Goal: Task Accomplishment & Management: Manage account settings

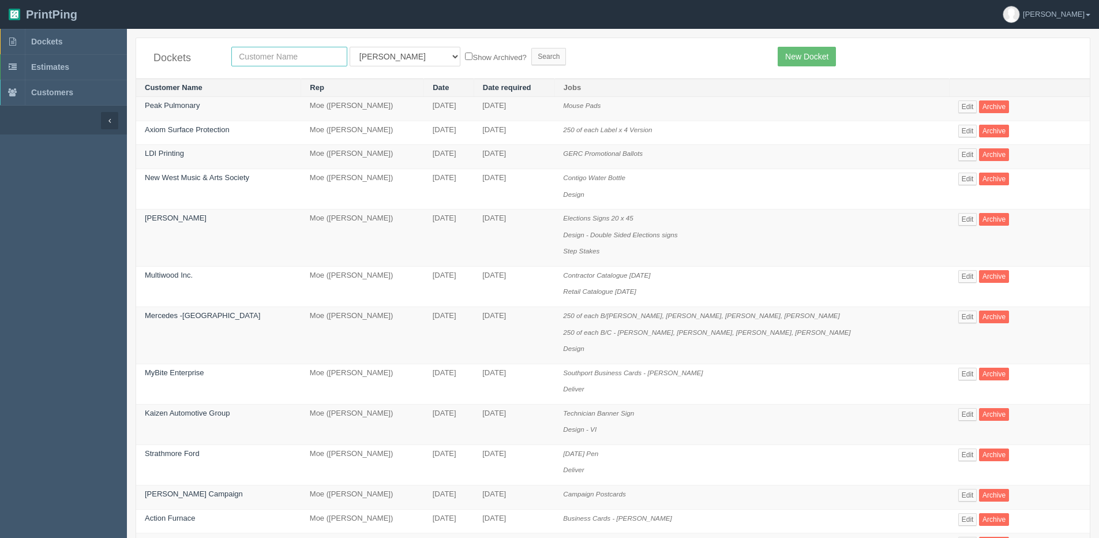
drag, startPoint x: 257, startPoint y: 57, endPoint x: 269, endPoint y: 57, distance: 11.5
click at [257, 57] on input "text" at bounding box center [289, 57] width 116 height 20
type input "wellness"
click at [531, 48] on input "Search" at bounding box center [548, 56] width 35 height 17
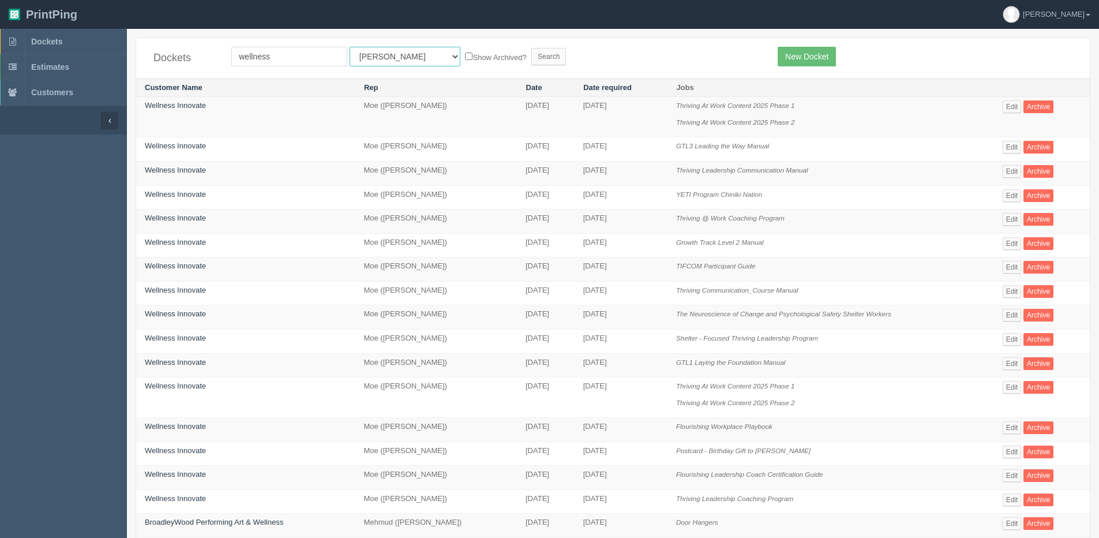
click at [375, 52] on select "All Users Ali Ali Test 1 Aly Amy Ankit Arif Brandon Dan France Greg Jim Mark Ma…" at bounding box center [405, 57] width 111 height 20
select select "1"
click at [350, 47] on select "All Users Ali Ali Test 1 Aly Amy Ankit Arif Brandon Dan France Greg Jim Mark Ma…" at bounding box center [405, 57] width 111 height 20
click at [465, 57] on label "Show Archived?" at bounding box center [495, 56] width 61 height 13
click at [465, 57] on input "Show Archived?" at bounding box center [468, 55] width 7 height 7
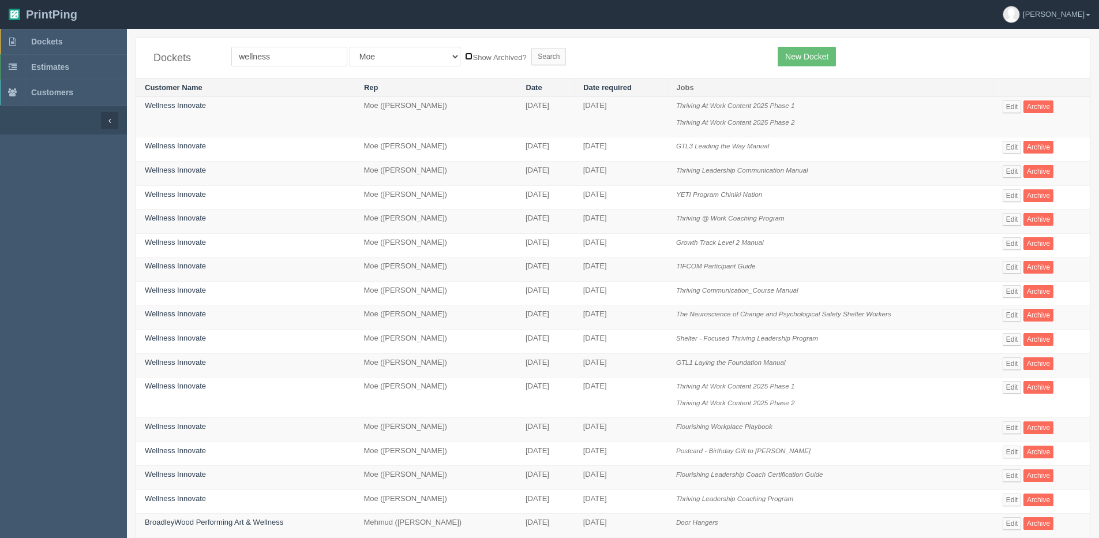
checkbox input "true"
click at [531, 63] on input "Search" at bounding box center [548, 56] width 35 height 17
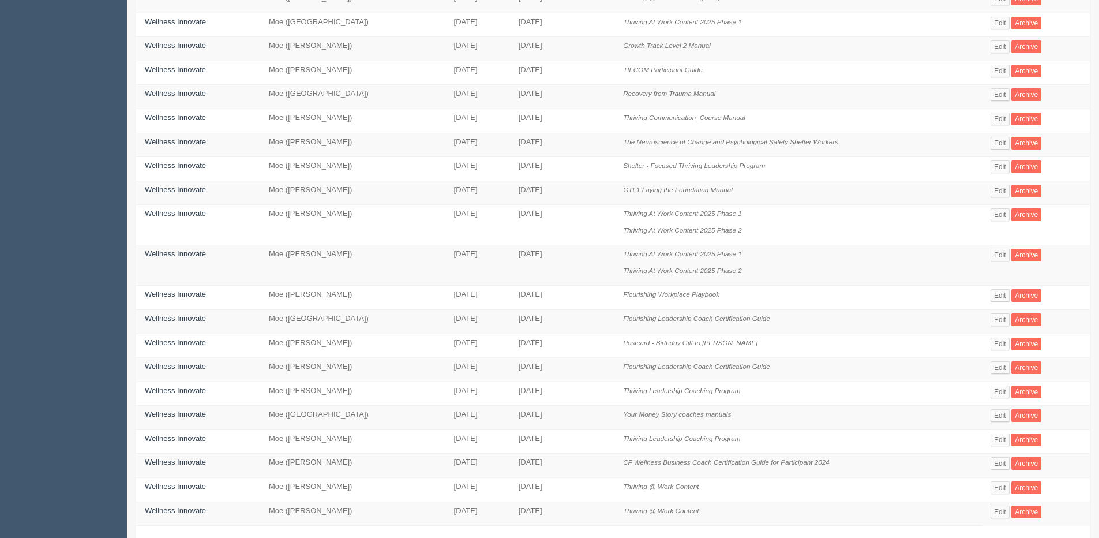
scroll to position [231, 0]
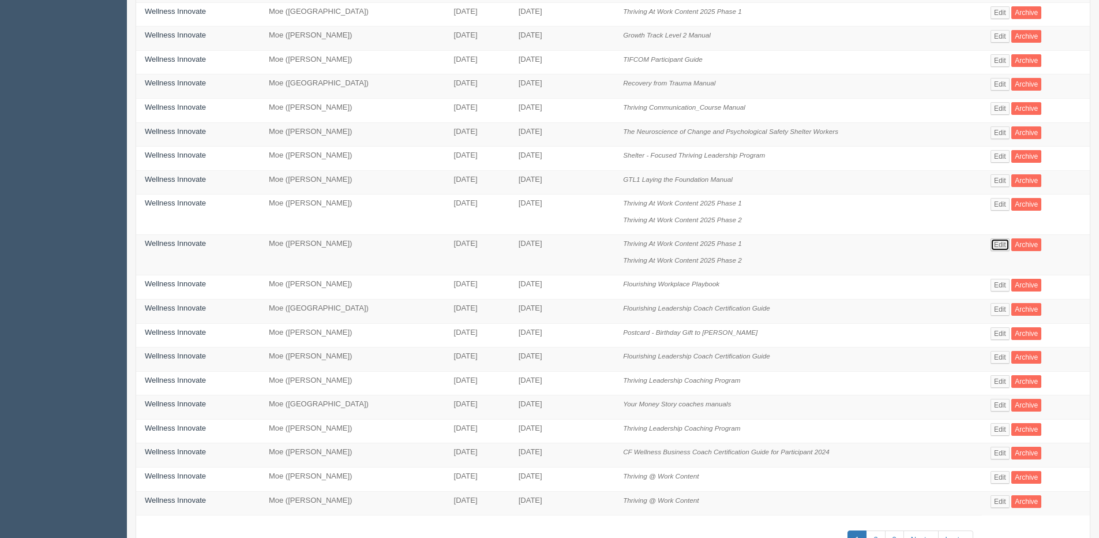
click at [1000, 238] on link "Edit" at bounding box center [999, 244] width 19 height 13
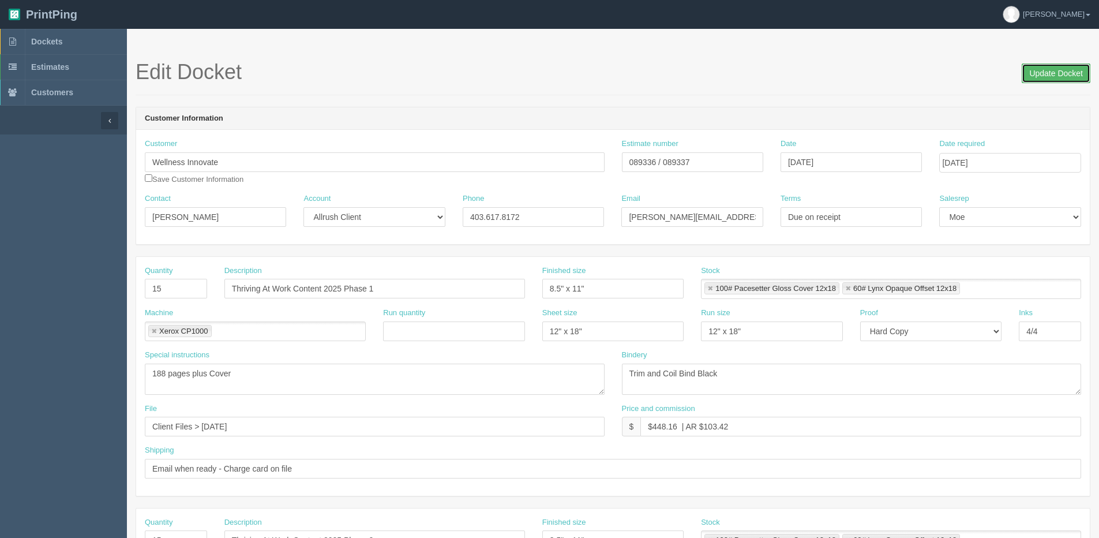
click at [1049, 69] on input "Update Docket" at bounding box center [1056, 73] width 69 height 20
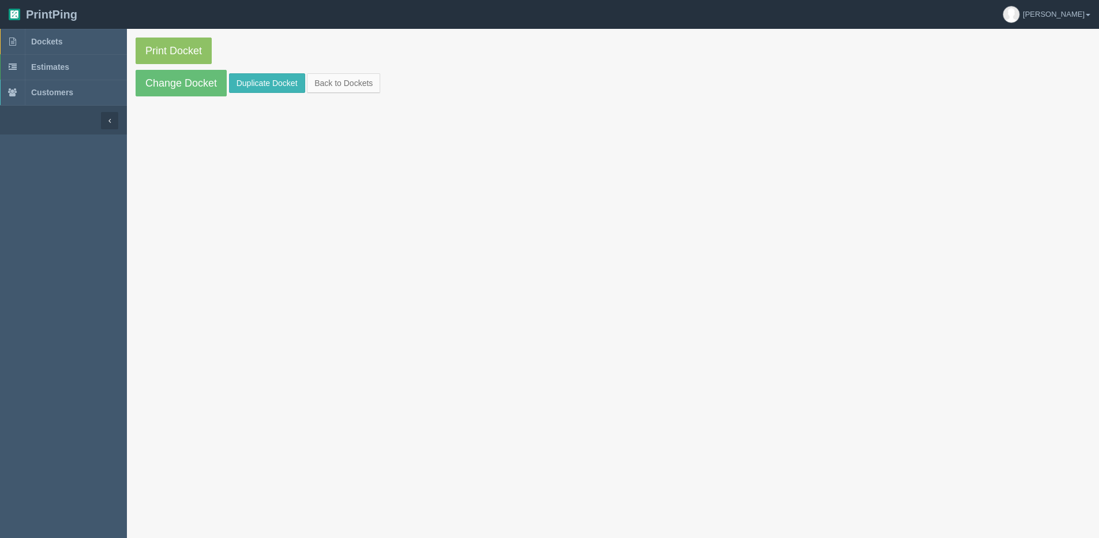
drag, startPoint x: 267, startPoint y: 68, endPoint x: 259, endPoint y: 79, distance: 13.3
click at [259, 79] on section "Print Docket Change Docket Duplicate Docket Back to Dockets" at bounding box center [613, 67] width 972 height 76
drag, startPoint x: 259, startPoint y: 79, endPoint x: 238, endPoint y: 94, distance: 26.1
click at [238, 94] on section "Print Docket Change Docket Duplicate Docket Back to Dockets" at bounding box center [613, 67] width 972 height 76
click at [254, 81] on link "Duplicate Docket" at bounding box center [267, 83] width 76 height 20
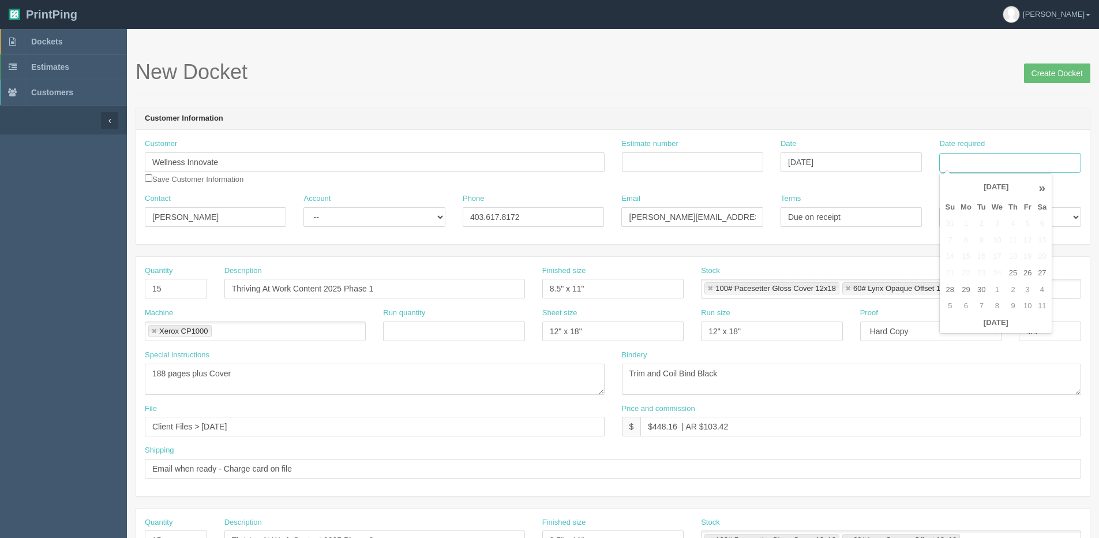
click at [992, 164] on input "Date required" at bounding box center [1009, 163] width 141 height 20
click at [973, 331] on th "[DATE]" at bounding box center [995, 322] width 107 height 17
drag, startPoint x: 1012, startPoint y: 290, endPoint x: 486, endPoint y: 292, distance: 526.7
click at [1012, 290] on td "2" at bounding box center [1012, 290] width 15 height 17
type input "October 2, 2025"
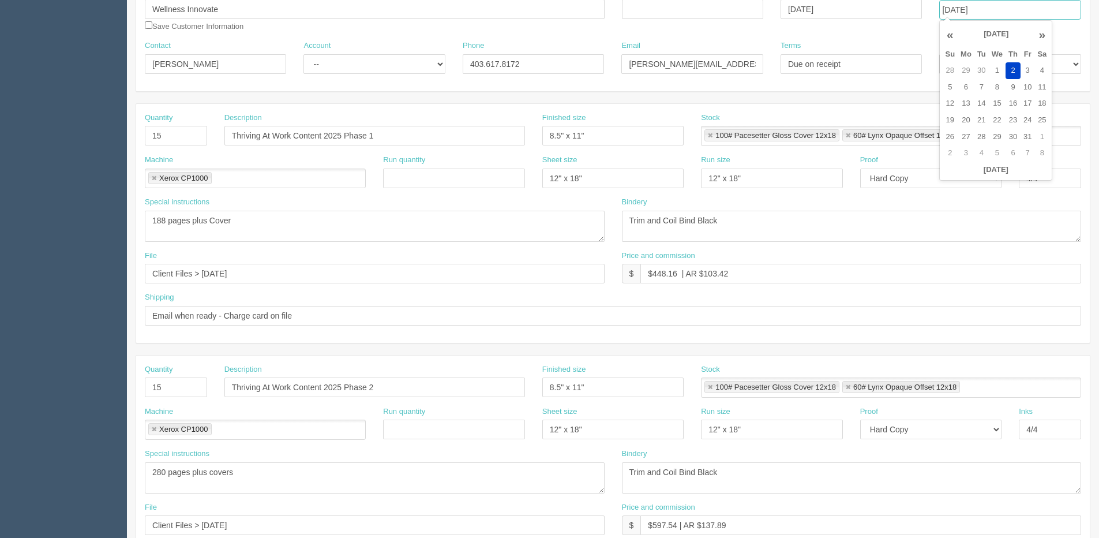
scroll to position [173, 0]
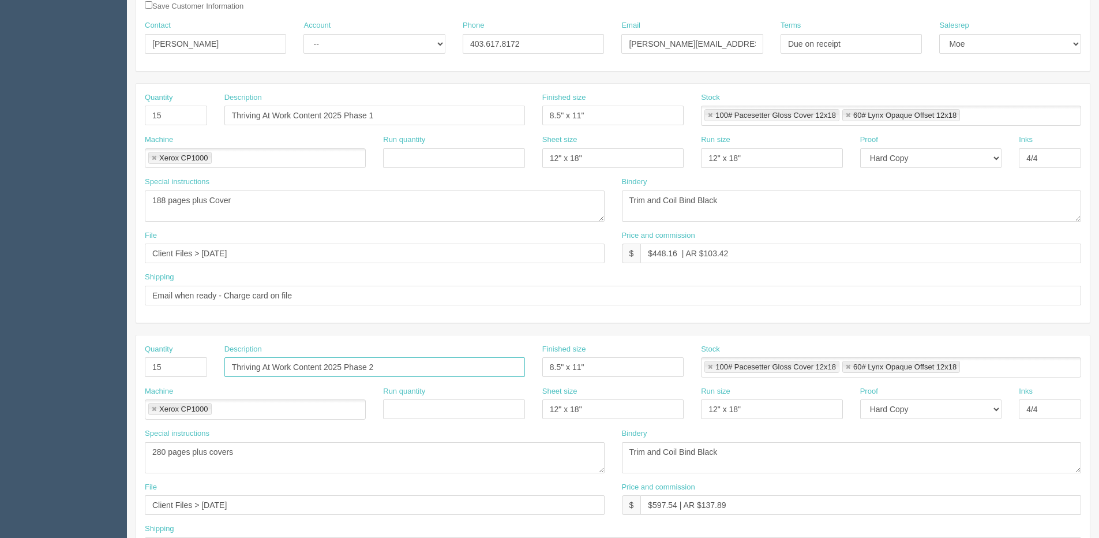
drag, startPoint x: 374, startPoint y: 365, endPoint x: 11, endPoint y: 359, distance: 362.9
click at [11, 359] on section "Dockets Estimates Customers" at bounding box center [549, 365] width 1099 height 1019
drag, startPoint x: 395, startPoint y: 114, endPoint x: -24, endPoint y: 111, distance: 419.4
click at [0, 111] on html "PrintPing Dan Edit account ( dan@allrush.ca ) Logout Dockets Estimates Customers" at bounding box center [549, 351] width 1099 height 1048
paste input "2"
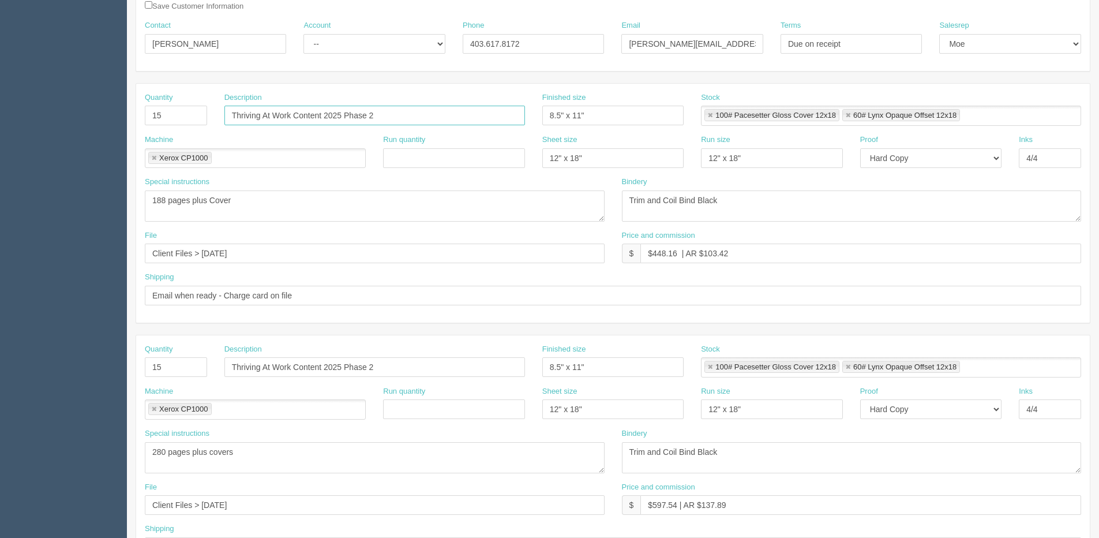
type input "Thriving At Work Content 2025 Phase 2"
drag, startPoint x: 254, startPoint y: 445, endPoint x: 88, endPoint y: 435, distance: 165.8
click at [7, 445] on section "Dockets Estimates Customers" at bounding box center [549, 365] width 1099 height 1019
click at [251, 194] on textarea "188 pages plus Cover" at bounding box center [375, 205] width 460 height 31
drag, startPoint x: 236, startPoint y: 195, endPoint x: -137, endPoint y: 195, distance: 373.2
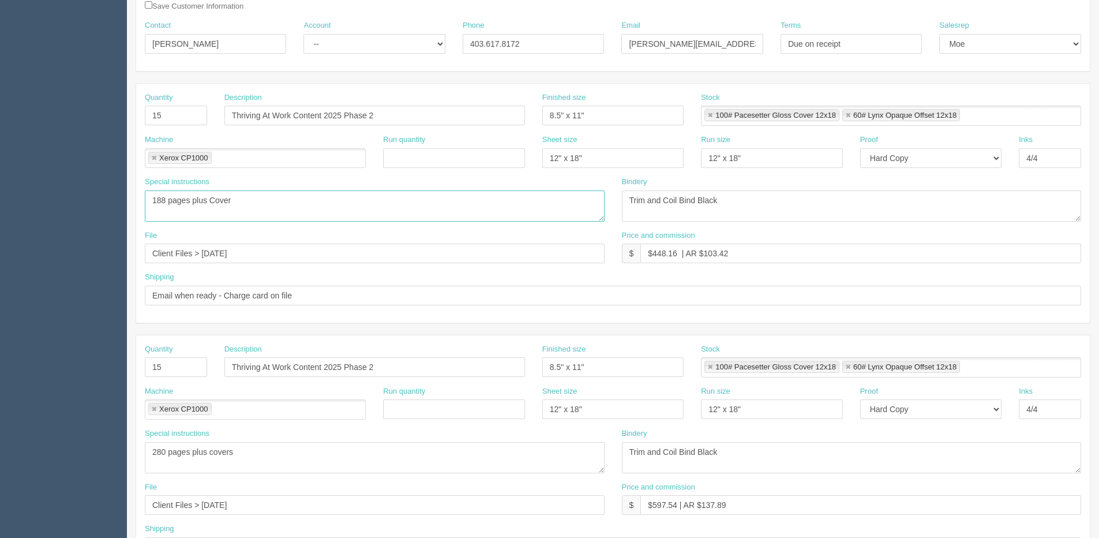
click at [0, 195] on html "PrintPing Dan Edit account ( dan@allrush.ca ) Logout Dockets Estimates Customers" at bounding box center [549, 351] width 1099 height 1048
paste textarea "280 pages plus covers"
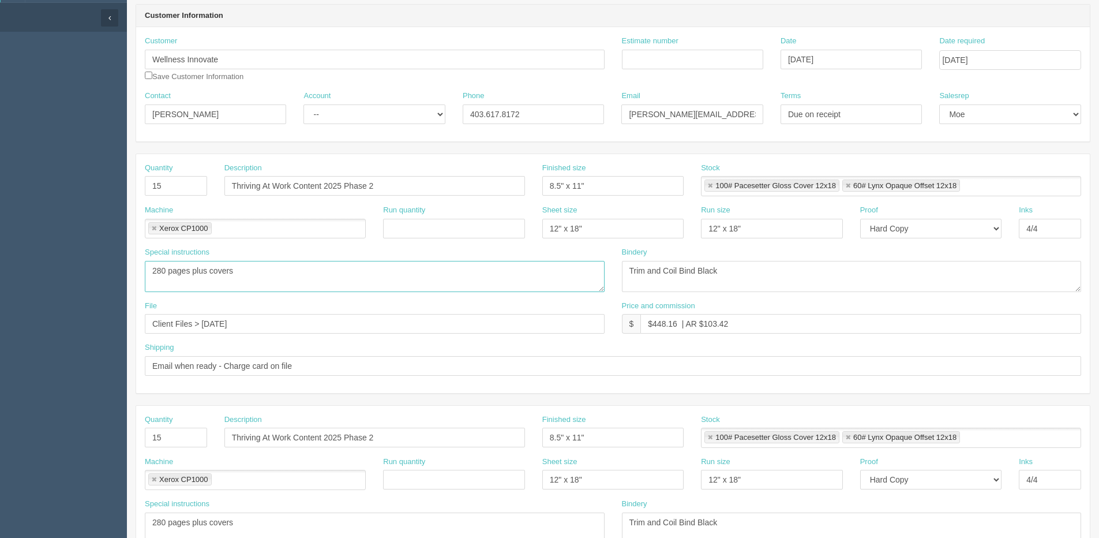
scroll to position [0, 0]
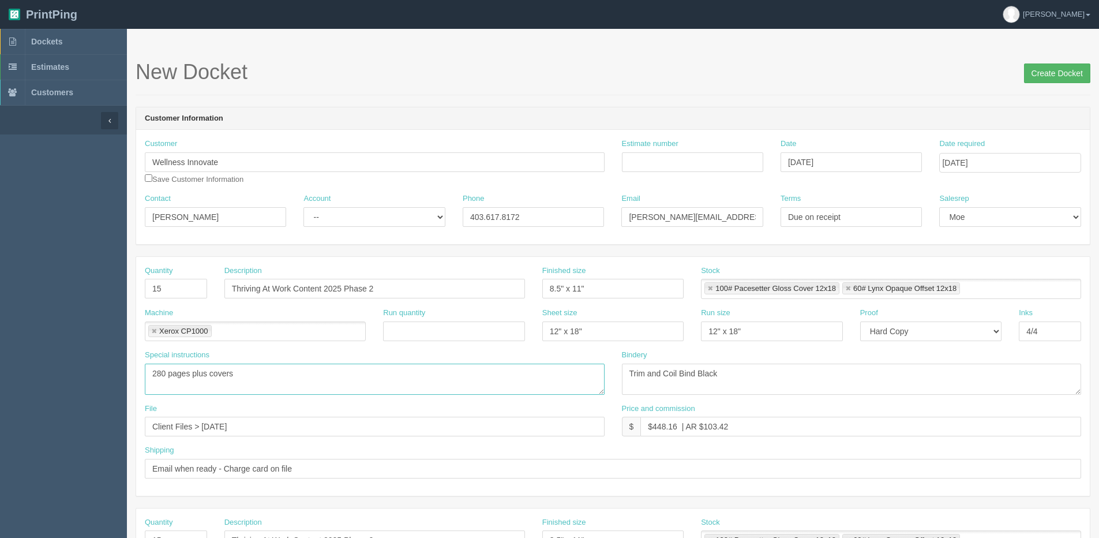
type textarea "280 pages plus covers"
click at [1078, 70] on input "Create Docket" at bounding box center [1057, 73] width 66 height 20
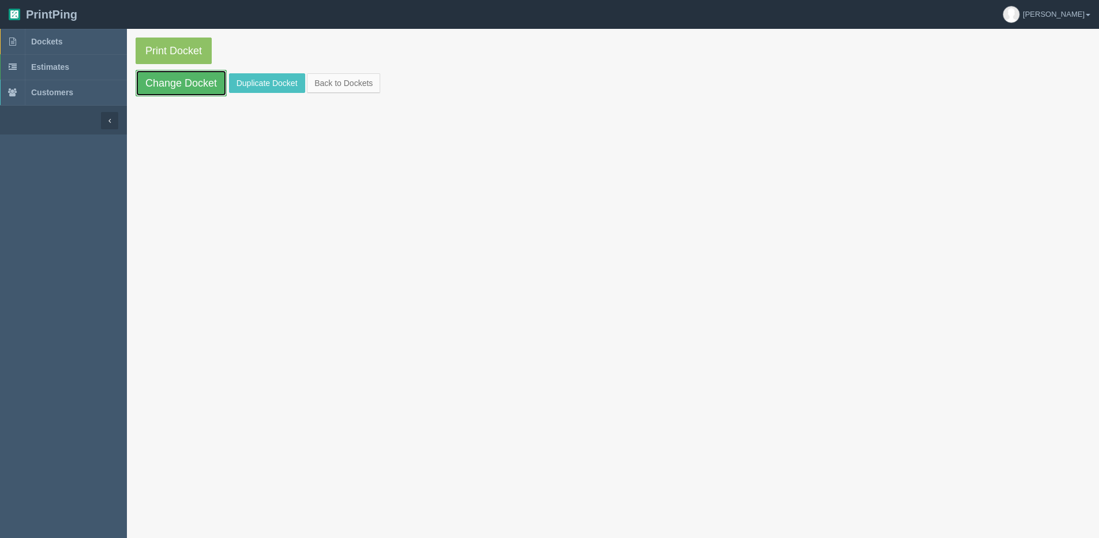
click at [173, 85] on link "Change Docket" at bounding box center [181, 83] width 91 height 27
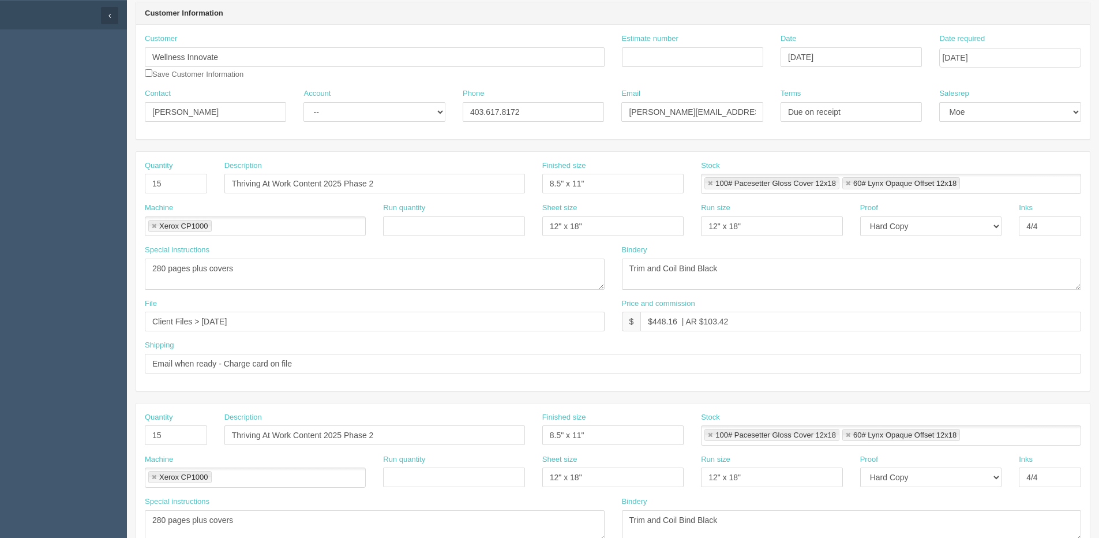
scroll to position [115, 0]
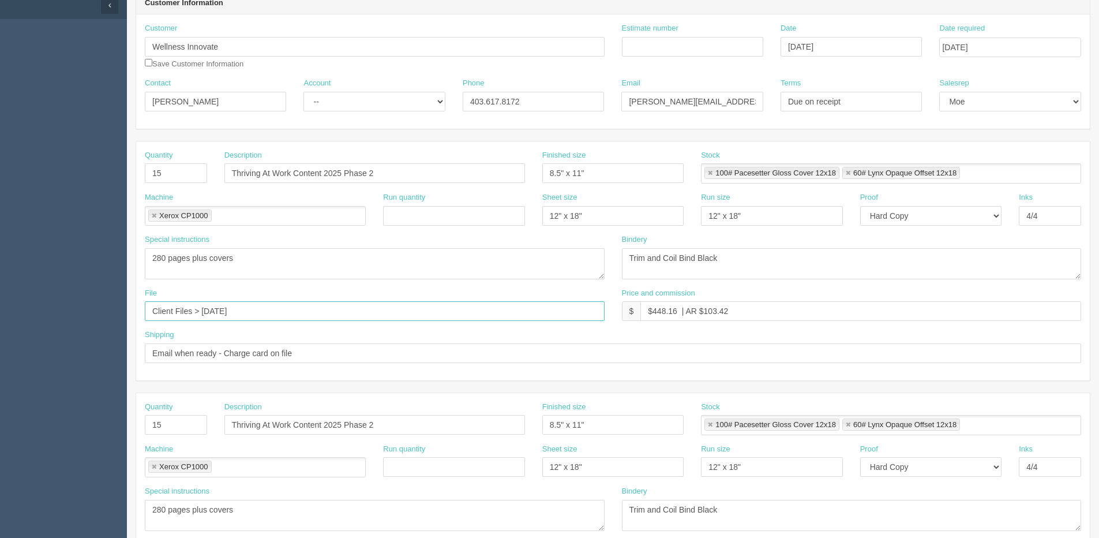
drag, startPoint x: 283, startPoint y: 313, endPoint x: -174, endPoint y: 348, distance: 458.2
click at [0, 348] on html "PrintPing [PERSON_NAME] Edit account ( [PERSON_NAME][EMAIL_ADDRESS][DOMAIN_NAME…" at bounding box center [549, 409] width 1099 height 1048
type input "h"
type input "Files @ Allrush"
drag, startPoint x: 177, startPoint y: 417, endPoint x: 61, endPoint y: 424, distance: 116.2
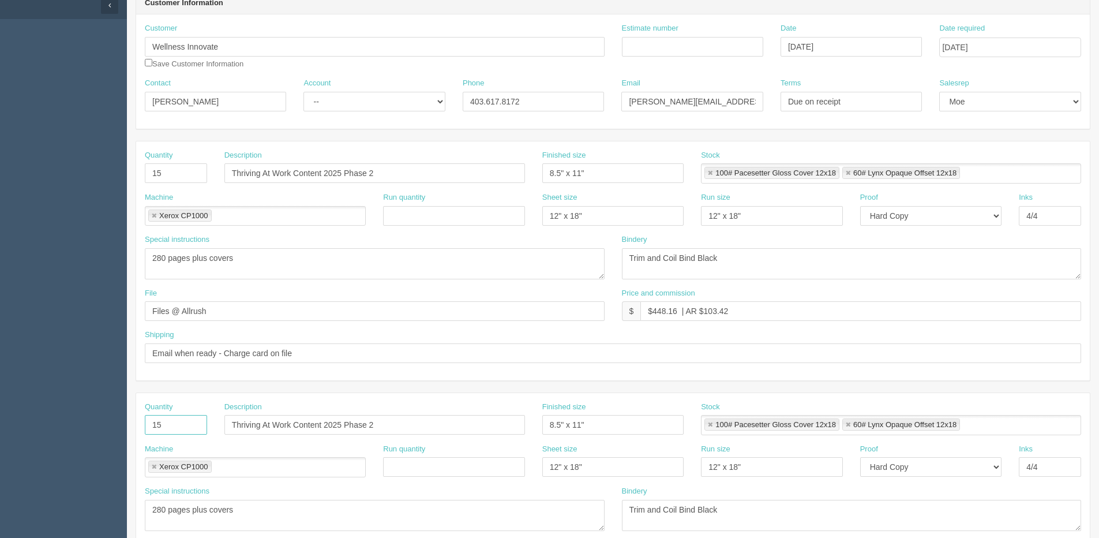
click at [61, 423] on section "Dockets Estimates Customers" at bounding box center [549, 422] width 1099 height 1019
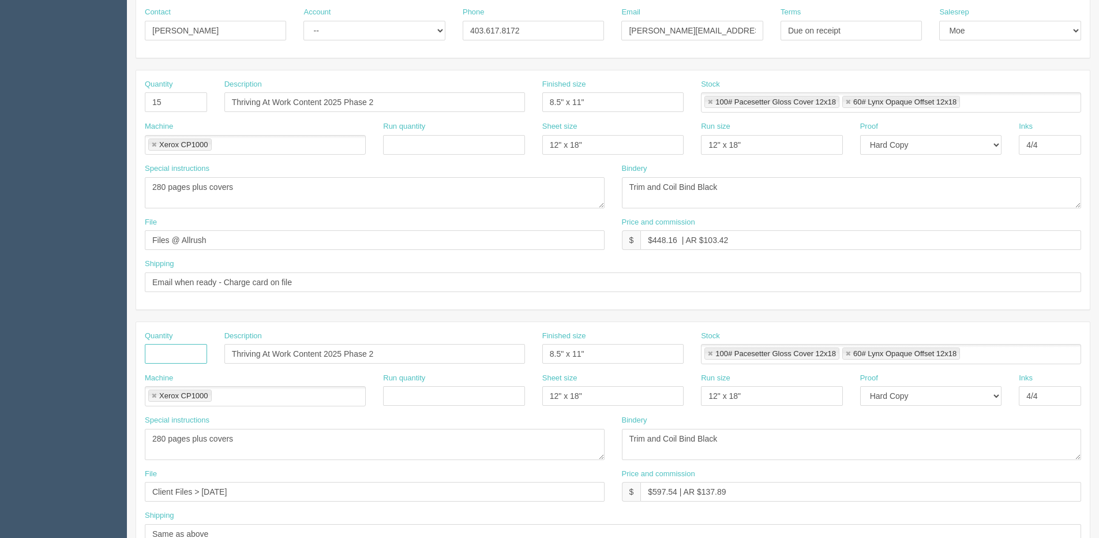
scroll to position [288, 0]
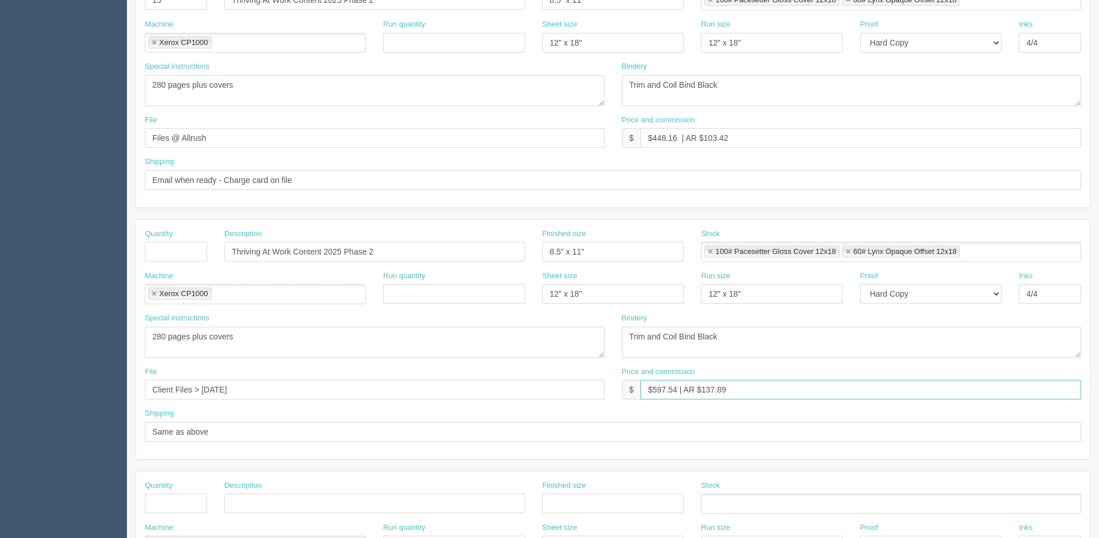
drag, startPoint x: 730, startPoint y: 393, endPoint x: 283, endPoint y: 391, distance: 447.6
click at [283, 391] on div "File Client Files > [DATE] Price and commission $ $597.54 | AR $137.89" at bounding box center [613, 387] width 954 height 42
drag, startPoint x: 741, startPoint y: 142, endPoint x: 245, endPoint y: 143, distance: 496.1
click at [252, 142] on div "File Files @ Allrush Price and commission $ $448.16 | AR $103.42" at bounding box center [613, 136] width 954 height 42
paste input "597.54 | AR $137.89"
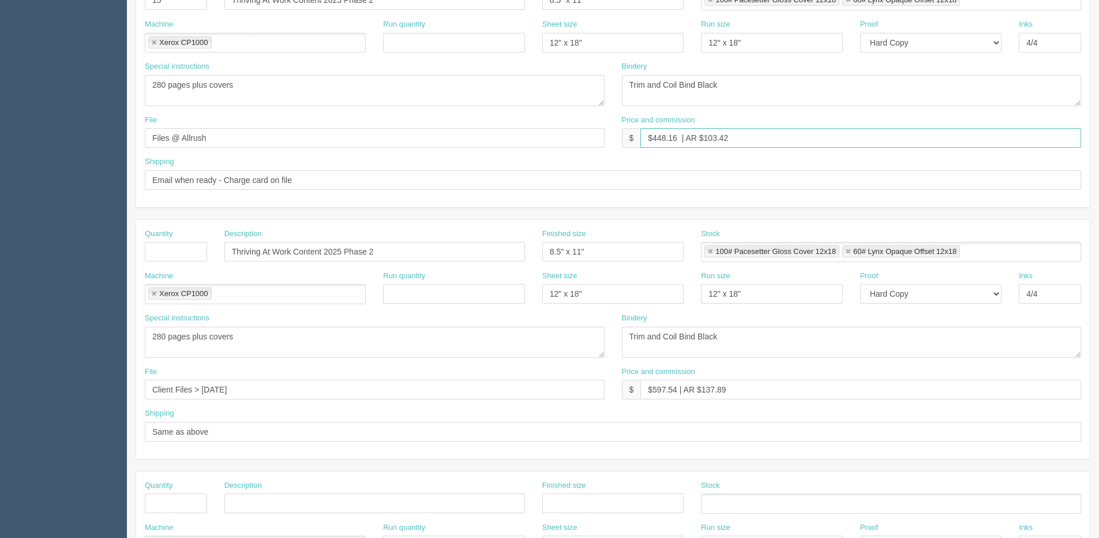
type input "$597.54 | AR $137.89"
click at [154, 290] on link at bounding box center [154, 293] width 7 height 7
type input "$597.54 | AR $137.89"
drag, startPoint x: 254, startPoint y: 343, endPoint x: -101, endPoint y: 344, distance: 354.8
click at [0, 344] on html "PrintPing Dan Edit account ( dan@allrush.ca ) Logout Dockets Estimates Customers" at bounding box center [549, 236] width 1099 height 1048
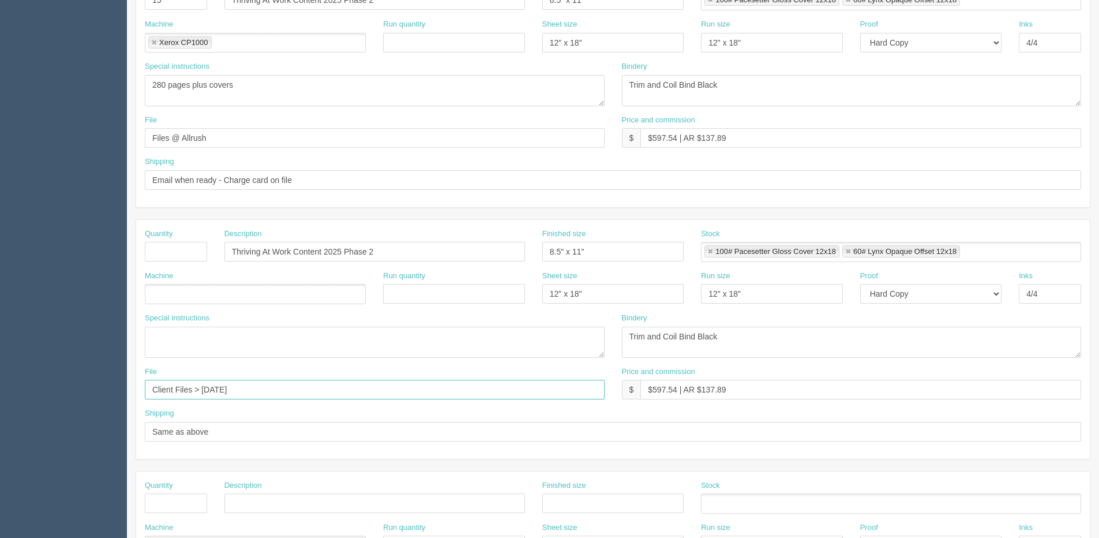
drag, startPoint x: 262, startPoint y: 391, endPoint x: -110, endPoint y: 390, distance: 372.1
click at [0, 390] on html "PrintPing Dan Edit account ( dan@allrush.ca ) Logout Dockets Estimates Customers" at bounding box center [549, 236] width 1099 height 1048
drag, startPoint x: 156, startPoint y: 433, endPoint x: -258, endPoint y: 433, distance: 413.6
click at [0, 433] on html "PrintPing Dan Edit account ( dan@allrush.ca ) Logout Dockets Estimates Customers" at bounding box center [549, 236] width 1099 height 1048
drag, startPoint x: 385, startPoint y: 252, endPoint x: -174, endPoint y: 252, distance: 559.0
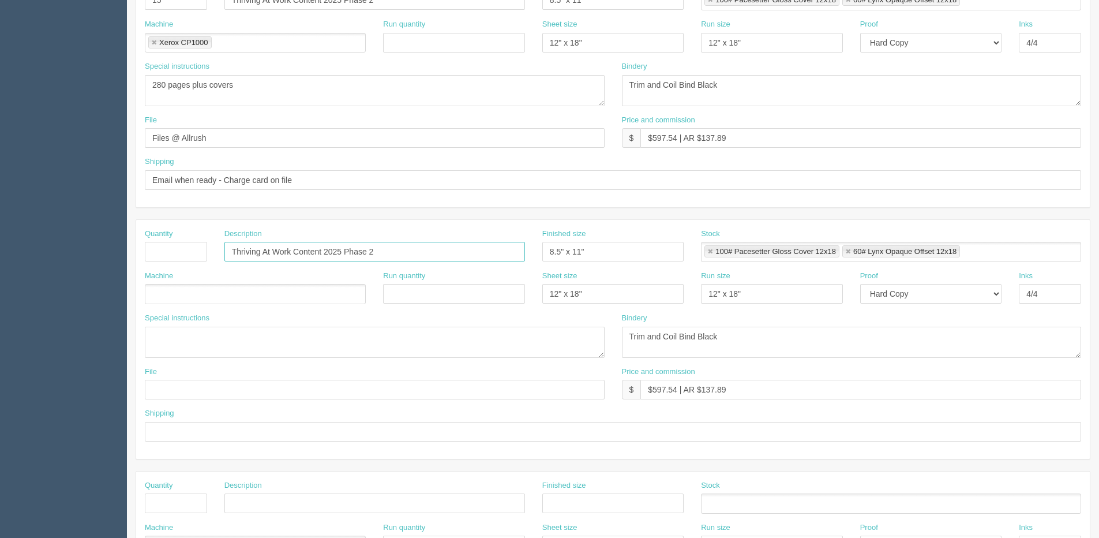
click at [0, 252] on html "PrintPing Dan Edit account ( dan@allrush.ca ) Logout Dockets Estimates Customers" at bounding box center [549, 236] width 1099 height 1048
drag, startPoint x: 611, startPoint y: 256, endPoint x: 255, endPoint y: 240, distance: 356.9
click at [255, 240] on div "Quantity Description Finished size 8.5" x 11" Stock 100# Pacesetter Gloss Cover…" at bounding box center [613, 249] width 954 height 42
drag, startPoint x: 616, startPoint y: 299, endPoint x: 556, endPoint y: 293, distance: 60.3
click at [312, 277] on div "Machine Run quantity Sheet size 12" x 18" Run size 12" x 18" Proof -- Email Har…" at bounding box center [613, 292] width 954 height 42
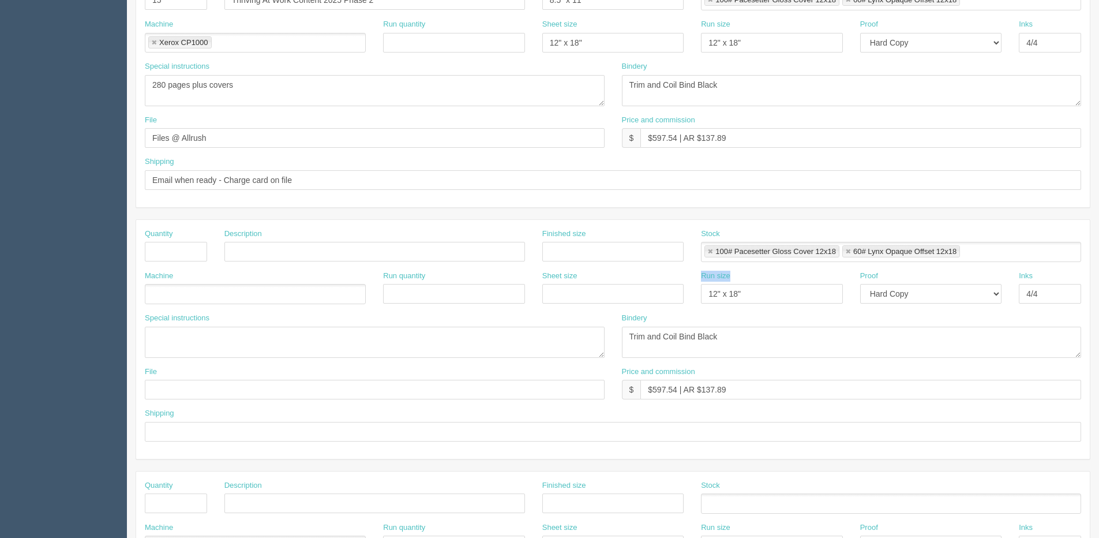
drag, startPoint x: 741, startPoint y: 282, endPoint x: 525, endPoint y: 280, distance: 216.3
click at [525, 280] on div "Machine Run quantity Sheet size Run size 12" x 18" Proof -- Email Hard Copy Ink…" at bounding box center [613, 292] width 954 height 42
drag, startPoint x: 743, startPoint y: 295, endPoint x: 420, endPoint y: 292, distance: 323.0
click at [420, 292] on div "Machine Run quantity Sheet size Run size 12" x 18" Proof -- Email Hard Copy Ink…" at bounding box center [613, 292] width 954 height 42
drag, startPoint x: 297, startPoint y: 308, endPoint x: 231, endPoint y: 309, distance: 66.3
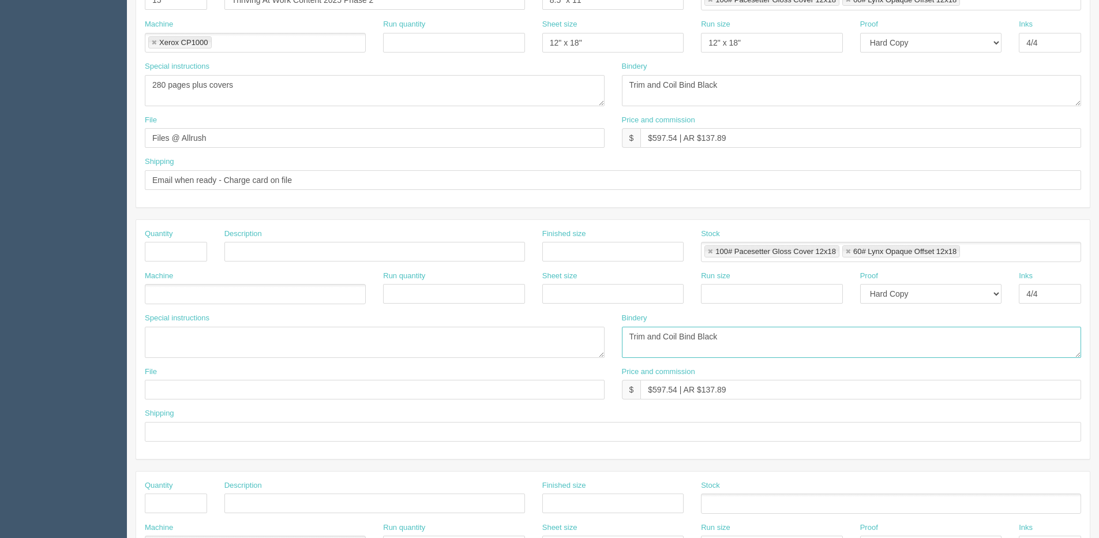
click at [217, 309] on div "Quantity Description Finished size Stock 100# Pacesetter Gloss Cover 12x18 60# …" at bounding box center [613, 339] width 954 height 239
click at [708, 249] on link at bounding box center [710, 251] width 7 height 7
type input "60# Lynx Opaque Offset 12x18"
click at [708, 249] on link at bounding box center [710, 251] width 7 height 7
click at [822, 249] on input "text" at bounding box center [828, 252] width 12 height 17
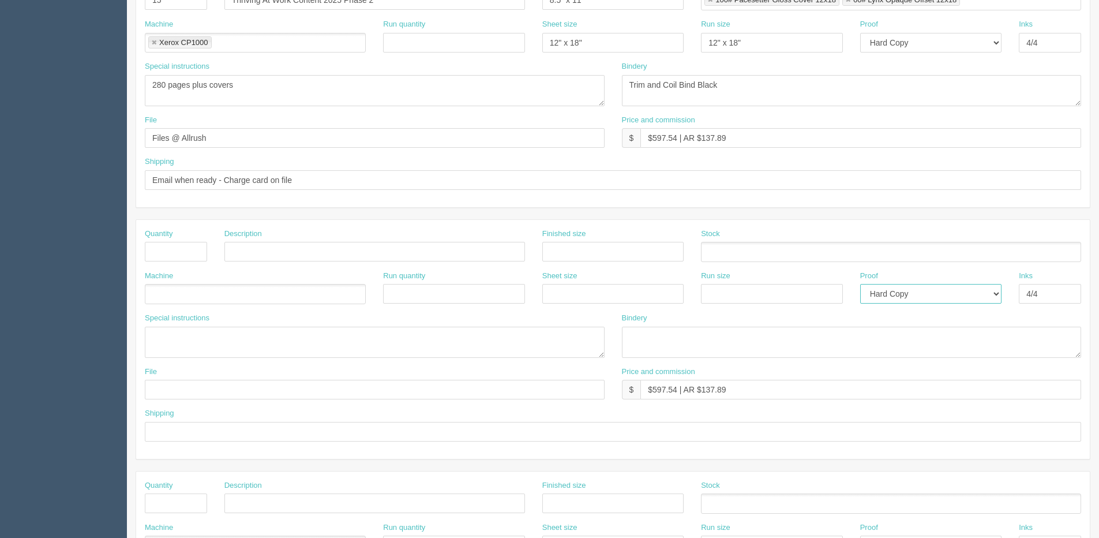
click at [956, 293] on select "-- Email Hard Copy" at bounding box center [930, 294] width 141 height 20
select select
click at [860, 284] on select "-- Email Hard Copy" at bounding box center [930, 294] width 141 height 20
drag, startPoint x: 1069, startPoint y: 290, endPoint x: 1039, endPoint y: 290, distance: 30.6
click at [1039, 290] on input "4/4" at bounding box center [1050, 294] width 62 height 20
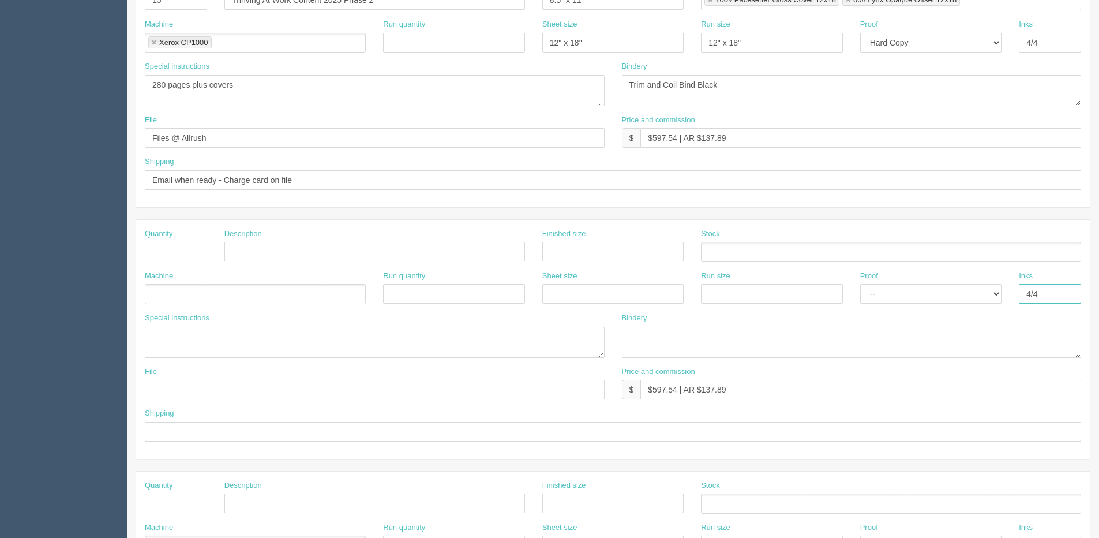
drag, startPoint x: 1039, startPoint y: 290, endPoint x: 979, endPoint y: 291, distance: 60.0
click at [998, 291] on div "Machine Run quantity Sheet size Run size Proof -- Email Hard Copy Inks 4/4" at bounding box center [613, 292] width 954 height 42
drag, startPoint x: 718, startPoint y: 395, endPoint x: 538, endPoint y: 391, distance: 180.6
click at [300, 395] on div "File Price and commission $ $597.54 | AR $137.89" at bounding box center [613, 387] width 954 height 42
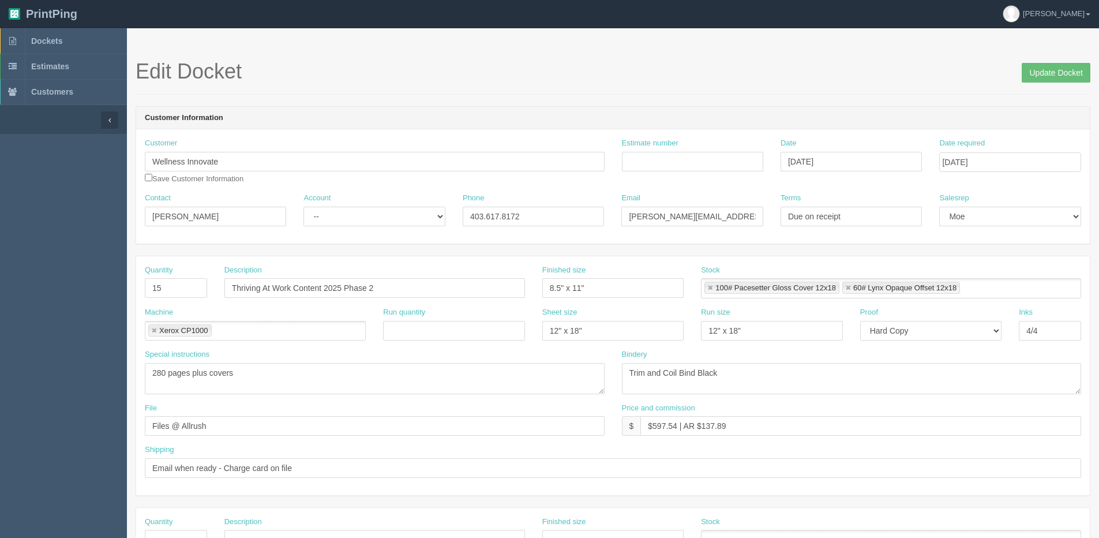
scroll to position [0, 0]
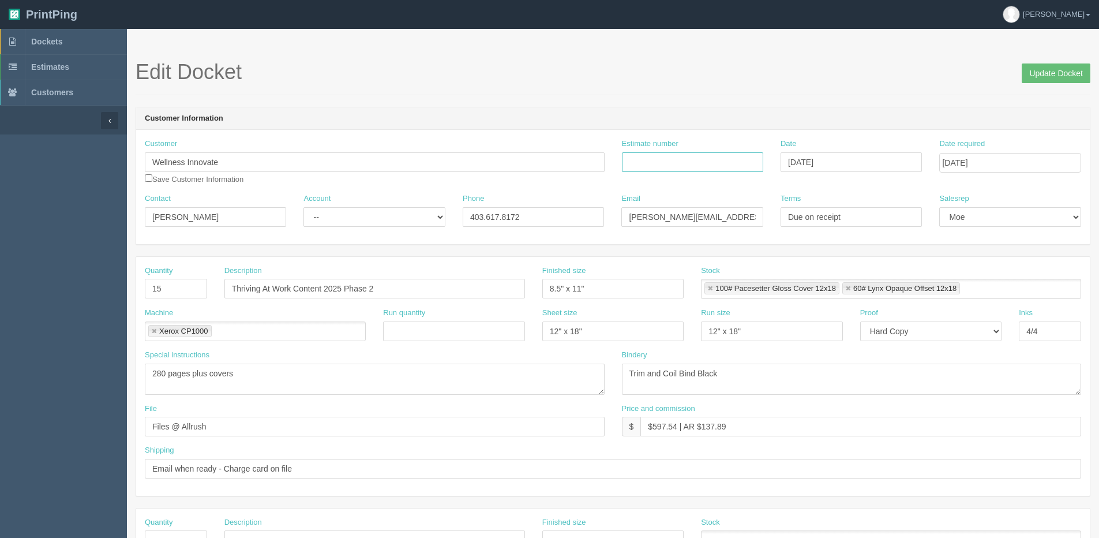
drag, startPoint x: 690, startPoint y: 160, endPoint x: 673, endPoint y: 161, distance: 16.8
click at [690, 160] on input "Estimate number" at bounding box center [692, 162] width 141 height 20
type input "089337"
drag, startPoint x: 651, startPoint y: 427, endPoint x: 678, endPoint y: 429, distance: 27.2
click at [678, 429] on input "$597.54 | AR $137.89" at bounding box center [860, 426] width 441 height 20
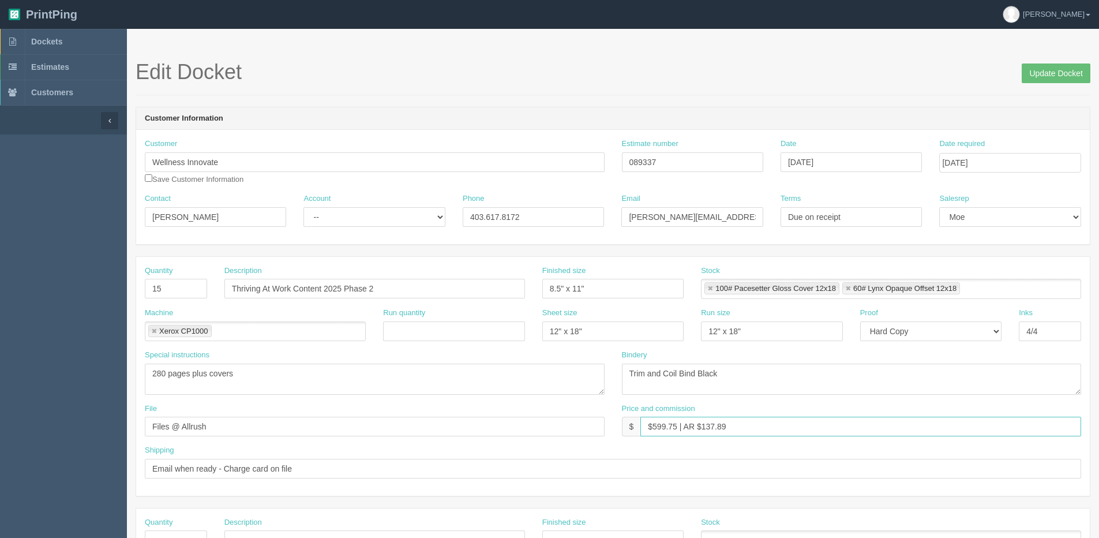
drag, startPoint x: 711, startPoint y: 428, endPoint x: 807, endPoint y: 415, distance: 96.7
click at [807, 415] on div "Price and commission $ $599.75 | AR $137.89" at bounding box center [852, 419] width 460 height 33
type input "$599.75 | AR $138.38"
click at [1045, 69] on input "Update Docket" at bounding box center [1056, 73] width 69 height 20
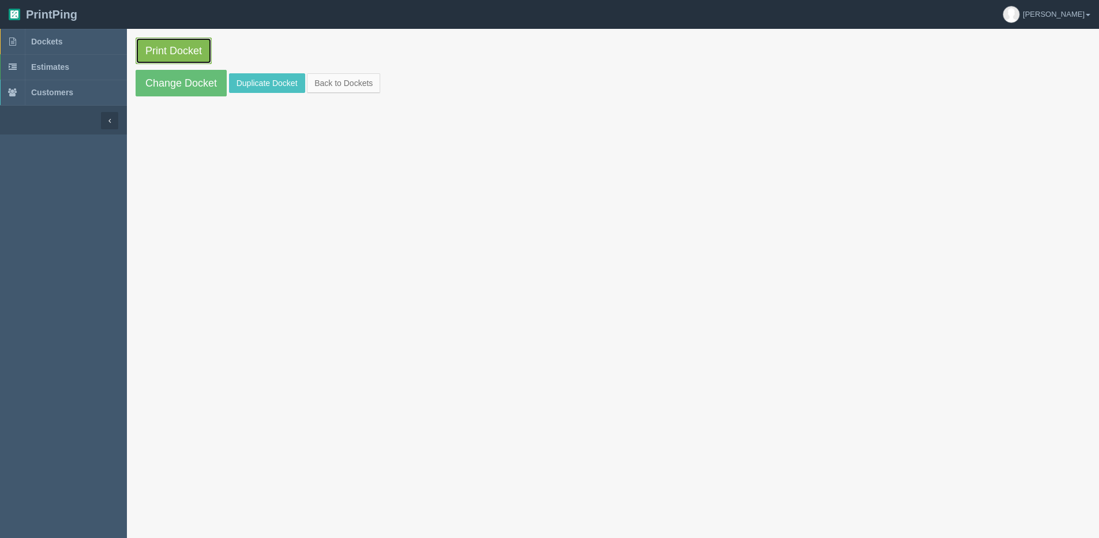
click at [181, 52] on link "Print Docket" at bounding box center [174, 50] width 76 height 27
click at [343, 89] on link "Back to Dockets" at bounding box center [343, 83] width 73 height 20
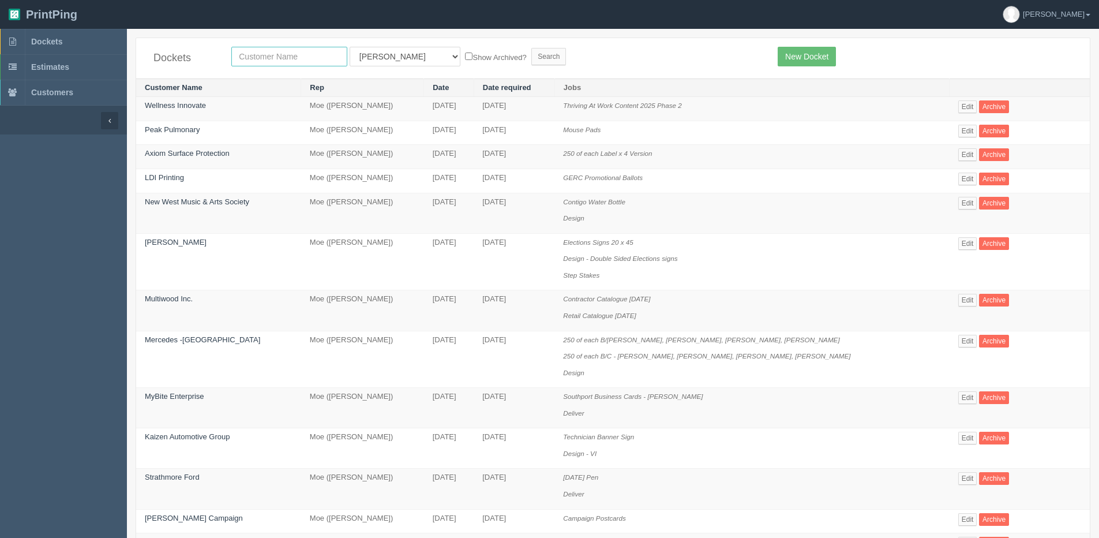
click at [257, 49] on input "text" at bounding box center [289, 57] width 116 height 20
type input "justin"
click at [531, 48] on input "Search" at bounding box center [548, 56] width 35 height 17
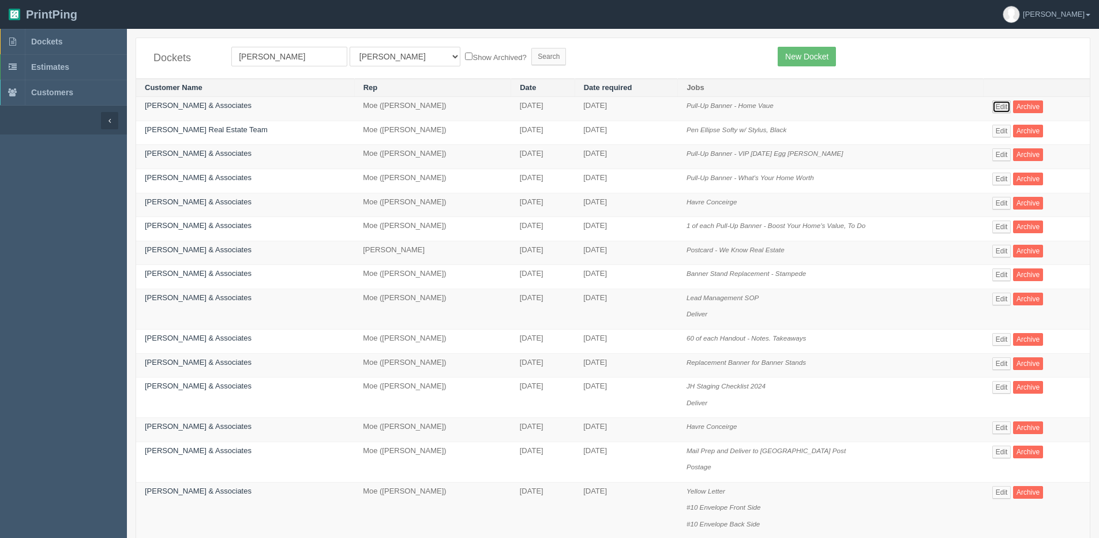
click at [1002, 110] on link "Edit" at bounding box center [1001, 106] width 19 height 13
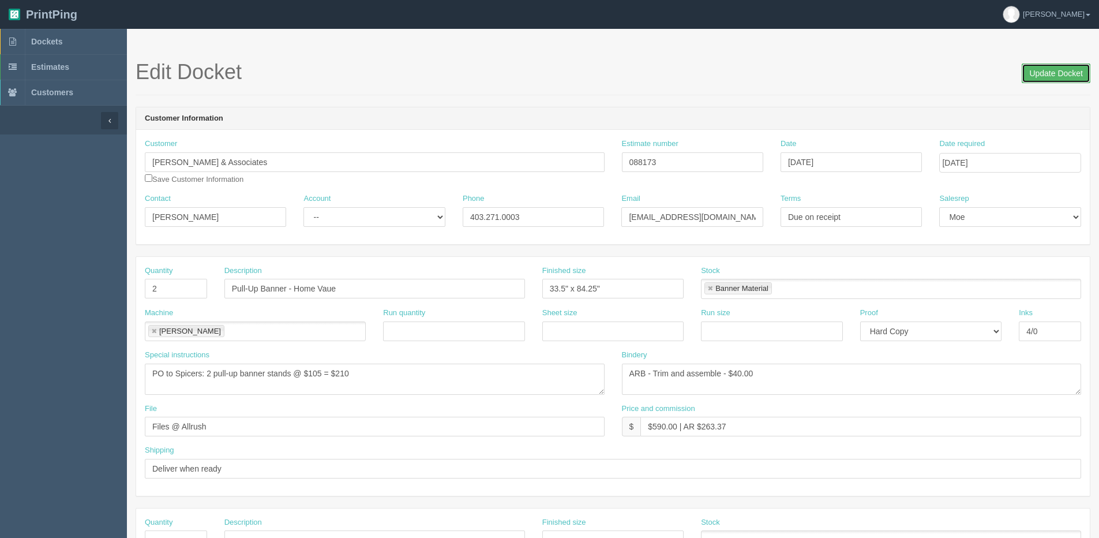
drag, startPoint x: 1039, startPoint y: 76, endPoint x: 905, endPoint y: 76, distance: 134.4
click at [1038, 76] on input "Update Docket" at bounding box center [1056, 73] width 69 height 20
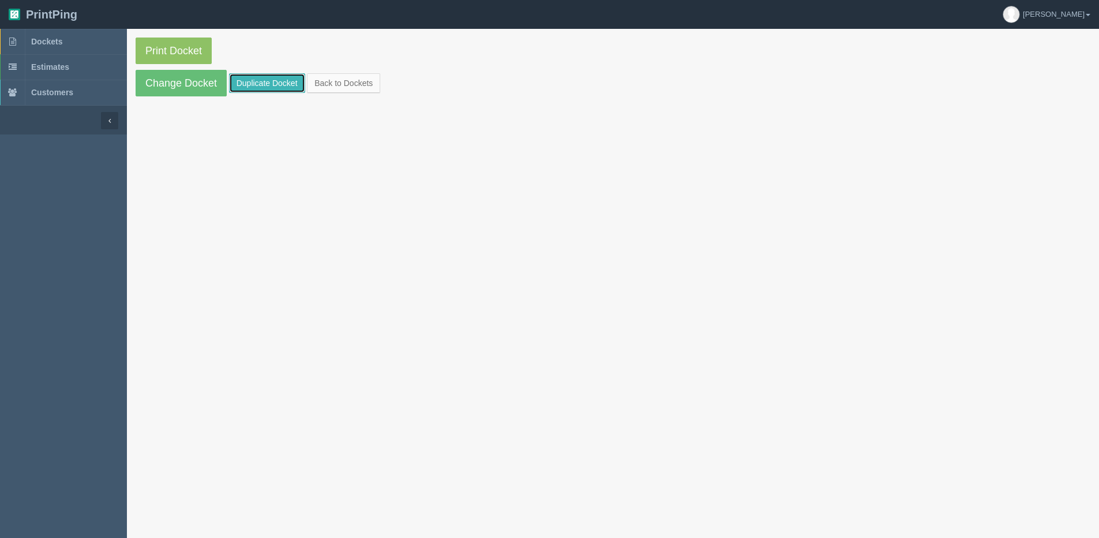
click at [262, 85] on link "Duplicate Docket" at bounding box center [267, 83] width 76 height 20
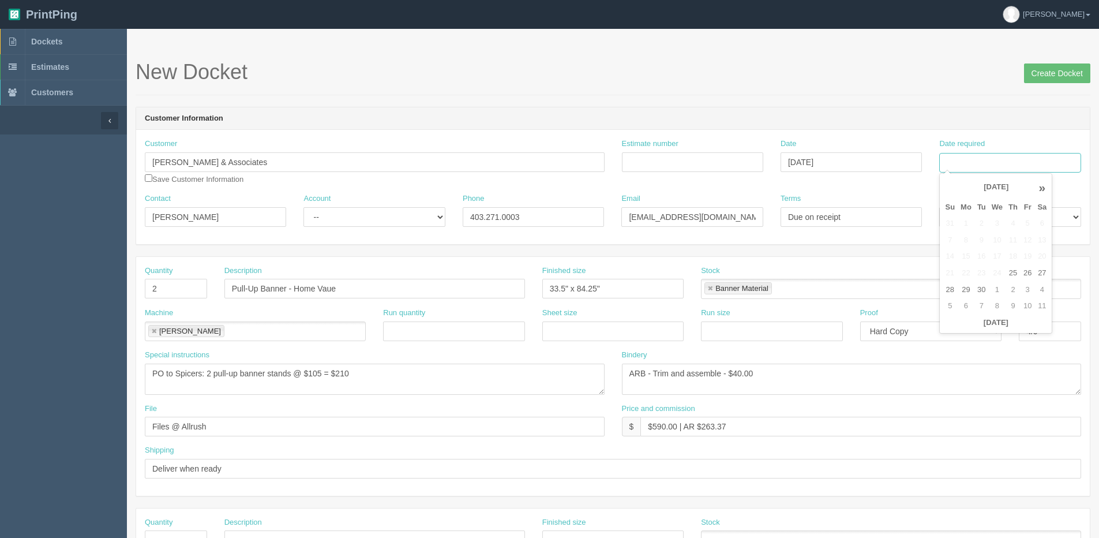
click at [990, 171] on input "Date required" at bounding box center [1009, 163] width 141 height 20
drag, startPoint x: 970, startPoint y: 331, endPoint x: 982, endPoint y: 327, distance: 13.2
click at [970, 331] on th "Today" at bounding box center [995, 322] width 107 height 17
click at [1011, 290] on td "2" at bounding box center [1012, 290] width 15 height 17
type input "October 2, 2025"
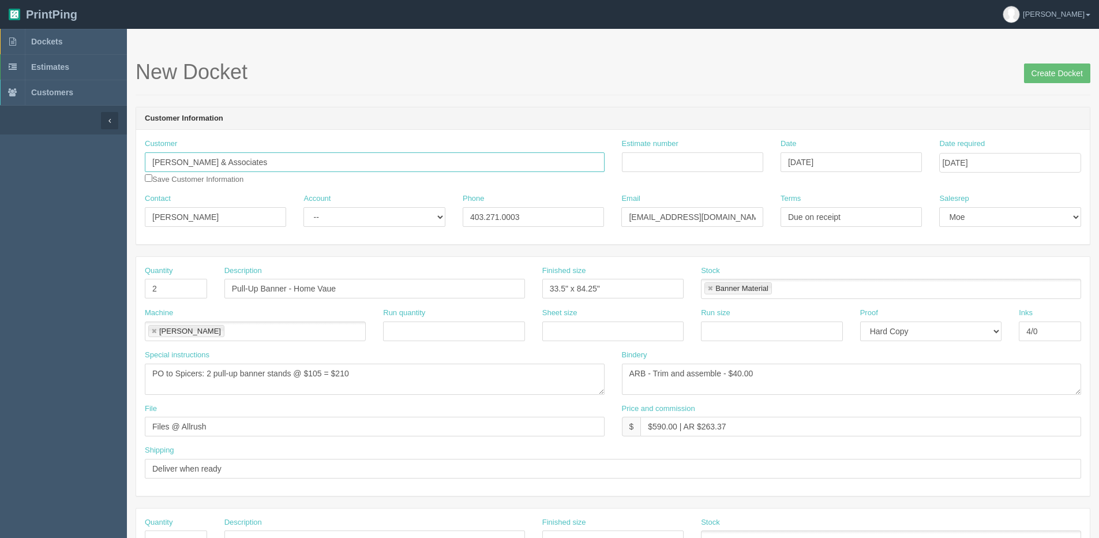
drag, startPoint x: 251, startPoint y: 163, endPoint x: -189, endPoint y: 173, distance: 439.7
click at [0, 173] on html "PrintPing Dan Edit account ( dan@allrush.ca ) Logout Dockets Estimates Customers" at bounding box center [549, 524] width 1099 height 1048
click at [174, 199] on link "CMP Automotive" at bounding box center [212, 201] width 135 height 17
type input "CMP Automotive"
type input "Matthew MacDonald"
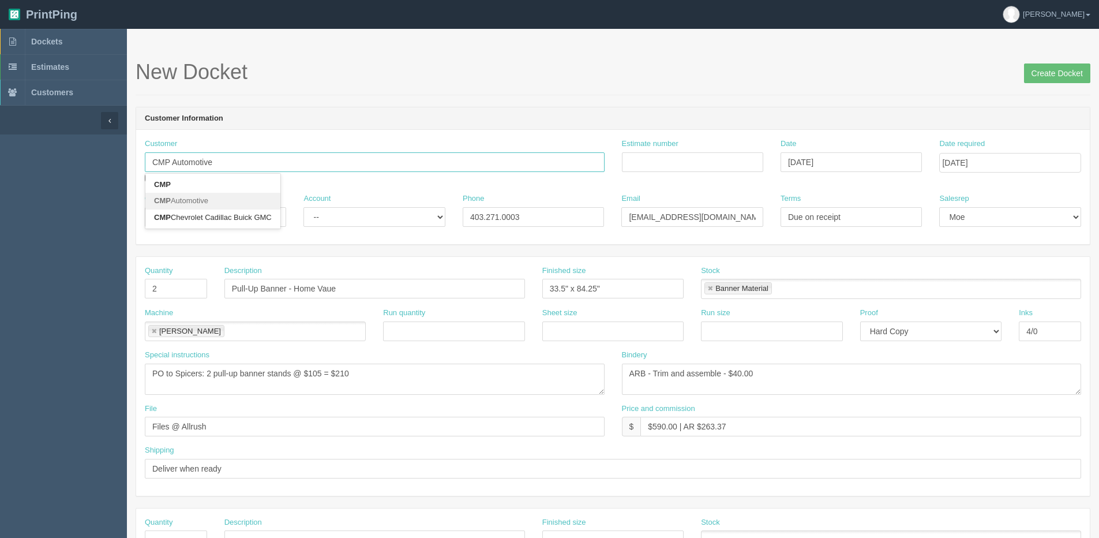
type input "587-390-3522"
type input "mamacdonald@kaizenauto.com"
type input "Net 30"
drag, startPoint x: 388, startPoint y: 218, endPoint x: 385, endPoint y: 226, distance: 8.6
click at [388, 218] on select "-- Existing Client Allrush Client Rep Client" at bounding box center [373, 217] width 141 height 20
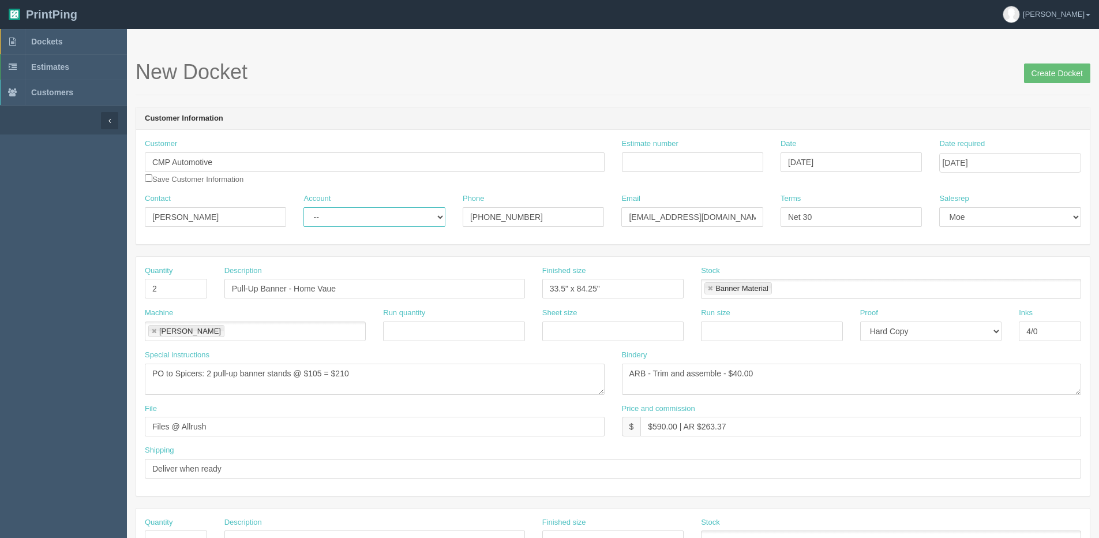
select select "Allrush Client"
click at [303, 207] on select "-- Existing Client Allrush Client Rep Client" at bounding box center [373, 217] width 141 height 20
drag, startPoint x: 18, startPoint y: 222, endPoint x: -342, endPoint y: 224, distance: 360.5
click at [0, 224] on html "PrintPing [PERSON_NAME] Edit account ( [PERSON_NAME][EMAIL_ADDRESS][DOMAIN_NAME…" at bounding box center [549, 524] width 1099 height 1048
type input "Renee Michaud"
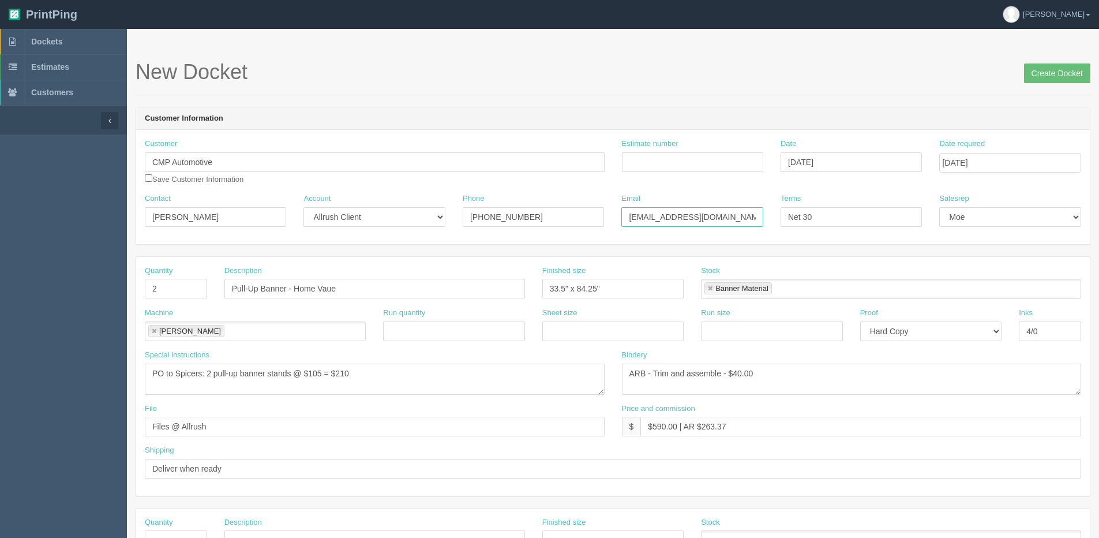
drag, startPoint x: 632, startPoint y: 217, endPoint x: 1105, endPoint y: 182, distance: 473.7
click at [1098, 182] on html "PrintPing Dan Edit account ( dan@allrush.ca ) Logout Dockets Estimates Customers" at bounding box center [549, 524] width 1099 height 1048
type input "rmichaud@kaizenauto.com"
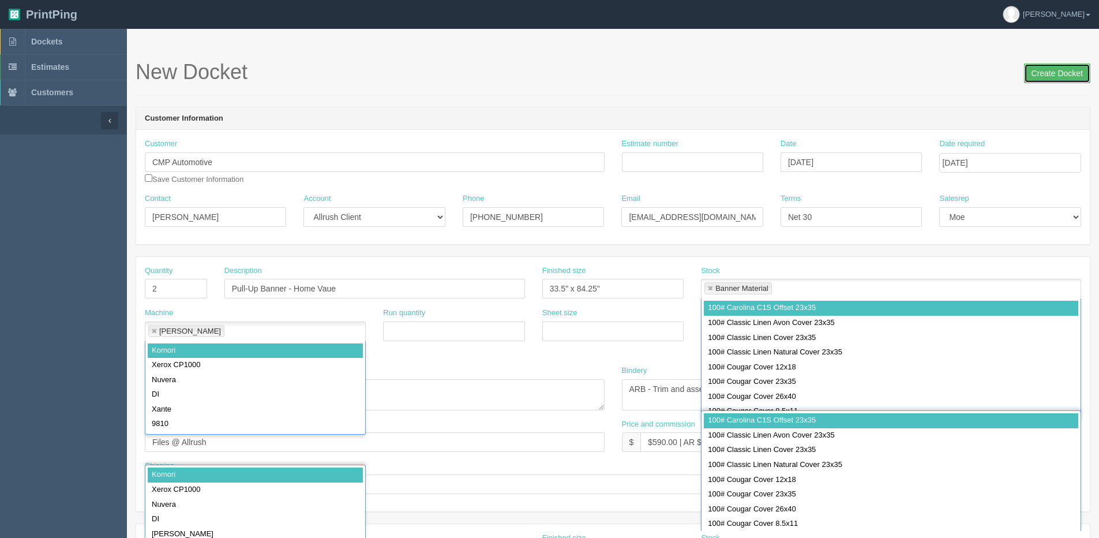
click at [1056, 80] on input "Create Docket" at bounding box center [1057, 73] width 66 height 20
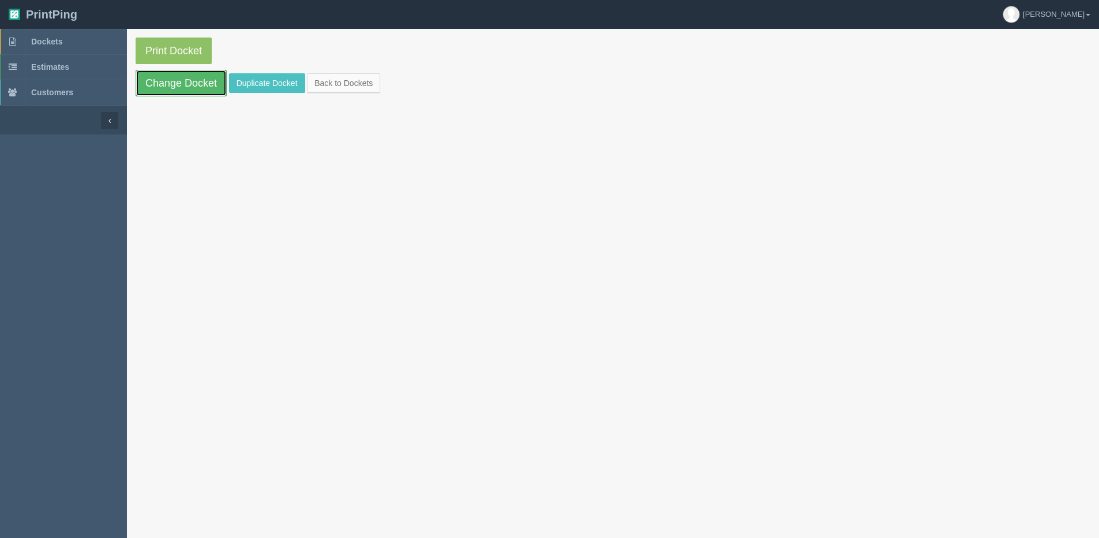
click at [171, 91] on link "Change Docket" at bounding box center [181, 83] width 91 height 27
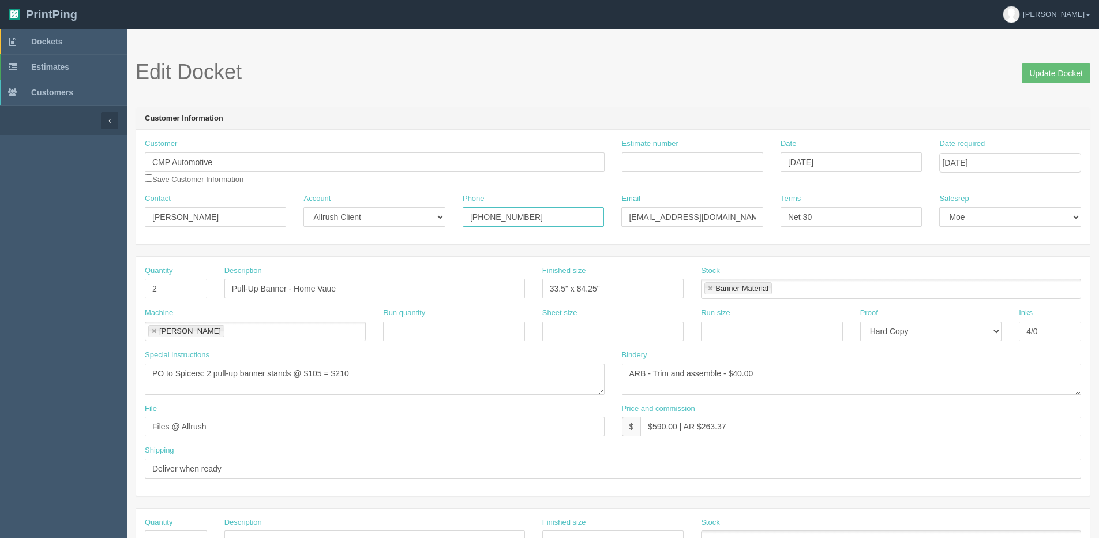
drag, startPoint x: 546, startPoint y: 222, endPoint x: 155, endPoint y: 282, distance: 396.2
click at [195, 271] on form "Edit Docket Update Docket Customer Information Customer CMP Automotive Save Cus…" at bounding box center [613, 546] width 955 height 970
type input "403.287.5997"
drag, startPoint x: 179, startPoint y: 288, endPoint x: -7, endPoint y: 310, distance: 187.0
click at [0, 310] on html "PrintPing Dan Edit account ( dan@allrush.ca ) Logout Dockets Estimates Customers" at bounding box center [549, 524] width 1099 height 1048
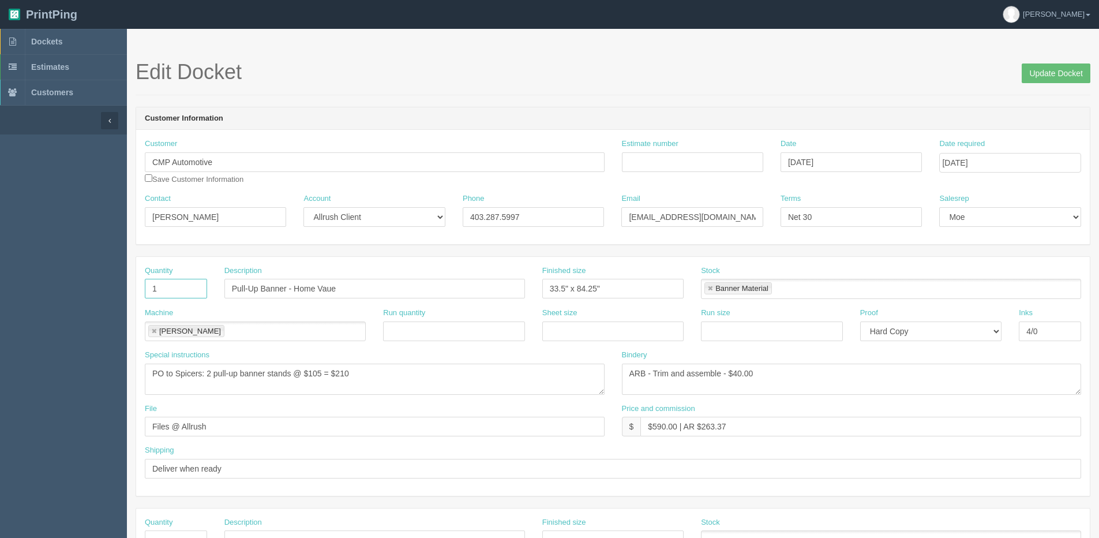
type input "1"
drag, startPoint x: 356, startPoint y: 301, endPoint x: 304, endPoint y: 286, distance: 54.8
click at [355, 301] on div "Description Pull-Up Banner - Home Vaue" at bounding box center [375, 286] width 318 height 42
drag, startPoint x: 299, startPoint y: 283, endPoint x: 522, endPoint y: 256, distance: 224.3
click at [479, 260] on div "Quantity 1 Description Pull-Up Banner - Home Vaue Finished size 33.5" x 84.25" …" at bounding box center [613, 376] width 954 height 239
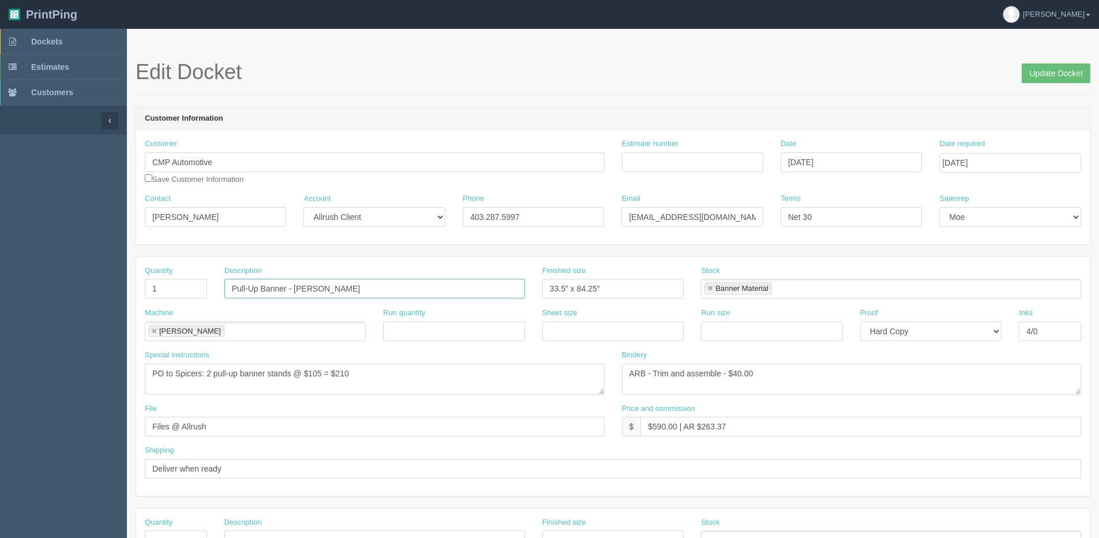
type input "Pull-Up Banner - Pospisil"
click at [209, 371] on textarea "PO to Spicers: 2 pull-up banner stands @ $105 = $210" at bounding box center [375, 378] width 460 height 31
drag, startPoint x: 322, startPoint y: 370, endPoint x: 438, endPoint y: 354, distance: 117.1
click at [438, 354] on div "Special instructions PO to Spicers: 2 pull-up banner stands @ $105 = $210" at bounding box center [375, 372] width 460 height 45
type textarea "PO to Spicers: 1 pull-up banner stands @ $105"
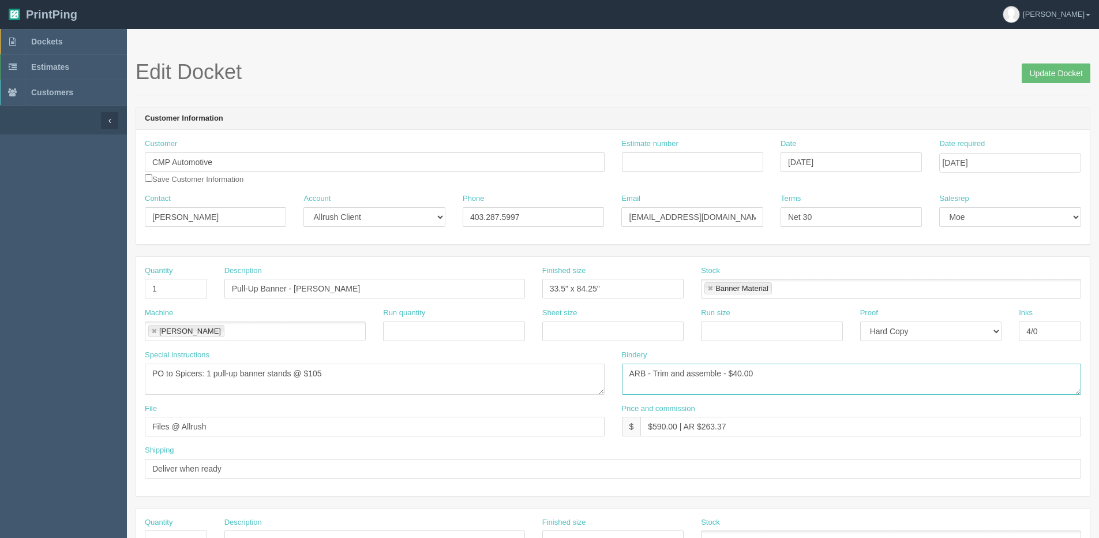
click at [736, 369] on textarea "ARB - Trim and assemble - $40.00" at bounding box center [852, 378] width 460 height 31
drag, startPoint x: 735, startPoint y: 370, endPoint x: 850, endPoint y: 354, distance: 116.0
click at [819, 359] on div "Bindery ARB - Trim and assemble - $40.00" at bounding box center [852, 372] width 460 height 45
type textarea "ARB - Trim and assemble - $25.00`"
drag, startPoint x: 651, startPoint y: 422, endPoint x: 677, endPoint y: 427, distance: 25.9
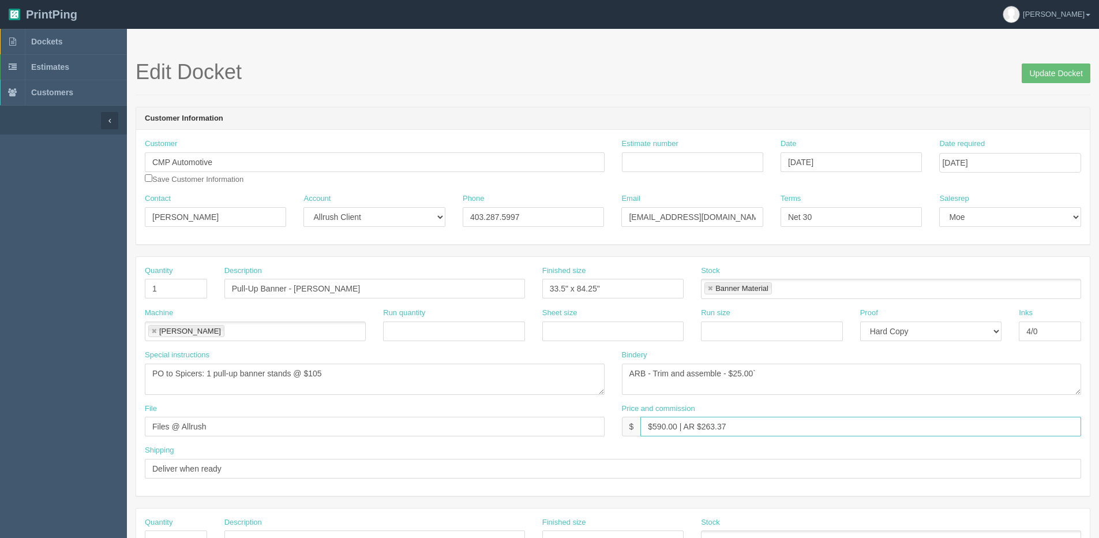
click at [677, 427] on input "$590.00 | AR $263.37" at bounding box center [860, 426] width 441 height 20
drag, startPoint x: 699, startPoint y: 427, endPoint x: 881, endPoint y: 401, distance: 184.8
click at [881, 401] on div "Quantity 1 Description Pull-Up Banner - Pospisil Finished size 33.5" x 84.25" S…" at bounding box center [613, 376] width 954 height 239
click at [716, 429] on input "$418.96 | AR $263.37" at bounding box center [860, 426] width 441 height 20
drag, startPoint x: 702, startPoint y: 425, endPoint x: 716, endPoint y: 419, distance: 15.5
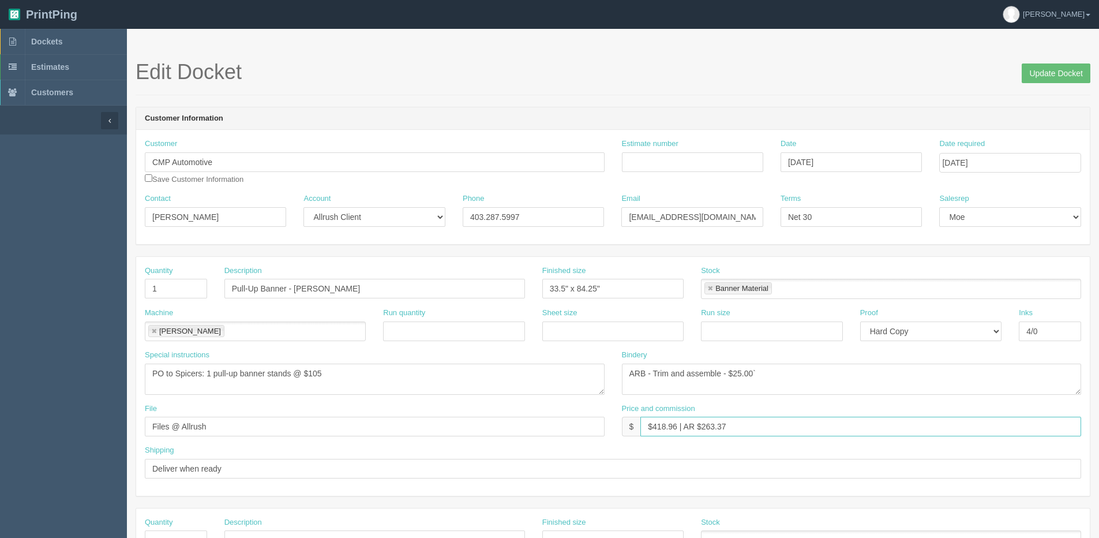
click at [786, 408] on div "Price and commission $ $418.96 | AR $263.37" at bounding box center [852, 419] width 460 height 33
type input "$418.96 | AR $151.19"
click at [680, 163] on input "Estimate number" at bounding box center [692, 162] width 141 height 20
type input "092690"
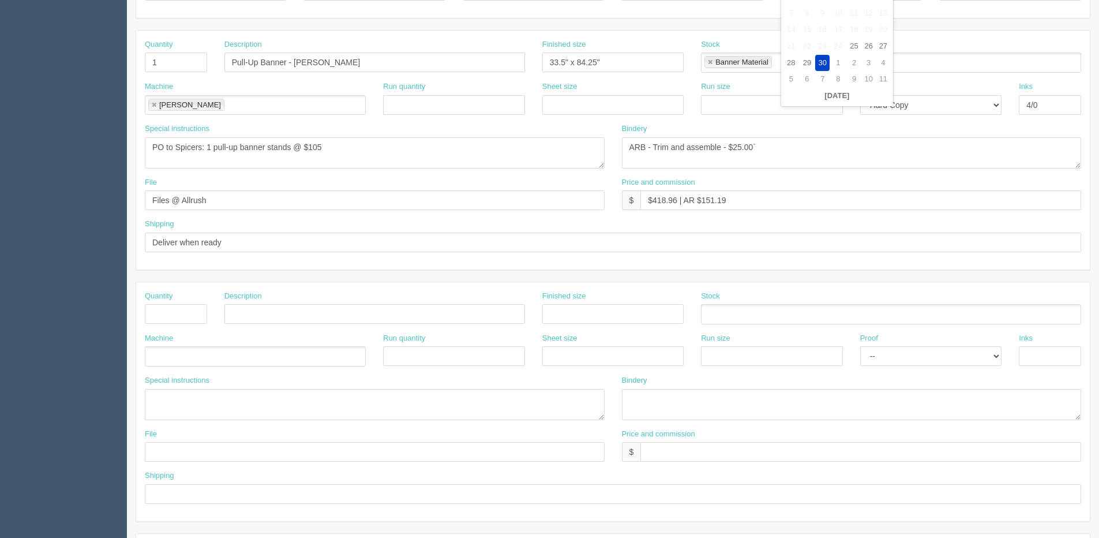
scroll to position [231, 0]
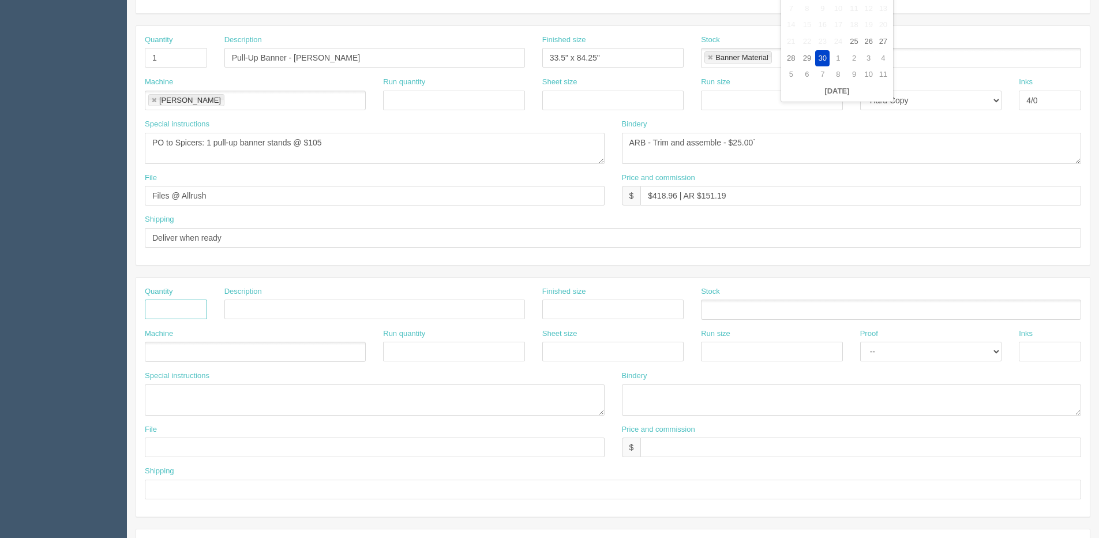
click at [174, 314] on input "text" at bounding box center [176, 309] width 62 height 20
click at [244, 241] on input "Deliver when ready" at bounding box center [613, 238] width 936 height 20
paste input "Attn: Stuart Perry"
type input "Deliver when ready- Attn: Stuart Perry"
click at [180, 320] on div "Quantity" at bounding box center [176, 307] width 80 height 42
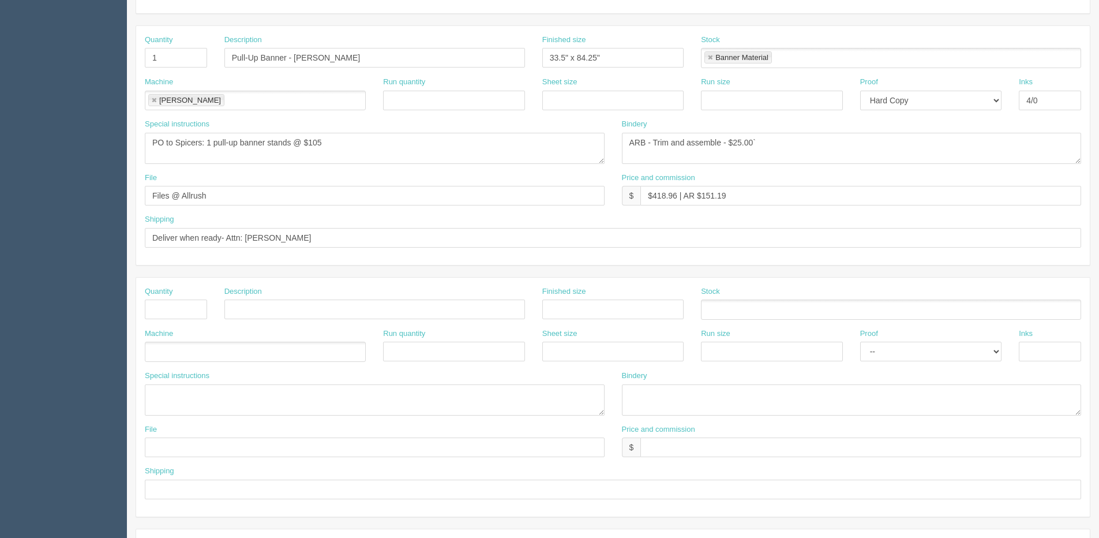
click at [180, 320] on div "Quantity" at bounding box center [176, 307] width 80 height 42
click at [183, 310] on input "text" at bounding box center [176, 309] width 62 height 20
type input "300"
drag, startPoint x: 295, startPoint y: 56, endPoint x: 560, endPoint y: 56, distance: 264.2
click at [560, 56] on div "Quantity 1 Description Pull-Up Banner - Pospisil Finished size 33.5" x 84.25" S…" at bounding box center [613, 56] width 954 height 42
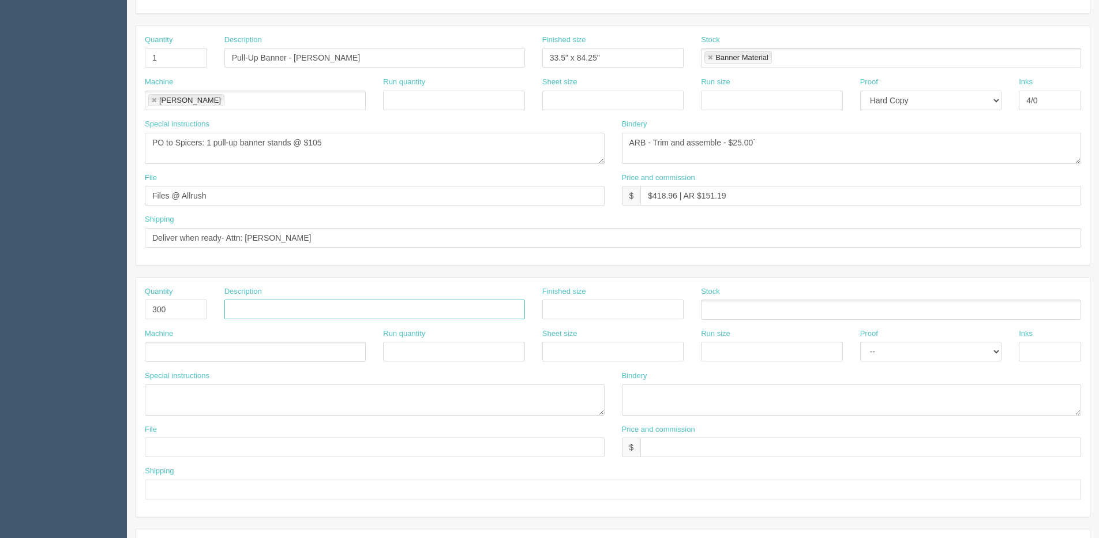
click at [269, 314] on input "text" at bounding box center [374, 309] width 301 height 20
paste input "Pospisil"
type input "Pospisil Autograph Cards"
click at [600, 313] on input "text" at bounding box center [612, 309] width 141 height 20
type input "5" x 7""
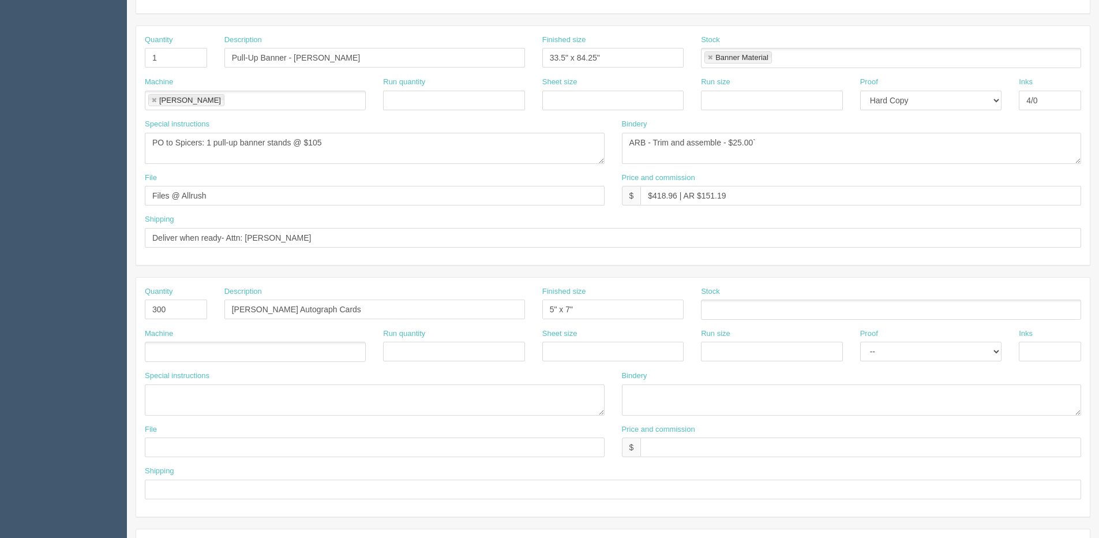
click at [227, 349] on ul at bounding box center [255, 351] width 221 height 20
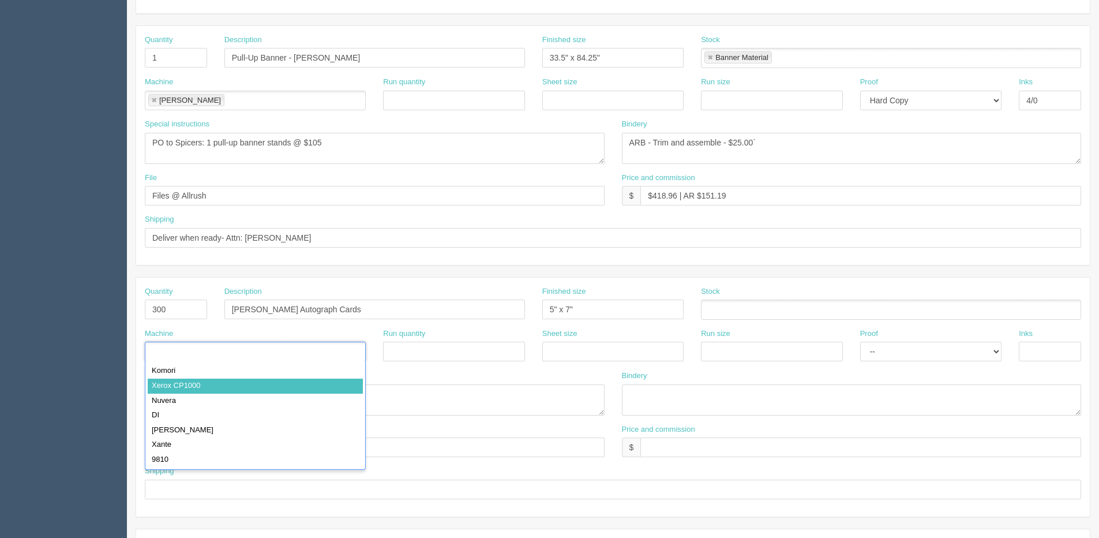
type input "Xerox CP1000"
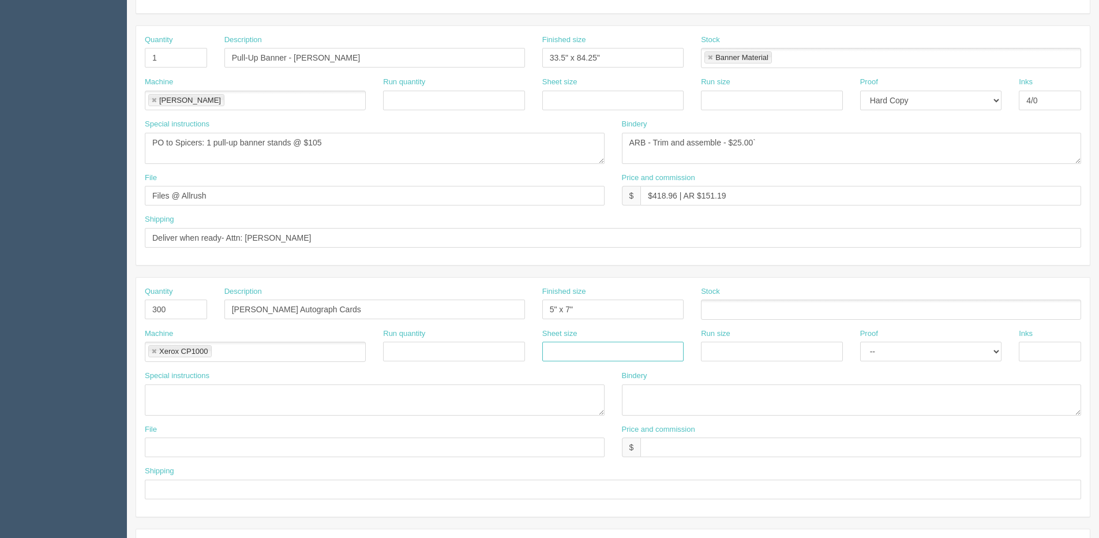
drag, startPoint x: 562, startPoint y: 347, endPoint x: 574, endPoint y: 356, distance: 14.8
click at [563, 347] on input "text" at bounding box center [612, 351] width 141 height 20
type input "12" x 18""
click at [764, 358] on input "text" at bounding box center [771, 351] width 141 height 20
type input "12" x 18""
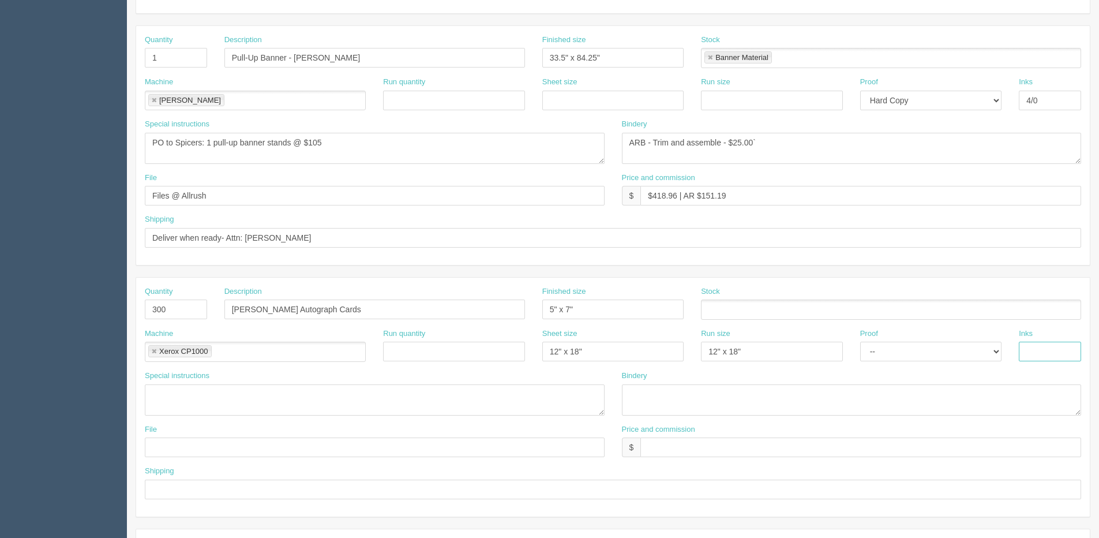
drag, startPoint x: 1038, startPoint y: 352, endPoint x: 878, endPoint y: 352, distance: 159.8
click at [1038, 352] on input "text" at bounding box center [1050, 351] width 62 height 20
click at [782, 305] on ul at bounding box center [891, 309] width 380 height 20
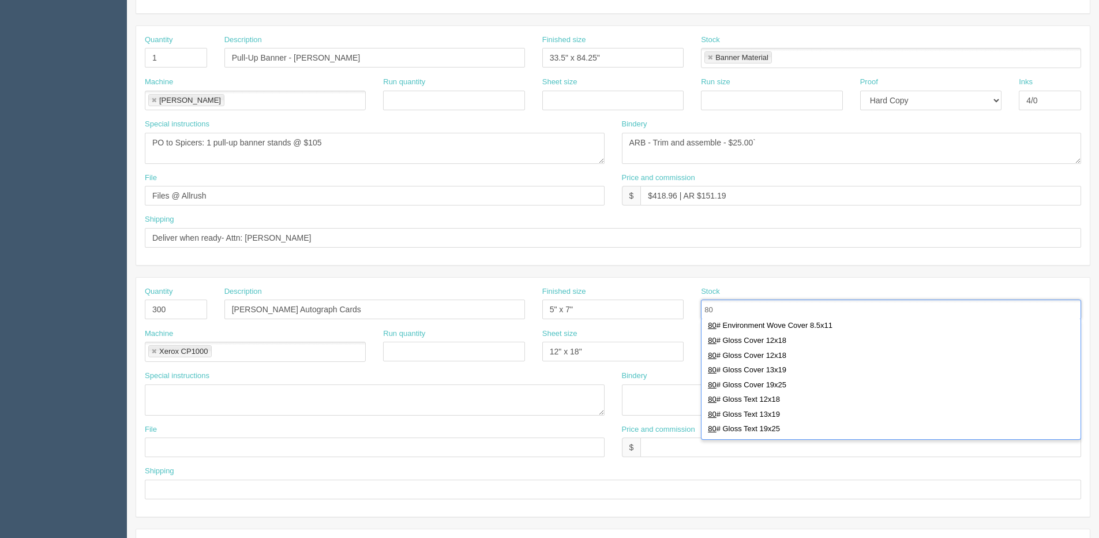
scroll to position [288, 0]
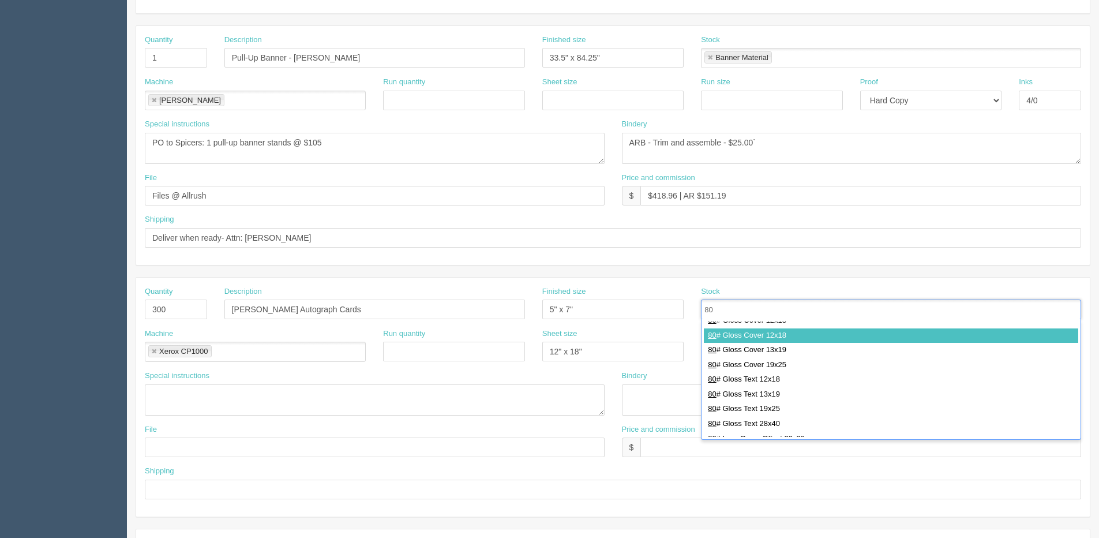
type input "80"
type input "80# Gloss Cover 12x18"
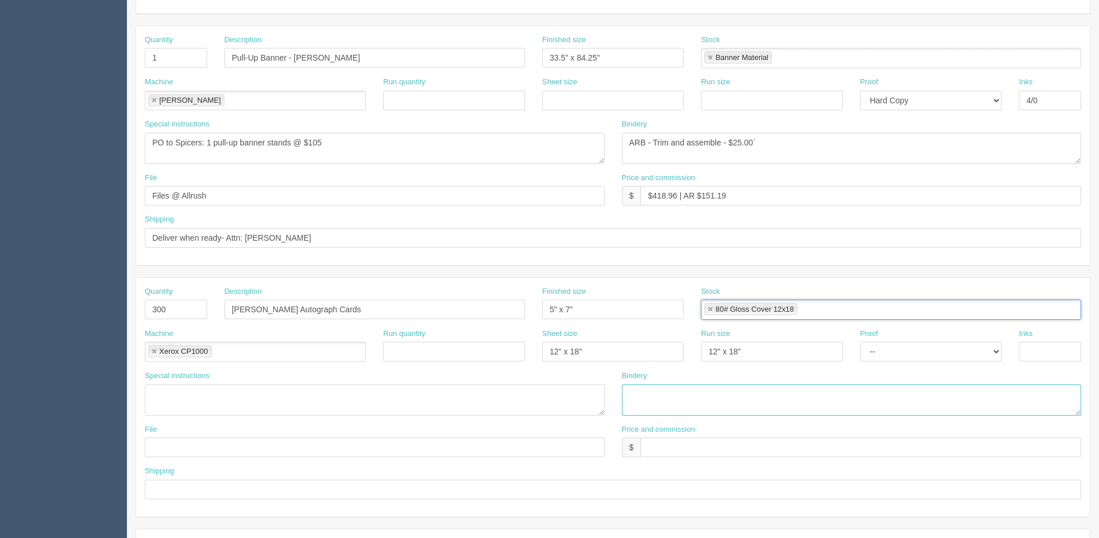
click at [675, 409] on textarea at bounding box center [852, 399] width 460 height 31
type textarea "Trim to aize"
type input "files@allrush.ca"
click at [182, 487] on input "text" at bounding box center [613, 489] width 936 height 20
type input "Same as above"
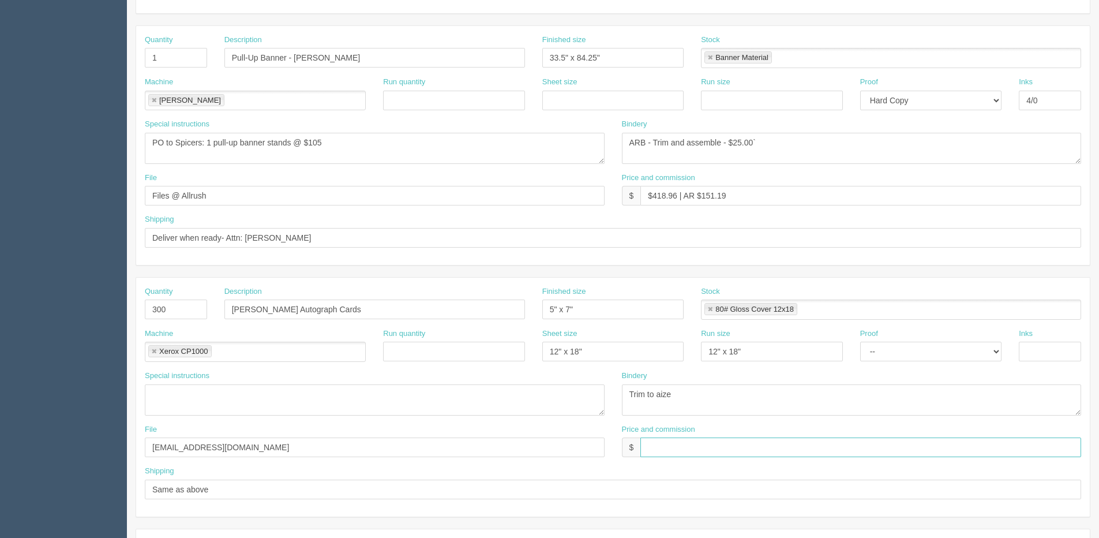
click at [692, 442] on input "text" at bounding box center [860, 447] width 441 height 20
type input "$Included above"
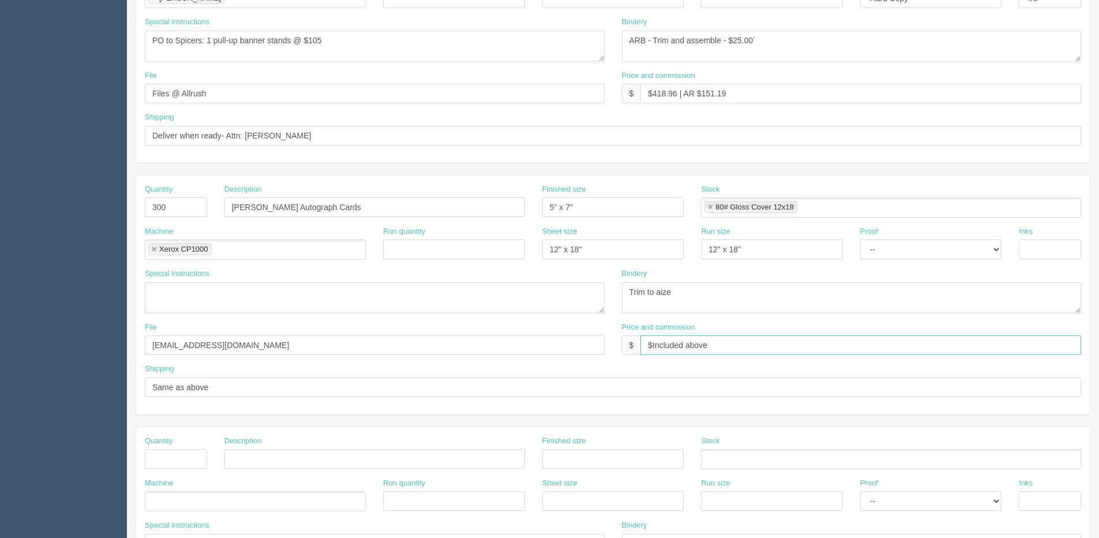
scroll to position [346, 0]
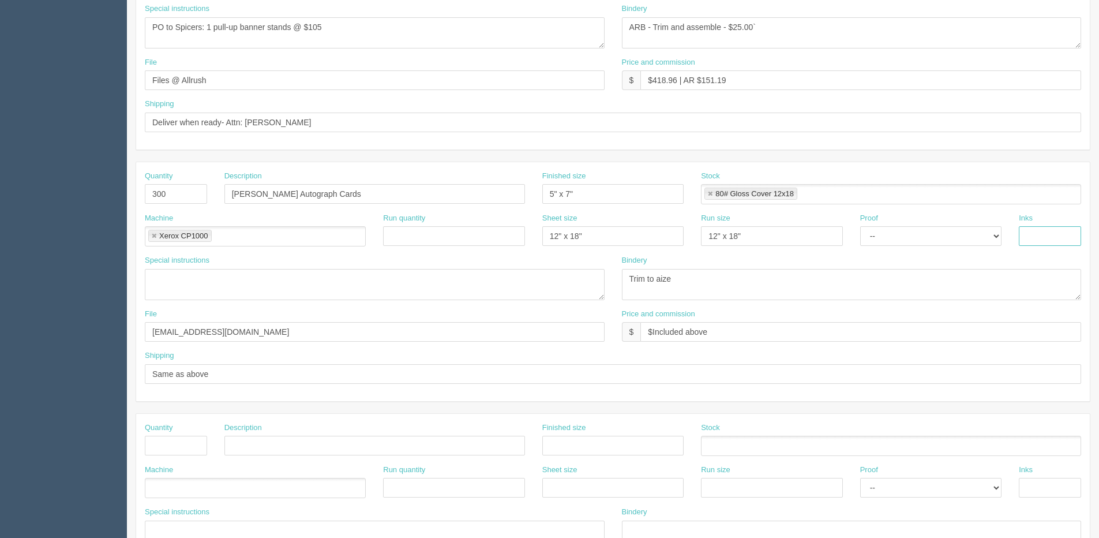
click at [1046, 230] on input "text" at bounding box center [1050, 236] width 62 height 20
type input "4/0"
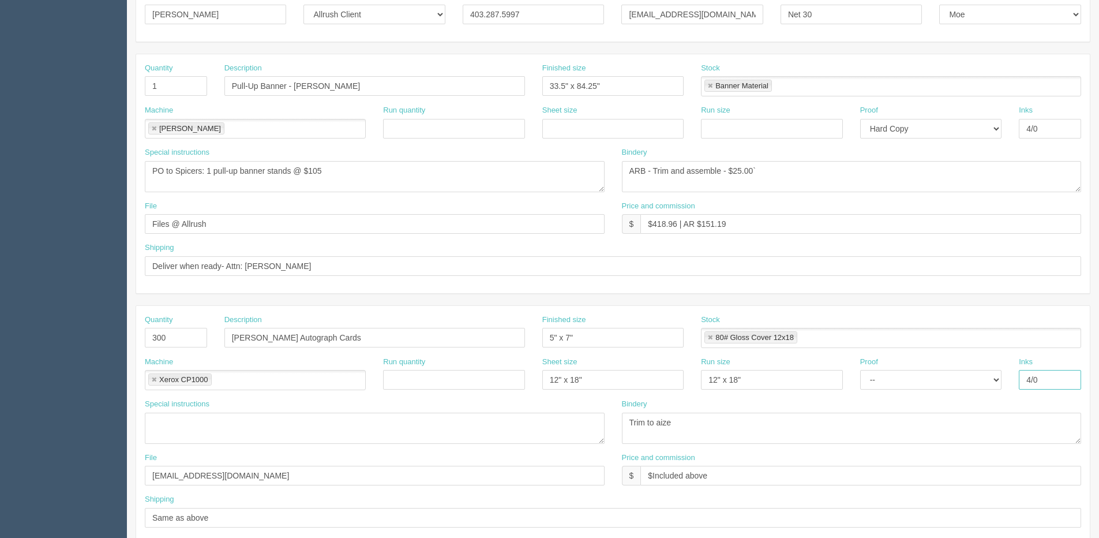
scroll to position [58, 0]
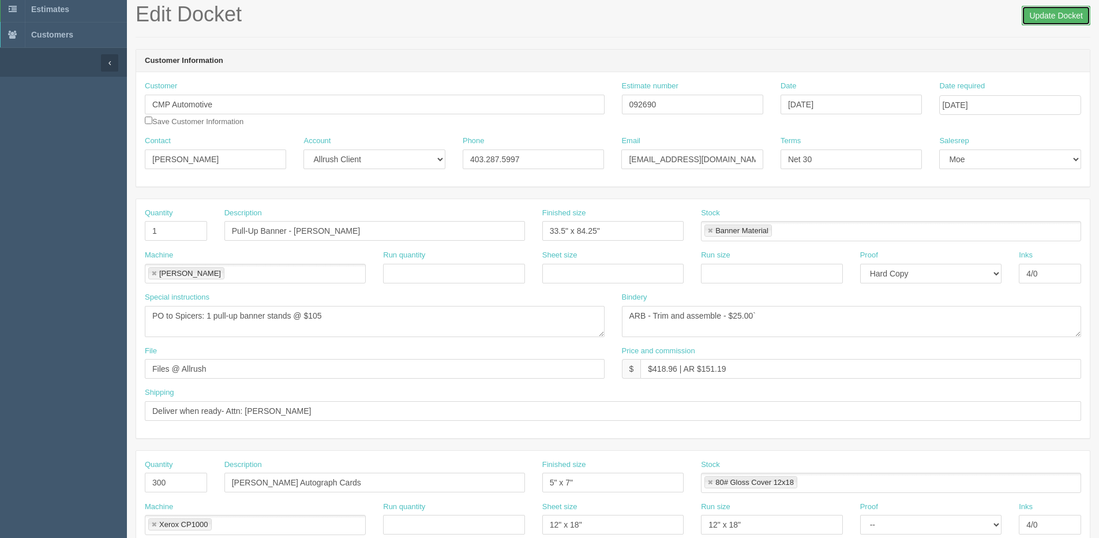
drag, startPoint x: 1031, startPoint y: 17, endPoint x: 764, endPoint y: 28, distance: 266.8
click at [963, 17] on h1 "Edit Docket Update Docket" at bounding box center [613, 14] width 955 height 23
drag, startPoint x: 1042, startPoint y: 15, endPoint x: 652, endPoint y: 42, distance: 391.4
click at [1038, 15] on input "Update Docket" at bounding box center [1056, 16] width 69 height 20
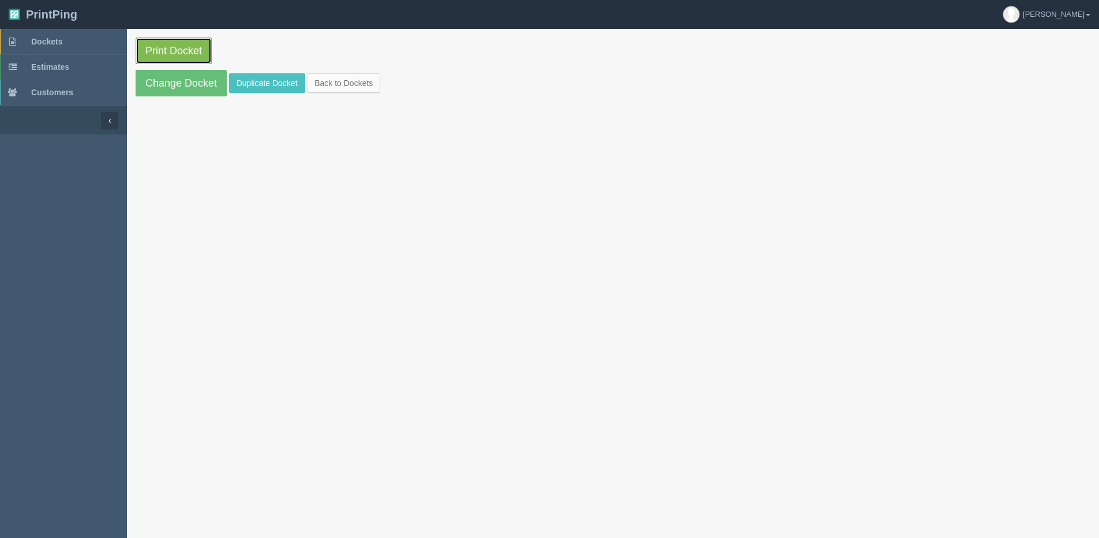
click at [144, 40] on link "Print Docket" at bounding box center [174, 50] width 76 height 27
click at [337, 82] on link "Back to Dockets" at bounding box center [343, 83] width 73 height 20
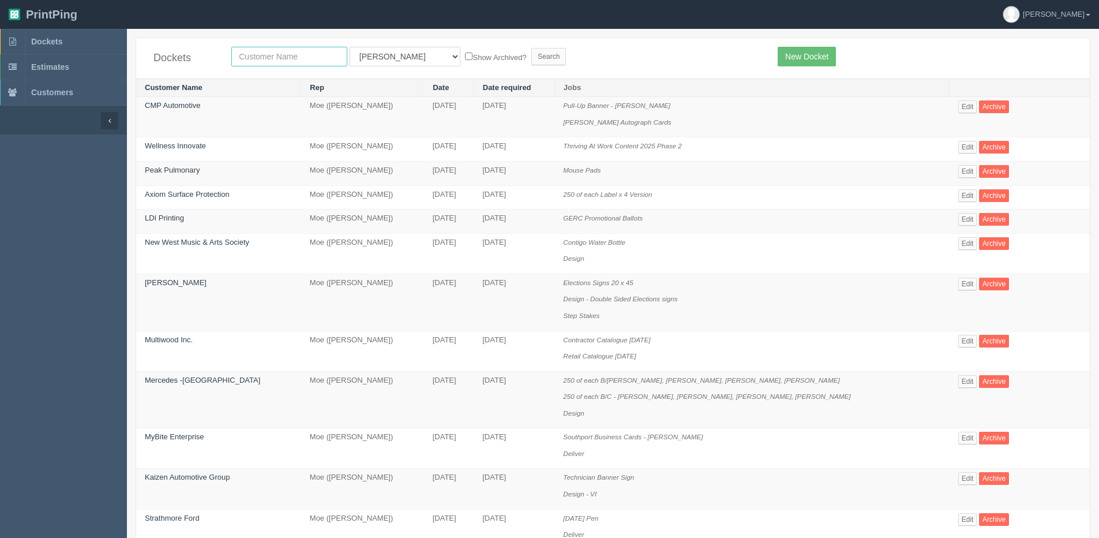
click at [303, 52] on input "text" at bounding box center [289, 57] width 116 height 20
type input "experiecn"
click at [531, 48] on input "Search" at bounding box center [548, 56] width 35 height 17
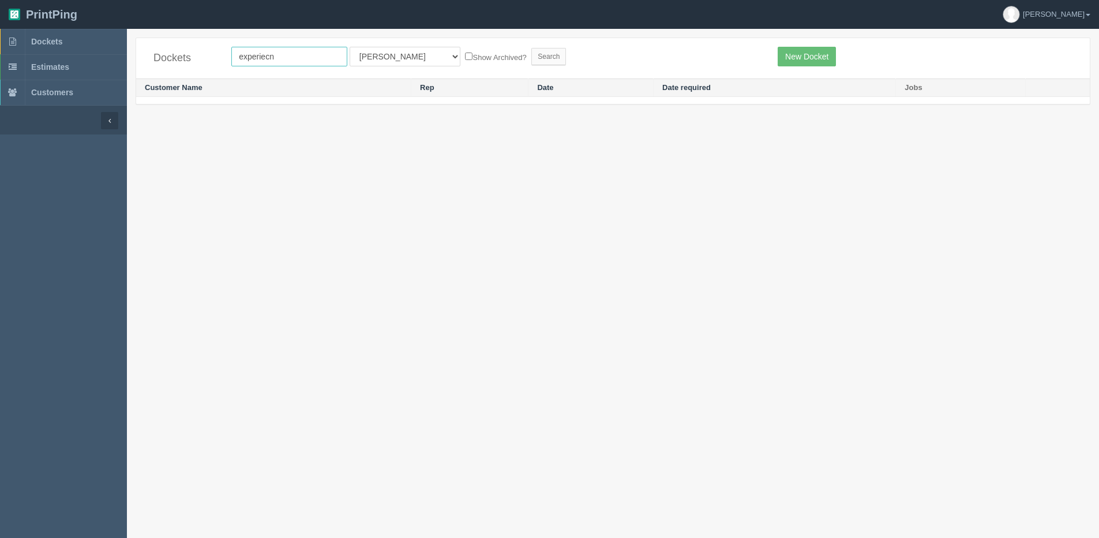
click at [303, 52] on input "experiecn" at bounding box center [289, 57] width 116 height 20
type input "experiece church"
click at [465, 61] on label "Show Archived?" at bounding box center [495, 56] width 61 height 13
click at [465, 60] on input "Show Archived?" at bounding box center [468, 55] width 7 height 7
checkbox input "true"
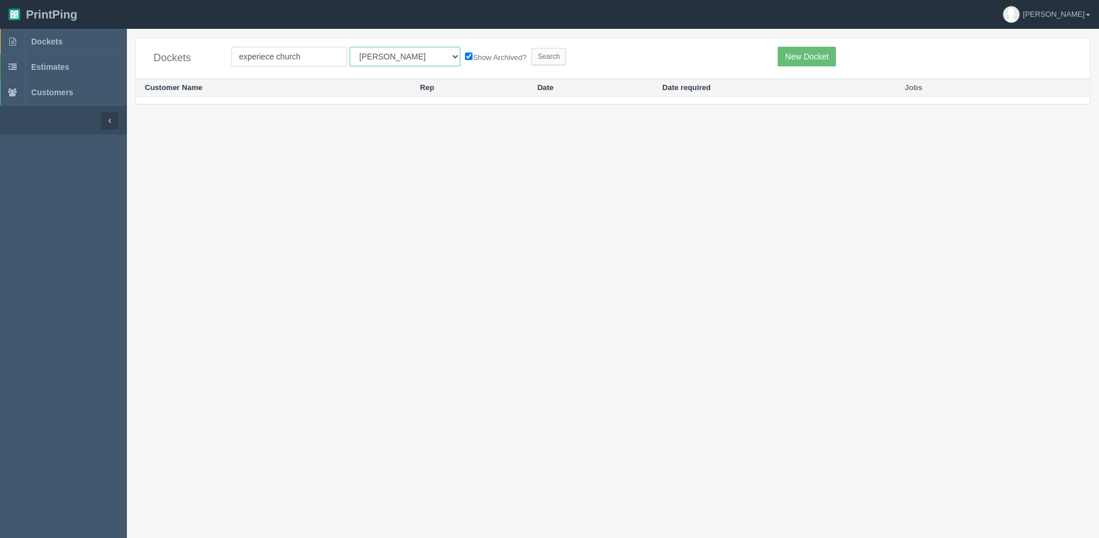
click at [386, 57] on select "All Users Ali Ali Test 1 Aly Amy Ankit Arif Brandon Dan France Greg Jim Mark Ma…" at bounding box center [405, 57] width 111 height 20
select select "1"
click at [350, 47] on select "All Users Ali Ali Test 1 Aly Amy Ankit Arif Brandon Dan France Greg Jim Mark Ma…" at bounding box center [405, 57] width 111 height 20
click at [531, 52] on input "Search" at bounding box center [548, 56] width 35 height 17
click at [531, 55] on input "Search" at bounding box center [548, 56] width 35 height 17
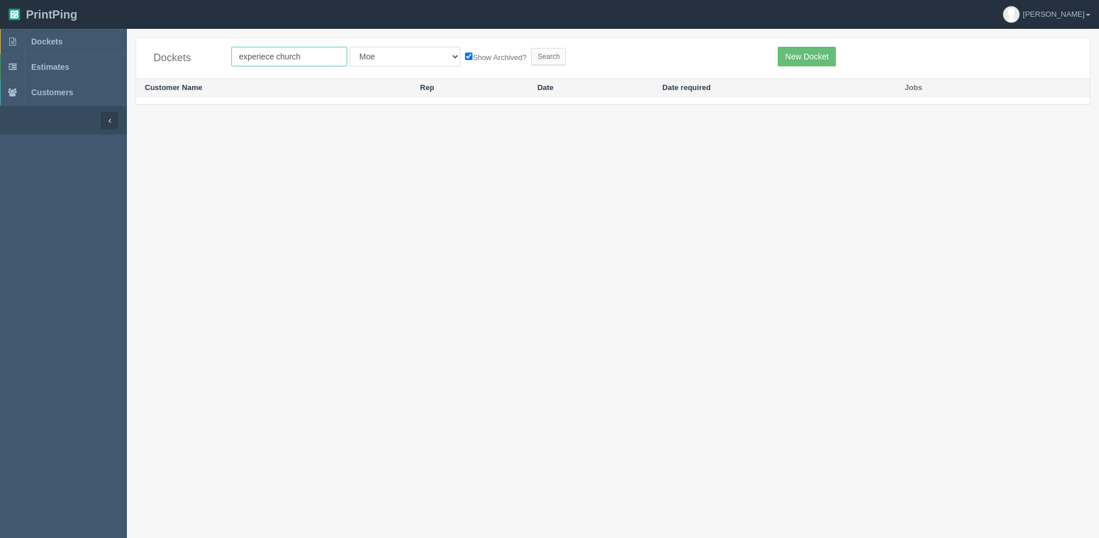
drag, startPoint x: 254, startPoint y: 60, endPoint x: 467, endPoint y: 45, distance: 212.8
click at [274, 60] on input "experiece church" at bounding box center [289, 57] width 116 height 20
type input "experience [DEMOGRAPHIC_DATA]"
click at [531, 48] on input "Search" at bounding box center [548, 56] width 35 height 17
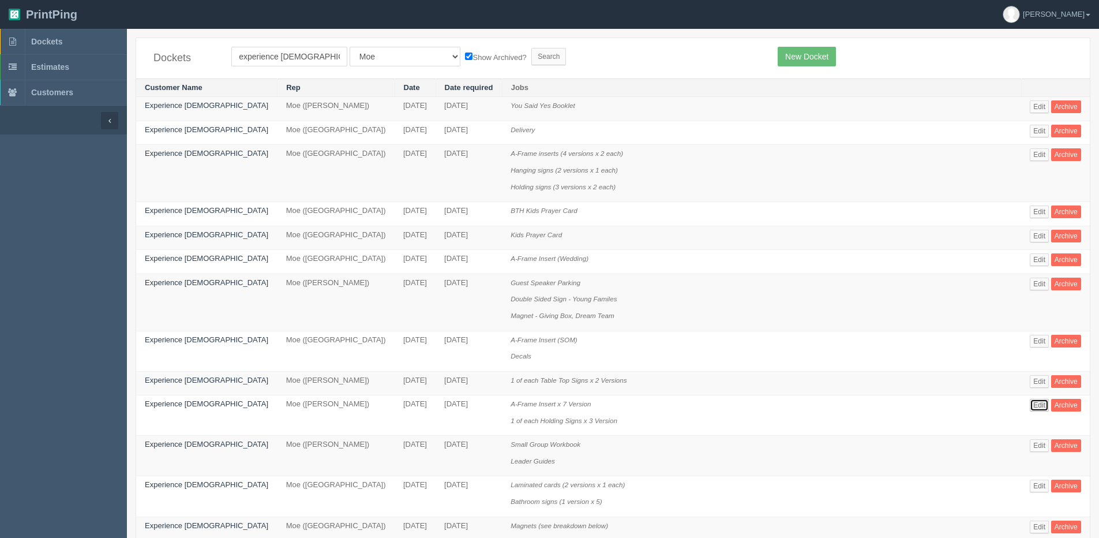
click at [1030, 401] on link "Edit" at bounding box center [1039, 405] width 19 height 13
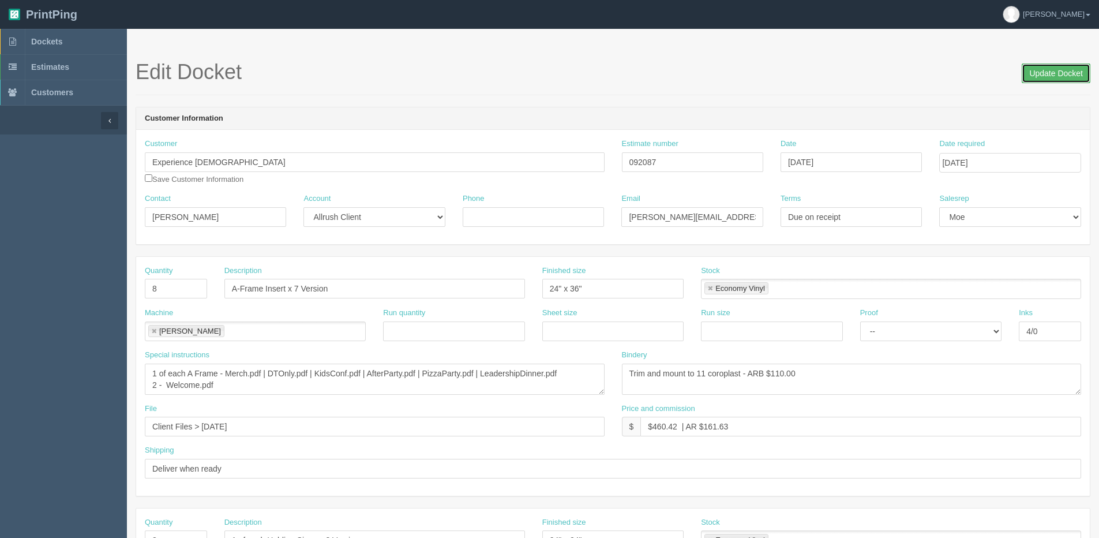
click at [1064, 73] on input "Update Docket" at bounding box center [1056, 73] width 69 height 20
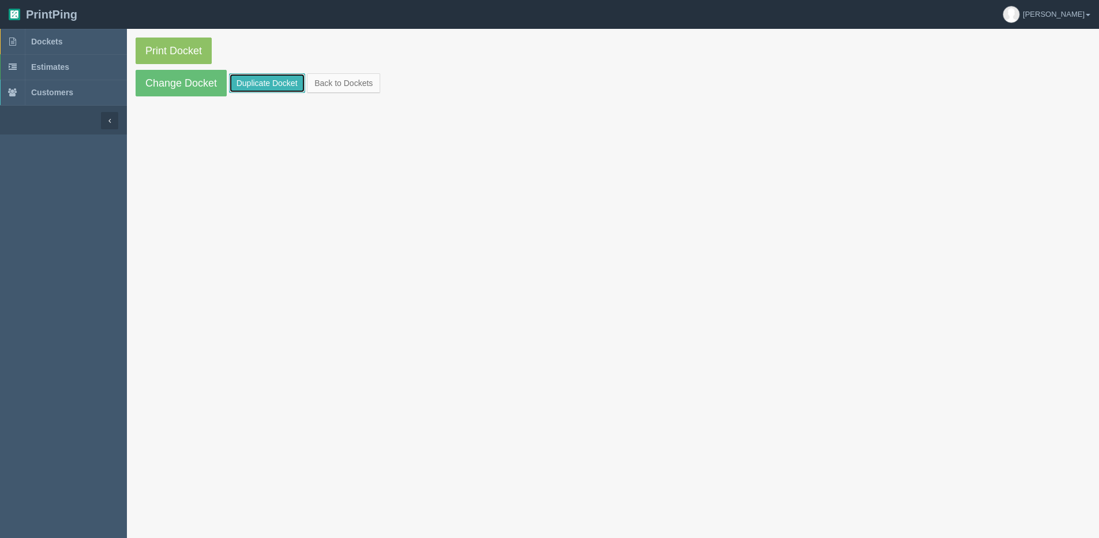
click at [261, 86] on link "Duplicate Docket" at bounding box center [267, 83] width 76 height 20
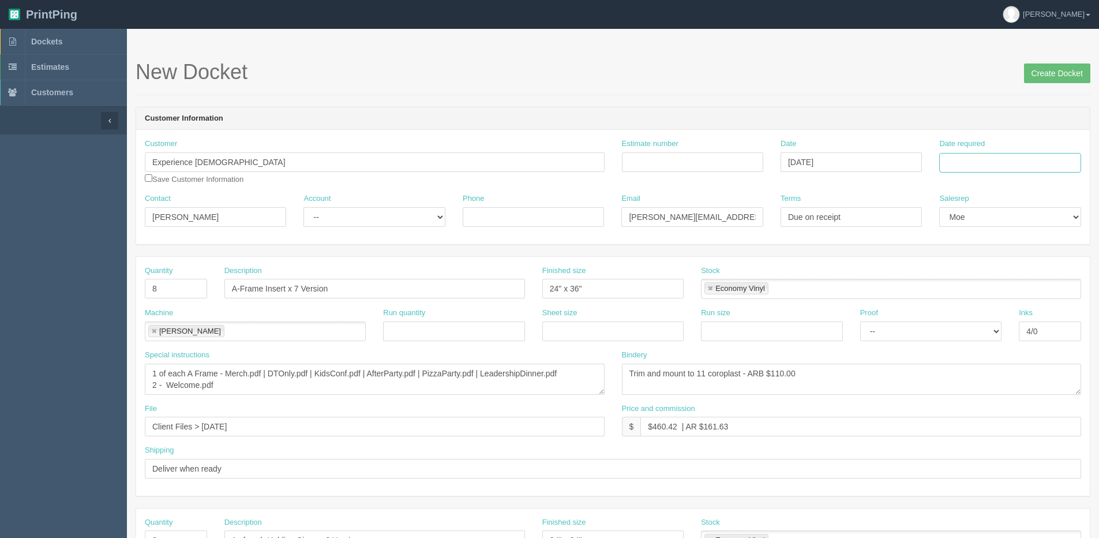
click at [983, 160] on input "Date required" at bounding box center [1009, 163] width 141 height 20
click at [971, 329] on th "[DATE]" at bounding box center [995, 322] width 107 height 17
click at [1010, 292] on td "2" at bounding box center [1012, 290] width 15 height 17
type input "[DATE]"
drag, startPoint x: 170, startPoint y: 282, endPoint x: 119, endPoint y: 293, distance: 52.6
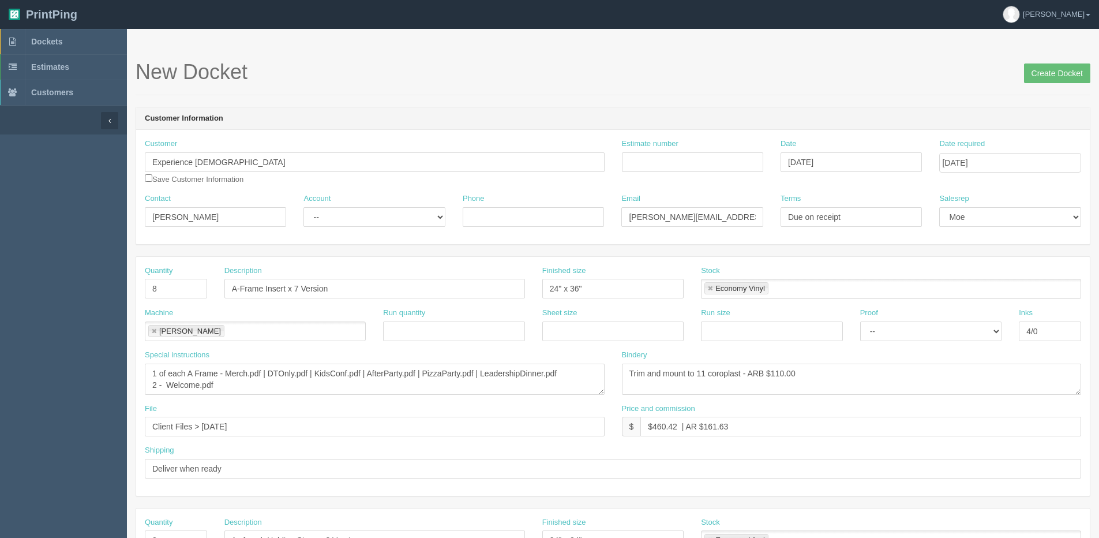
click at [127, 291] on section "New Docket Create Docket Customer Information Customer Experience Church Save C…" at bounding box center [613, 538] width 972 height 1019
drag, startPoint x: 188, startPoint y: 294, endPoint x: -32, endPoint y: 294, distance: 220.4
click at [0, 294] on html "PrintPing Dan Edit account ( dan@allrush.ca ) Logout Dockets Estimates Customers" at bounding box center [549, 524] width 1099 height 1048
type input "1"
click at [282, 284] on input "A-Frame Insert x 7 Version" at bounding box center [374, 289] width 301 height 20
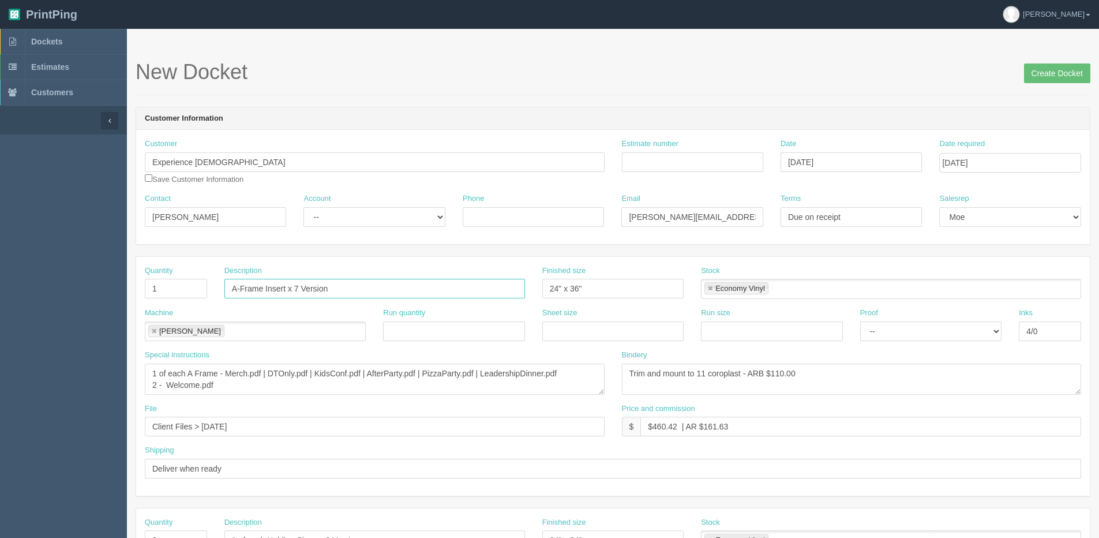
click at [289, 288] on input "A-Frame Insert x 7 Version" at bounding box center [374, 289] width 301 height 20
click at [297, 292] on input "A-Frame Insert -" at bounding box center [374, 289] width 301 height 20
type input "A-Frame Insert - Infants Toddlers"
drag, startPoint x: 403, startPoint y: 282, endPoint x: 52, endPoint y: 298, distance: 351.1
click at [52, 298] on section "Dockets Estimates Customers" at bounding box center [549, 538] width 1099 height 1019
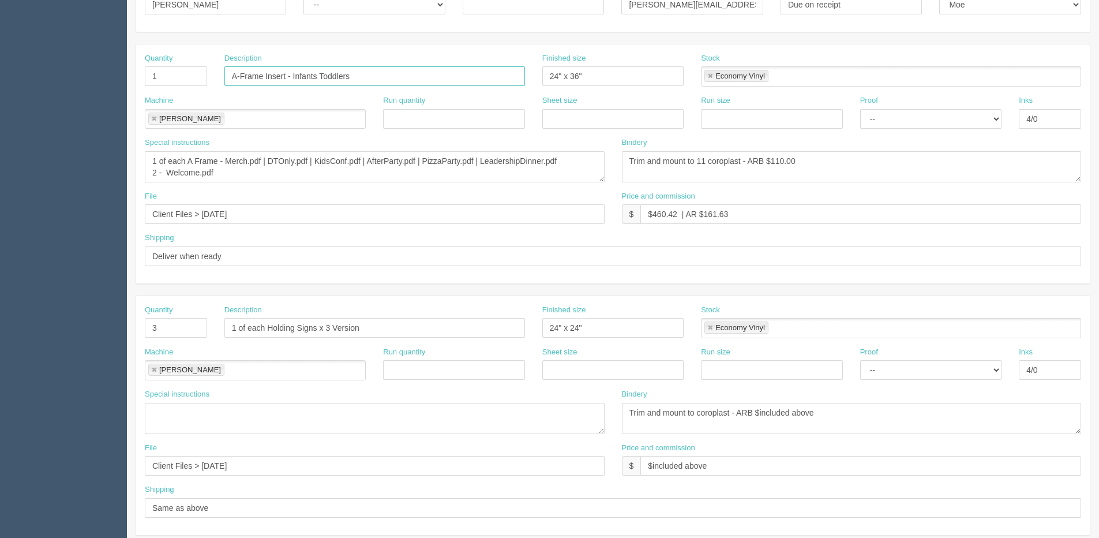
scroll to position [231, 0]
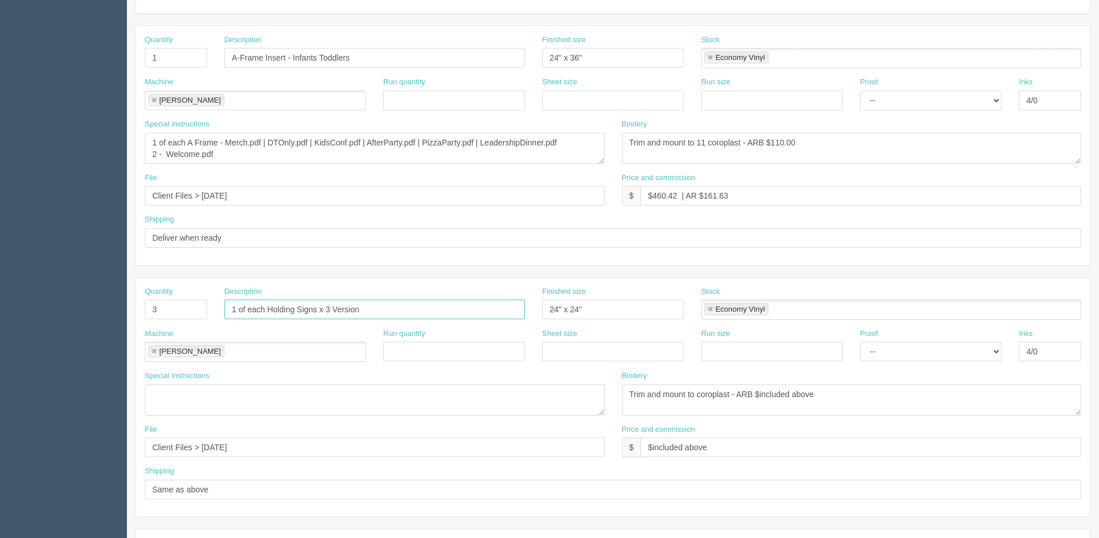
drag, startPoint x: 377, startPoint y: 312, endPoint x: -66, endPoint y: 322, distance: 443.1
click at [0, 322] on html "PrintPing Dan Edit account ( dan@allrush.ca ) Logout Dockets Estimates Customers" at bounding box center [549, 293] width 1099 height 1048
paste input "A-Frame Insert - Infants Toddlers"
drag, startPoint x: 294, startPoint y: 310, endPoint x: 632, endPoint y: 226, distance: 348.8
click at [632, 226] on div "Quantity 1 Description A-Frame Insert - Infants Toddlers Finished size 24" x 36…" at bounding box center [613, 396] width 955 height 743
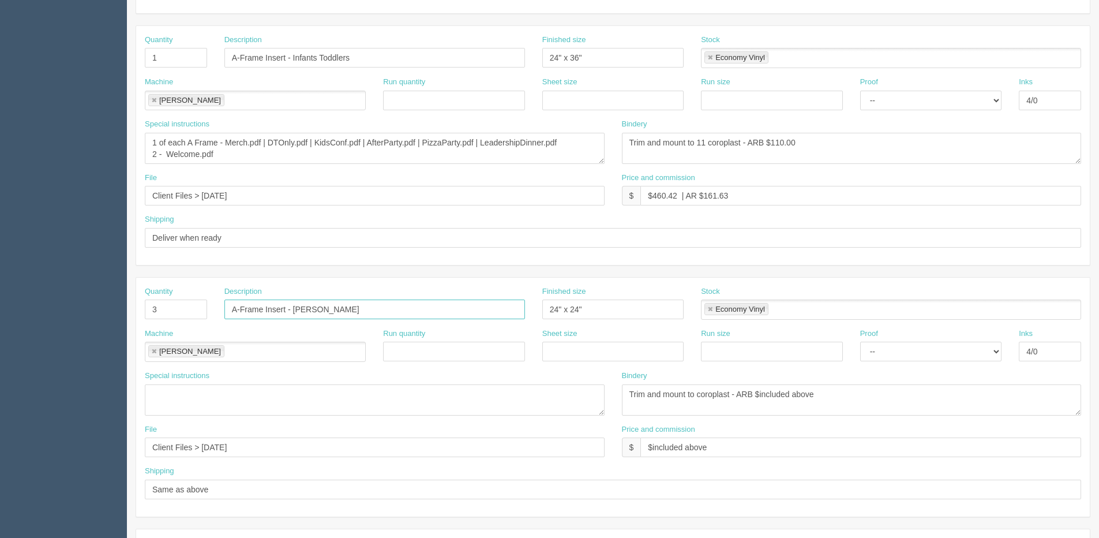
type input "A-Frame Insert - [PERSON_NAME]"
click at [64, 324] on section "Dockets Estimates Customers" at bounding box center [549, 307] width 1099 height 1019
type input "1"
drag, startPoint x: 280, startPoint y: 445, endPoint x: -74, endPoint y: 445, distance: 354.2
click at [0, 445] on html "PrintPing Dan Edit account ( dan@allrush.ca ) Logout Dockets Estimates Customers" at bounding box center [549, 293] width 1099 height 1048
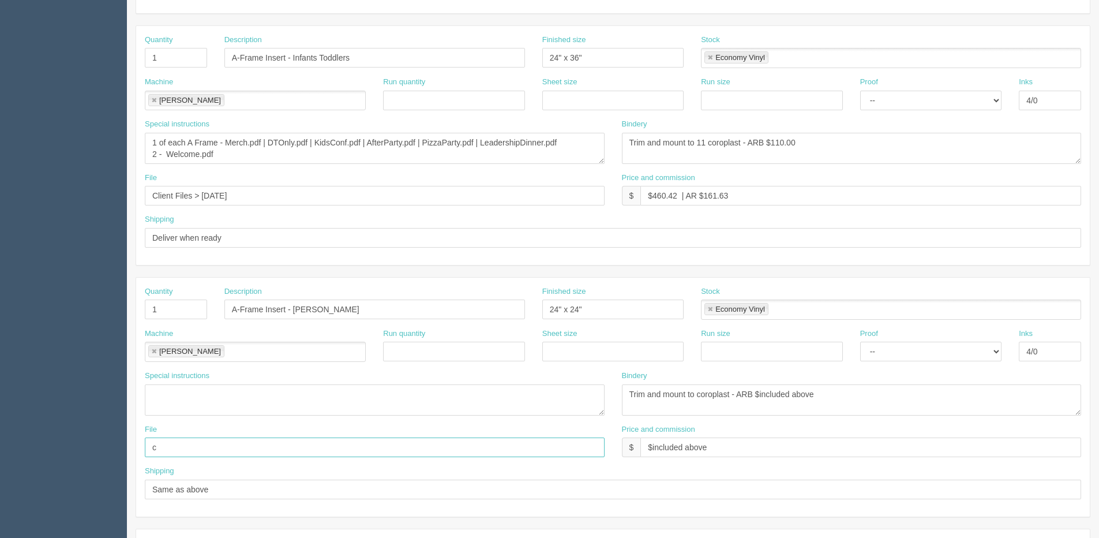
type input "Client Files > [DATE]"
drag, startPoint x: 261, startPoint y: 452, endPoint x: -17, endPoint y: 451, distance: 278.6
click at [0, 451] on html "PrintPing Dan Edit account ( dan@allrush.ca ) Logout Dockets Estimates Customers" at bounding box center [549, 293] width 1099 height 1048
drag, startPoint x: -7, startPoint y: 194, endPoint x: 242, endPoint y: 193, distance: 249.2
click at [0, 194] on html "PrintPing Dan Edit account ( dan@allrush.ca ) Logout Dockets Estimates Customers" at bounding box center [549, 293] width 1099 height 1048
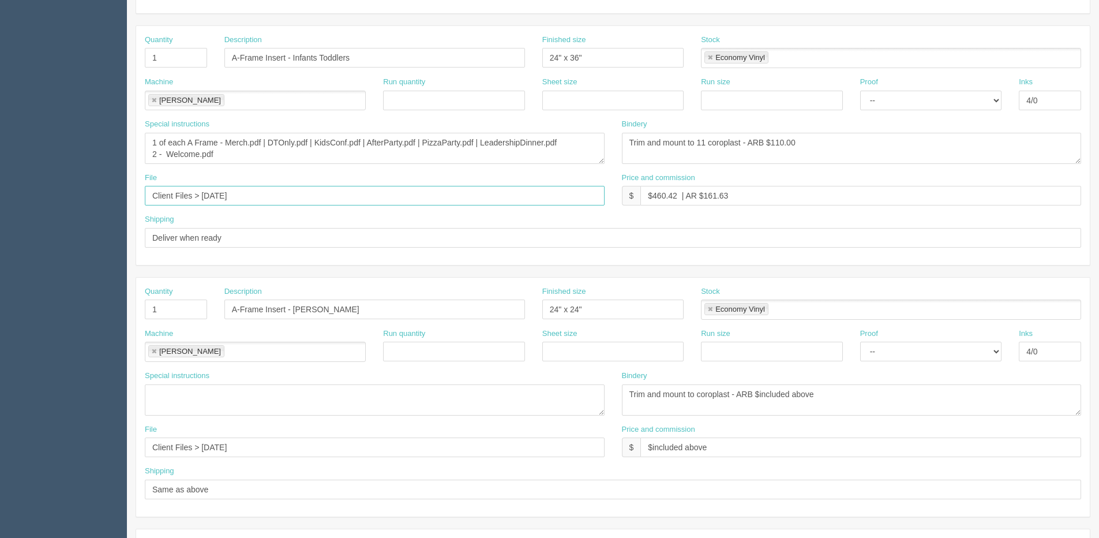
paste input "Sept"
type input "Client Files > [DATE]"
drag, startPoint x: 147, startPoint y: 145, endPoint x: 371, endPoint y: 170, distance: 226.3
click at [371, 170] on div "Special instructions 1 of each A Frame - Merch.pdf | DTOnly.pdf | KidsConf.pdf …" at bounding box center [374, 146] width 477 height 54
drag, startPoint x: 693, startPoint y: 142, endPoint x: 745, endPoint y: 124, distance: 54.4
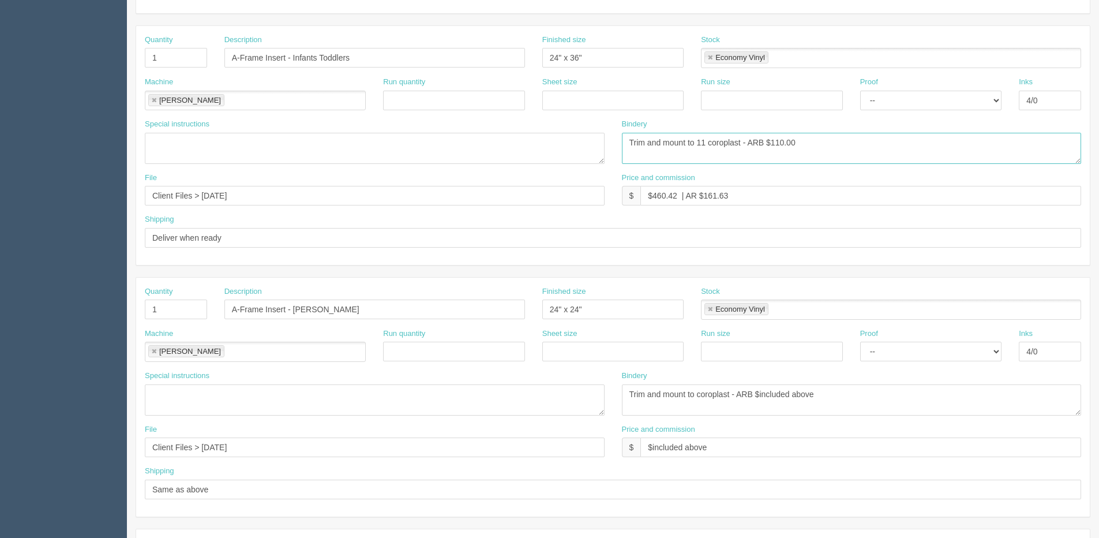
click at [702, 138] on textarea "Trim and mount to 11 coroplast - ARB $110.00" at bounding box center [852, 148] width 460 height 31
drag, startPoint x: 759, startPoint y: 143, endPoint x: 963, endPoint y: 106, distance: 207.6
click at [924, 111] on div "Quantity 1 Description A-Frame Insert - Infants Toddlers Finished size 24" x 36…" at bounding box center [613, 145] width 954 height 239
type textarea "Trim and mount to coroplast - ARB $25.00"
drag, startPoint x: 594, startPoint y: 51, endPoint x: 414, endPoint y: 70, distance: 181.0
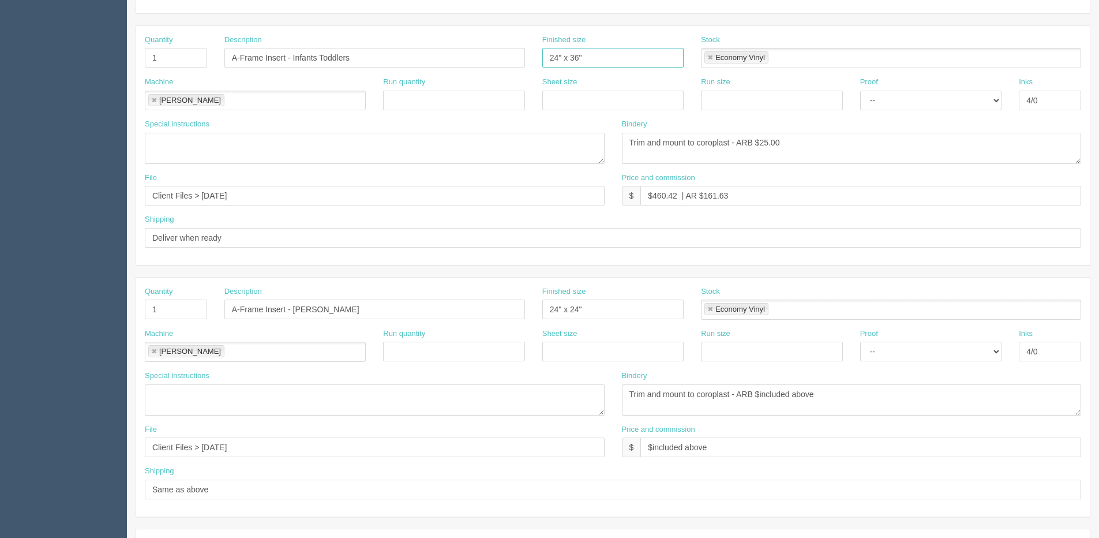
click at [331, 54] on div "Quantity 1 Description A-Frame Insert - Infants Toddlers Finished size 24" x 36…" at bounding box center [613, 56] width 954 height 42
drag, startPoint x: 607, startPoint y: 306, endPoint x: 270, endPoint y: 326, distance: 337.5
click at [282, 326] on div "Quantity 1 Description A-Frame Insert - Littles Finished size 24" x 24" Stock E…" at bounding box center [613, 307] width 954 height 42
paste input "24" x 36"
type input "24" x 36""
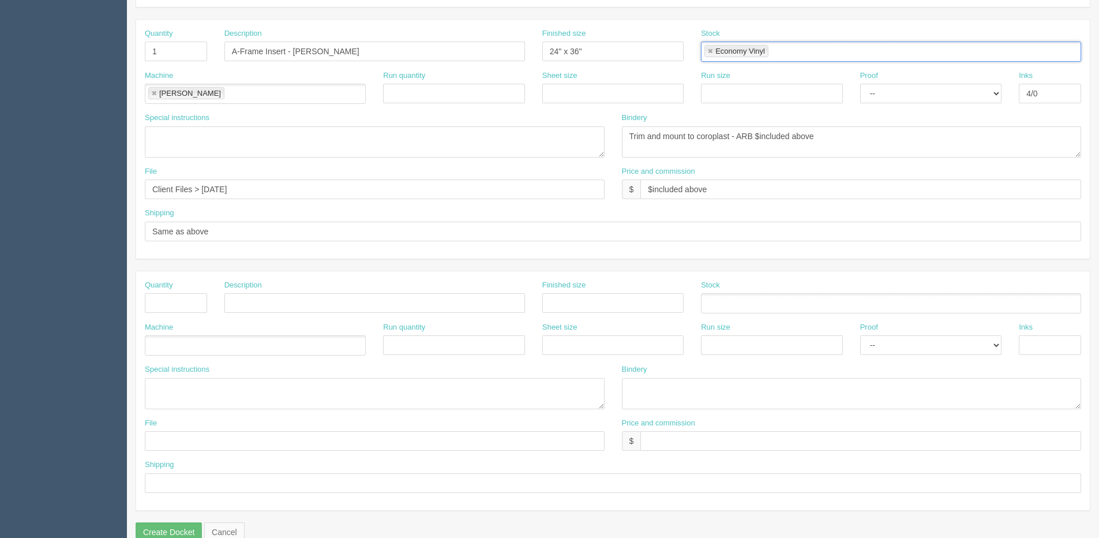
scroll to position [510, 0]
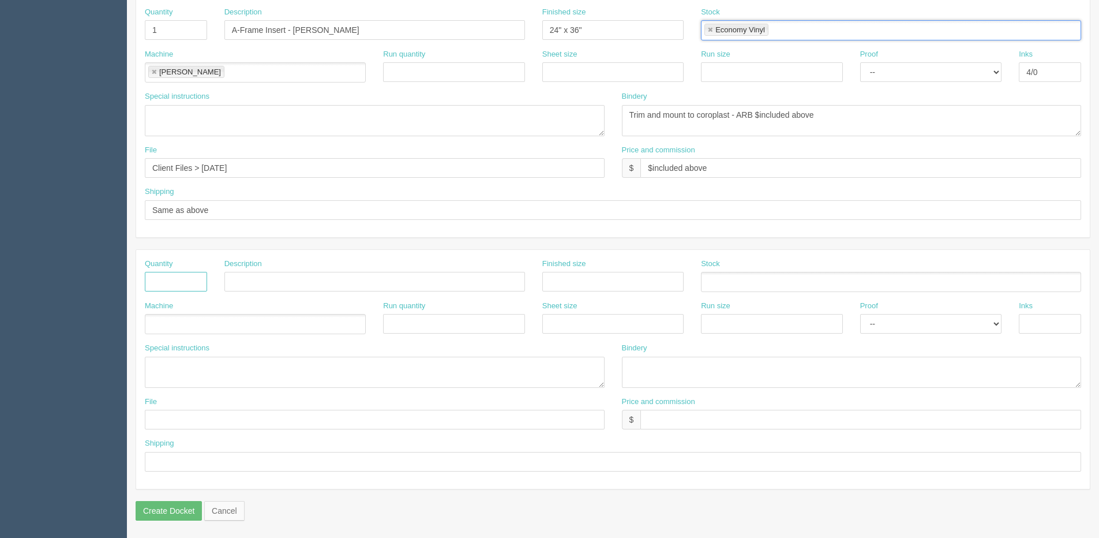
click at [187, 284] on input "text" at bounding box center [176, 282] width 62 height 20
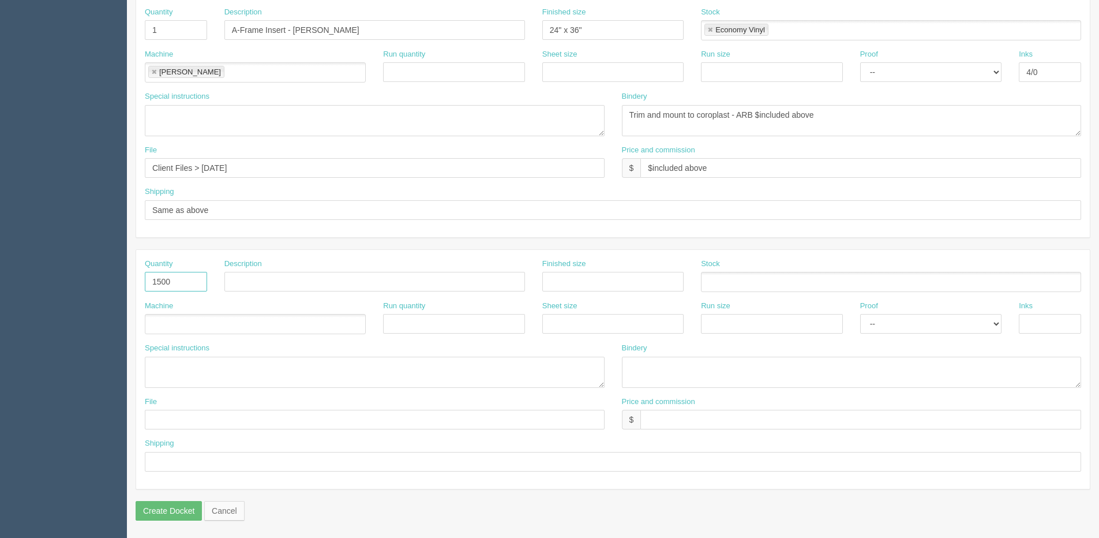
type input "1500"
click at [269, 275] on input "text" at bounding box center [374, 282] width 301 height 20
type input "Wishlist Cards"
click at [229, 329] on ul at bounding box center [255, 324] width 221 height 20
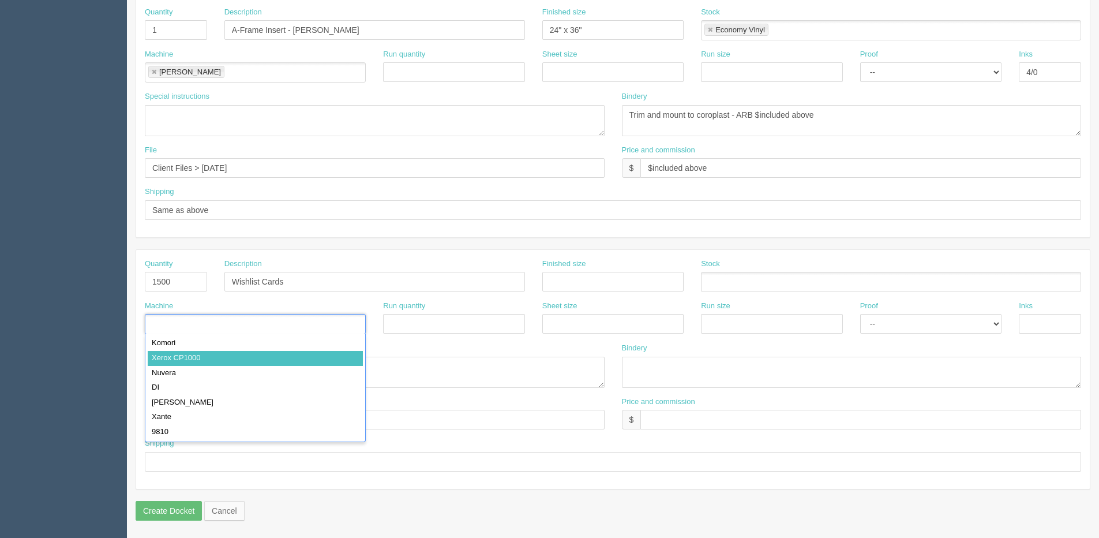
type input "Xerox CP1000"
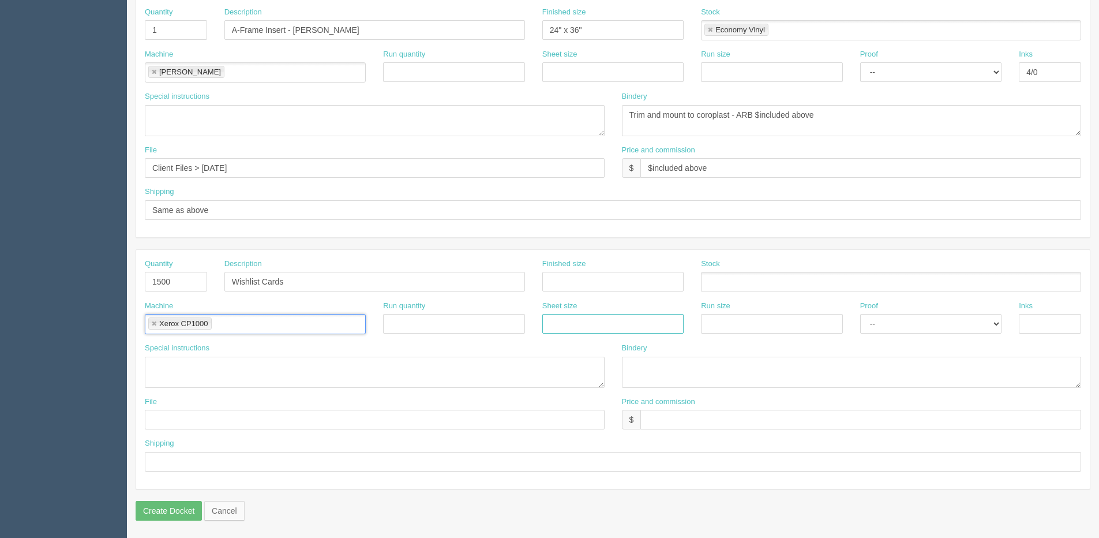
drag, startPoint x: 577, startPoint y: 318, endPoint x: 580, endPoint y: 329, distance: 11.5
click at [577, 318] on input "text" at bounding box center [612, 324] width 141 height 20
type input "12" x 18""
click at [722, 322] on input "text" at bounding box center [771, 324] width 141 height 20
type input "12" x 18""
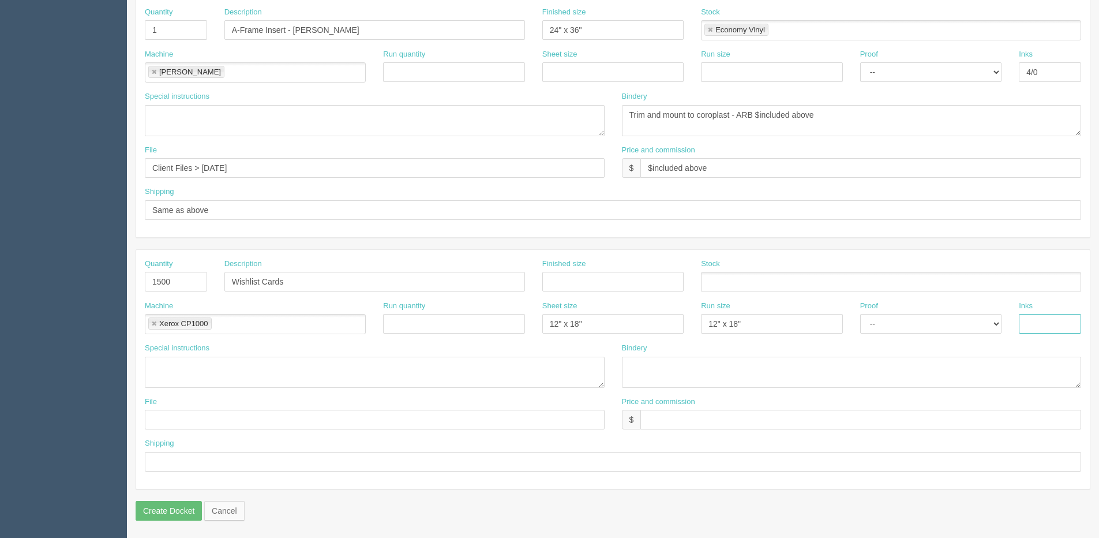
drag, startPoint x: 1074, startPoint y: 321, endPoint x: 1067, endPoint y: 329, distance: 9.8
click at [1072, 323] on input "text" at bounding box center [1050, 324] width 62 height 20
type input "4/4"
click at [732, 285] on ul at bounding box center [891, 282] width 380 height 20
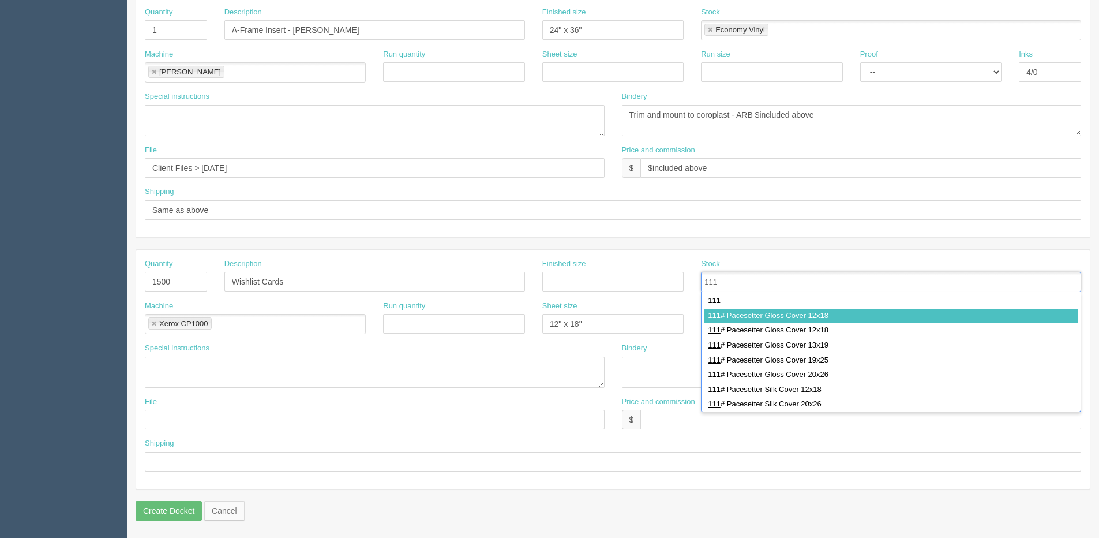
type input "111"
type input "111# Pacesetter Gloss Cover 12x18"
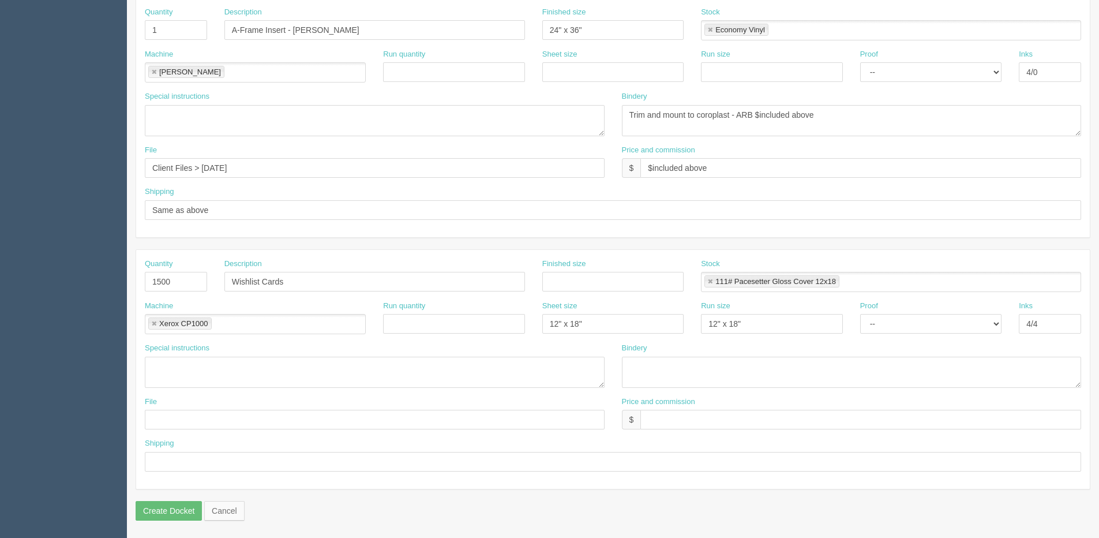
click at [581, 268] on label "Finished size" at bounding box center [564, 263] width 44 height 11
drag, startPoint x: 586, startPoint y: 281, endPoint x: 586, endPoint y: 287, distance: 6.3
click at [586, 283] on input "text" at bounding box center [612, 282] width 141 height 20
drag, startPoint x: 583, startPoint y: 289, endPoint x: 277, endPoint y: 289, distance: 305.2
click at [284, 289] on div "Quantity 1500 Description Wishlist Cards Finished size 3.5" x 2" Stock 111# Pac…" at bounding box center [613, 279] width 954 height 42
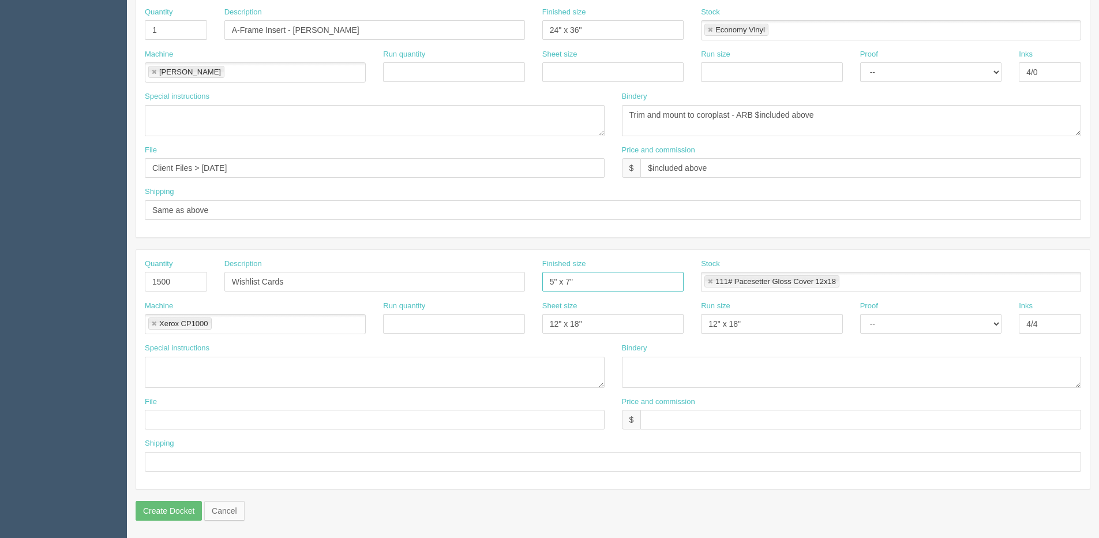
type input "5" x 7""
click at [187, 421] on input "text" at bounding box center [375, 420] width 460 height 20
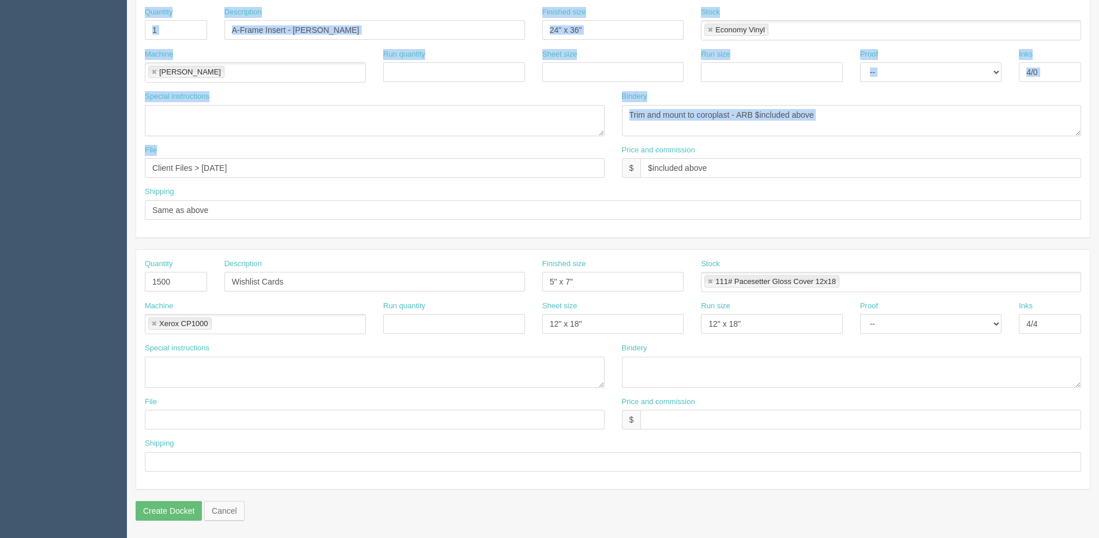
drag, startPoint x: 280, startPoint y: 156, endPoint x: -137, endPoint y: 177, distance: 417.5
click at [0, 177] on html "PrintPing Dan Edit account ( dan@allrush.ca ) Logout Dockets Estimates Customers" at bounding box center [549, 14] width 1099 height 1048
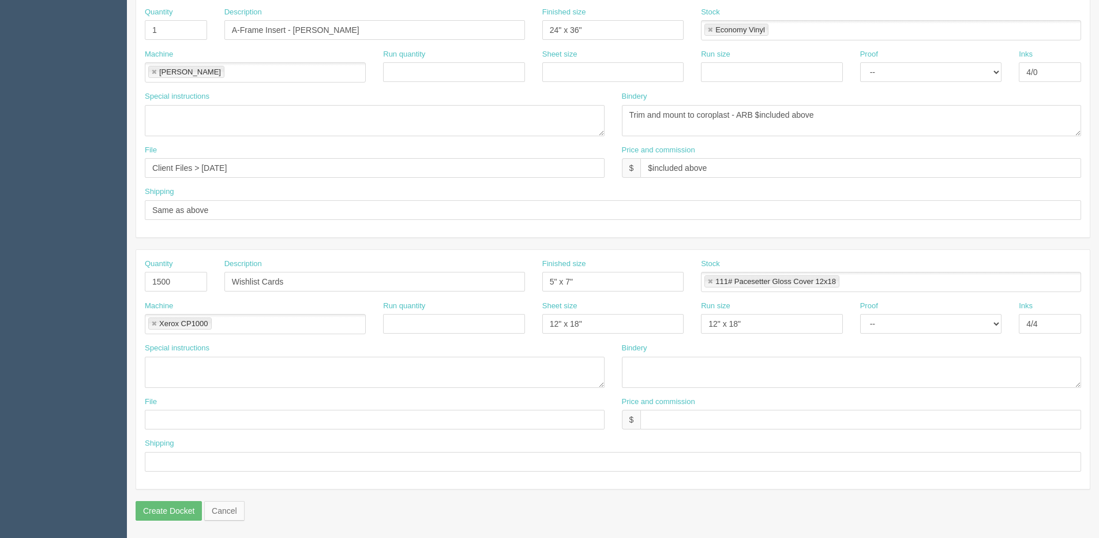
click at [283, 189] on div "Shipping Same as above" at bounding box center [613, 202] width 936 height 33
drag, startPoint x: 268, startPoint y: 167, endPoint x: -197, endPoint y: 168, distance: 464.4
click at [0, 168] on html "PrintPing Dan Edit account ( dan@allrush.ca ) Logout Dockets Estimates Customers" at bounding box center [549, 14] width 1099 height 1048
click at [172, 418] on input "text" at bounding box center [375, 420] width 460 height 20
paste input "Client Files > Sept 2025"
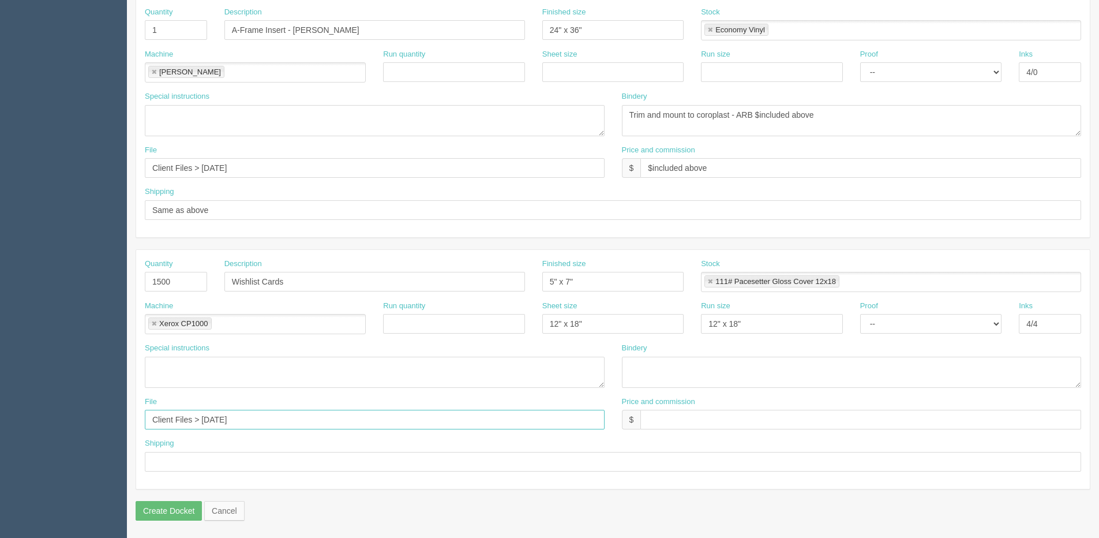
type input "Client Files > Sept 2025"
click at [179, 465] on input "text" at bounding box center [613, 462] width 936 height 20
click at [194, 467] on input "text" at bounding box center [613, 462] width 936 height 20
type input "Same as above"
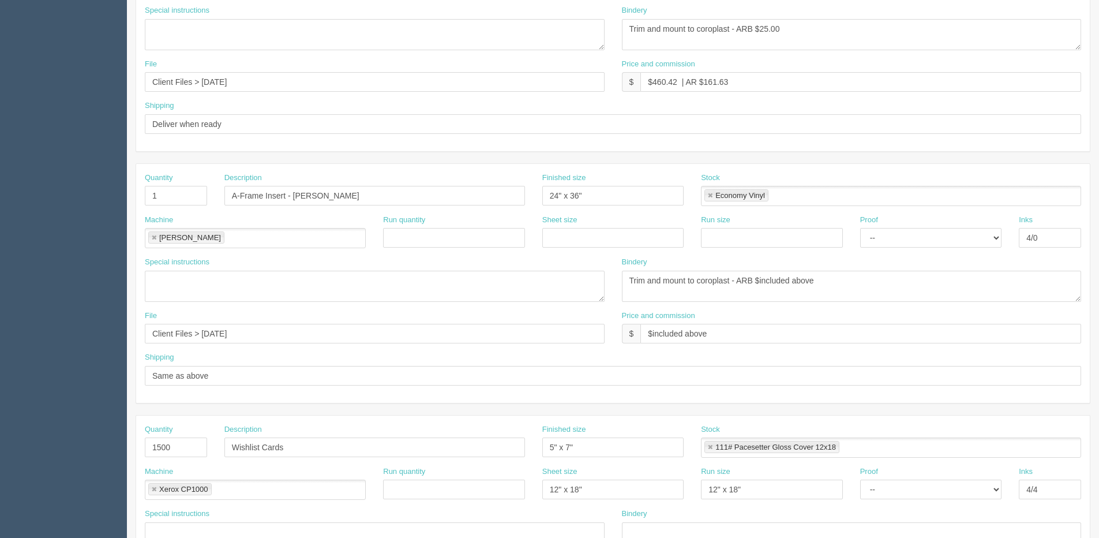
scroll to position [337, 0]
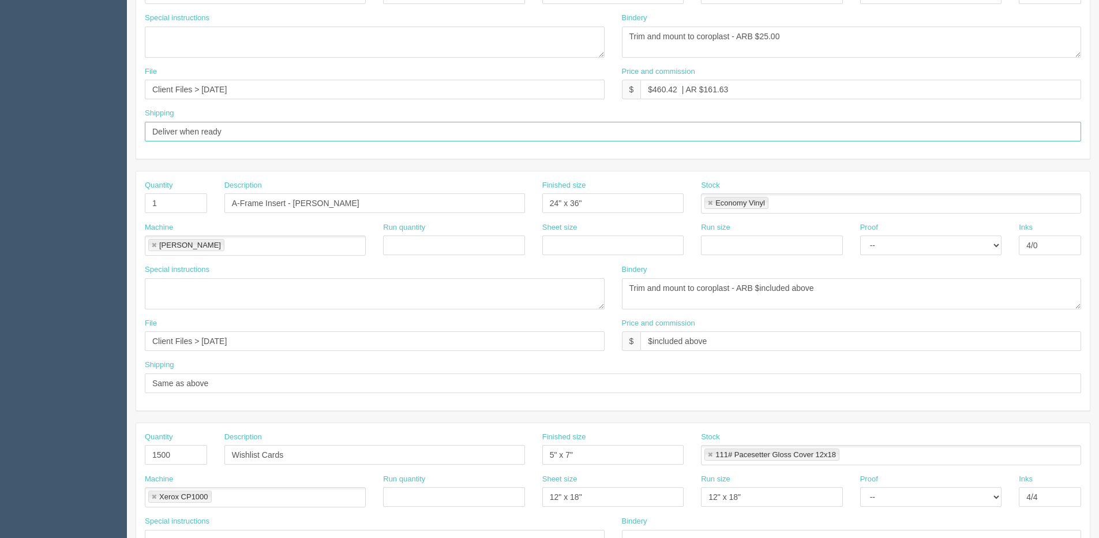
drag, startPoint x: 249, startPoint y: 138, endPoint x: -74, endPoint y: 168, distance: 324.5
click at [0, 168] on html "PrintPing Dan Edit account ( dan@allrush.ca ) Logout Dockets Estimates Customers" at bounding box center [549, 187] width 1099 height 1048
type input "Email / Call when ready"
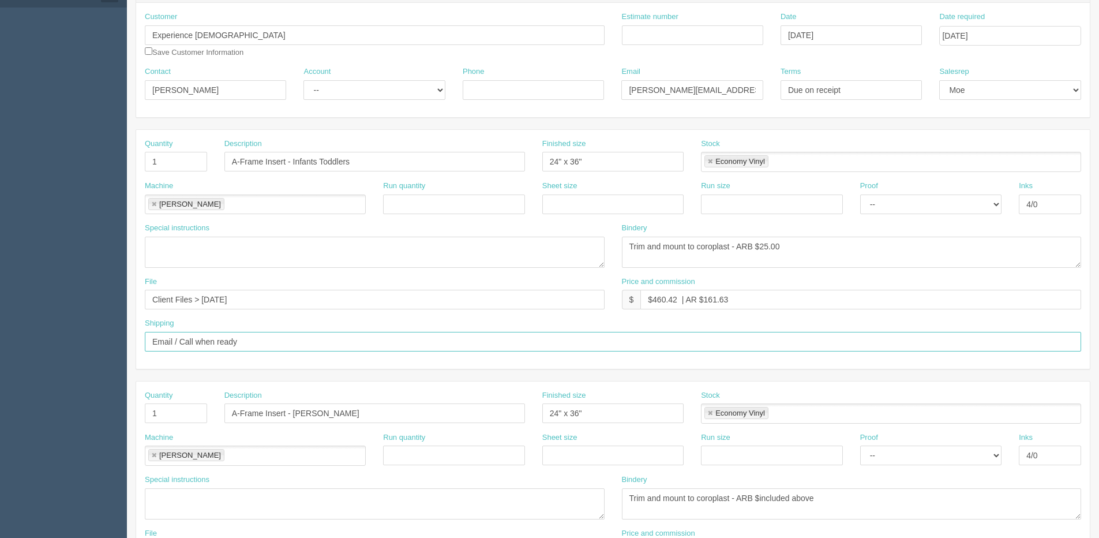
scroll to position [106, 0]
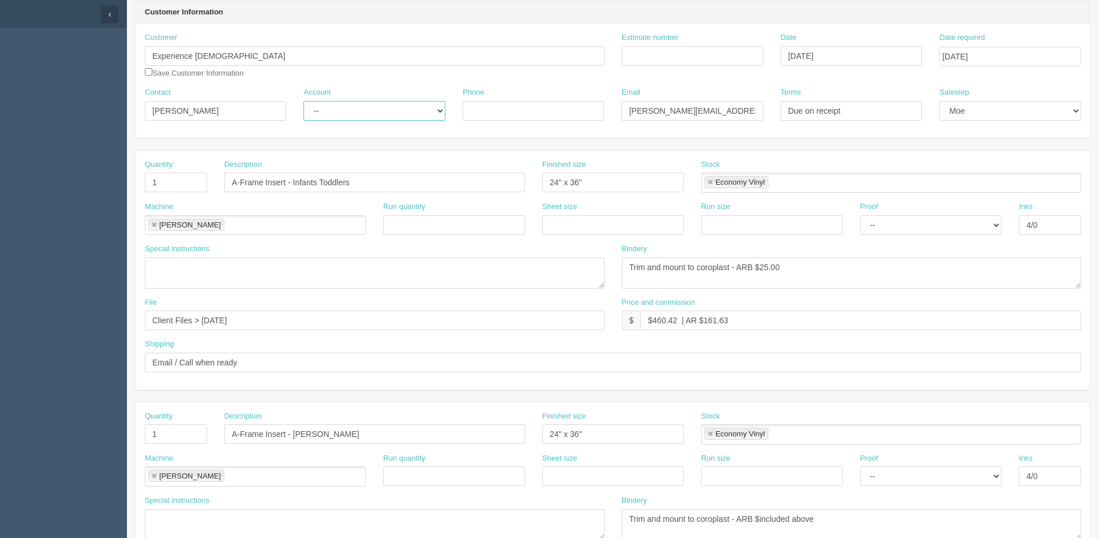
drag, startPoint x: 386, startPoint y: 101, endPoint x: 381, endPoint y: 113, distance: 13.2
click at [386, 101] on select "-- Existing Client Allrush Client Rep Client" at bounding box center [373, 111] width 141 height 20
select select "Allrush Client"
click at [303, 101] on select "-- Existing Client Allrush Client Rep Client" at bounding box center [373, 111] width 141 height 20
drag, startPoint x: 216, startPoint y: 107, endPoint x: -18, endPoint y: 121, distance: 234.6
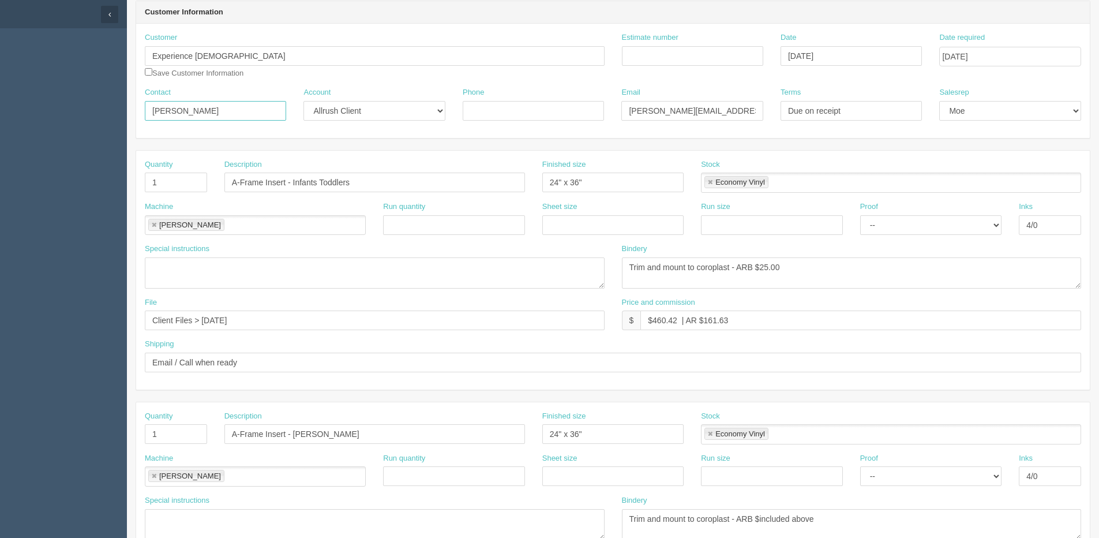
click at [0, 121] on html "PrintPing Dan Edit account ( dan@allrush.ca ) Logout Dockets Estimates Customers" at bounding box center [549, 418] width 1099 height 1048
paste input "Kent-O'Donnell"
type input "Mel Kent-O'Donnell"
click at [511, 114] on input "Phone" at bounding box center [533, 111] width 141 height 20
click at [981, 157] on div "Quantity 1 Description A-Frame Insert - Infants Toddlers Finished size 24" x 36…" at bounding box center [613, 270] width 954 height 239
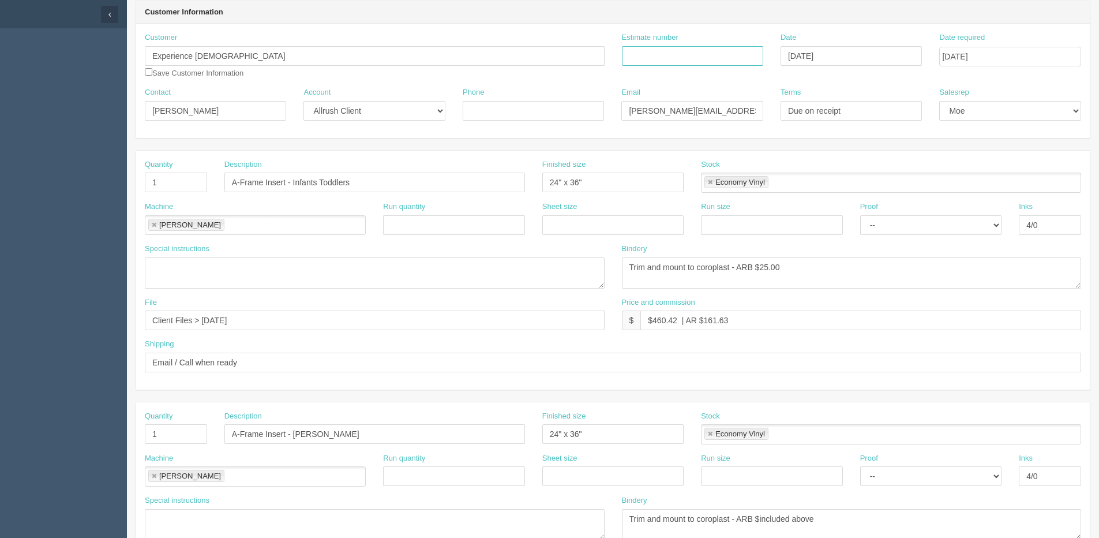
click at [678, 59] on input "Estimate number" at bounding box center [692, 56] width 141 height 20
type input "092693"
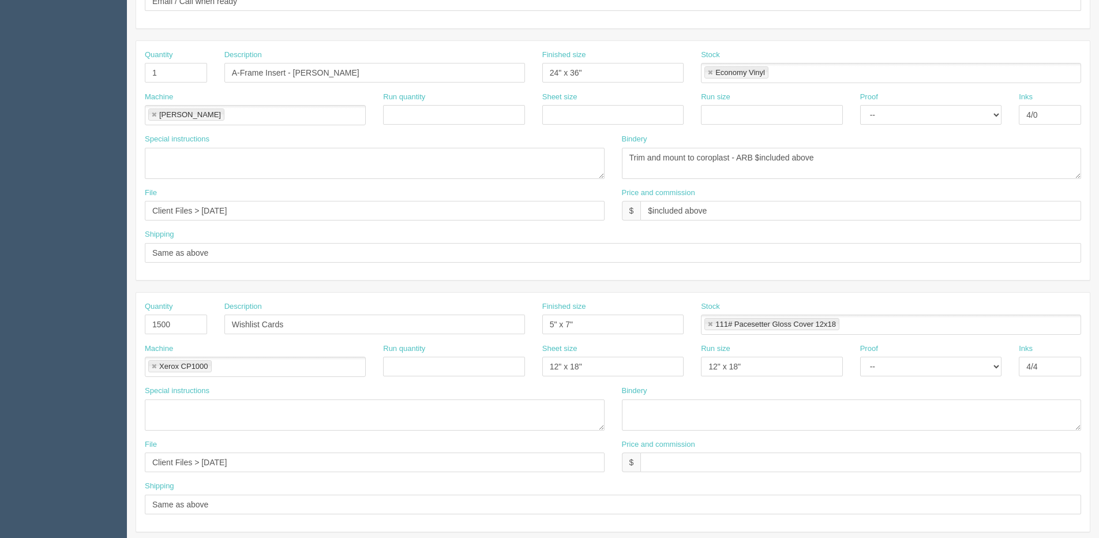
scroll to position [510, 0]
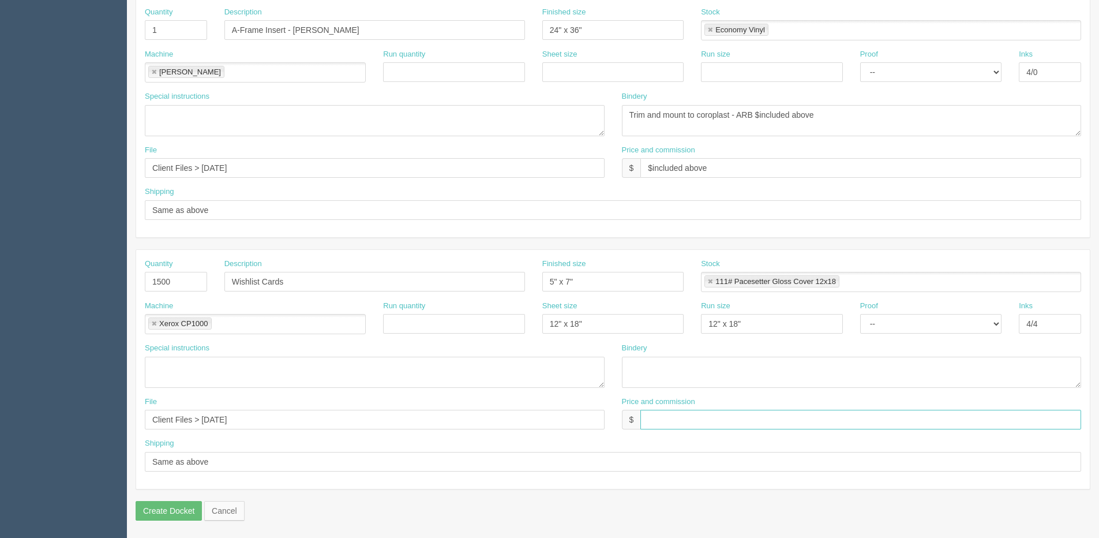
click at [741, 426] on input "text" at bounding box center [860, 420] width 441 height 20
type input "$Included above"
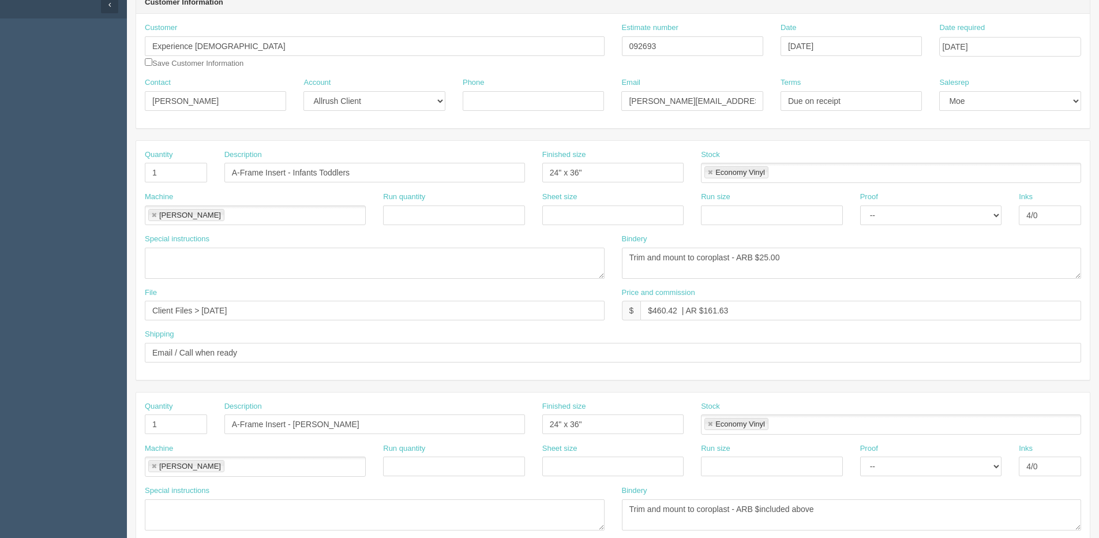
scroll to position [106, 0]
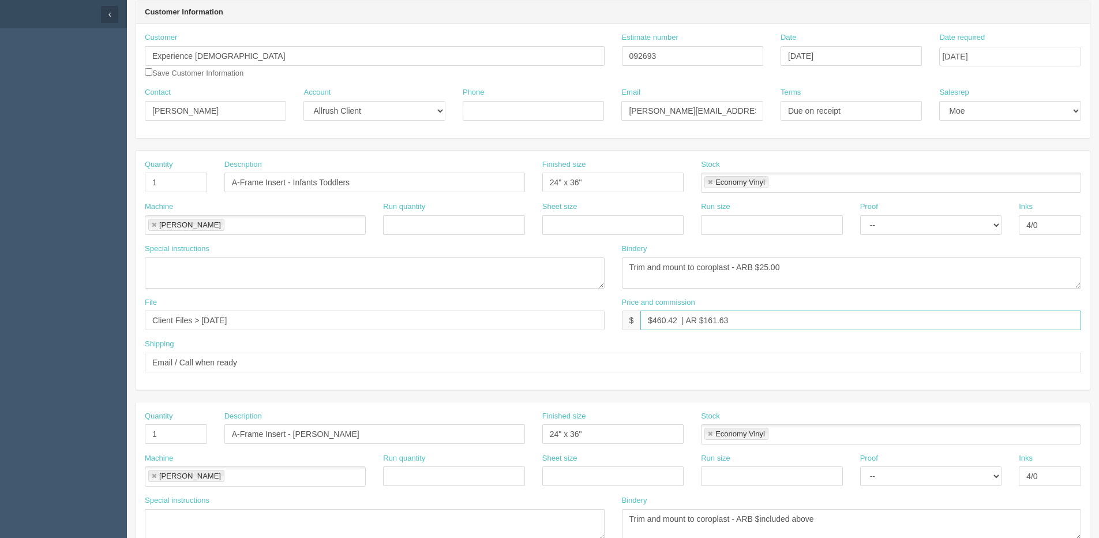
drag, startPoint x: 652, startPoint y: 318, endPoint x: 676, endPoint y: 321, distance: 24.4
click at [676, 321] on input "$460.42 | AR $161.63" at bounding box center [860, 320] width 441 height 20
drag, startPoint x: 705, startPoint y: 318, endPoint x: 785, endPoint y: 305, distance: 81.4
click at [791, 299] on div "Price and commission $ $412.10 | AR $161.63" at bounding box center [852, 313] width 460 height 33
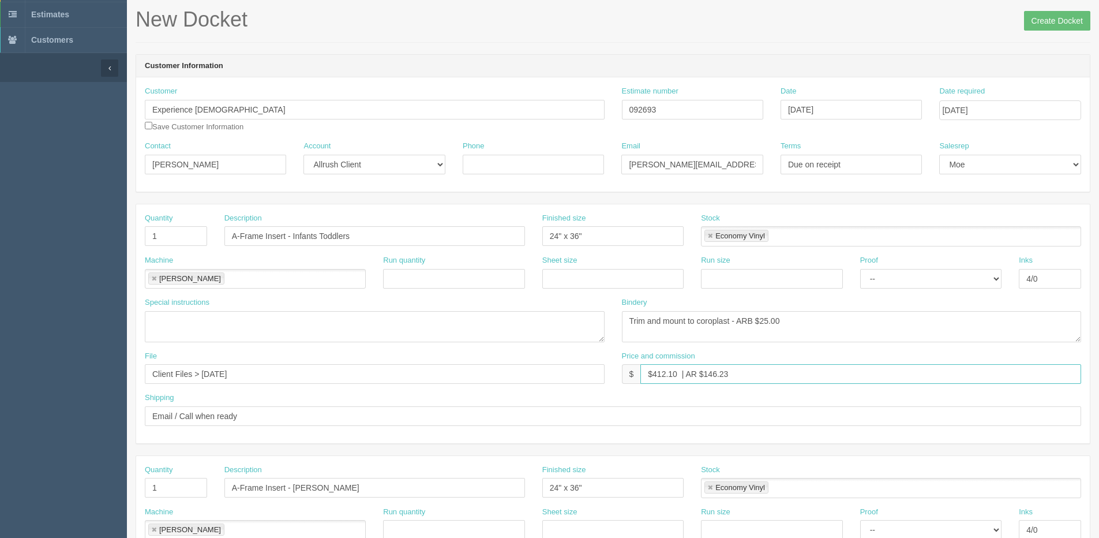
scroll to position [0, 0]
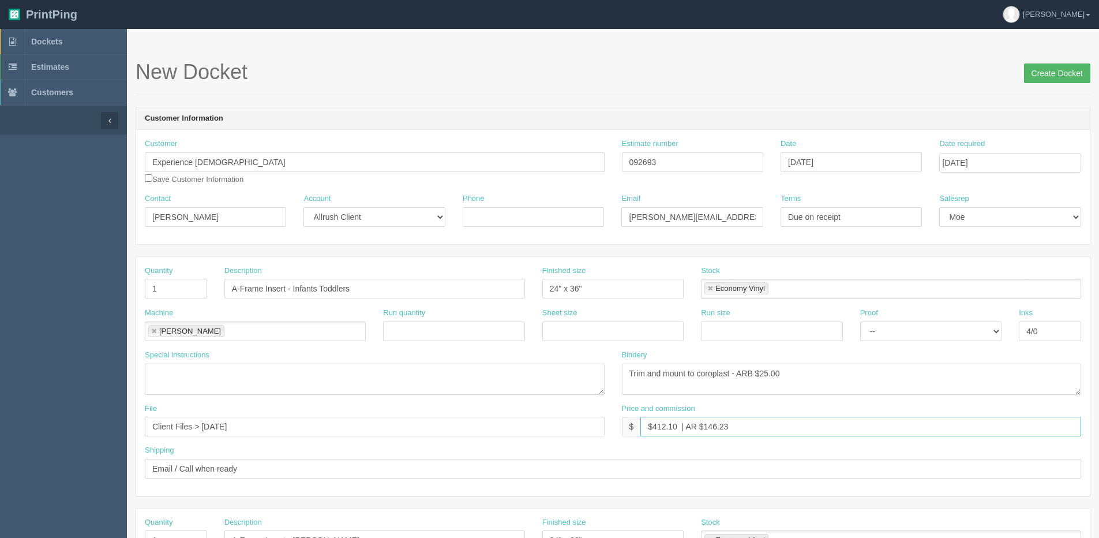
type input "$412.10 | AR $146.23"
click at [1058, 70] on input "Create Docket" at bounding box center [1057, 73] width 66 height 20
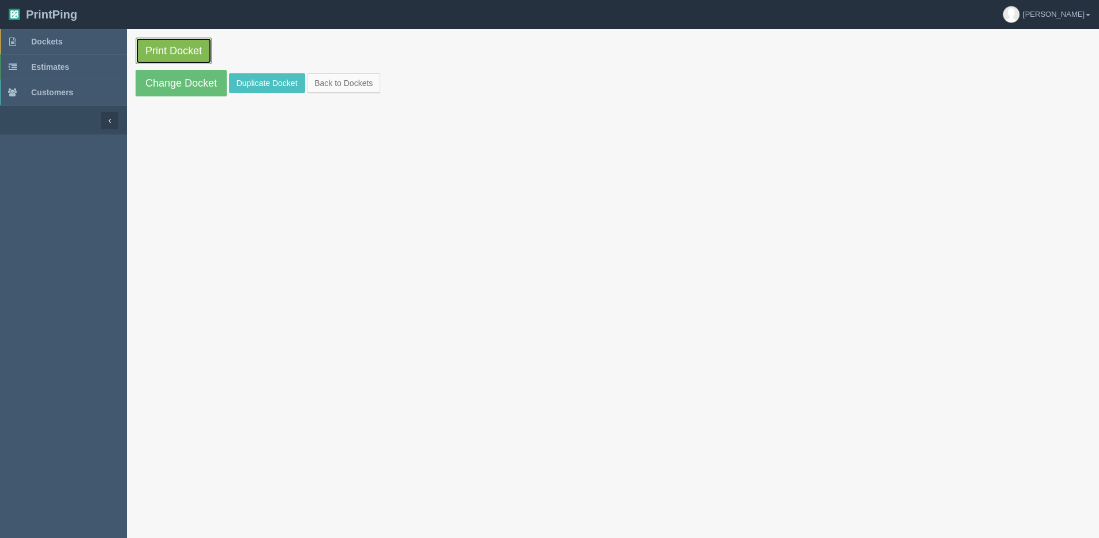
click at [207, 56] on link "Print Docket" at bounding box center [174, 50] width 76 height 27
click at [156, 78] on link "Change Docket" at bounding box center [181, 83] width 91 height 27
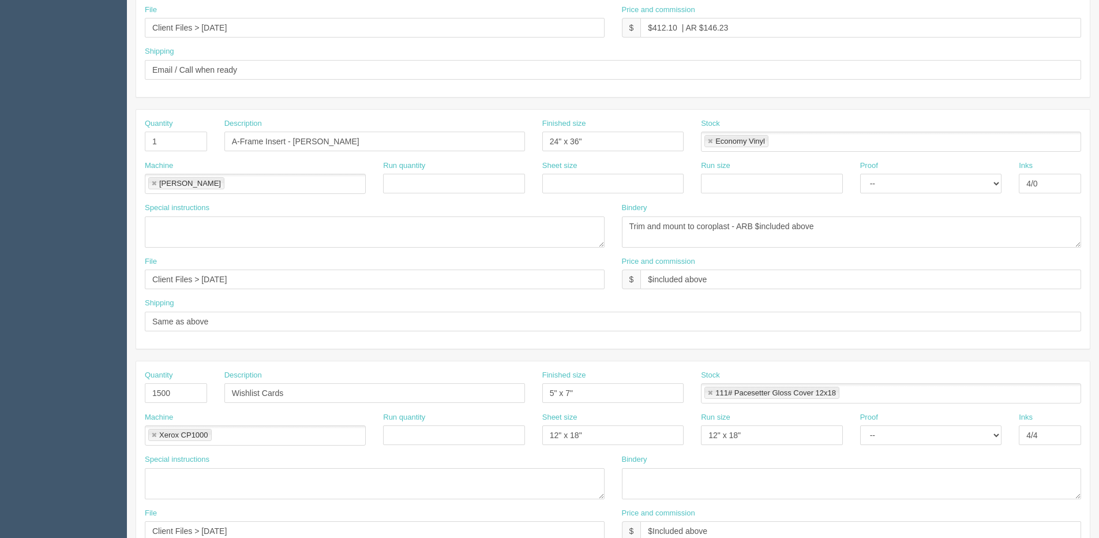
scroll to position [404, 0]
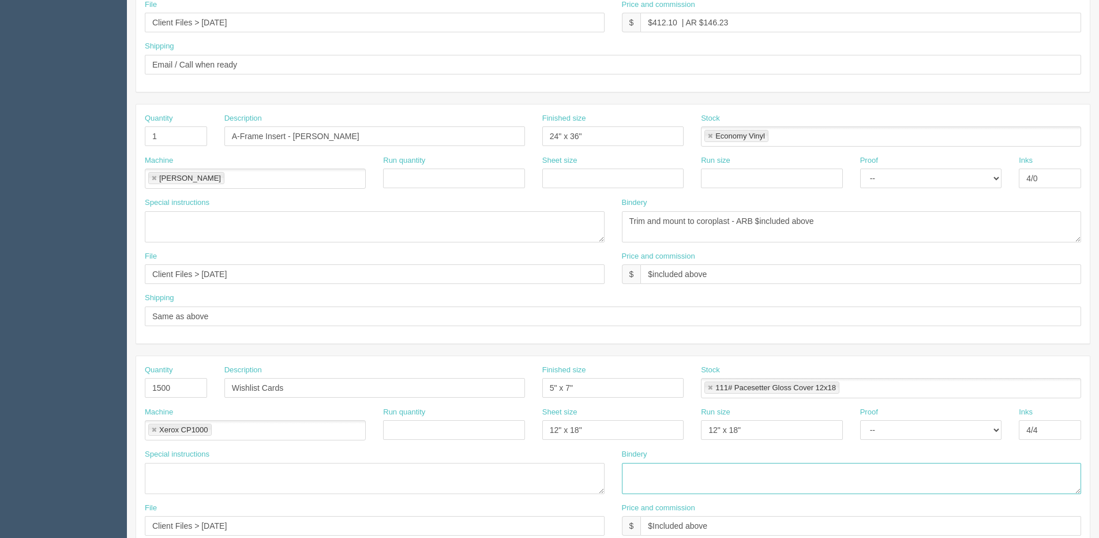
click at [679, 480] on textarea at bounding box center [852, 478] width 460 height 31
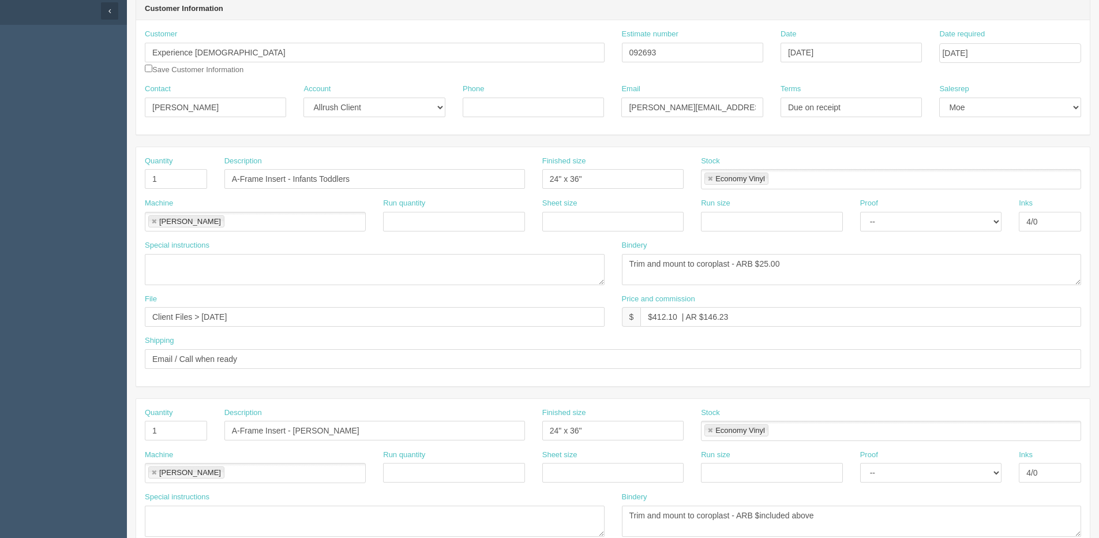
scroll to position [0, 0]
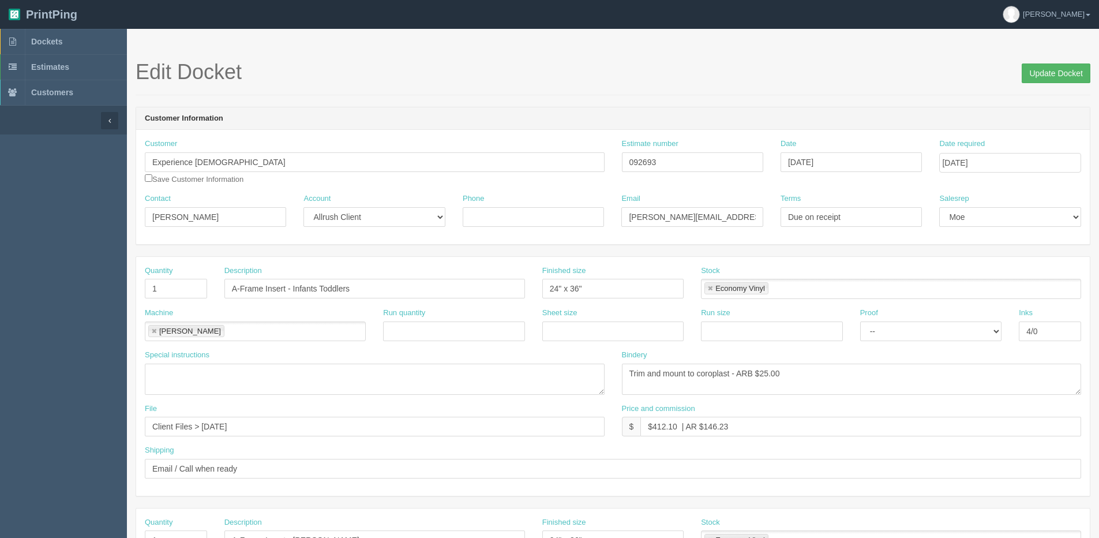
type textarea "Trim to size"
click at [1049, 73] on input "Update Docket" at bounding box center [1056, 73] width 69 height 20
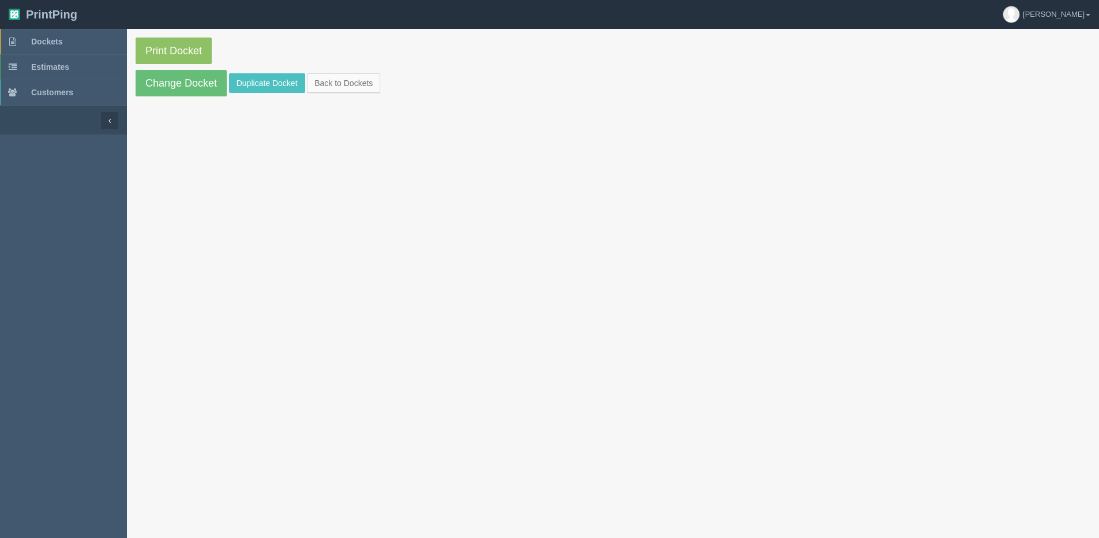
click at [166, 64] on section "Print Docket Change Docket Duplicate Docket Back to Dockets" at bounding box center [613, 67] width 972 height 76
click at [171, 47] on link "Print Docket" at bounding box center [174, 50] width 76 height 27
click at [346, 85] on link "Back to Dockets" at bounding box center [343, 83] width 73 height 20
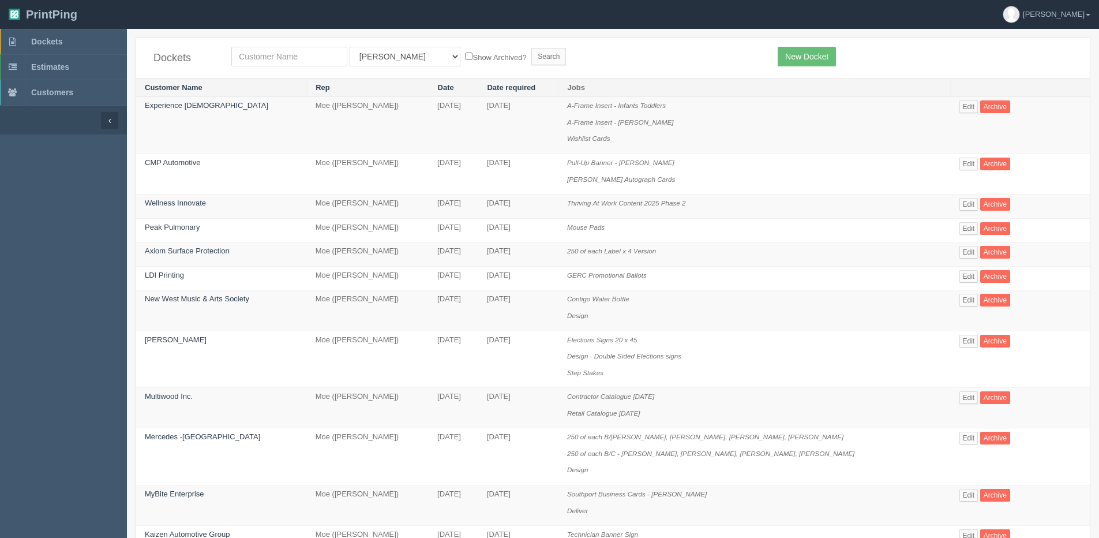
click at [298, 67] on div "Dockets All Users Ali Ali Test 1 Aly Amy Ankit Arif Brandon Dan France Greg Jim…" at bounding box center [613, 58] width 954 height 40
click at [296, 53] on input "text" at bounding box center [289, 57] width 116 height 20
type input "decibel"
click at [531, 48] on input "Search" at bounding box center [548, 56] width 35 height 17
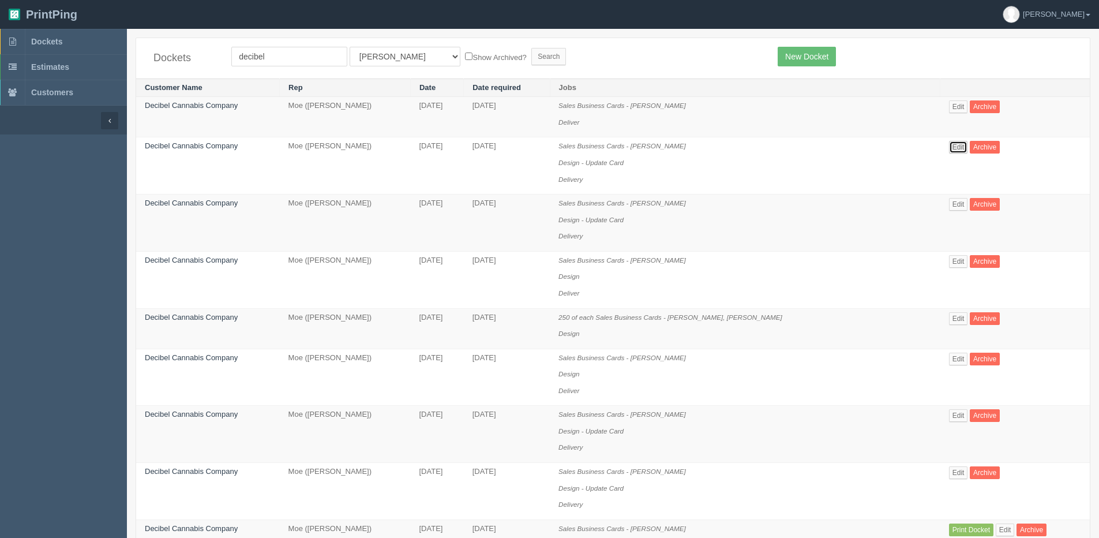
click at [956, 144] on link "Edit" at bounding box center [958, 147] width 19 height 13
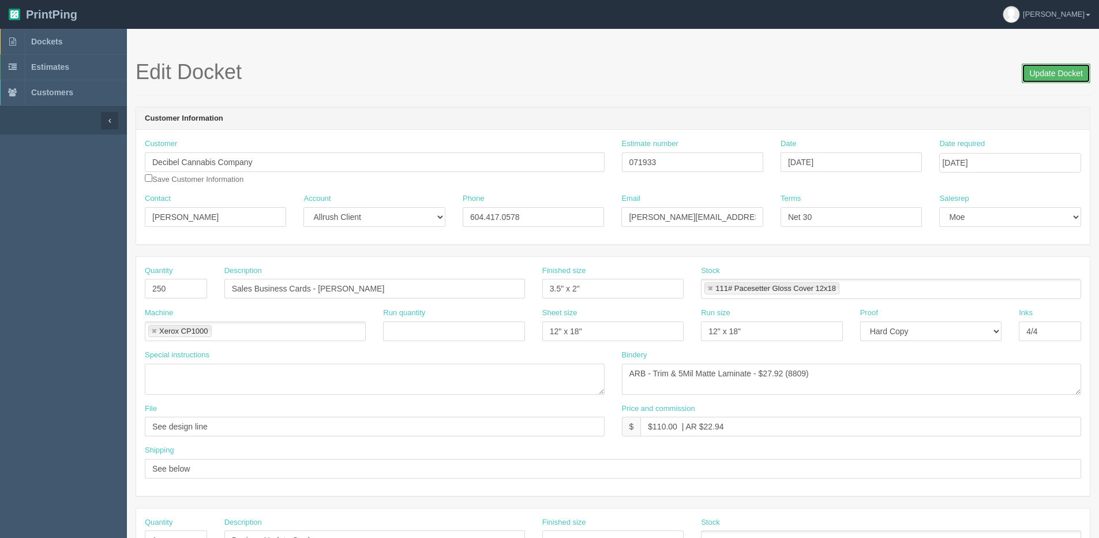
click at [1052, 67] on input "Update Docket" at bounding box center [1056, 73] width 69 height 20
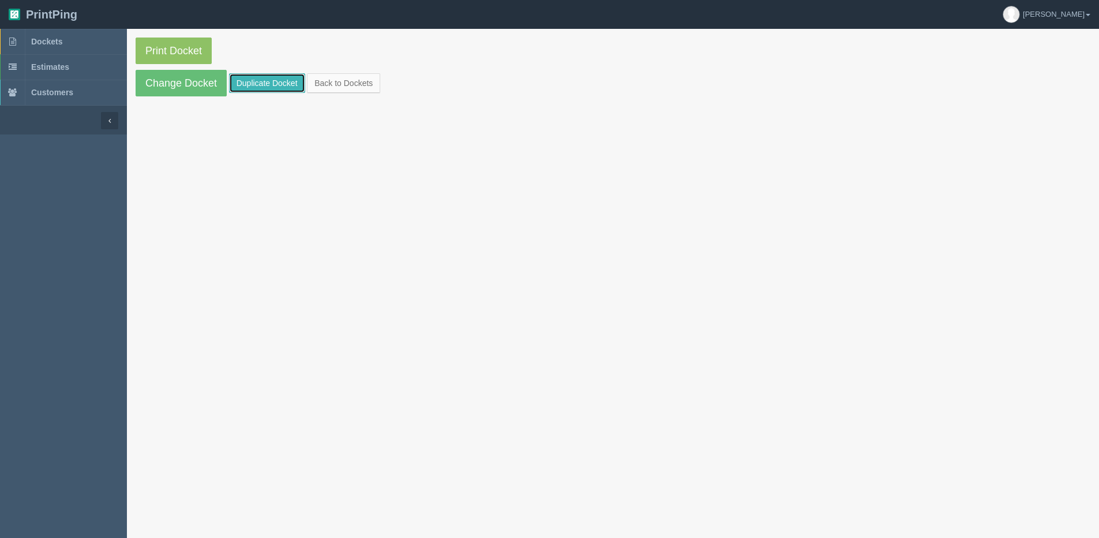
click at [263, 85] on link "Duplicate Docket" at bounding box center [267, 83] width 76 height 20
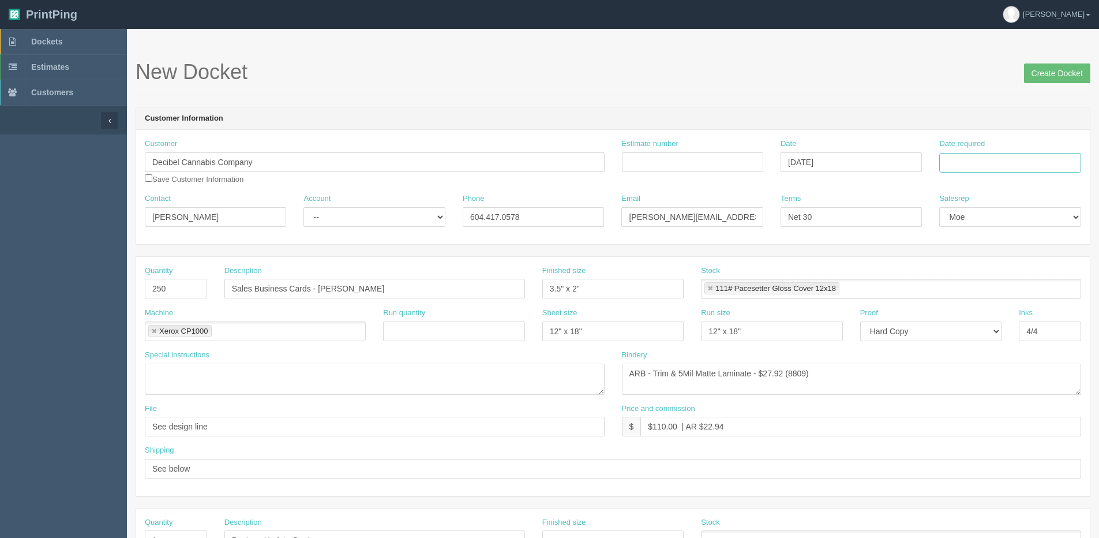
drag, startPoint x: 998, startPoint y: 159, endPoint x: 1001, endPoint y: 164, distance: 5.9
click at [998, 160] on input "Date required" at bounding box center [1009, 163] width 141 height 20
click at [957, 331] on th "Today" at bounding box center [995, 322] width 107 height 17
click at [1009, 289] on td "2" at bounding box center [1012, 290] width 15 height 17
type input "October 2, 2025"
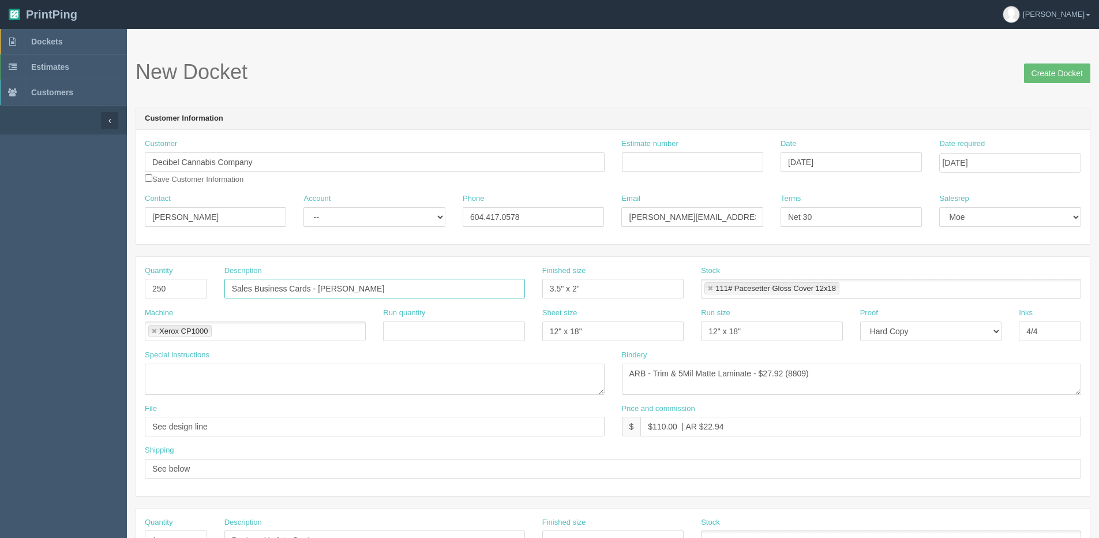
drag, startPoint x: 318, startPoint y: 288, endPoint x: 614, endPoint y: 288, distance: 295.9
click at [614, 288] on div "Quantity 250 Description Sales Business Cards - Dustin Norris Finished size 3.5…" at bounding box center [613, 286] width 954 height 42
paste input "Matt Tewelde"
type input "Sales Business Cards - [PERSON_NAME]"
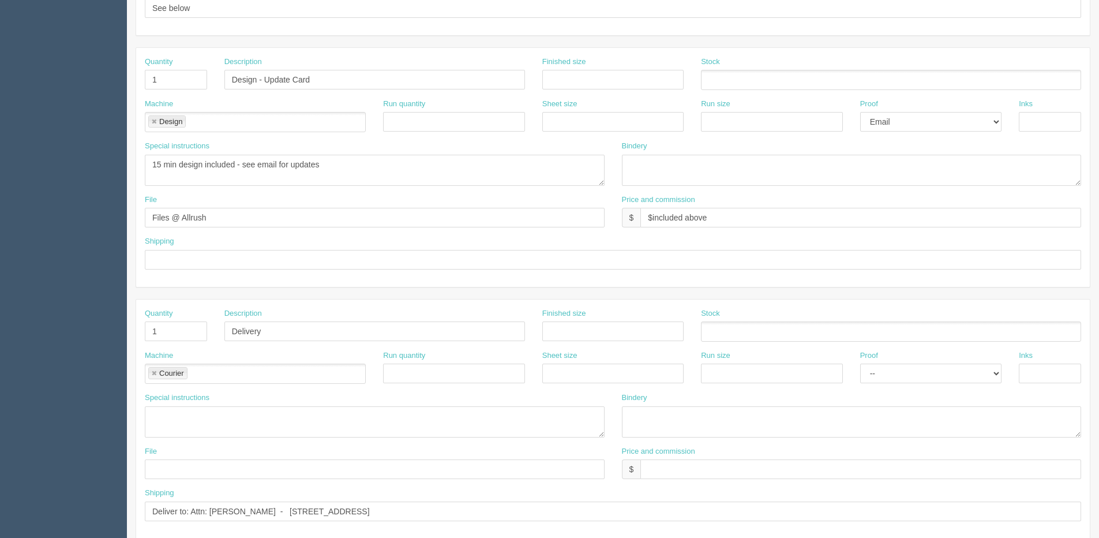
scroll to position [510, 0]
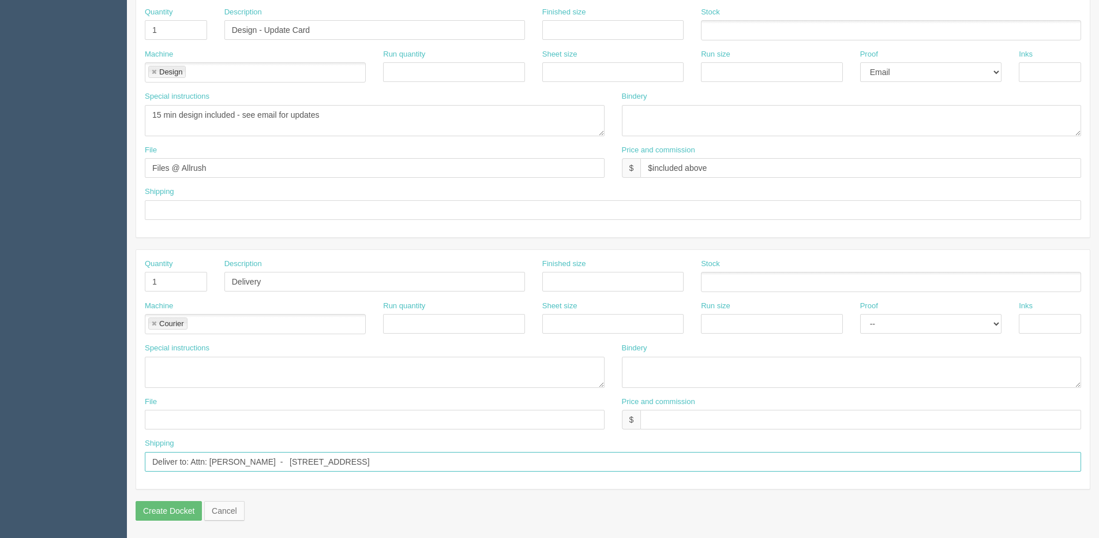
drag, startPoint x: 209, startPoint y: 460, endPoint x: 719, endPoint y: 461, distance: 509.9
click at [719, 461] on input "Deliver to: Attn: Dustin Norris - 2707 - 1320 1st Street SE Calgary, AB T2G 0G8" at bounding box center [613, 462] width 936 height 20
paste input "Matt Tewelde 33 Westmount Bay Winnipeg, MB R2J 1Y7"
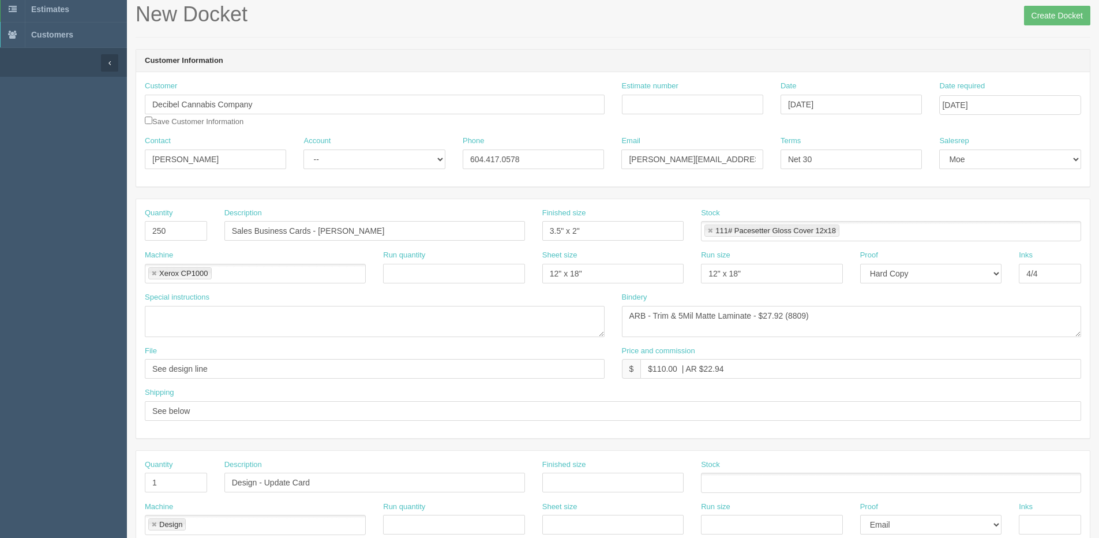
scroll to position [0, 0]
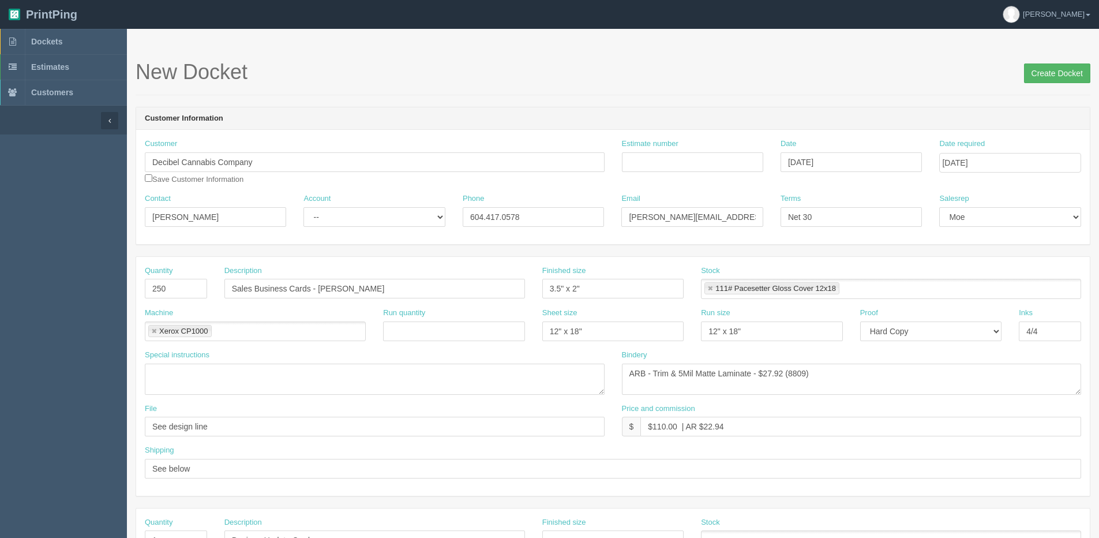
type input "Deliver to: Attn: [PERSON_NAME] [STREET_ADDRESS]"
click at [1068, 70] on input "Create Docket" at bounding box center [1057, 73] width 66 height 20
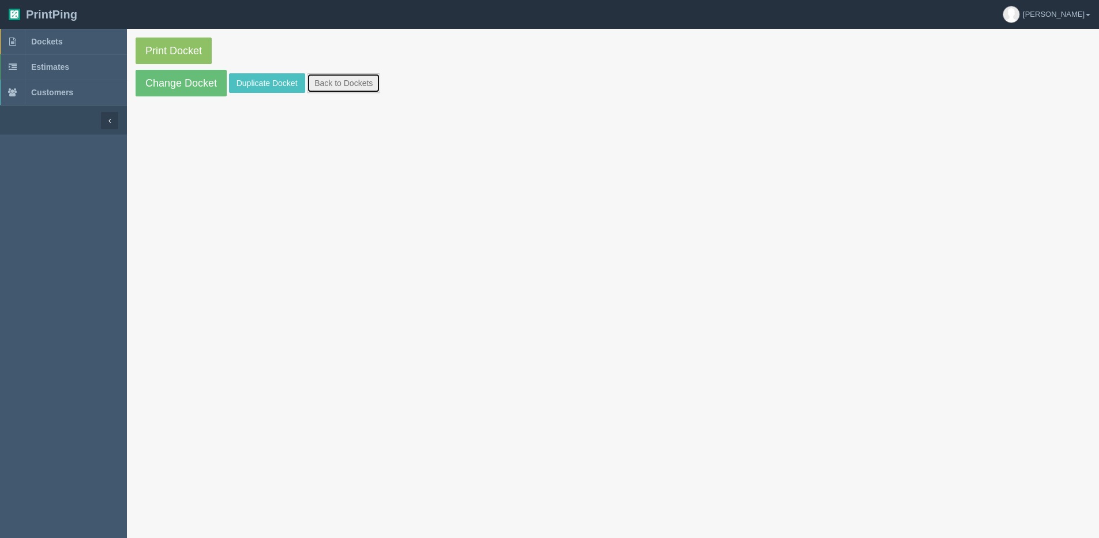
drag, startPoint x: 349, startPoint y: 77, endPoint x: 319, endPoint y: 88, distance: 31.7
click at [349, 78] on link "Back to Dockets" at bounding box center [343, 83] width 73 height 20
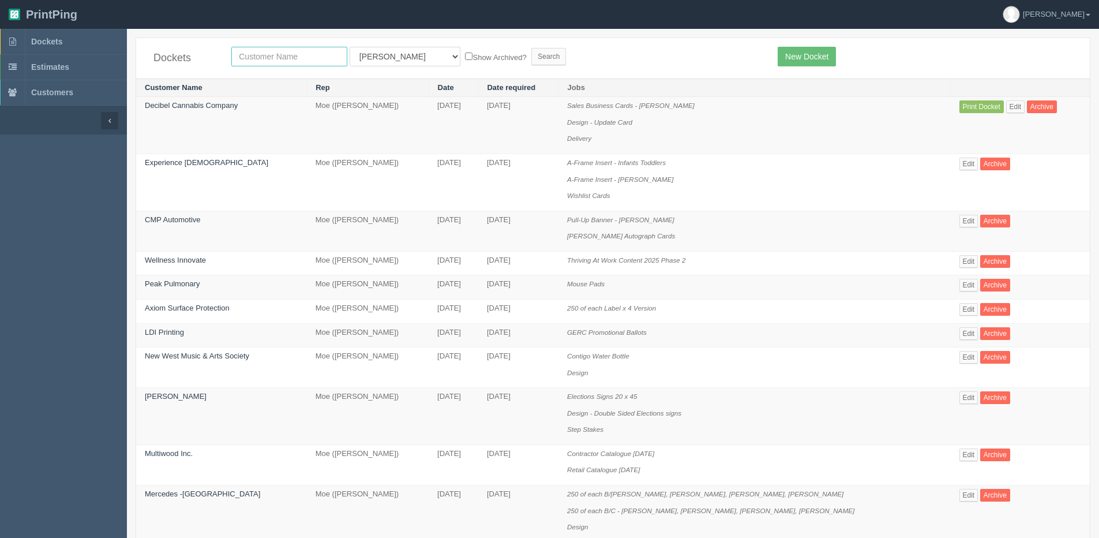
click at [274, 63] on input "text" at bounding box center [289, 57] width 116 height 20
type input "decibe;"
click at [531, 48] on input "Search" at bounding box center [548, 56] width 35 height 17
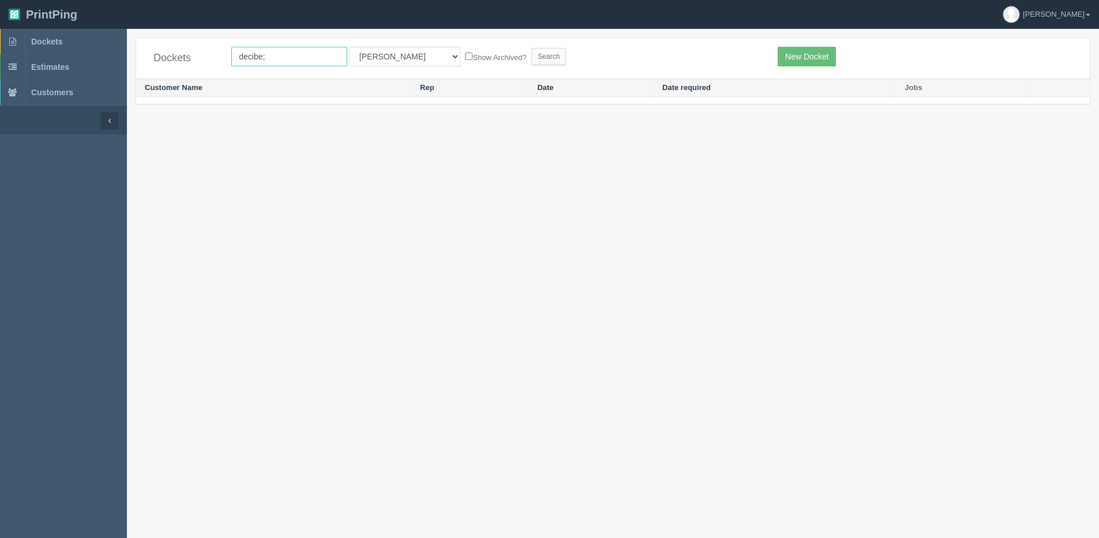
click at [322, 64] on input "decibe;" at bounding box center [289, 57] width 116 height 20
type input "decibel"
click at [531, 48] on input "Search" at bounding box center [548, 56] width 35 height 17
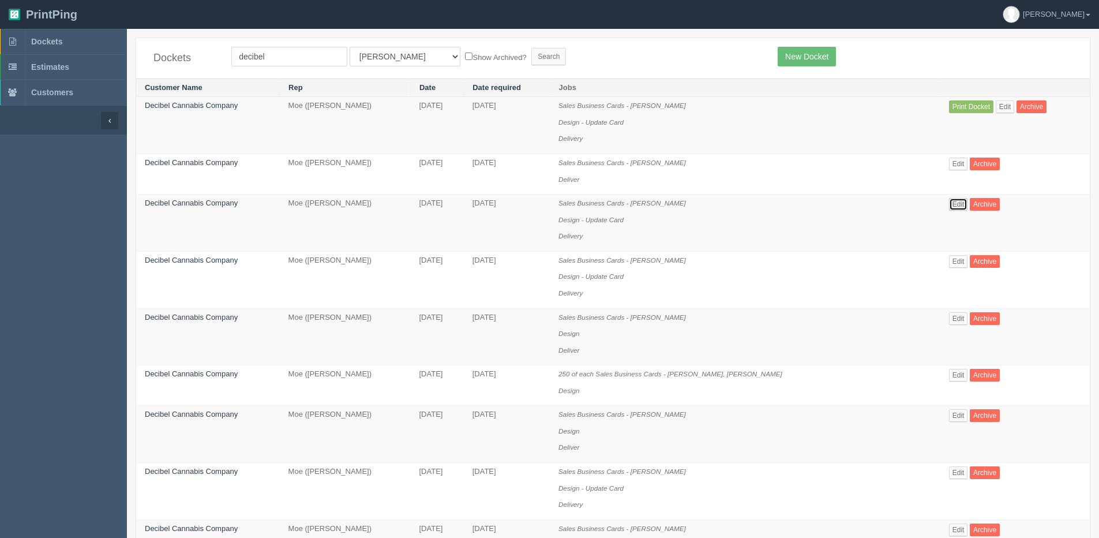
click at [959, 202] on link "Edit" at bounding box center [958, 204] width 19 height 13
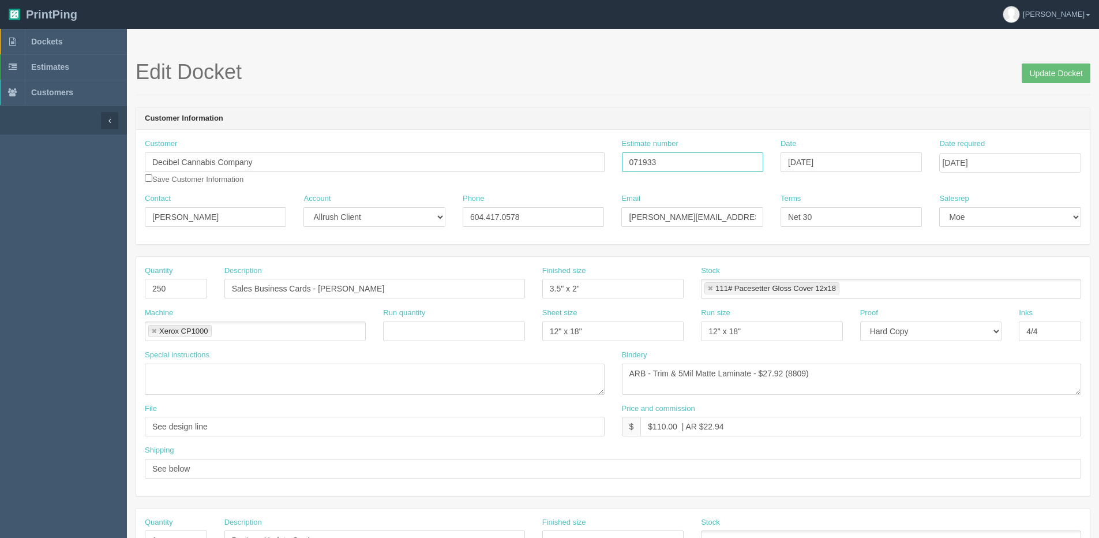
drag, startPoint x: 684, startPoint y: 160, endPoint x: 457, endPoint y: 157, distance: 226.1
click at [467, 159] on div "Customer Decibel Cannabis Company Save Customer Information Estimate number 071…" at bounding box center [613, 165] width 954 height 55
click at [45, 37] on span "Dockets" at bounding box center [46, 41] width 31 height 9
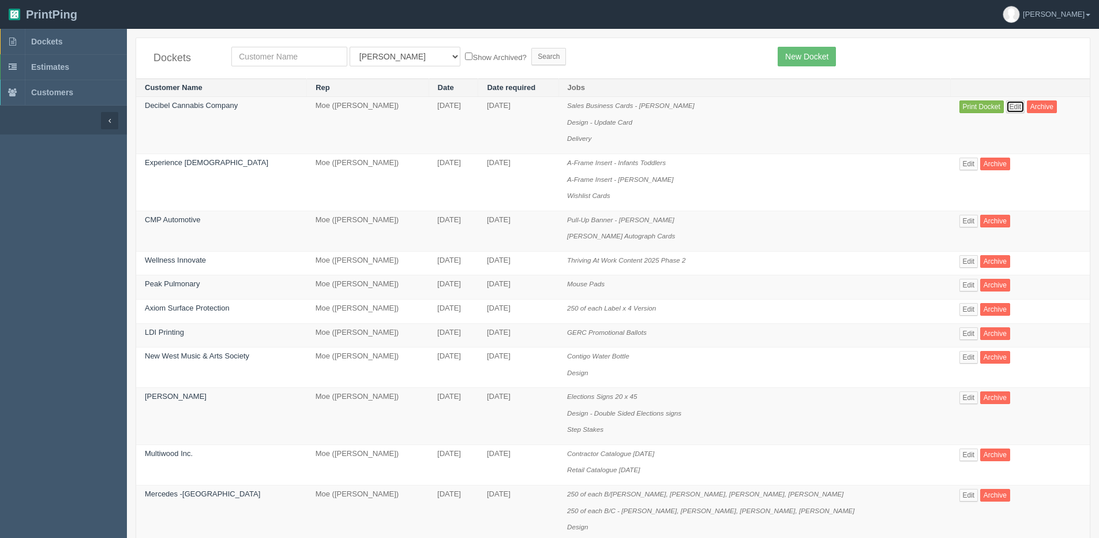
drag, startPoint x: 1009, startPoint y: 109, endPoint x: 986, endPoint y: 102, distance: 24.3
click at [1010, 108] on link "Edit" at bounding box center [1015, 106] width 19 height 13
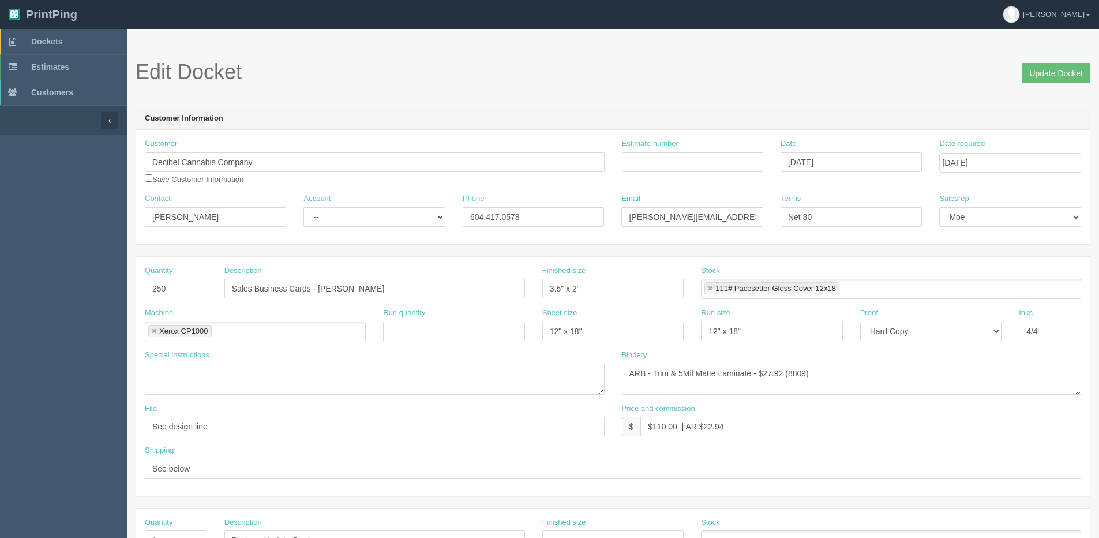
click at [682, 151] on div "Estimate number" at bounding box center [692, 154] width 141 height 33
click at [675, 155] on input "Estimate number" at bounding box center [692, 162] width 141 height 20
paste input "071933"
type input "071933"
click at [1061, 77] on input "Update Docket" at bounding box center [1056, 73] width 69 height 20
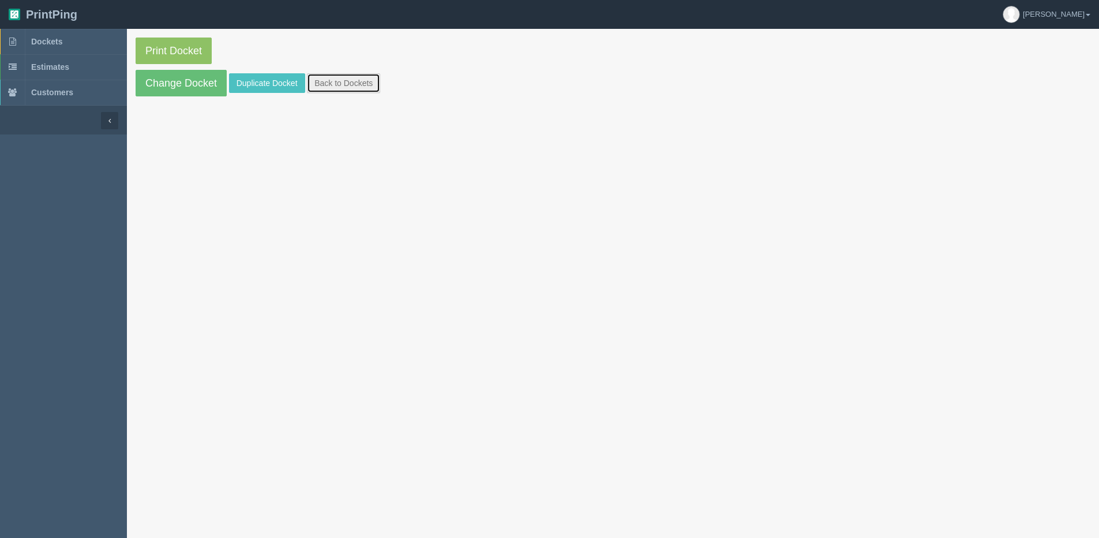
click at [331, 81] on link "Back to Dockets" at bounding box center [343, 83] width 73 height 20
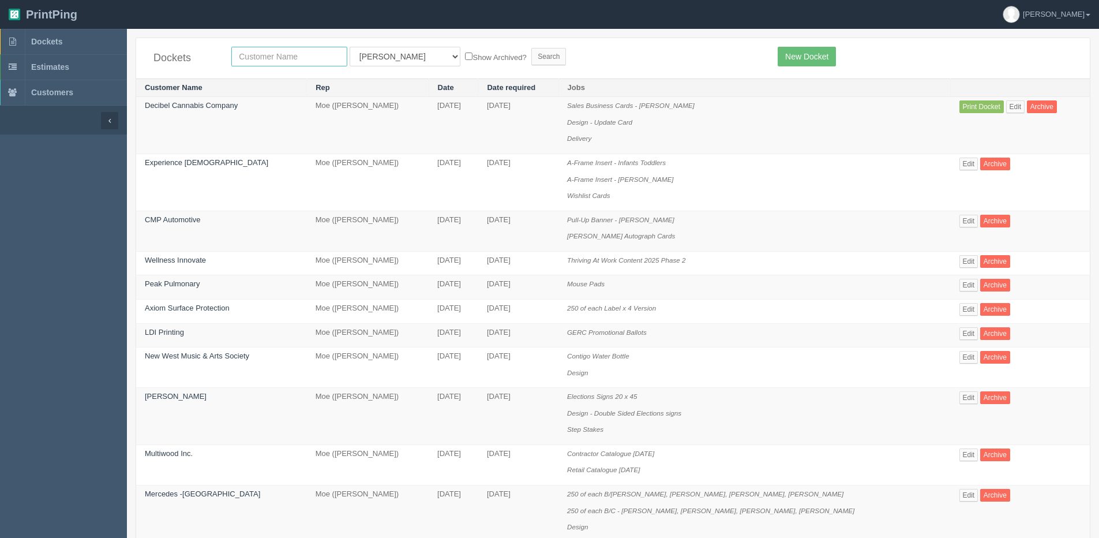
click at [290, 56] on input "text" at bounding box center [289, 57] width 116 height 20
type input "decibel"
click at [531, 48] on input "Search" at bounding box center [548, 56] width 35 height 17
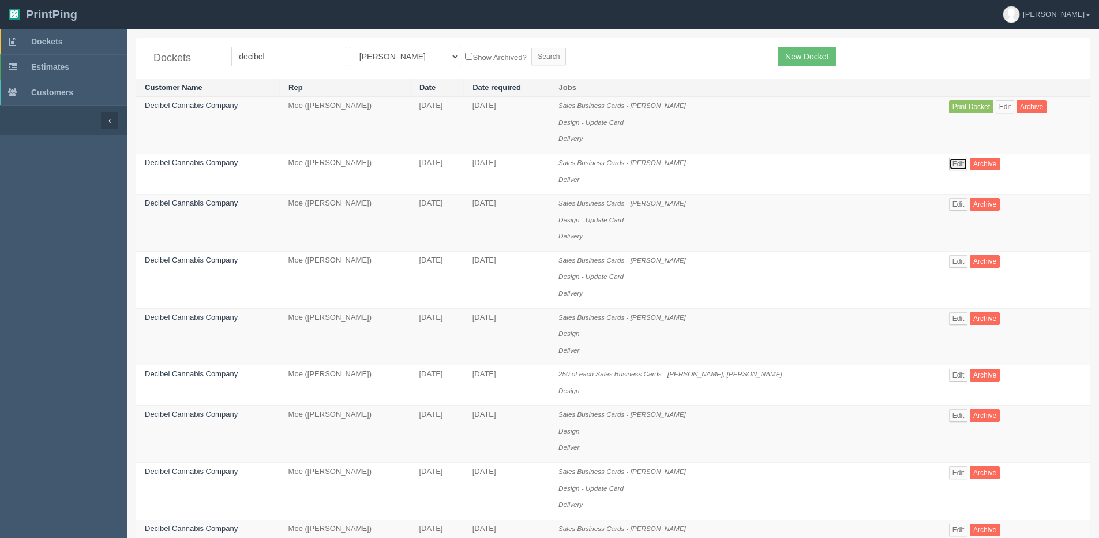
click at [958, 166] on link "Edit" at bounding box center [958, 163] width 19 height 13
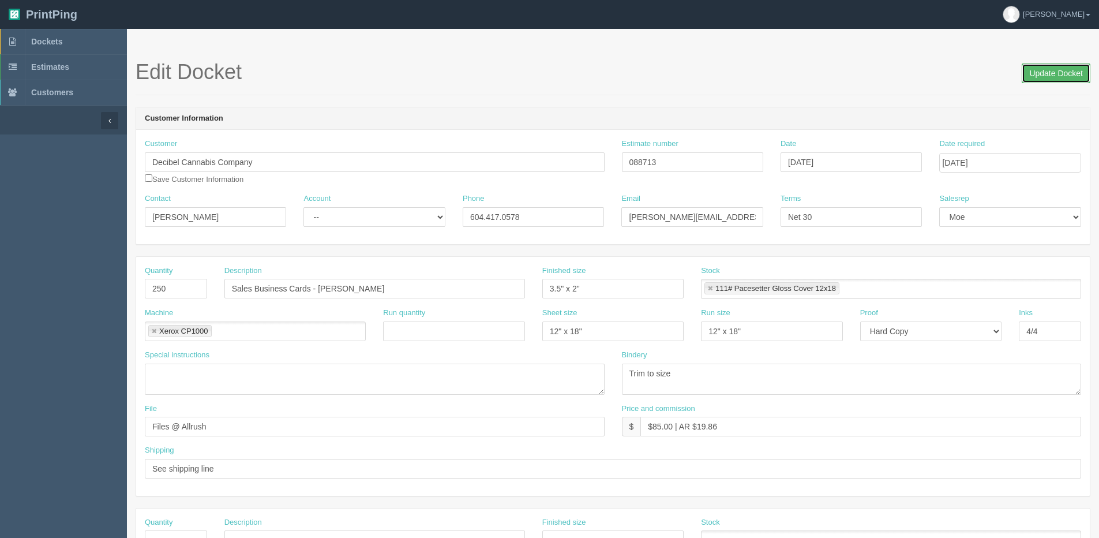
click at [1058, 78] on input "Update Docket" at bounding box center [1056, 73] width 69 height 20
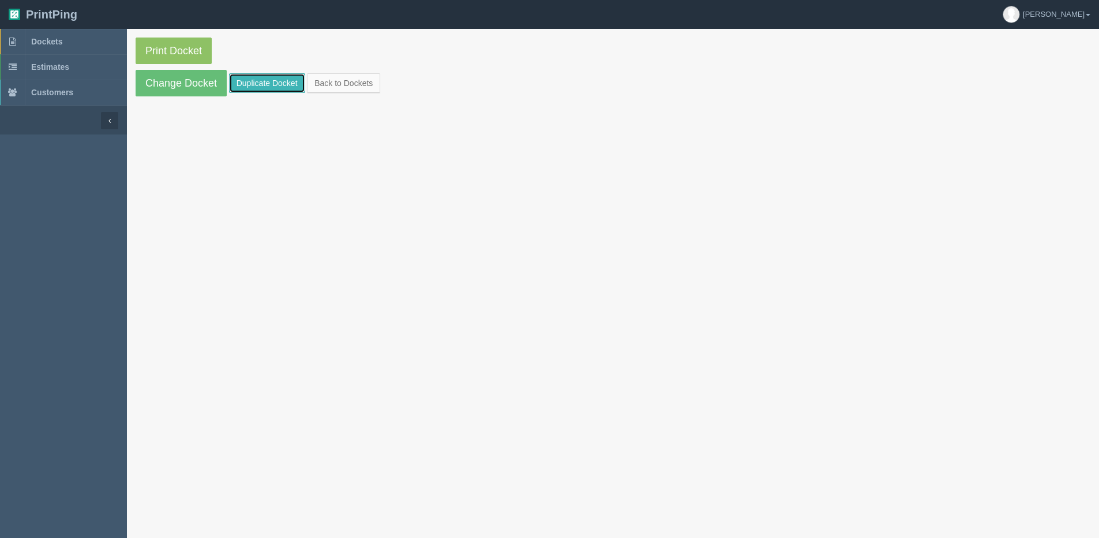
click at [273, 80] on link "Duplicate Docket" at bounding box center [267, 83] width 76 height 20
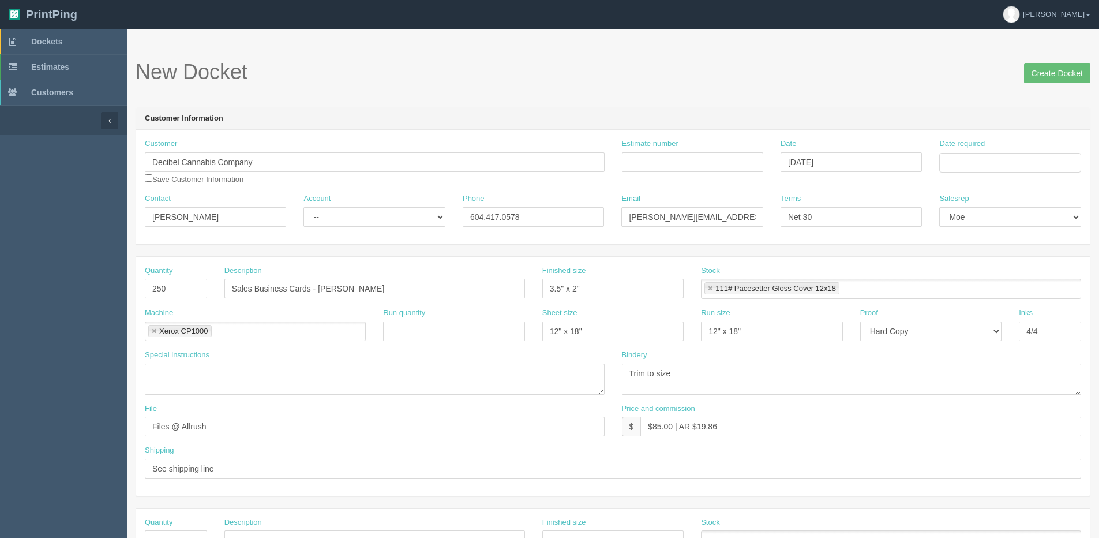
click at [1037, 151] on div "Date required" at bounding box center [1009, 155] width 141 height 34
click at [1035, 157] on input "Date required" at bounding box center [1009, 163] width 141 height 20
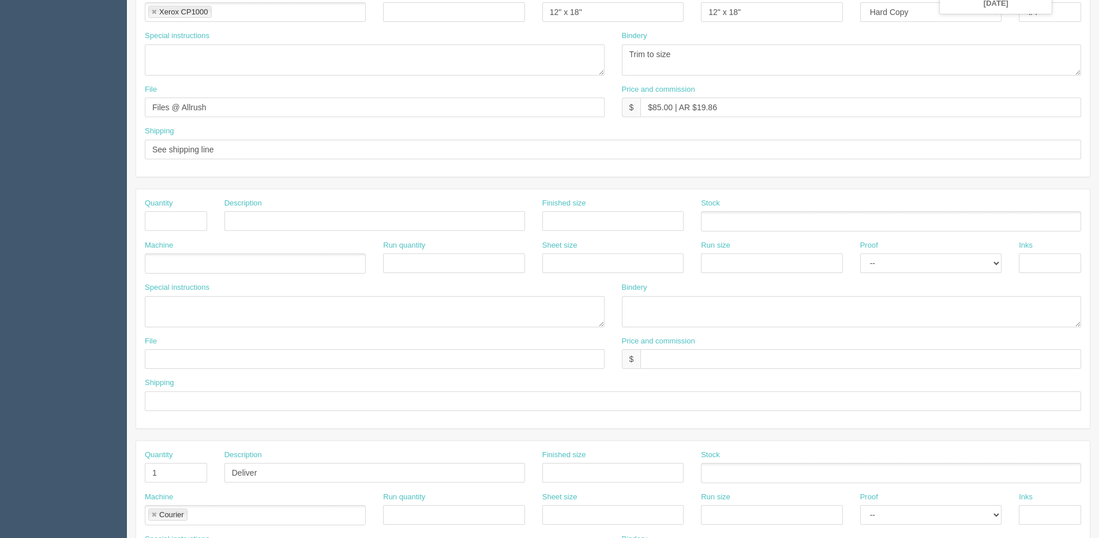
scroll to position [231, 0]
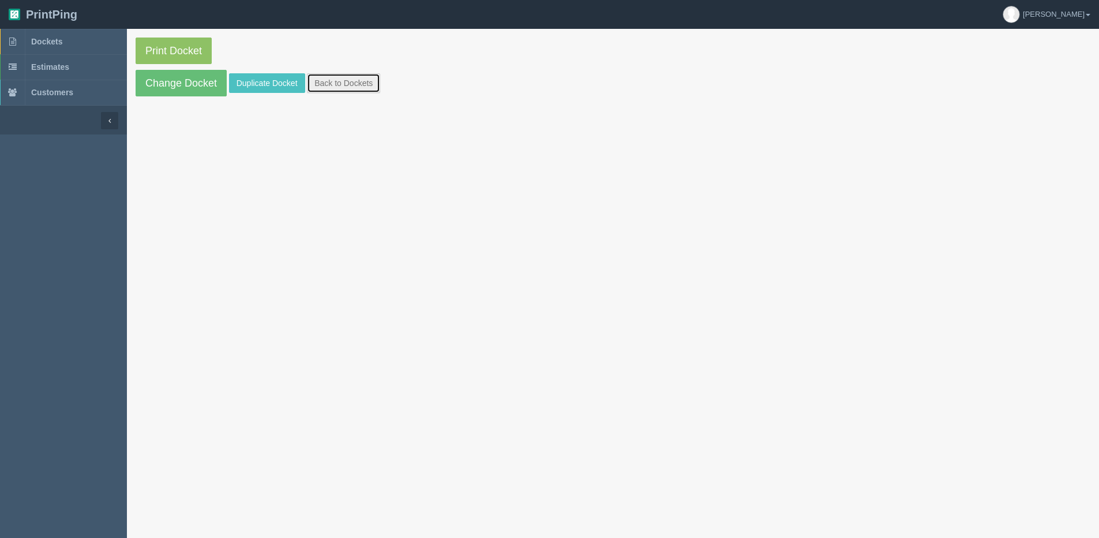
click at [336, 85] on link "Back to Dockets" at bounding box center [343, 83] width 73 height 20
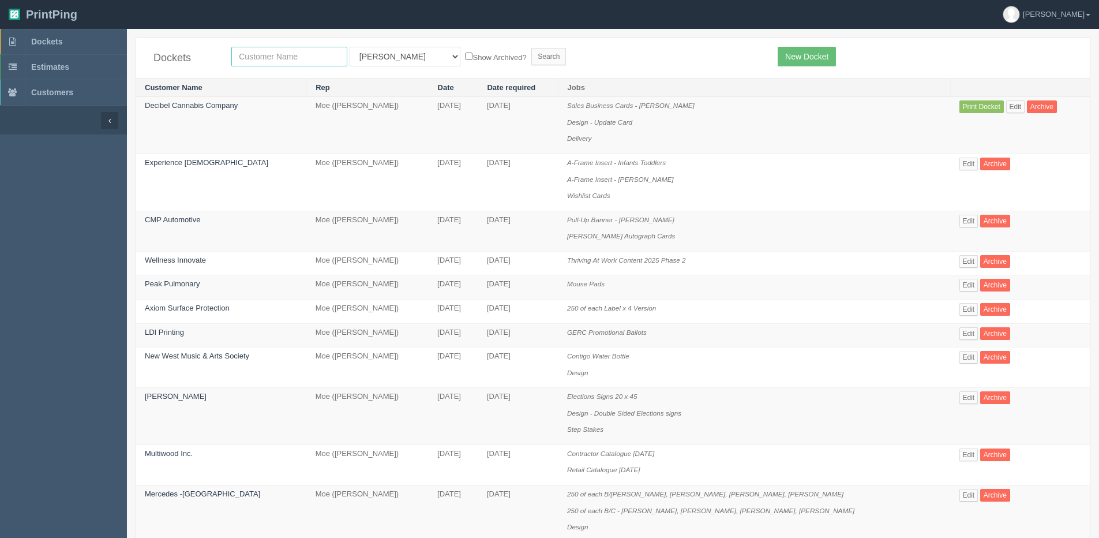
click at [298, 48] on input "text" at bounding box center [289, 57] width 116 height 20
type input "decibel"
click at [531, 48] on input "Search" at bounding box center [548, 56] width 35 height 17
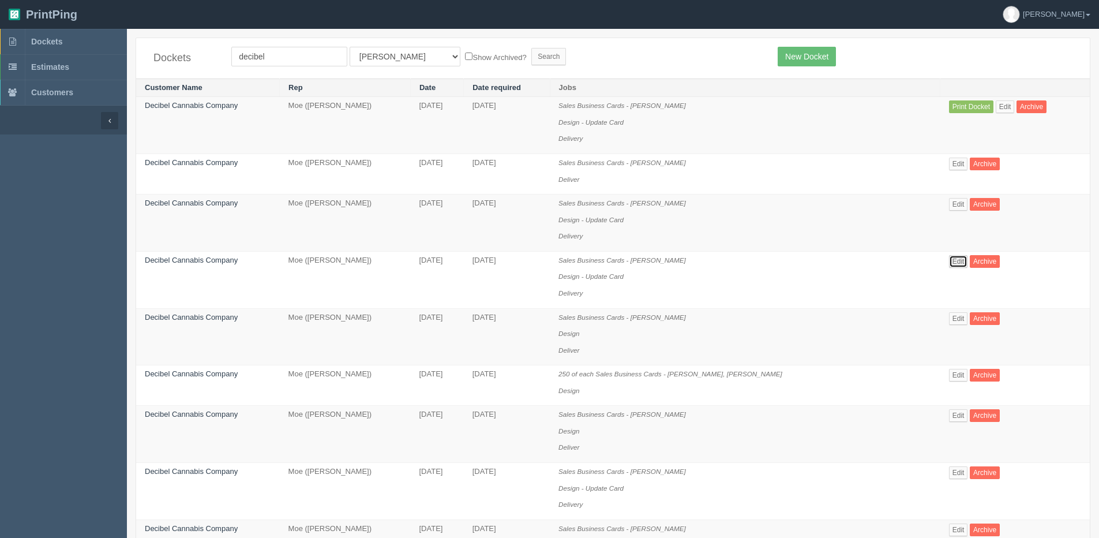
click at [967, 260] on link "Edit" at bounding box center [958, 261] width 19 height 13
click at [960, 314] on link "Edit" at bounding box center [958, 318] width 19 height 13
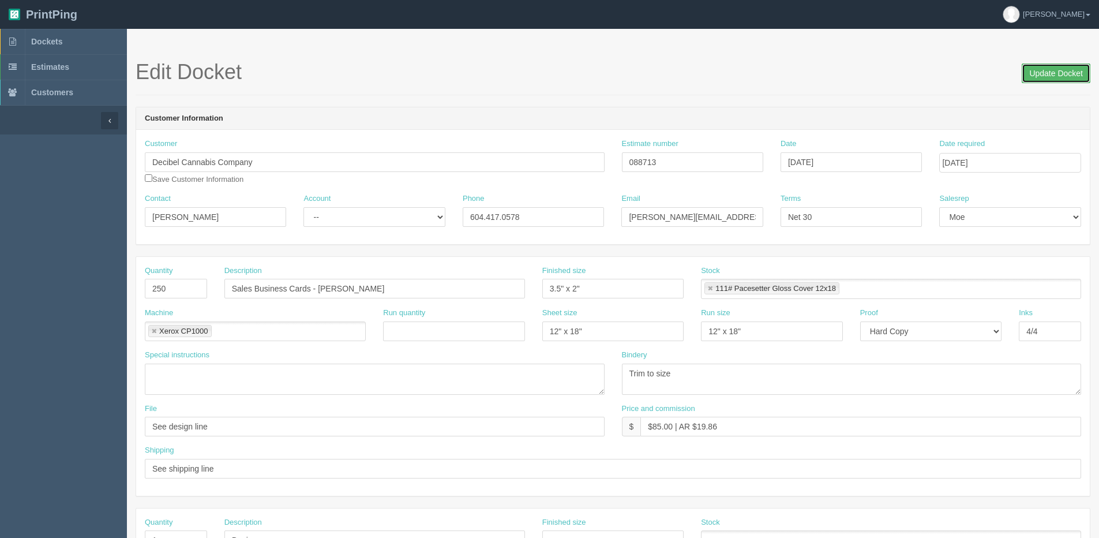
click at [1039, 67] on input "Update Docket" at bounding box center [1056, 73] width 69 height 20
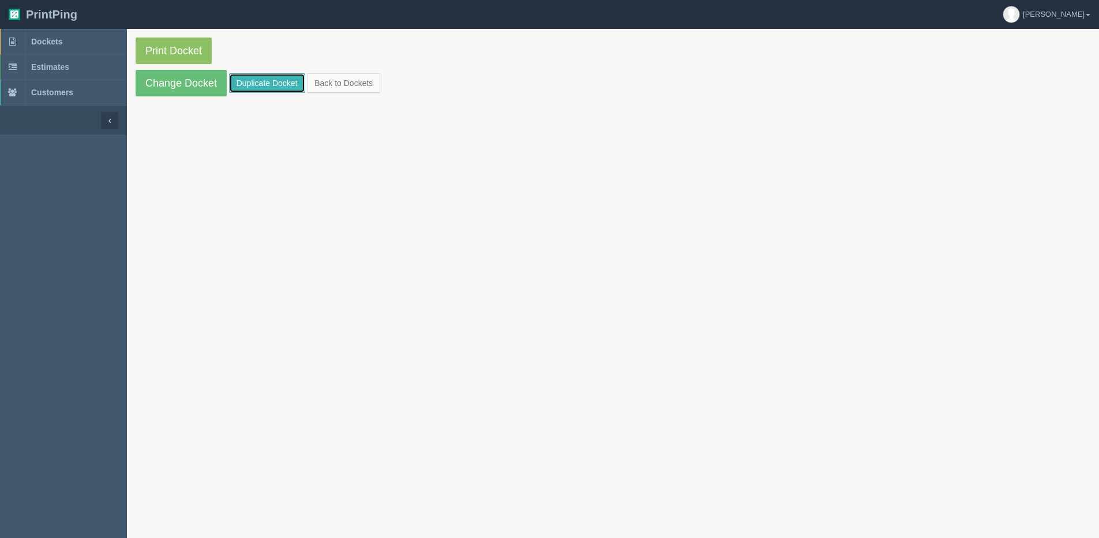
click at [271, 81] on link "Duplicate Docket" at bounding box center [267, 83] width 76 height 20
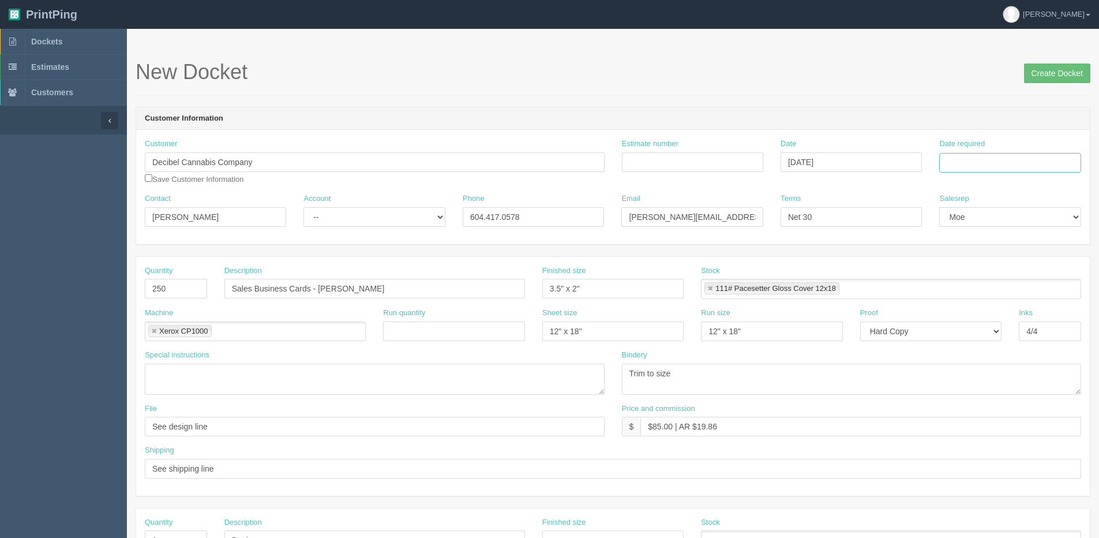
drag, startPoint x: 1009, startPoint y: 157, endPoint x: 1008, endPoint y: 167, distance: 9.9
click at [1009, 157] on input "Date required" at bounding box center [1009, 163] width 141 height 20
click at [953, 330] on th "[DATE]" at bounding box center [995, 322] width 107 height 17
click at [1015, 289] on td "2" at bounding box center [1012, 290] width 15 height 17
type input "October 2, 2025"
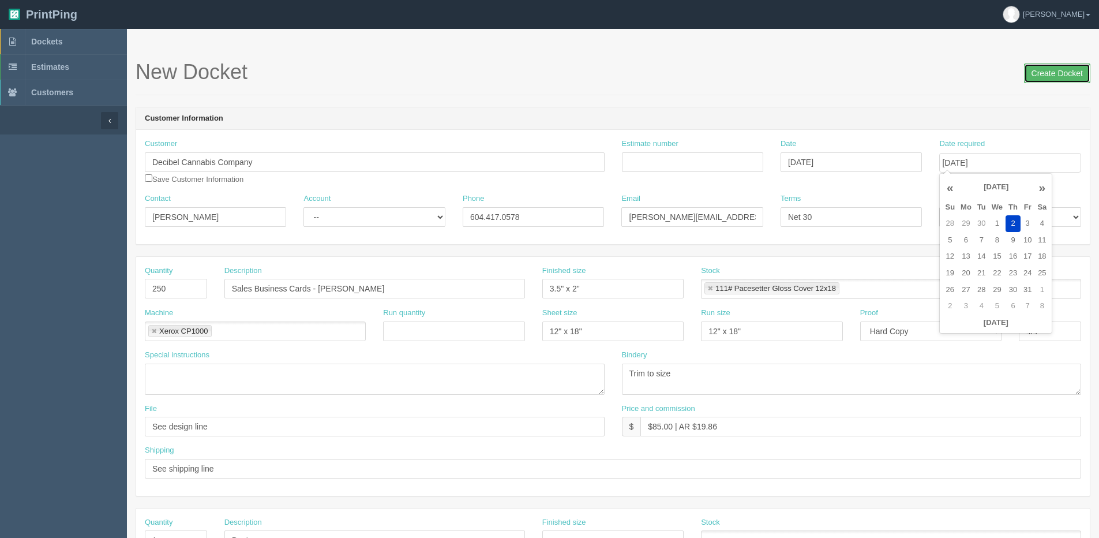
click at [1063, 81] on input "Create Docket" at bounding box center [1057, 73] width 66 height 20
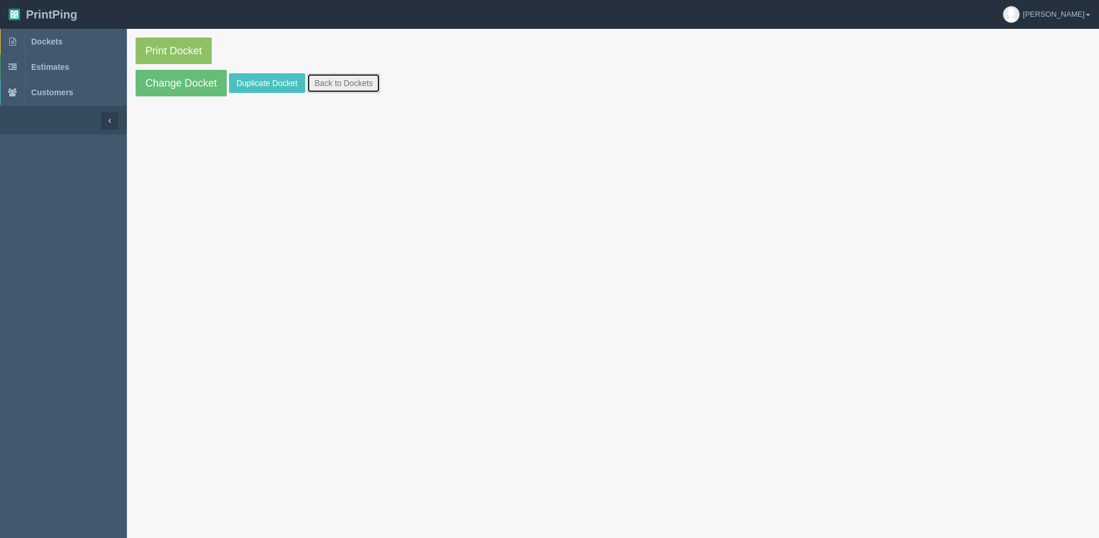
click at [345, 81] on link "Back to Dockets" at bounding box center [343, 83] width 73 height 20
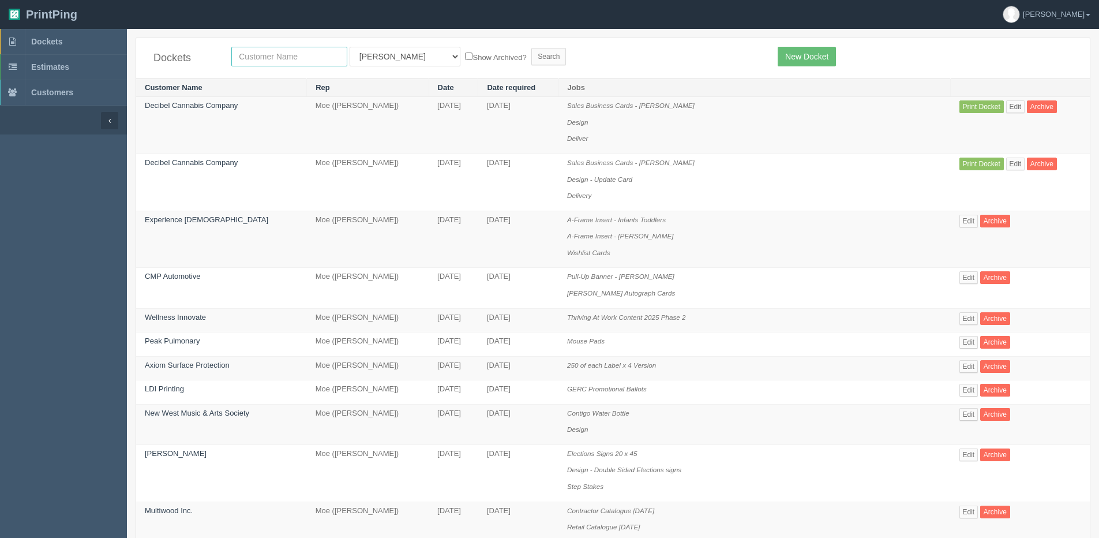
click at [264, 62] on input "text" at bounding box center [289, 57] width 116 height 20
type input "decibel"
click at [474, 54] on label "Show Archived?" at bounding box center [495, 56] width 61 height 13
click at [472, 54] on input "Show Archived?" at bounding box center [468, 55] width 7 height 7
checkbox input "true"
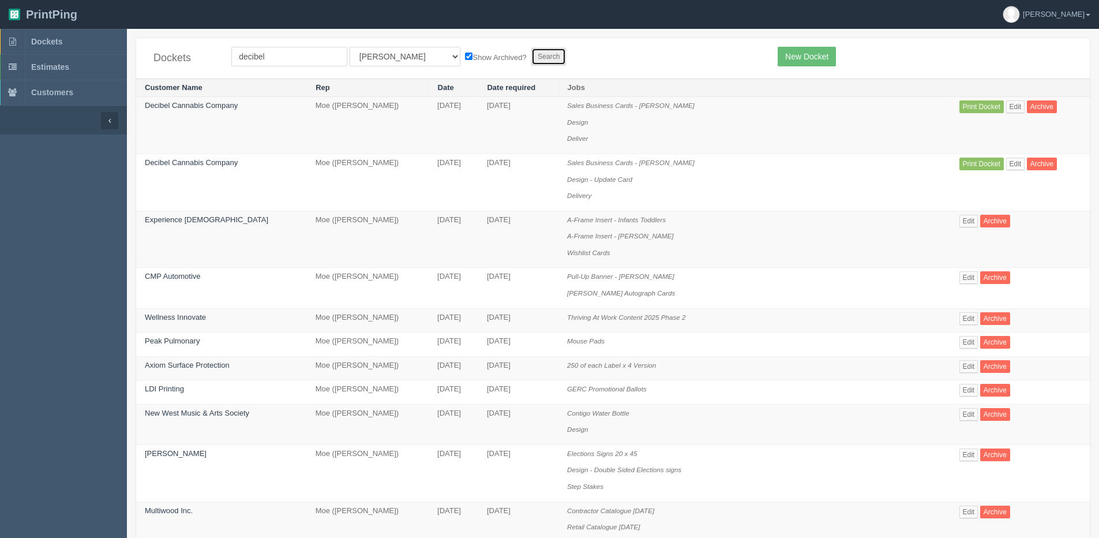
click at [531, 58] on input "Search" at bounding box center [548, 56] width 35 height 17
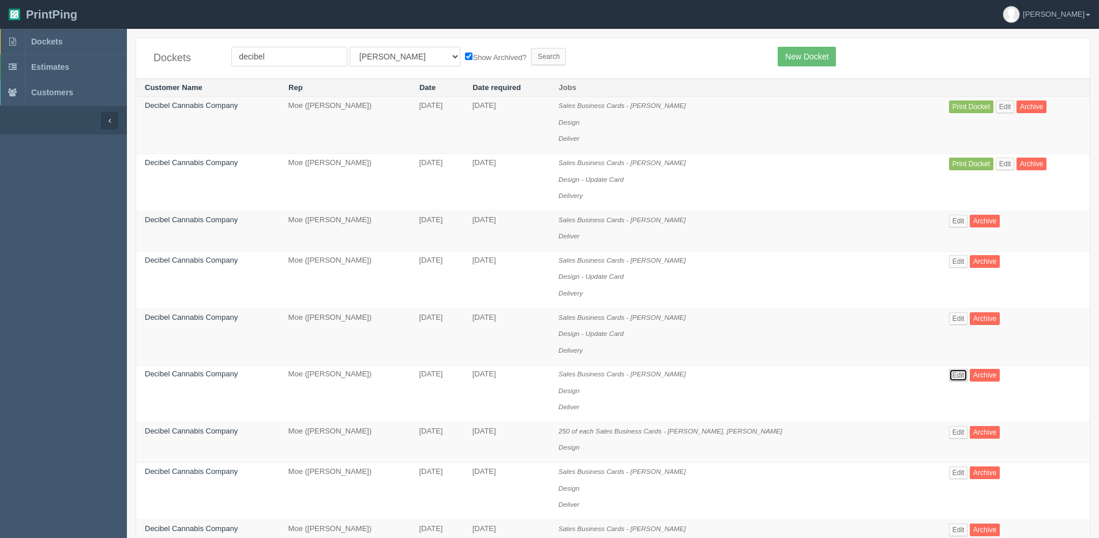
click at [954, 372] on link "Edit" at bounding box center [958, 375] width 19 height 13
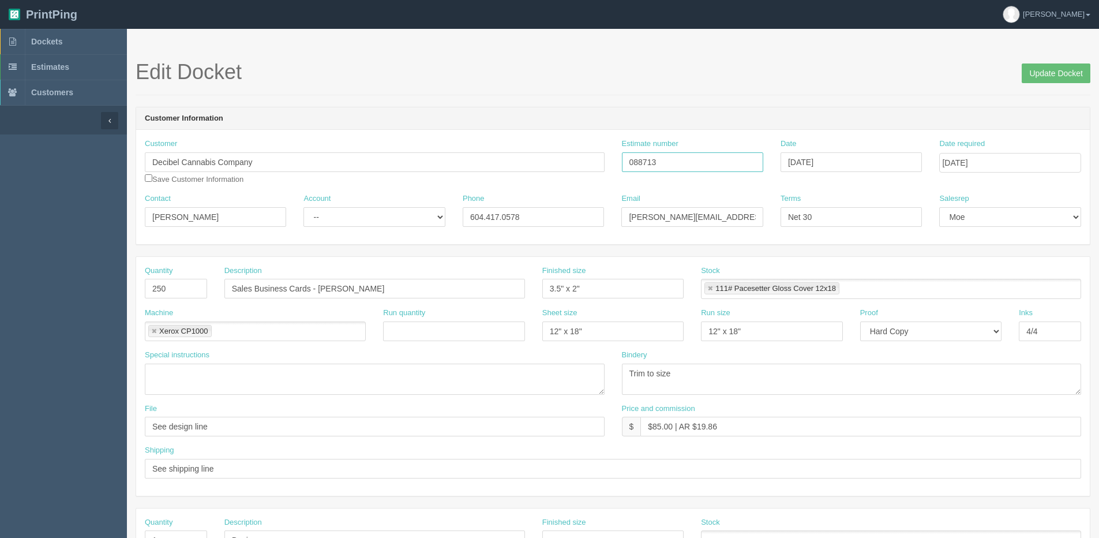
drag, startPoint x: 703, startPoint y: 167, endPoint x: 329, endPoint y: 171, distance: 373.2
click at [329, 171] on div "Customer Decibel Cannabis Company Save Customer Information Estimate number 088…" at bounding box center [613, 165] width 954 height 55
click at [71, 40] on link "Dockets" at bounding box center [63, 41] width 127 height 25
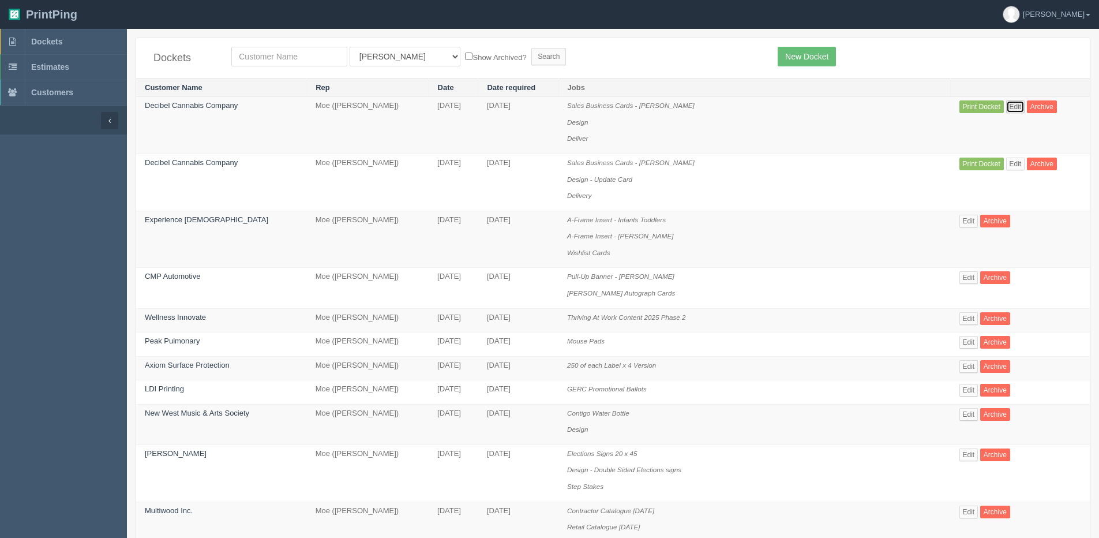
click at [1010, 110] on link "Edit" at bounding box center [1015, 106] width 19 height 13
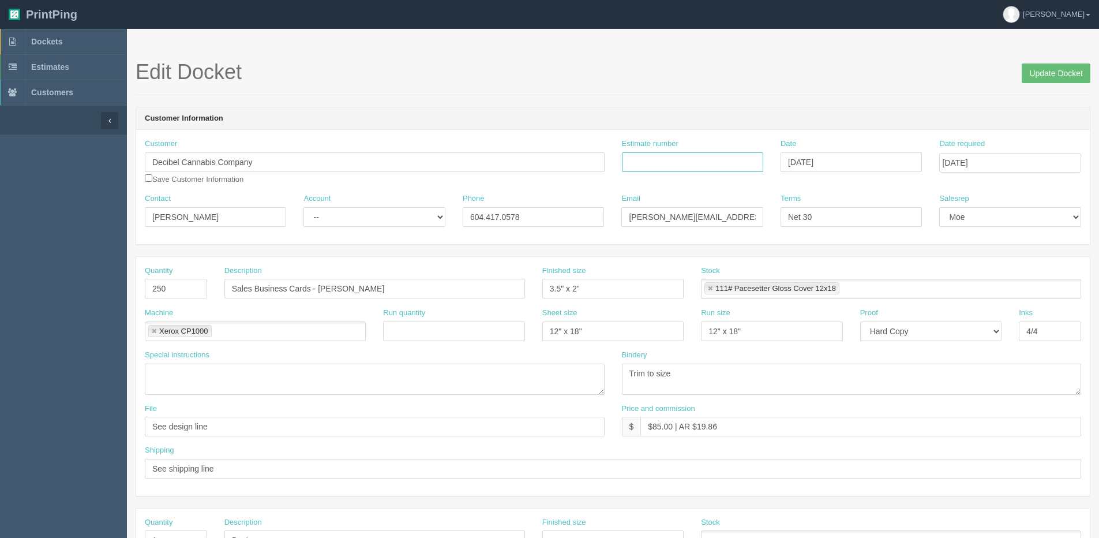
click at [682, 162] on input "Estimate number" at bounding box center [692, 162] width 141 height 20
paste input "088713"
type input "088713"
drag, startPoint x: 318, startPoint y: 293, endPoint x: 587, endPoint y: 266, distance: 270.2
click at [630, 266] on div "Quantity 250 Description Sales Business Cards - [GEOGRAPHIC_DATA][PERSON_NAME] …" at bounding box center [613, 286] width 954 height 42
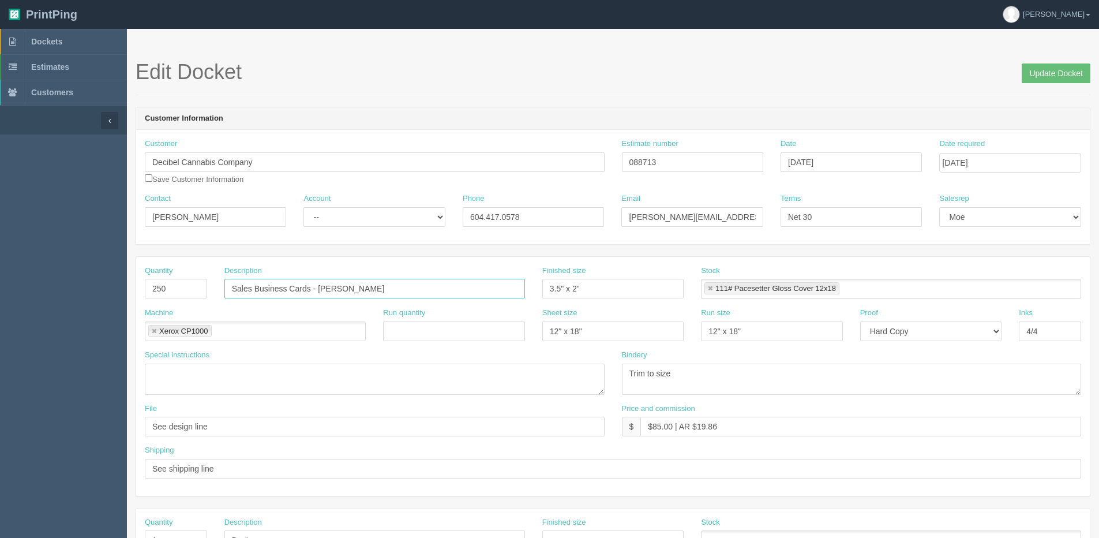
paste input "[PERSON_NAME]"
type input "Sales Business Cards - [PERSON_NAME]"
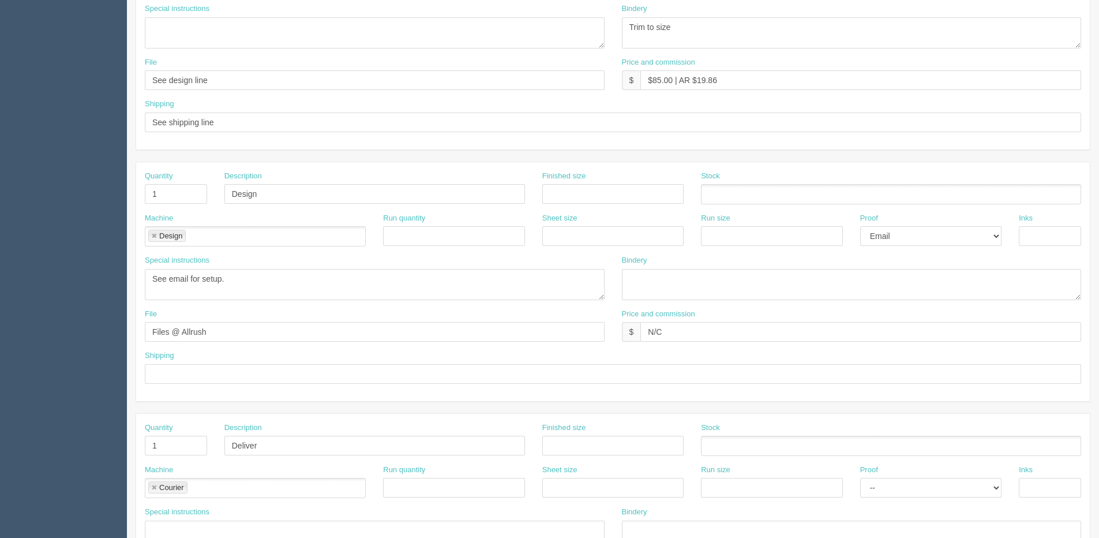
scroll to position [510, 0]
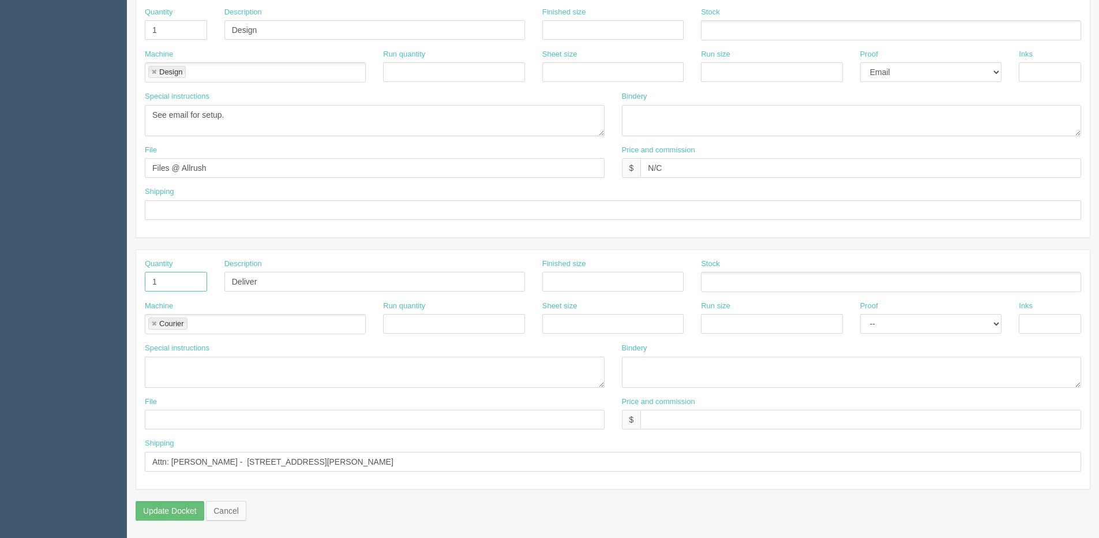
drag, startPoint x: 175, startPoint y: 282, endPoint x: -91, endPoint y: 288, distance: 266.0
click at [0, 288] on html "PrintPing Dan Edit account ( dan@allrush.ca ) Logout Dockets Estimates Customers" at bounding box center [549, 14] width 1099 height 1048
drag, startPoint x: 296, startPoint y: 291, endPoint x: -42, endPoint y: 291, distance: 337.5
click at [0, 291] on html "PrintPing Dan Edit account ( dan@allrush.ca ) Logout Dockets Estimates Customers" at bounding box center [549, 14] width 1099 height 1048
drag, startPoint x: 150, startPoint y: 462, endPoint x: 507, endPoint y: 461, distance: 357.1
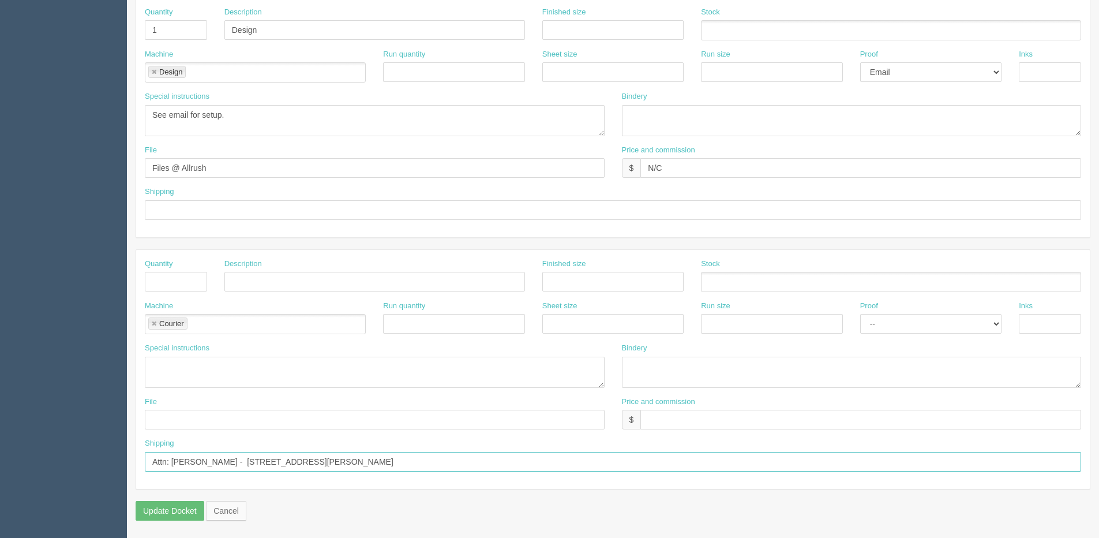
click at [501, 466] on input "Attn: Kass Steenhuis - 31 Harding Street Georgetown Ontario L7G 6B1" at bounding box center [613, 462] width 936 height 20
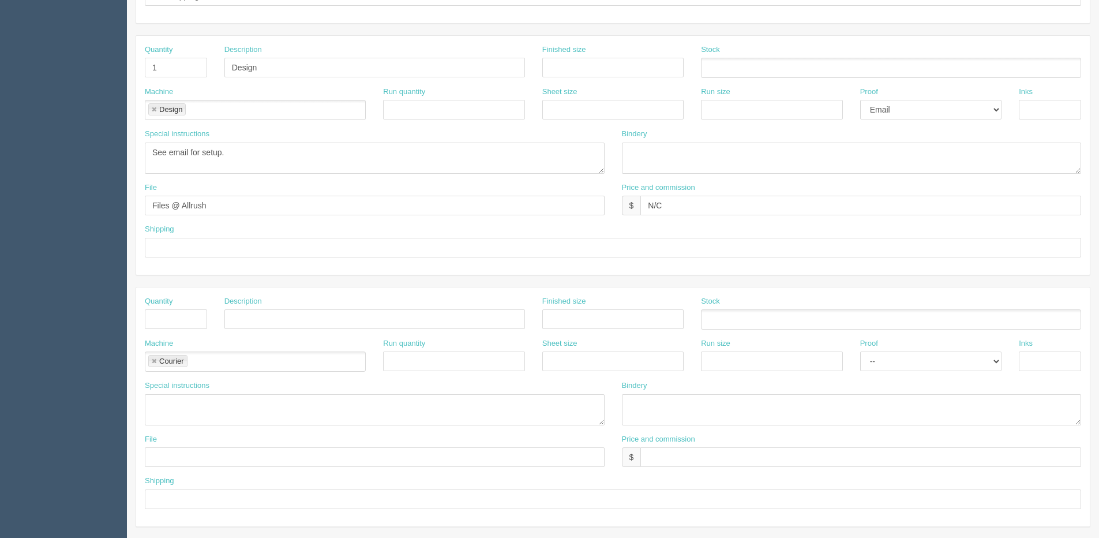
scroll to position [452, 0]
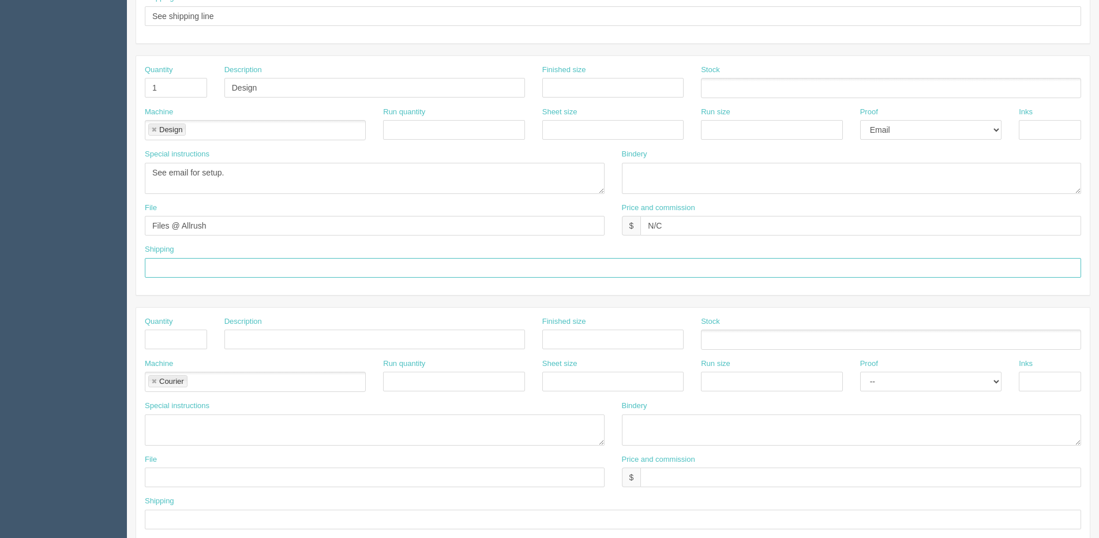
click at [193, 268] on input "text" at bounding box center [613, 268] width 936 height 20
type input "Email / Call when ready for pickup"
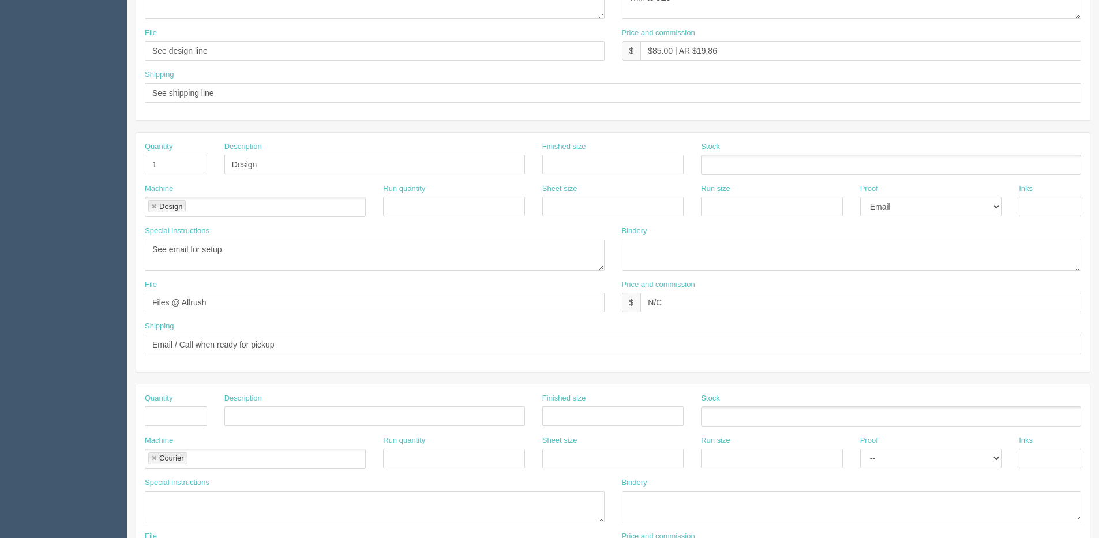
scroll to position [395, 0]
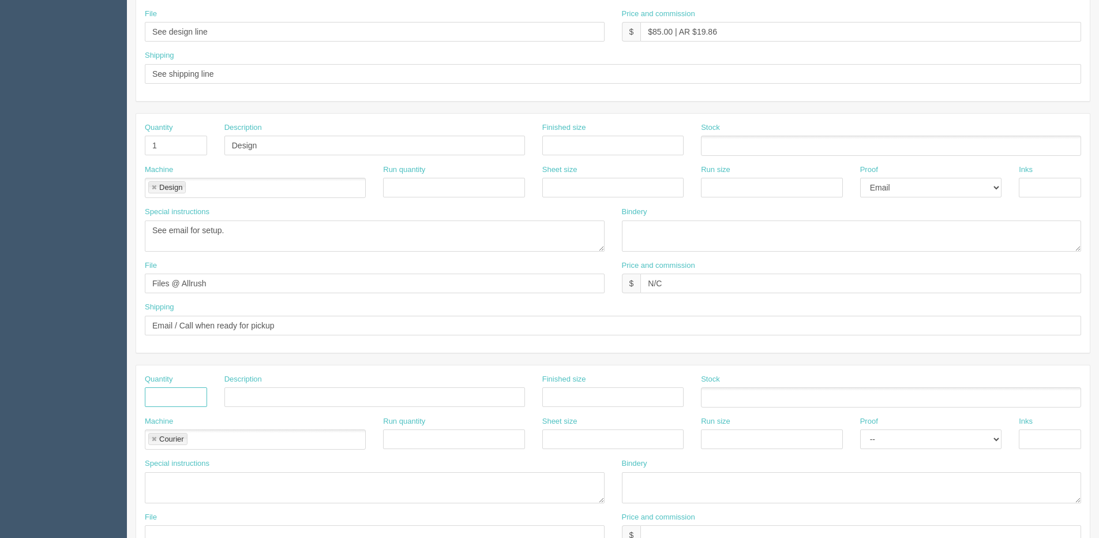
click at [153, 440] on link at bounding box center [154, 439] width 7 height 7
drag, startPoint x: 297, startPoint y: 332, endPoint x: 20, endPoint y: 331, distance: 277.5
click at [20, 331] on section "Dockets Estimates Customers" at bounding box center [549, 143] width 1099 height 1019
drag, startPoint x: 243, startPoint y: 71, endPoint x: -58, endPoint y: 66, distance: 301.7
click at [0, 66] on html "PrintPing Dan Edit account ( dan@allrush.ca ) Logout Dockets Estimates Customers" at bounding box center [549, 129] width 1099 height 1048
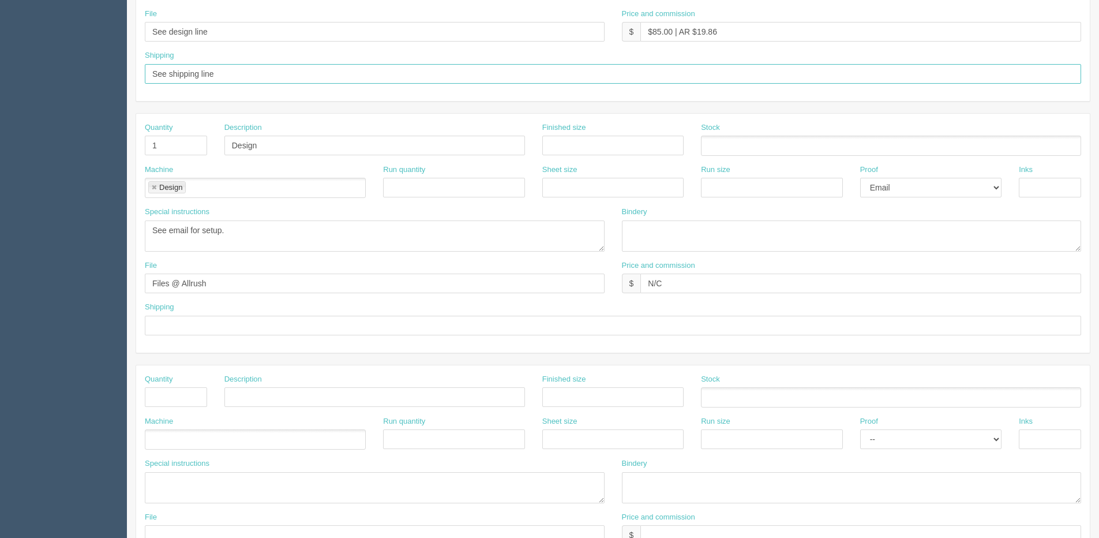
click at [299, 64] on input "See shipping line" at bounding box center [613, 74] width 936 height 20
click at [280, 72] on input "See shipping line" at bounding box center [613, 74] width 936 height 20
click at [224, 73] on input "See shipping line" at bounding box center [613, 74] width 936 height 20
click at [139, 81] on div "Shipping See shipping line" at bounding box center [613, 71] width 954 height 42
paste input "Email / Call when ready for pickup"
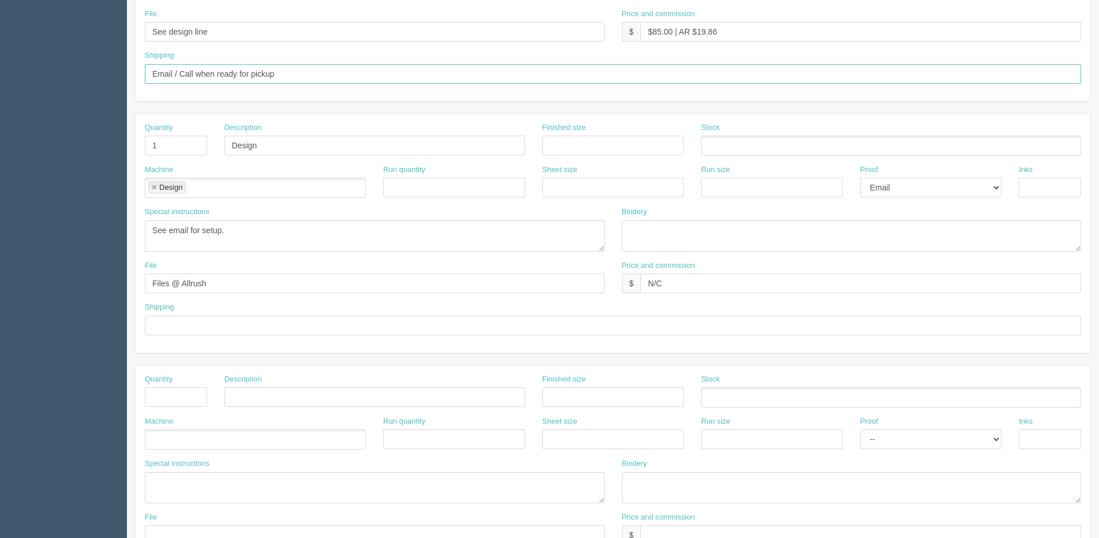
type input "Email / Call when ready for pickup"
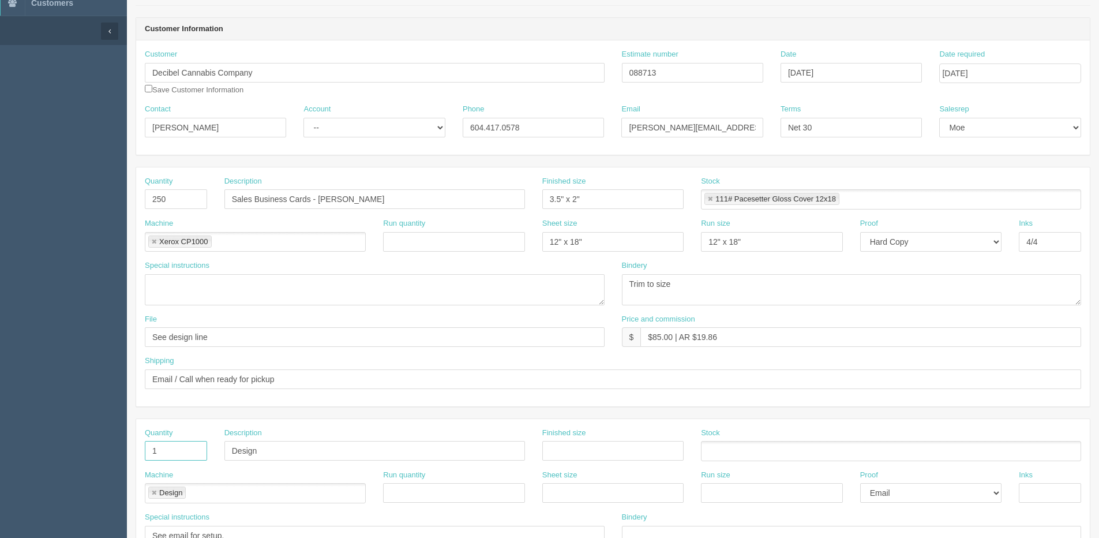
scroll to position [0, 0]
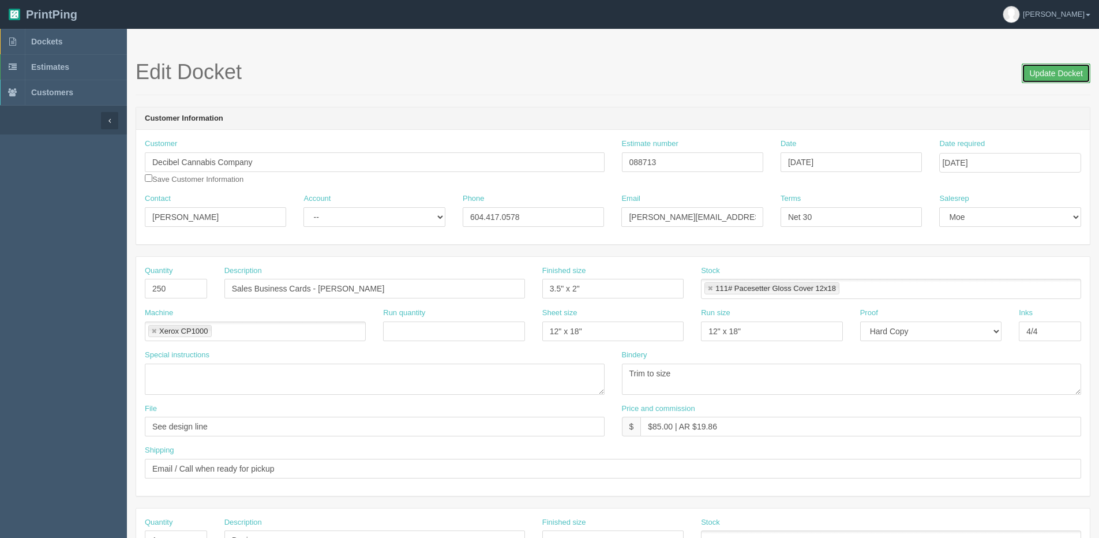
click at [1050, 69] on input "Update Docket" at bounding box center [1056, 73] width 69 height 20
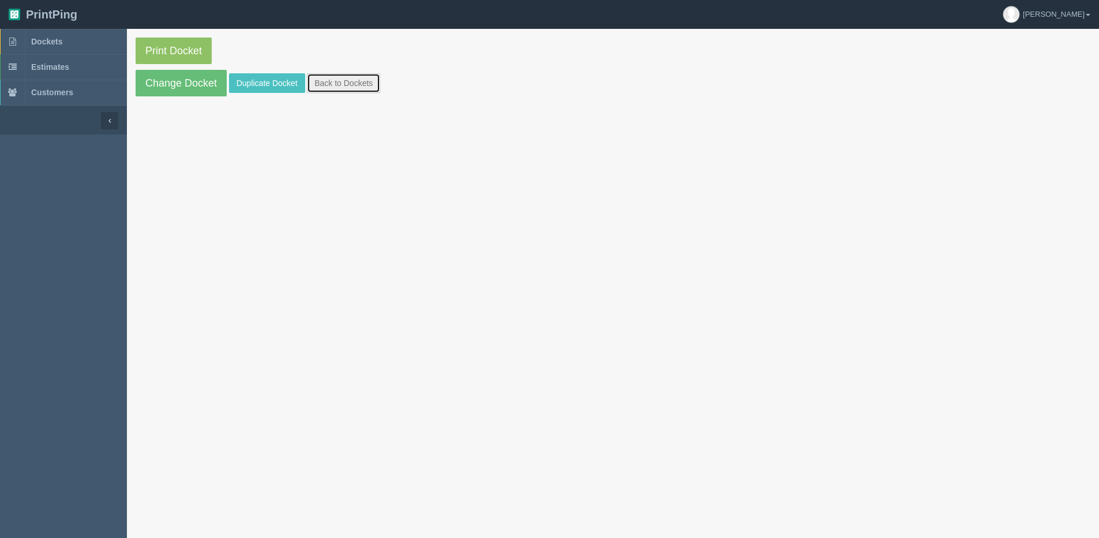
click at [352, 82] on link "Back to Dockets" at bounding box center [343, 83] width 73 height 20
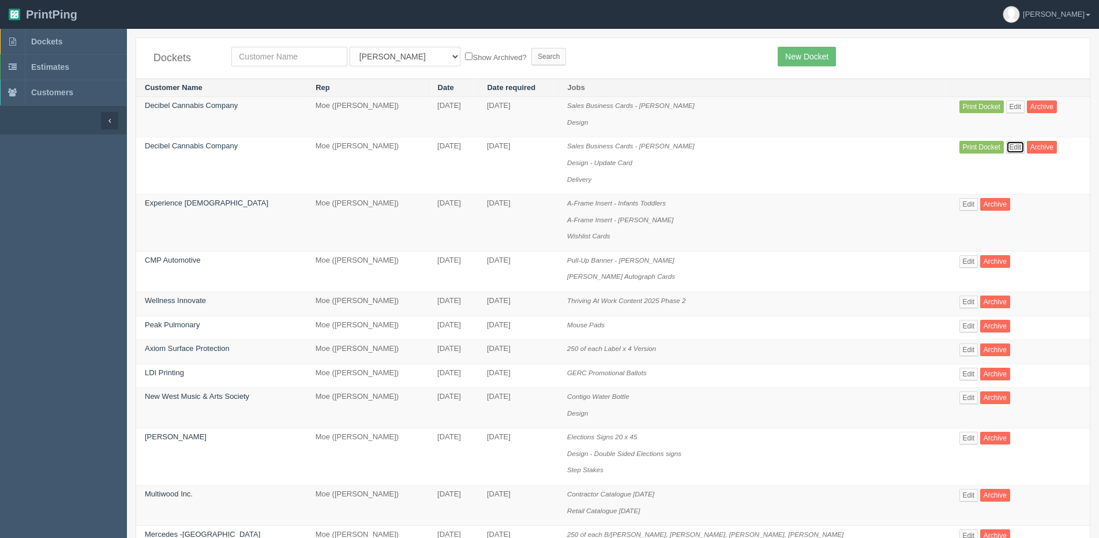
click at [1012, 148] on link "Edit" at bounding box center [1015, 147] width 19 height 13
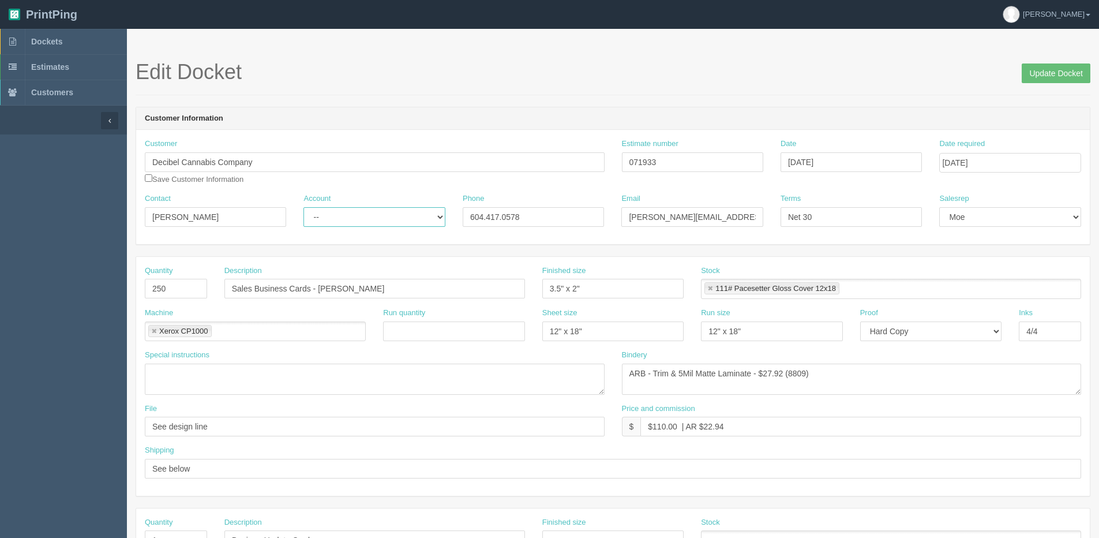
drag, startPoint x: 319, startPoint y: 217, endPoint x: 319, endPoint y: 228, distance: 11.5
click at [319, 217] on select "-- Existing Client Allrush Client Rep Client" at bounding box center [373, 217] width 141 height 20
select select "Allrush Client"
click at [303, 207] on select "-- Existing Client Allrush Client Rep Client" at bounding box center [373, 217] width 141 height 20
drag, startPoint x: 1044, startPoint y: 73, endPoint x: 1007, endPoint y: 72, distance: 36.4
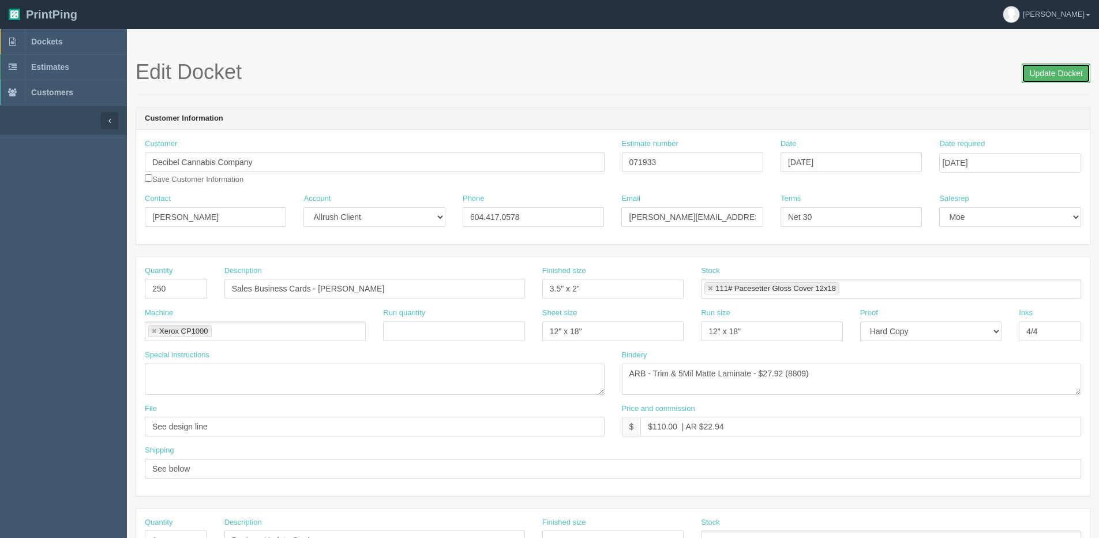
click at [1032, 72] on input "Update Docket" at bounding box center [1056, 73] width 69 height 20
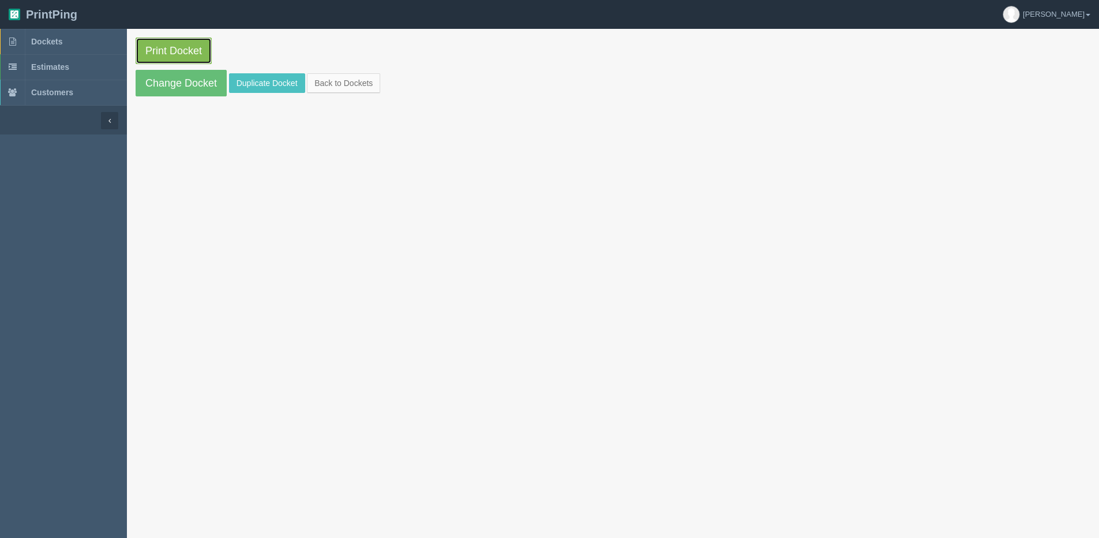
click at [168, 49] on link "Print Docket" at bounding box center [174, 50] width 76 height 27
click at [348, 93] on section "Print Docket Change Docket Duplicate Docket Back to Dockets" at bounding box center [613, 67] width 972 height 76
click at [332, 88] on link "Back to Dockets" at bounding box center [343, 83] width 73 height 20
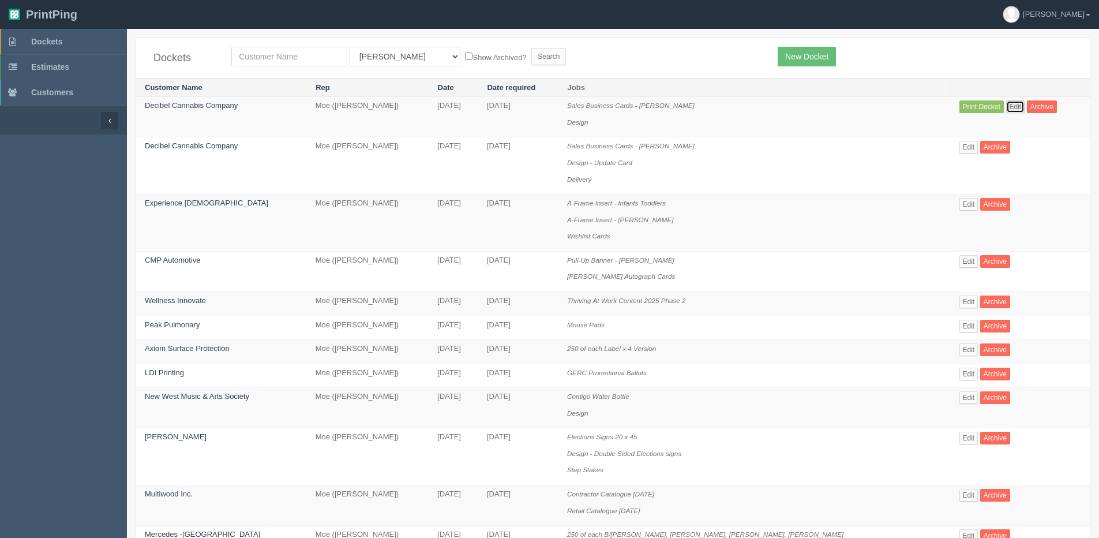
click at [1009, 106] on link "Edit" at bounding box center [1015, 106] width 19 height 13
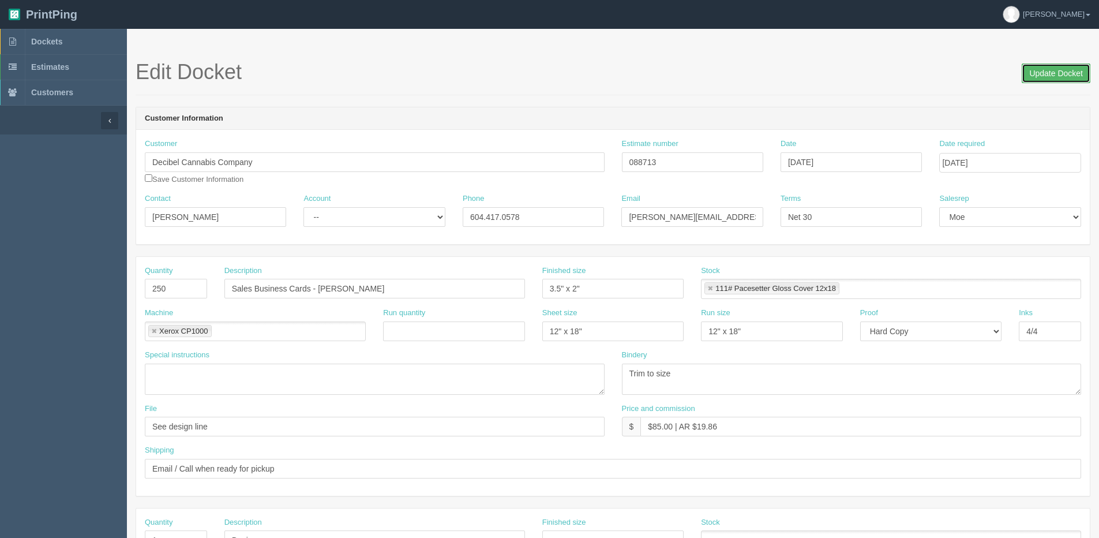
drag, startPoint x: 1048, startPoint y: 78, endPoint x: 952, endPoint y: 86, distance: 95.5
click at [1047, 78] on input "Update Docket" at bounding box center [1056, 73] width 69 height 20
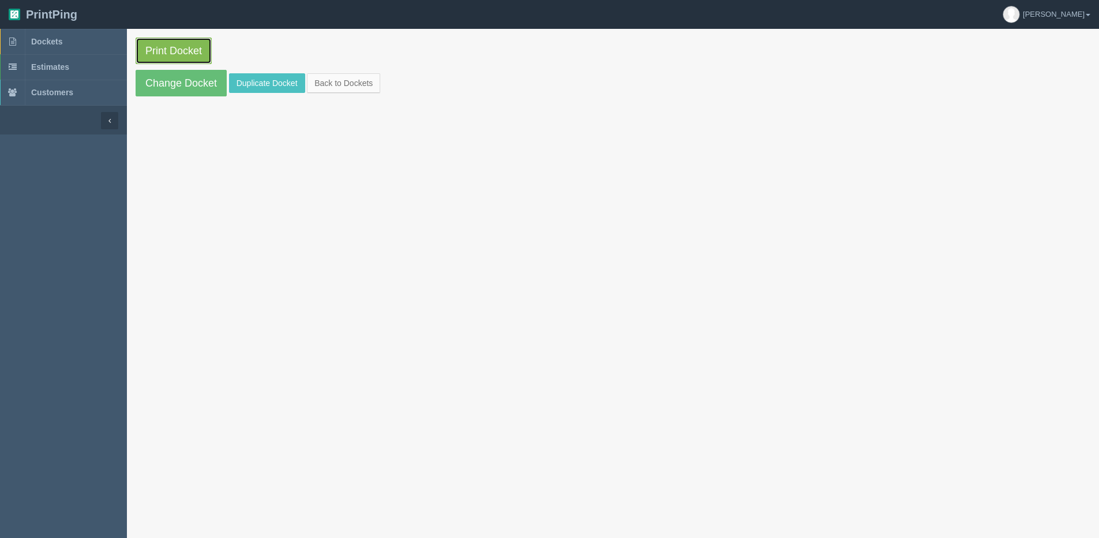
click at [187, 50] on link "Print Docket" at bounding box center [174, 50] width 76 height 27
click at [314, 84] on link "Back to Dockets" at bounding box center [343, 83] width 73 height 20
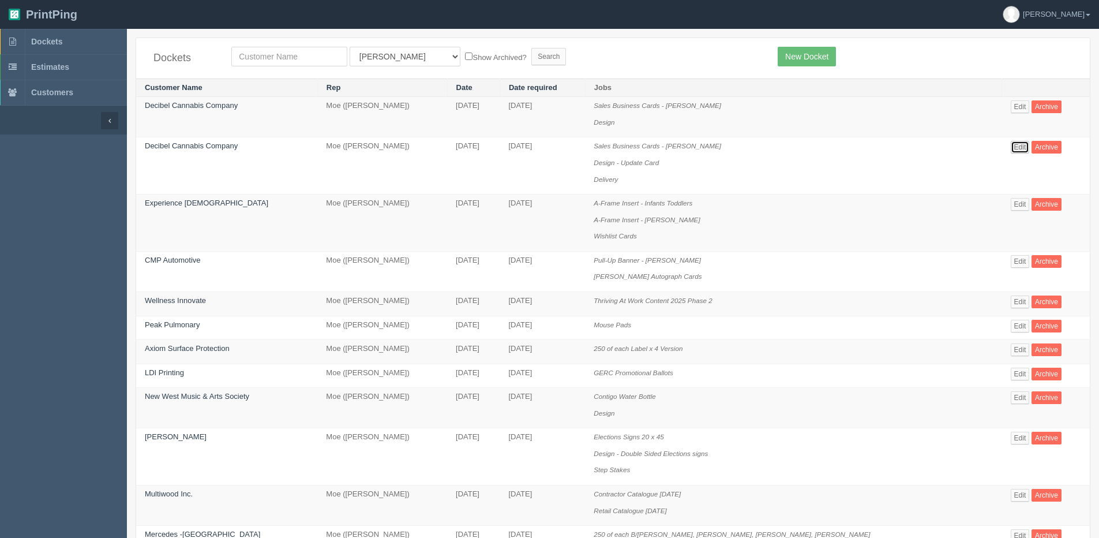
click at [1018, 144] on link "Edit" at bounding box center [1020, 147] width 19 height 13
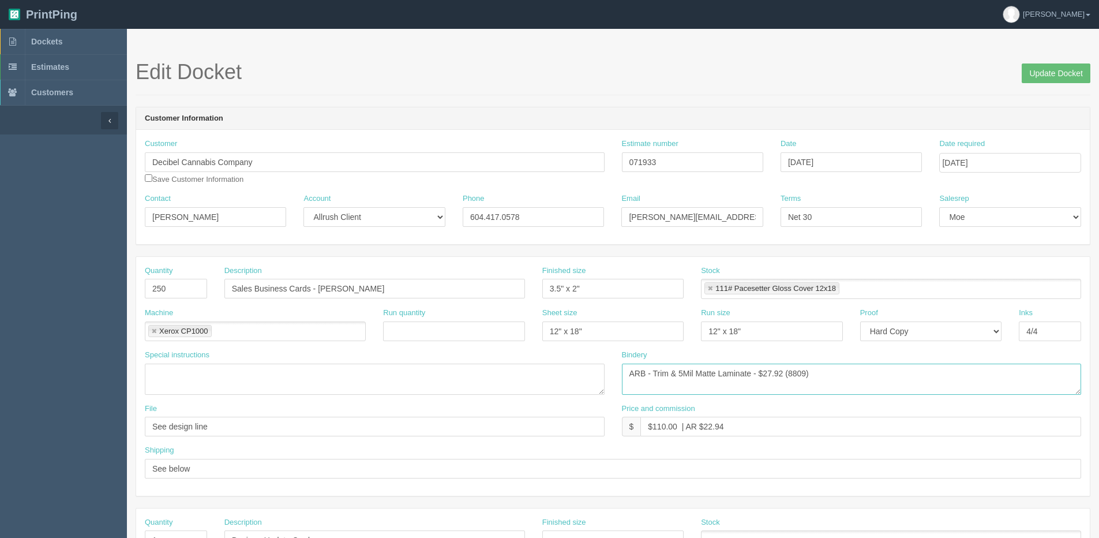
drag, startPoint x: 861, startPoint y: 363, endPoint x: 438, endPoint y: 363, distance: 422.8
click at [438, 363] on div "Special instructions Bindery ARB - Trim & 5Mil Matte Laminate - $27.92 (8809)" at bounding box center [613, 377] width 954 height 54
drag, startPoint x: 356, startPoint y: 451, endPoint x: 207, endPoint y: 463, distance: 149.9
click at [210, 463] on div "Quantity 250 Description Sales Business Cards - Matt Tewelde Finished size 3.5"…" at bounding box center [613, 376] width 954 height 239
drag, startPoint x: 663, startPoint y: 163, endPoint x: 397, endPoint y: 165, distance: 266.5
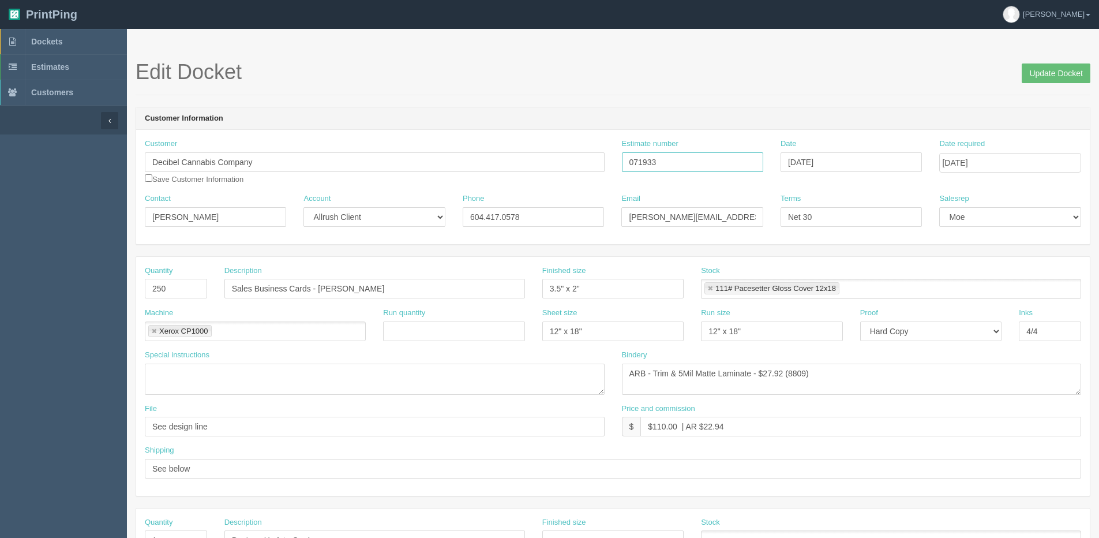
click at [398, 166] on div "Customer Decibel Cannabis Company Save Customer Information Estimate number 071…" at bounding box center [613, 165] width 954 height 55
click at [1061, 68] on input "Update Docket" at bounding box center [1056, 73] width 69 height 20
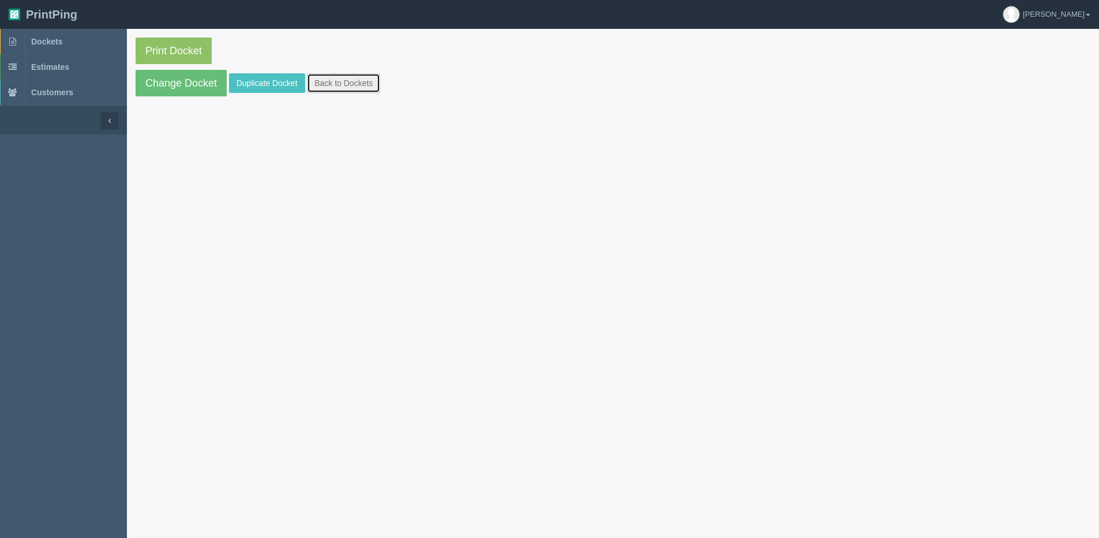
click at [352, 88] on link "Back to Dockets" at bounding box center [343, 83] width 73 height 20
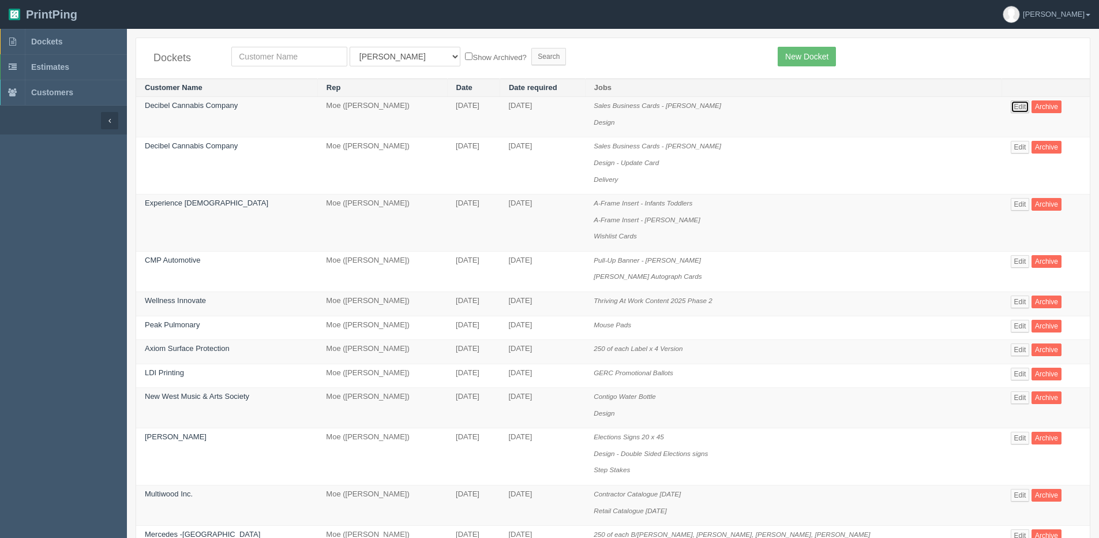
click at [1021, 105] on link "Edit" at bounding box center [1020, 106] width 19 height 13
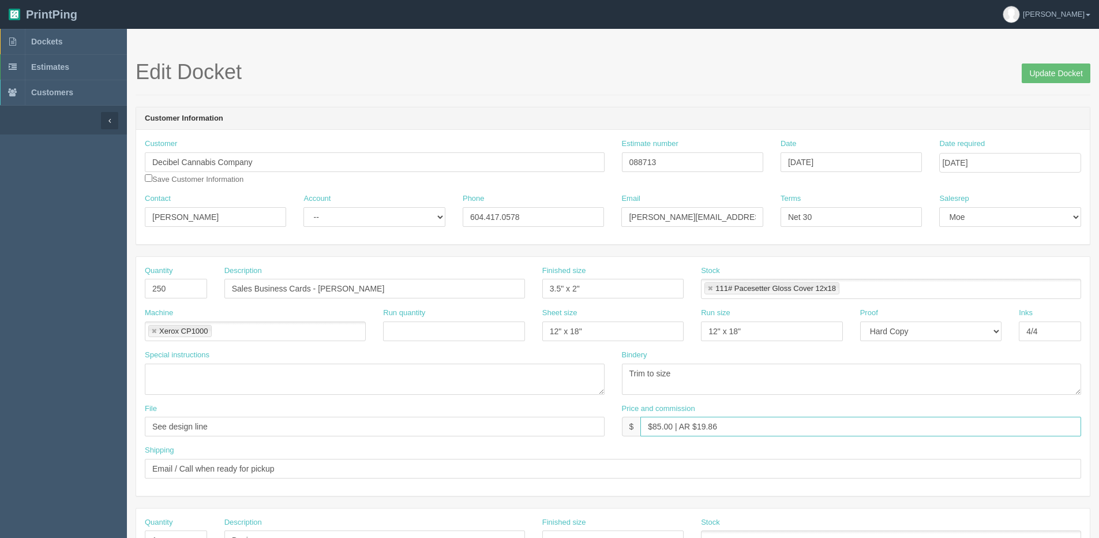
drag, startPoint x: 651, startPoint y: 431, endPoint x: 406, endPoint y: 431, distance: 245.2
click at [406, 431] on div "File See design line Price and commission $ $85.00 | AR $19.86" at bounding box center [613, 424] width 954 height 42
paste input "071933"
type input "071933"
click at [351, 213] on select "-- Existing Client Allrush Client Rep Client" at bounding box center [373, 217] width 141 height 20
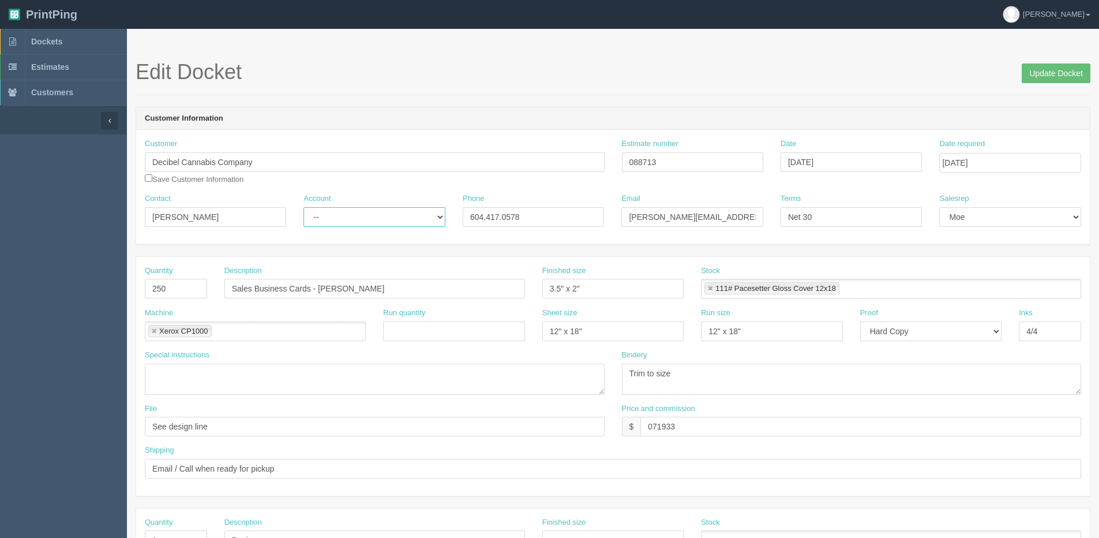
select select "Allrush Client"
click at [303, 207] on select "-- Existing Client Allrush Client Rep Client" at bounding box center [373, 217] width 141 height 20
drag, startPoint x: 681, startPoint y: 373, endPoint x: 397, endPoint y: 372, distance: 283.8
click at [397, 372] on div "Special instructions Bindery Trim to size" at bounding box center [613, 377] width 954 height 54
paste textarea "ARB - Trim & 5Mil Matte Laminate - $27.92 (8809)"
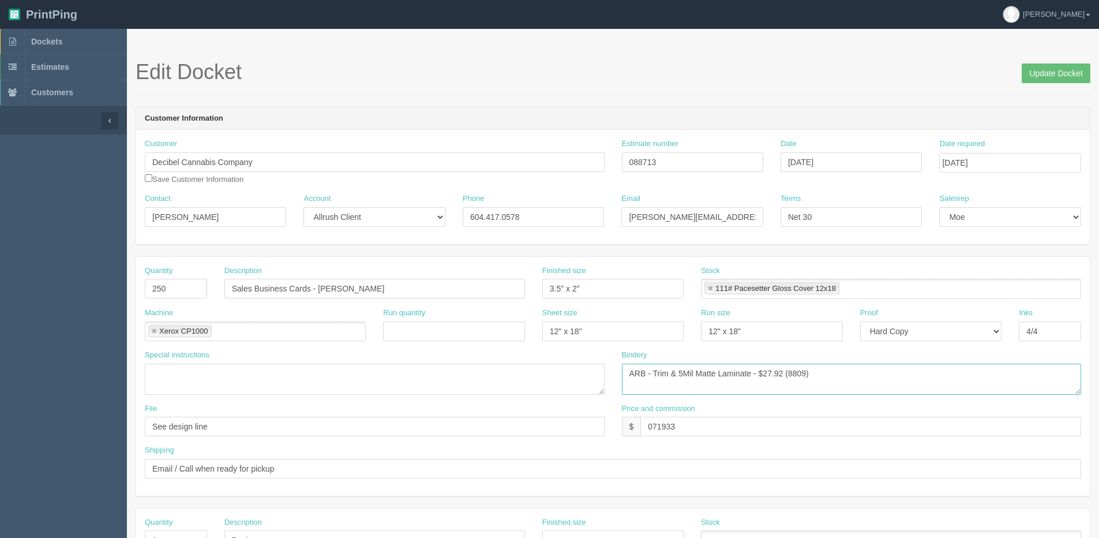
type textarea "ARB - Trim & 5Mil Matte Laminate - $27.92 (8809)"
drag, startPoint x: 663, startPoint y: 165, endPoint x: 549, endPoint y: 166, distance: 113.6
click at [550, 166] on div "Customer Decibel Cannabis Company Save Customer Information Estimate number 088…" at bounding box center [613, 165] width 954 height 55
paste input "7193"
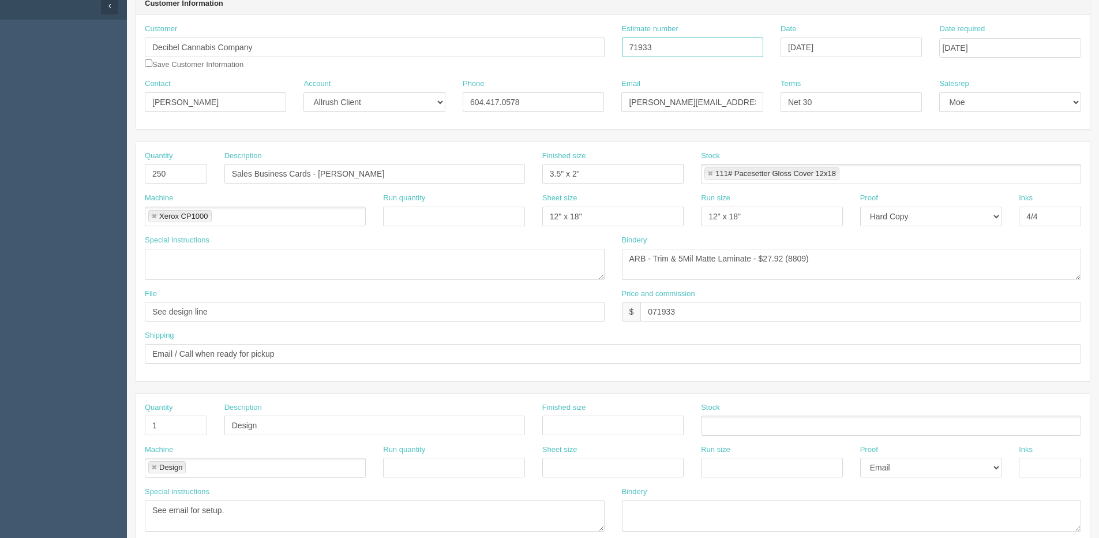
scroll to position [115, 0]
type input "71933"
drag, startPoint x: 721, startPoint y: 310, endPoint x: 494, endPoint y: 311, distance: 226.7
click at [494, 311] on div "File See design line Price and commission $ 071933" at bounding box center [613, 309] width 954 height 42
paste input "$110.00 | AR $22.94"
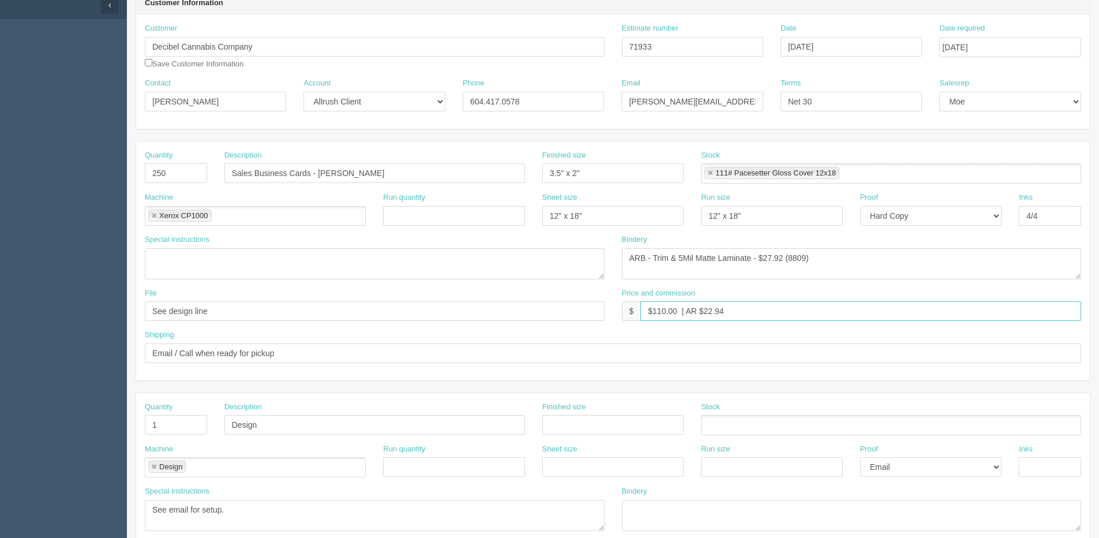
type input "$110.00 | AR $22.94"
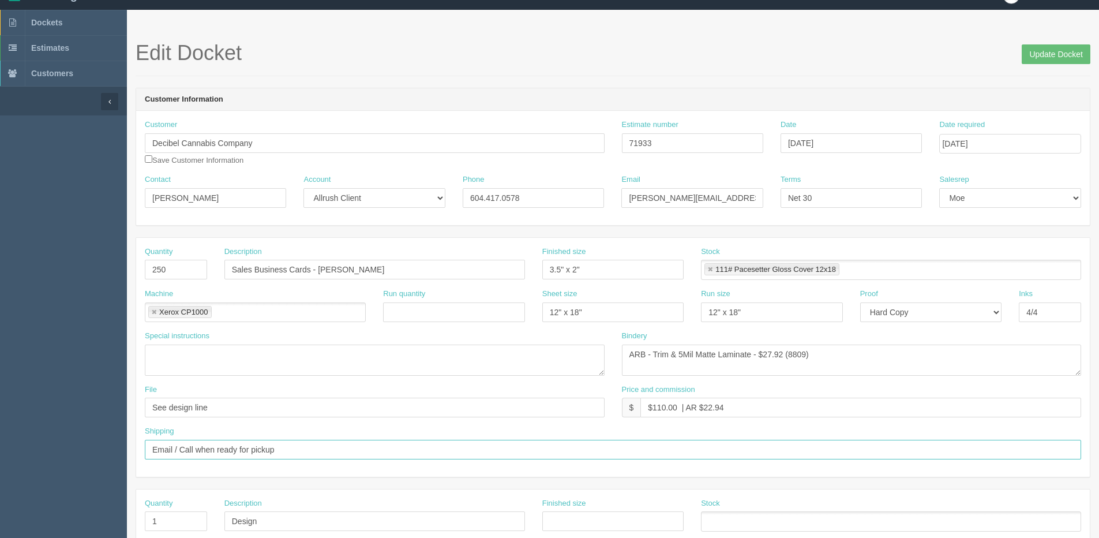
scroll to position [0, 0]
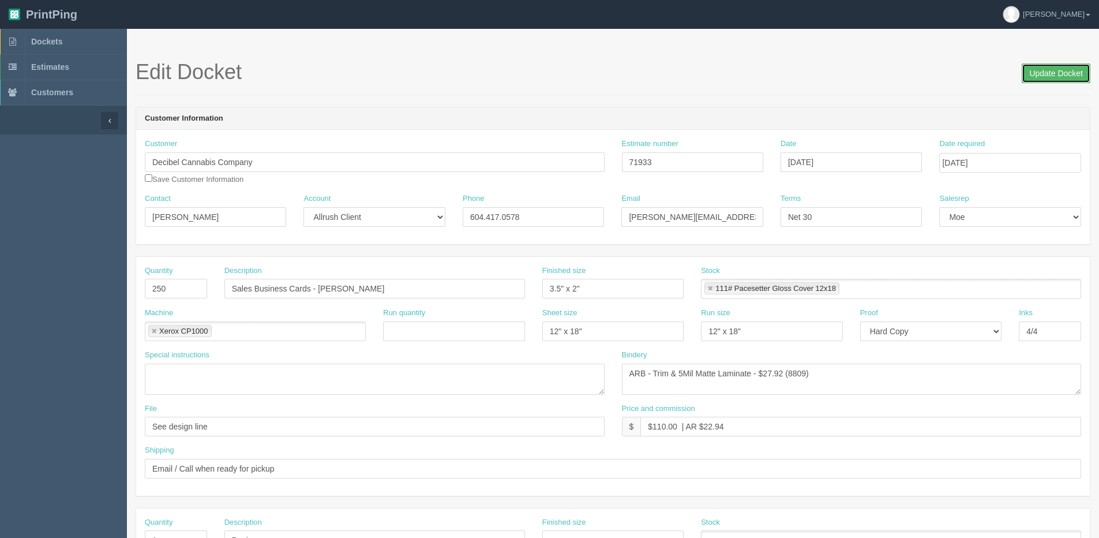
click at [1052, 70] on input "Update Docket" at bounding box center [1056, 73] width 69 height 20
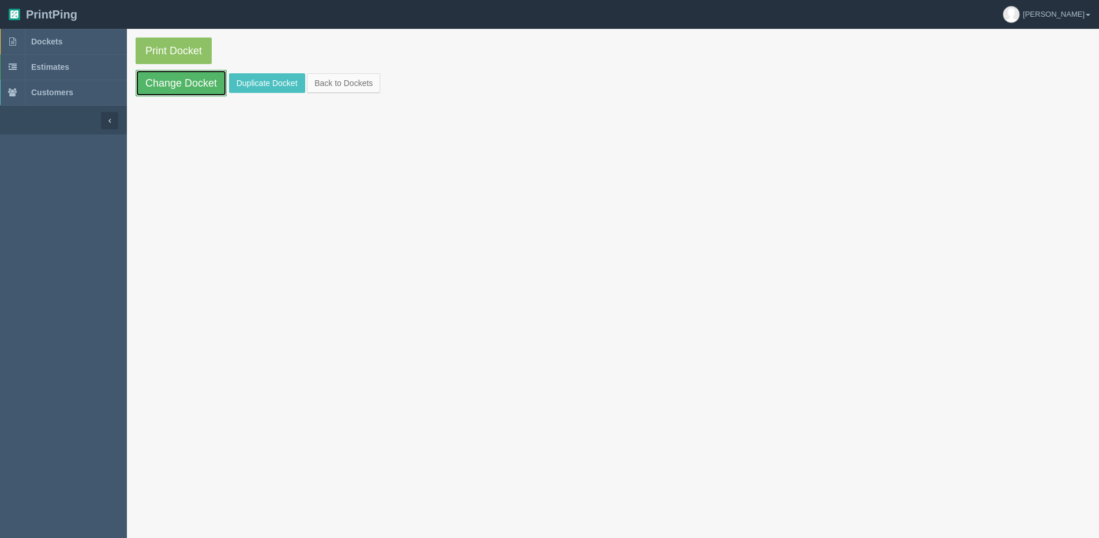
click at [185, 81] on link "Change Docket" at bounding box center [181, 83] width 91 height 27
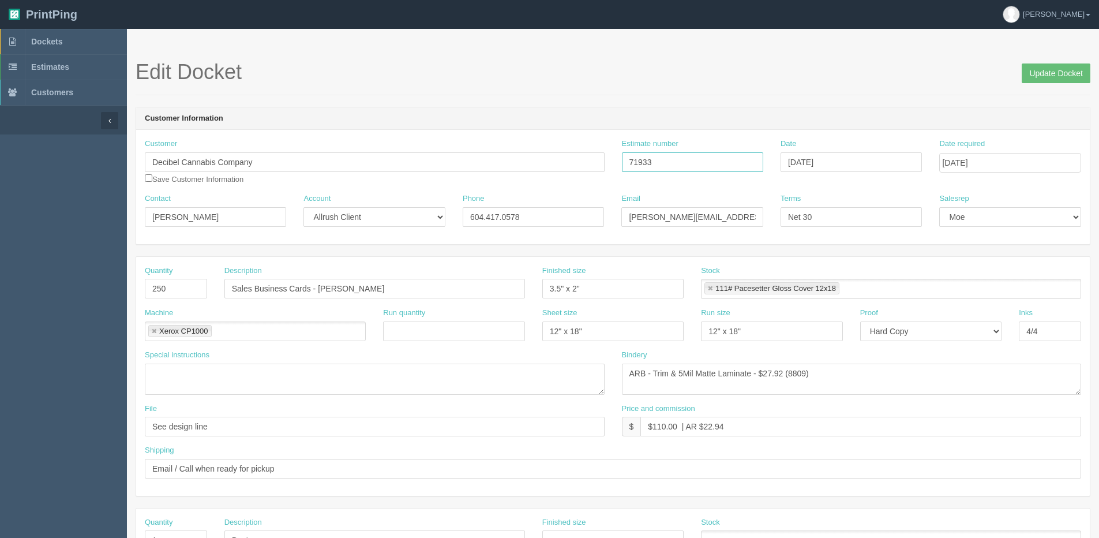
click at [628, 159] on input "71933" at bounding box center [692, 162] width 141 height 20
type input "071933"
click at [1026, 72] on input "Update Docket" at bounding box center [1056, 73] width 69 height 20
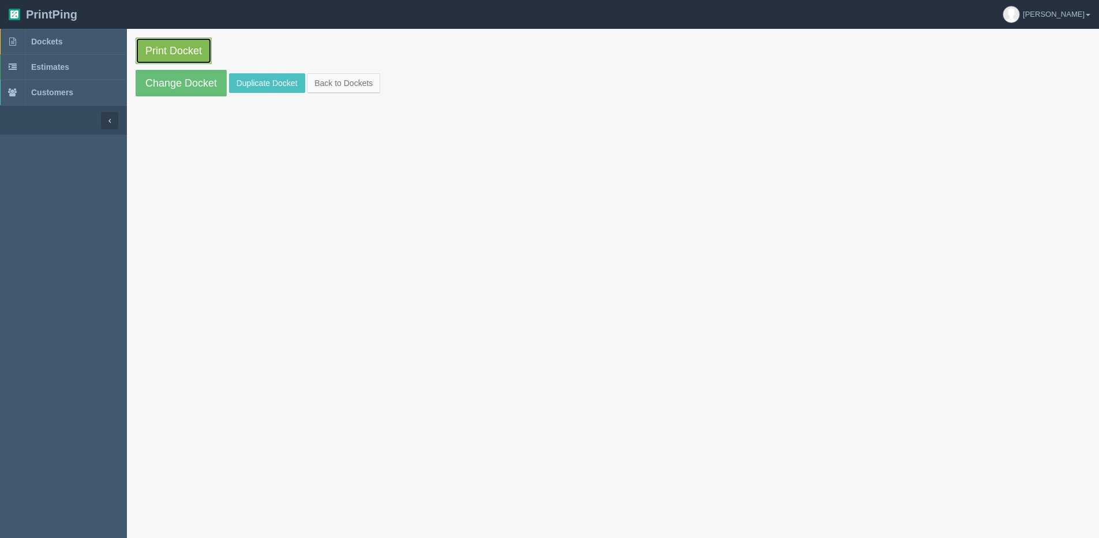
click at [183, 56] on link "Print Docket" at bounding box center [174, 50] width 76 height 27
click at [380, 79] on link "Back to Dockets" at bounding box center [343, 83] width 73 height 20
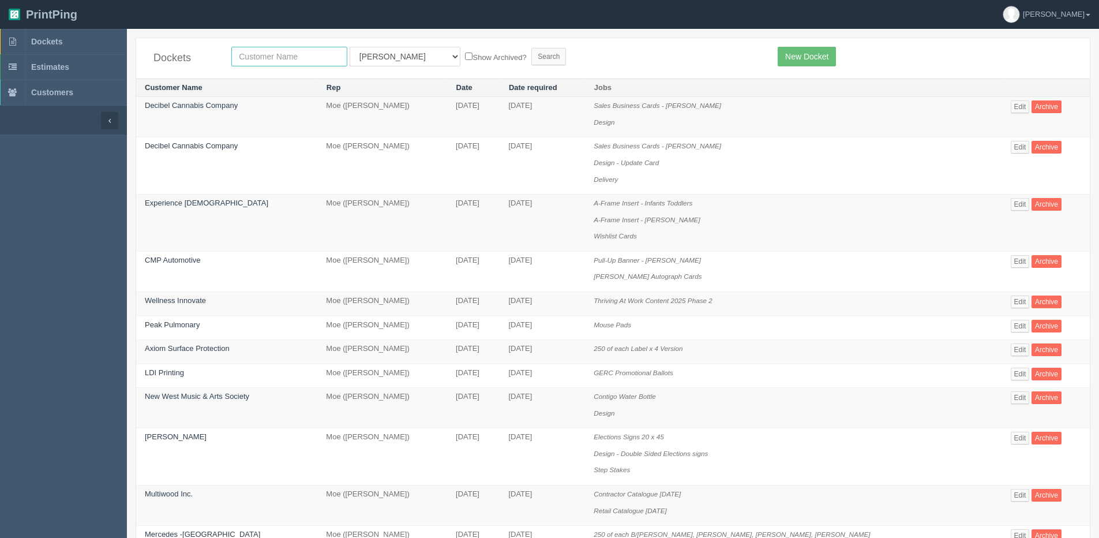
click at [302, 55] on input "text" at bounding box center [289, 57] width 116 height 20
type input "action"
click at [531, 48] on input "Search" at bounding box center [548, 56] width 35 height 17
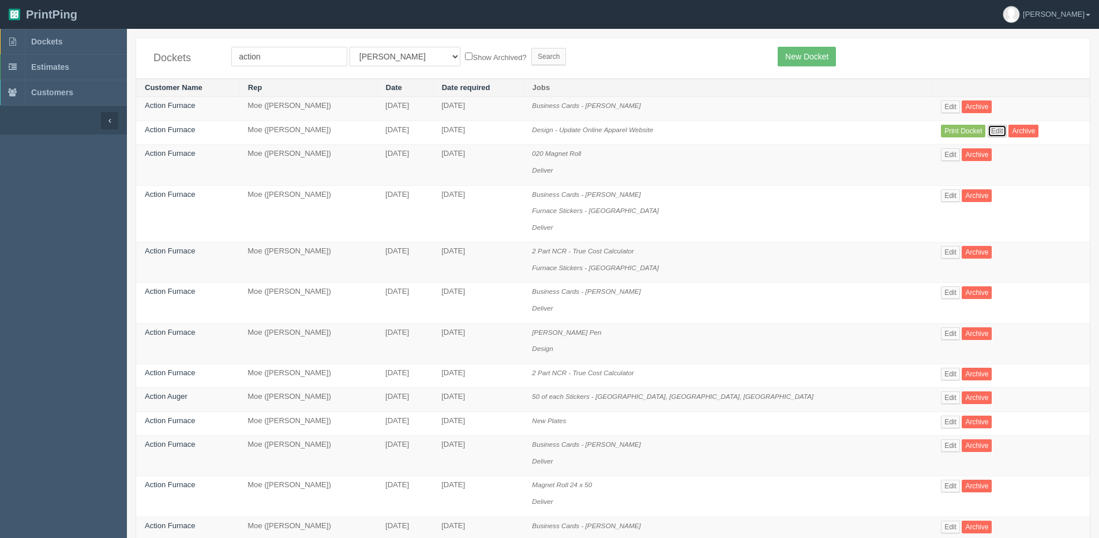
click at [988, 127] on link "Edit" at bounding box center [997, 131] width 19 height 13
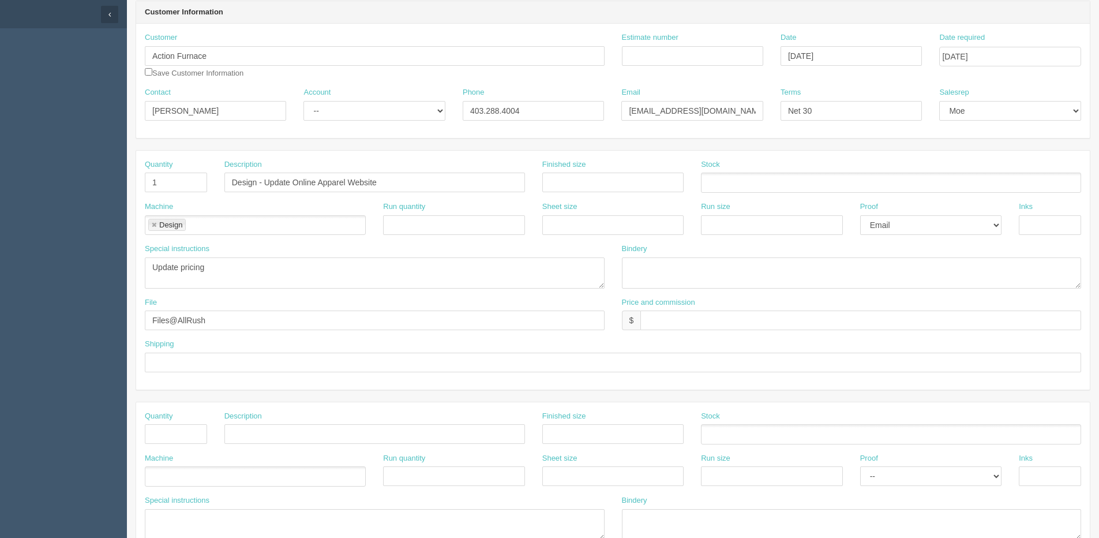
scroll to position [115, 0]
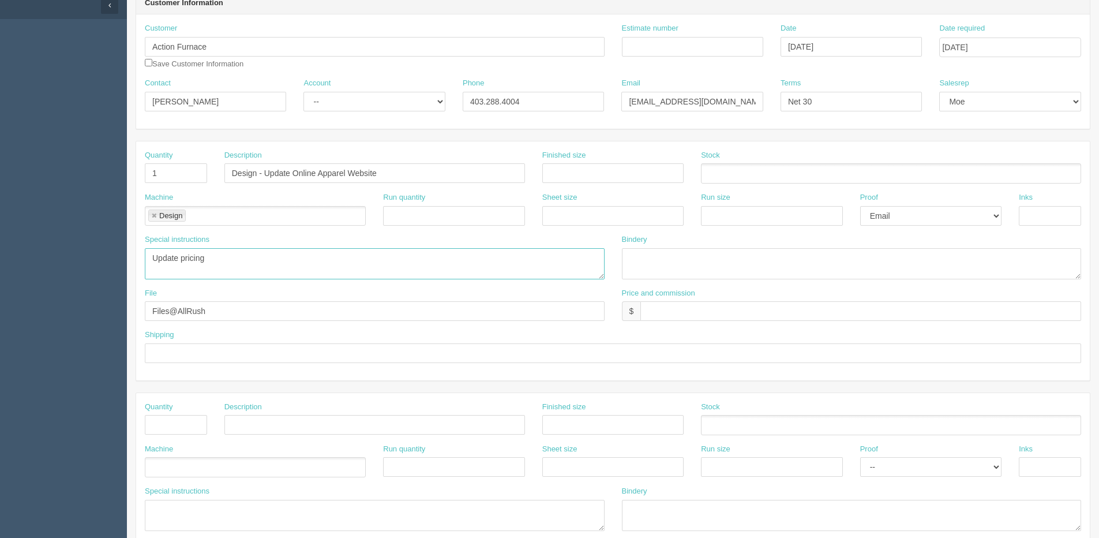
click at [231, 256] on textarea "Update pricing" at bounding box center [375, 263] width 460 height 31
drag, startPoint x: 222, startPoint y: 268, endPoint x: 249, endPoint y: 268, distance: 27.7
click at [249, 268] on textarea "Update pricing" at bounding box center [375, 263] width 460 height 31
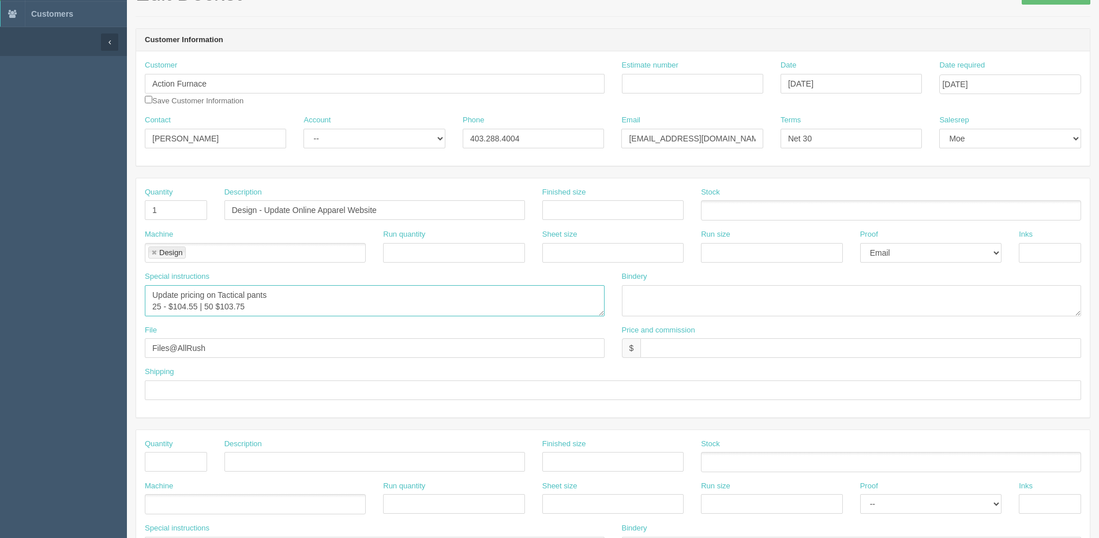
scroll to position [58, 0]
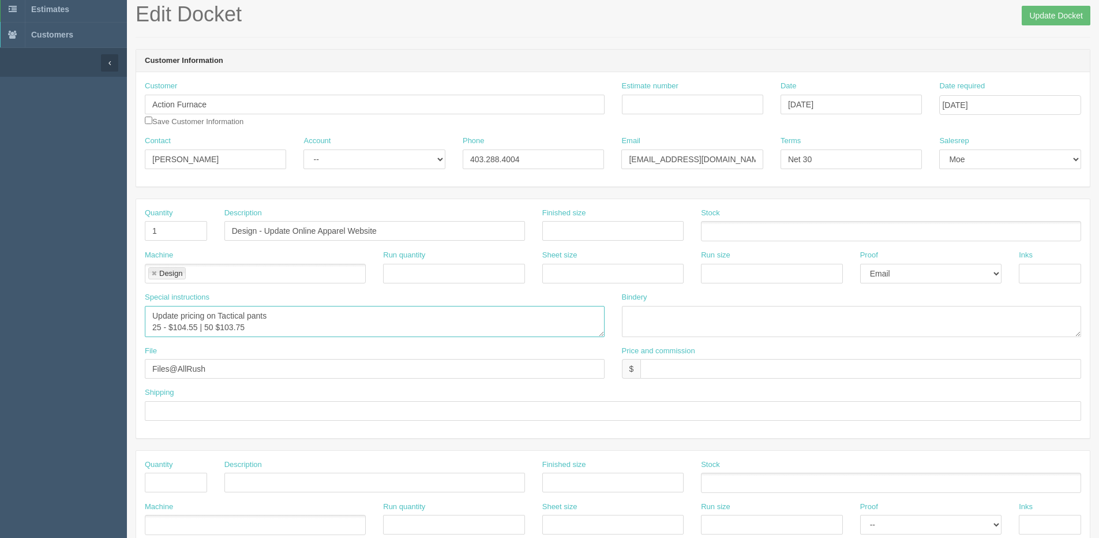
type textarea "Update pricing on Tactical pants 25 - $104.55 | 50 $103.75"
click at [692, 369] on input "text" at bounding box center [860, 369] width 441 height 20
type input "N/C"
click at [919, 279] on select "-- Email Hard Copy" at bounding box center [930, 274] width 141 height 20
select select
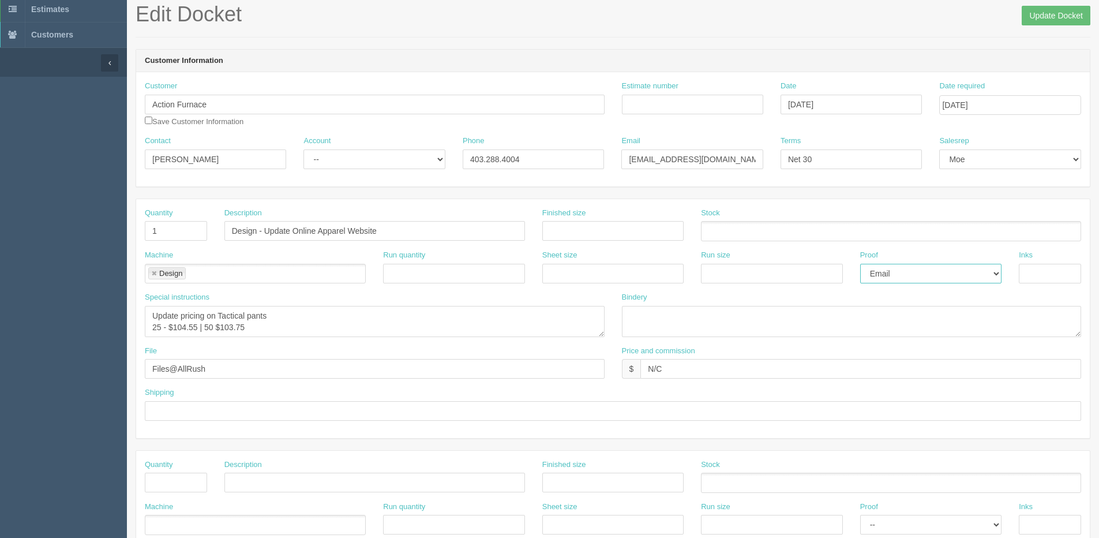
click at [860, 264] on select "-- Email Hard Copy" at bounding box center [930, 274] width 141 height 20
click at [711, 303] on div "Bindery" at bounding box center [852, 314] width 460 height 45
drag, startPoint x: 391, startPoint y: 162, endPoint x: 391, endPoint y: 167, distance: 5.8
click at [391, 162] on select "-- Existing Client Allrush Client Rep Client" at bounding box center [373, 159] width 141 height 20
select select "Allrush Client"
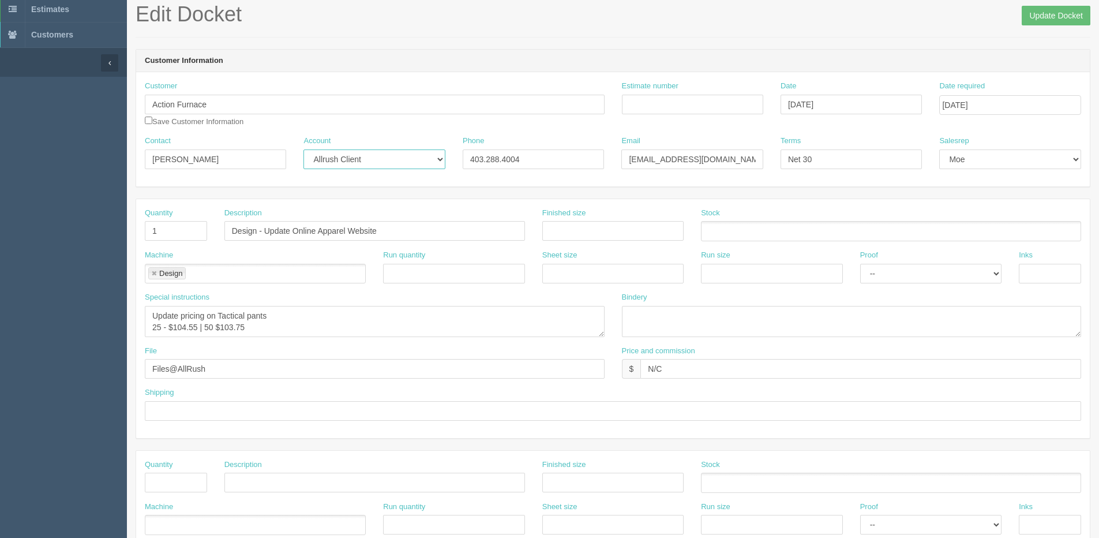
click at [303, 149] on select "-- Existing Client Allrush Client Rep Client" at bounding box center [373, 159] width 141 height 20
drag, startPoint x: 252, startPoint y: 157, endPoint x: 125, endPoint y: 165, distance: 126.6
click at [125, 165] on section "Dockets Estimates Customers" at bounding box center [549, 480] width 1099 height 1019
type input "Ryan Tutak"
click at [842, 255] on div "Run size" at bounding box center [771, 266] width 141 height 33
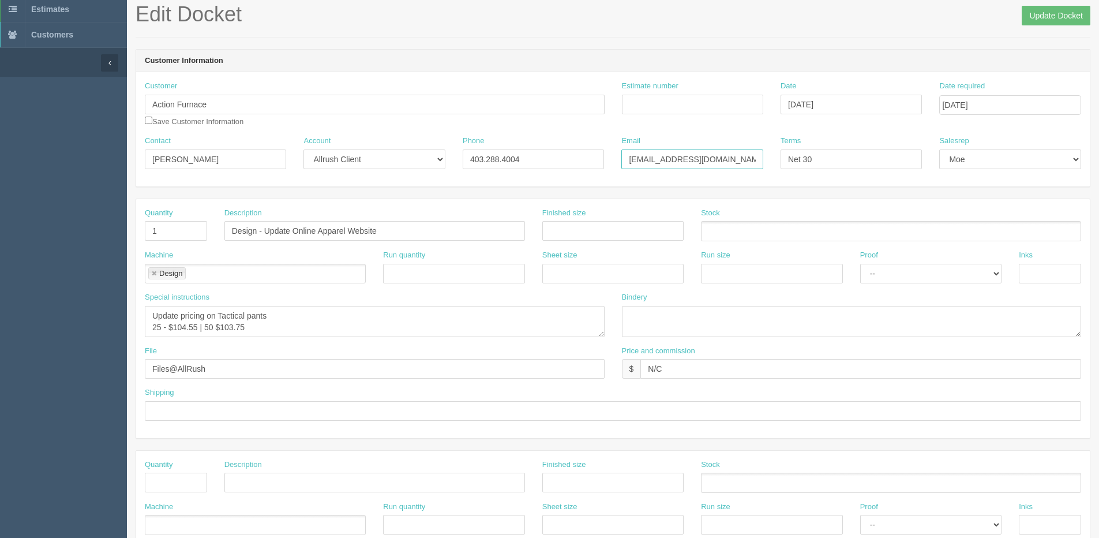
drag, startPoint x: 738, startPoint y: 164, endPoint x: 528, endPoint y: 162, distance: 209.4
click at [532, 164] on div "Contact Ryan Tutak Account -- Existing Client Allrush Client Rep Client Phone 4…" at bounding box center [613, 157] width 954 height 42
paste input "ryan"
type input "ryan@actionfurnace.ca"
click at [335, 279] on ul "Design" at bounding box center [255, 274] width 221 height 20
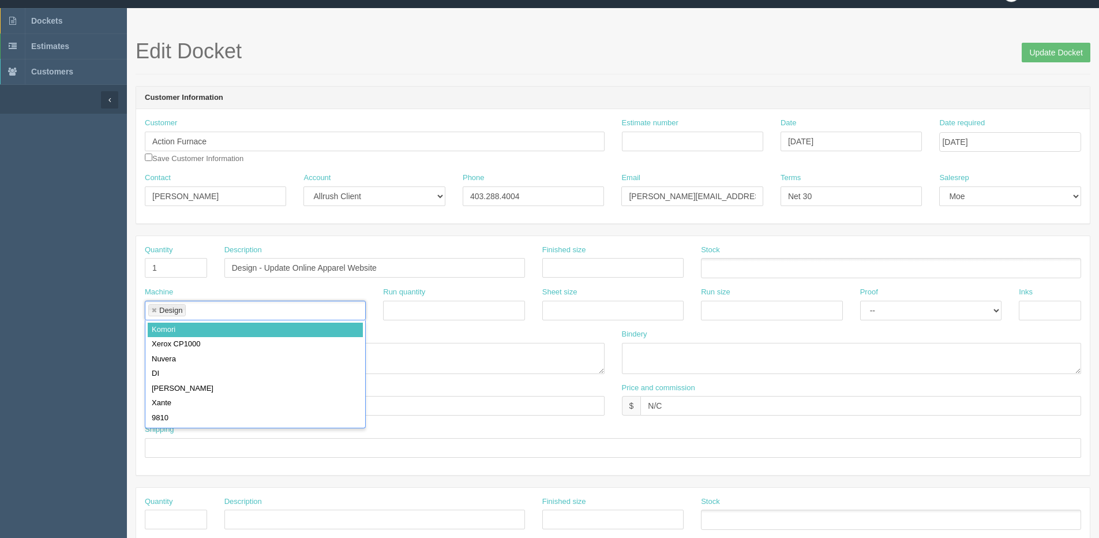
scroll to position [0, 0]
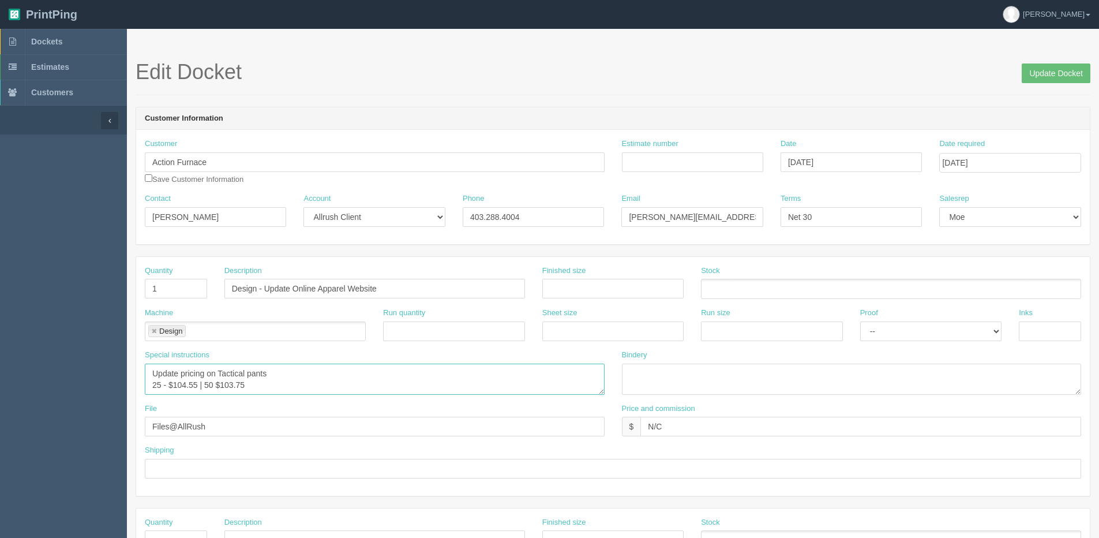
click at [349, 382] on textarea "Update pricing" at bounding box center [375, 378] width 460 height 31
click at [338, 371] on textarea "Update pricing" at bounding box center [375, 378] width 460 height 31
click at [248, 367] on textarea "Update pricing" at bounding box center [375, 378] width 460 height 31
type textarea "Update pricing on Tactical Pants Men's Ladies 25 - $104.55 | 50 $103.75"
click at [1067, 68] on input "Update Docket" at bounding box center [1056, 73] width 69 height 20
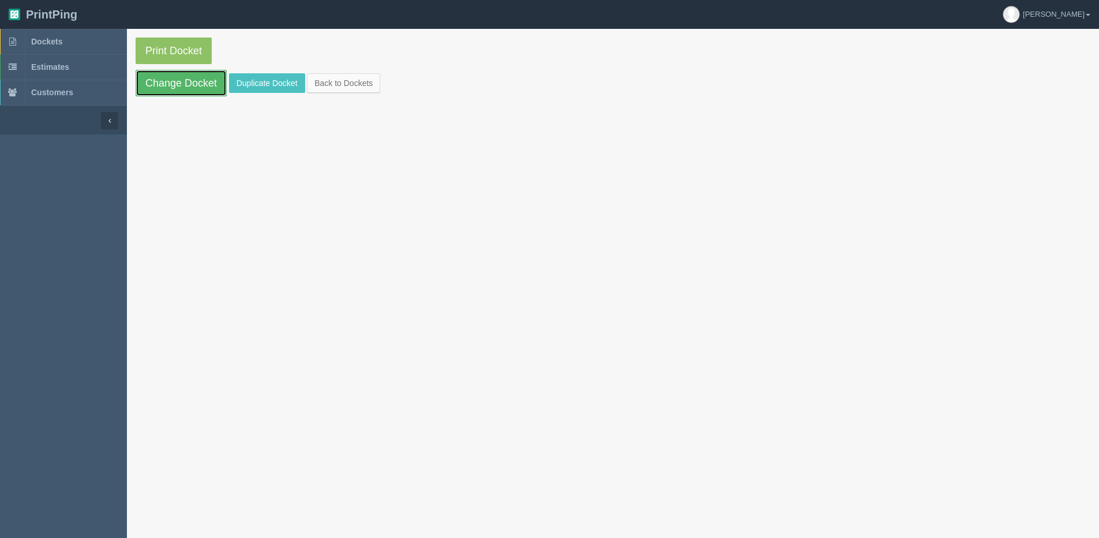
click at [167, 82] on link "Change Docket" at bounding box center [181, 83] width 91 height 27
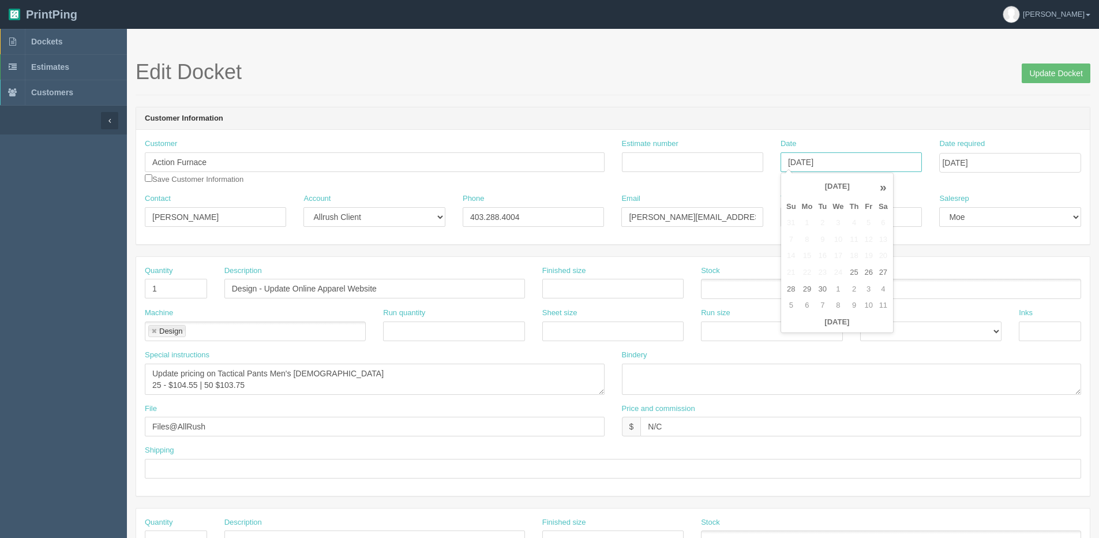
click at [865, 170] on input "[DATE]" at bounding box center [850, 162] width 141 height 20
click at [811, 322] on th "Today" at bounding box center [836, 322] width 107 height 17
type input "[DATE]"
click at [1004, 163] on input "September 26, 2025" at bounding box center [1009, 163] width 141 height 20
click at [1024, 291] on td "3" at bounding box center [1027, 290] width 14 height 17
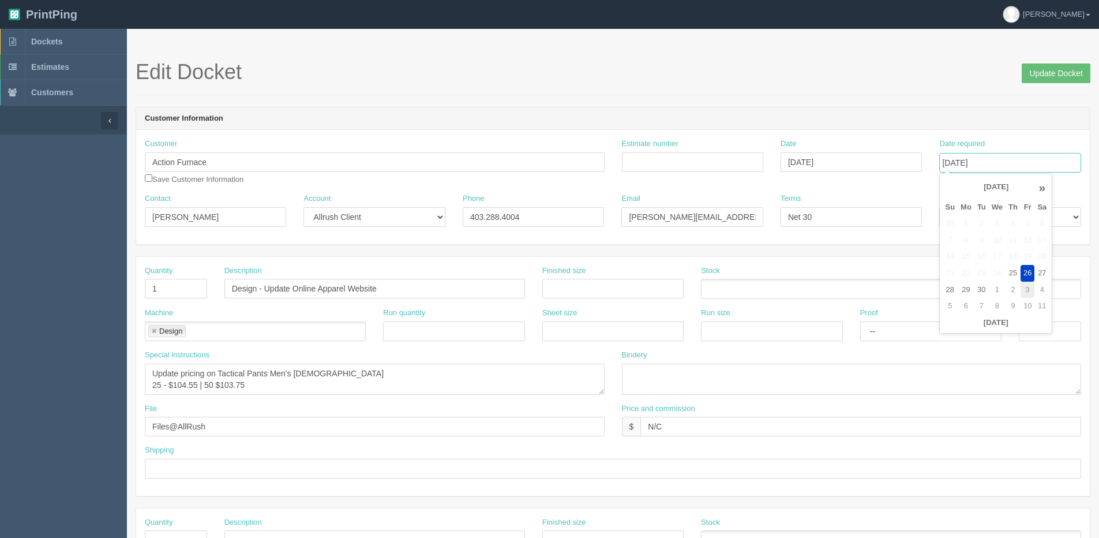
type input "October 3, 2025"
click at [1042, 73] on input "Update Docket" at bounding box center [1056, 73] width 69 height 20
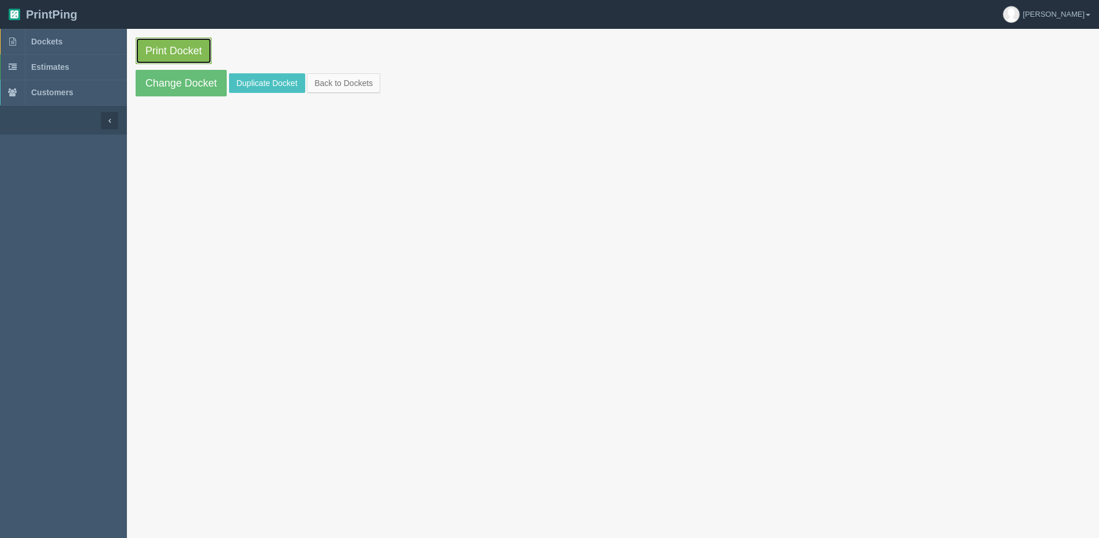
click at [148, 45] on link "Print Docket" at bounding box center [174, 50] width 76 height 27
click at [167, 85] on link "Change Docket" at bounding box center [181, 83] width 91 height 27
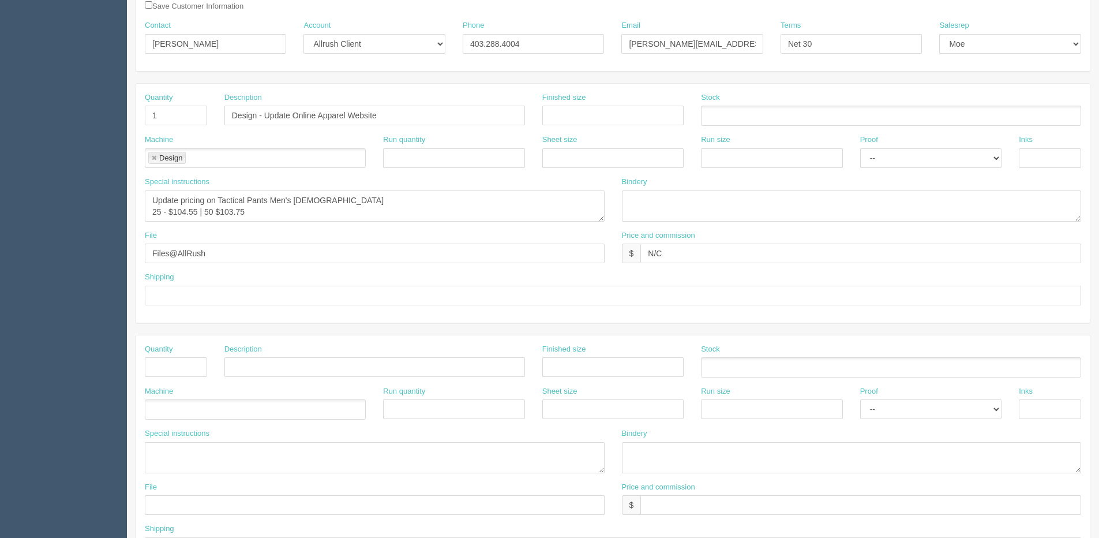
scroll to position [231, 0]
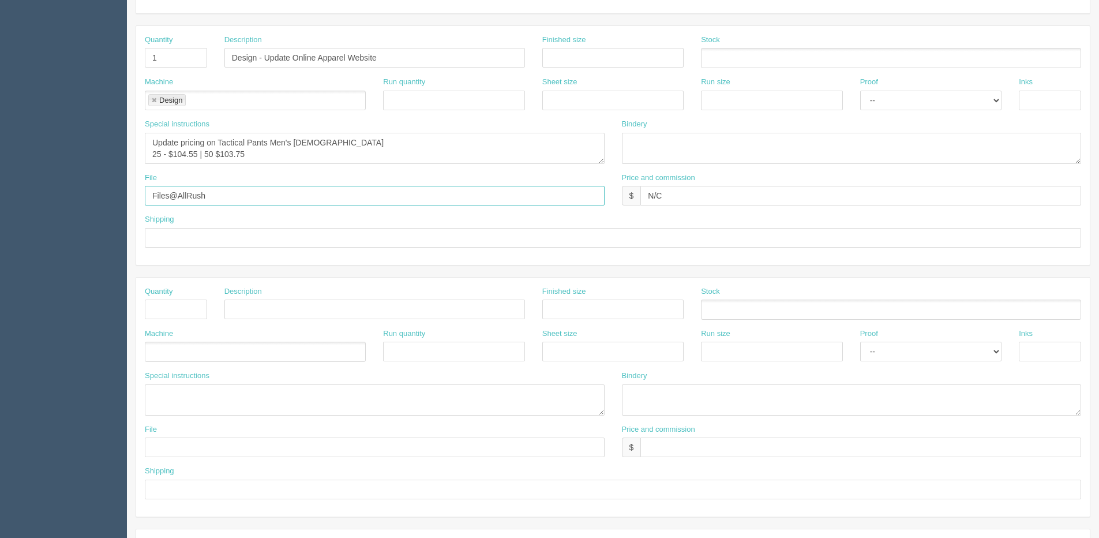
drag, startPoint x: 63, startPoint y: 198, endPoint x: -152, endPoint y: 198, distance: 215.2
click at [0, 198] on html "PrintPing Dan Edit account ( dan@allrush.ca ) Logout Dockets Estimates Customers" at bounding box center [549, 293] width 1099 height 1048
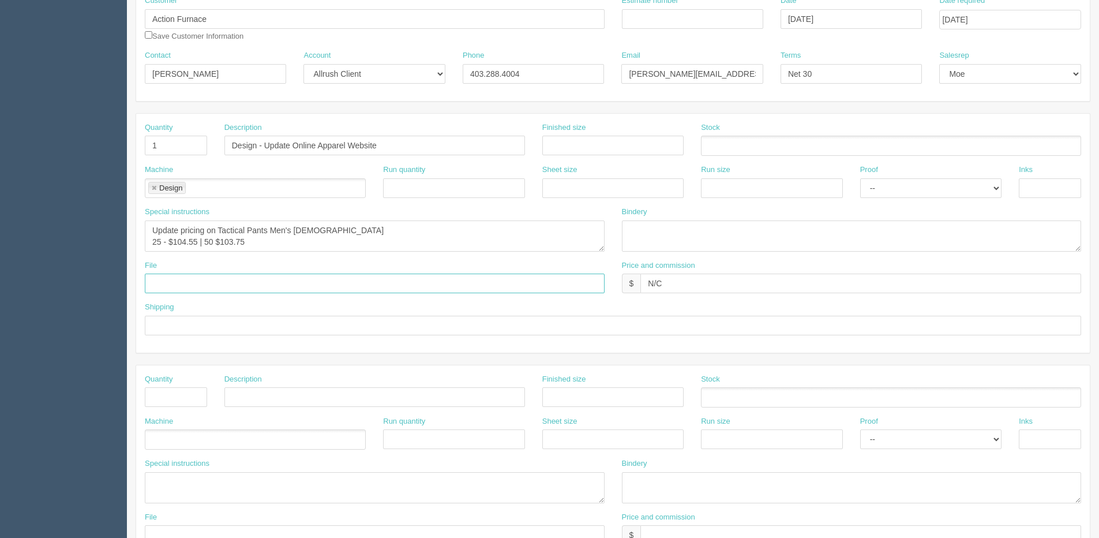
scroll to position [0, 0]
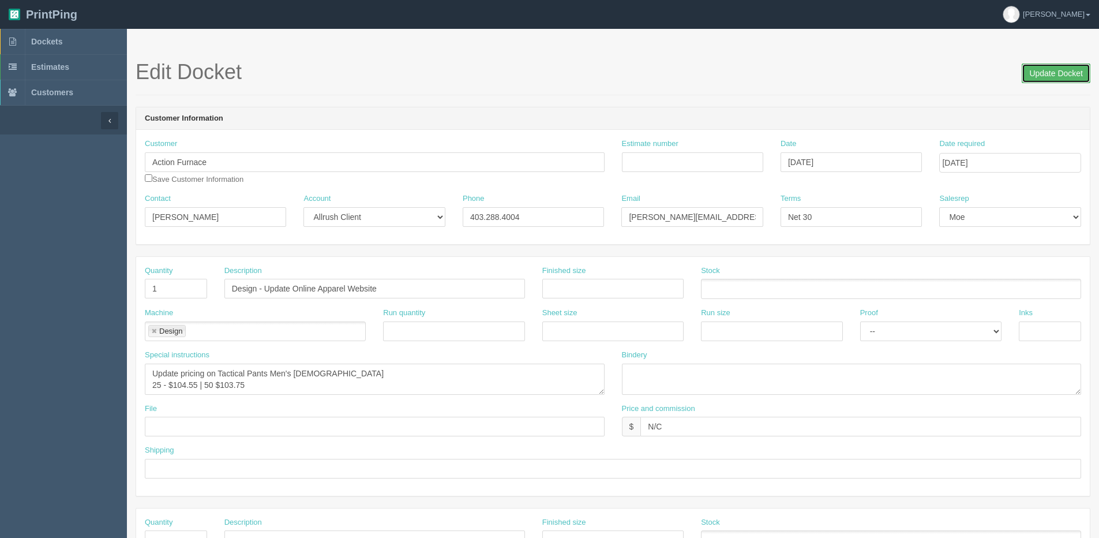
click at [1079, 74] on input "Update Docket" at bounding box center [1056, 73] width 69 height 20
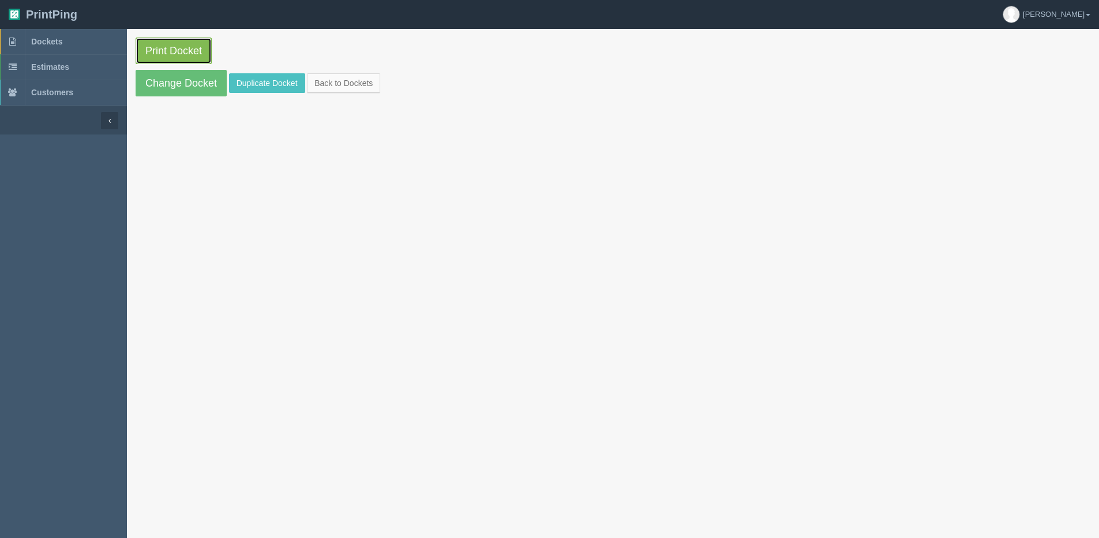
click at [164, 47] on link "Print Docket" at bounding box center [174, 50] width 76 height 27
click at [150, 88] on link "Change Docket" at bounding box center [181, 83] width 91 height 27
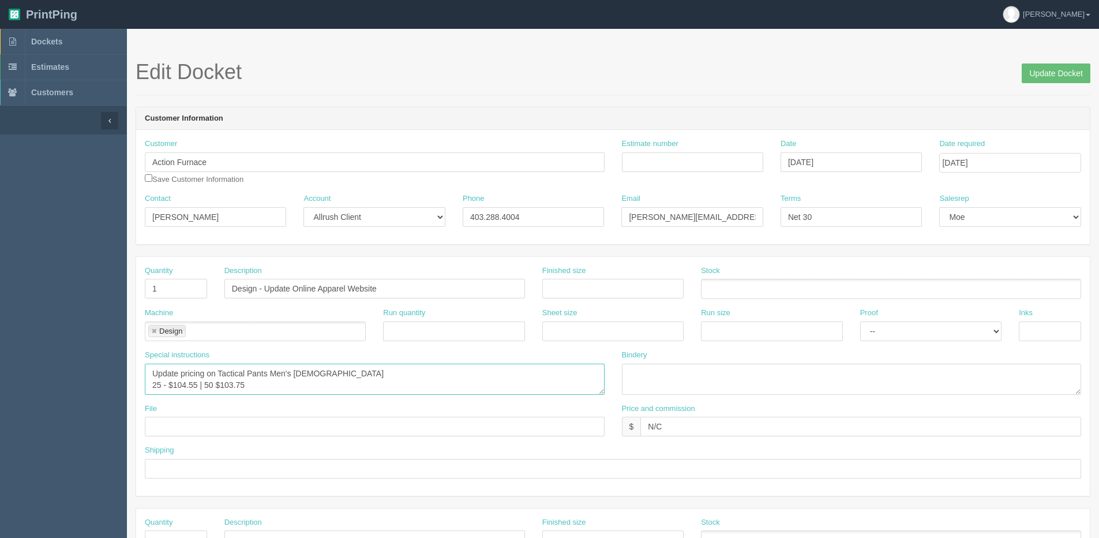
drag, startPoint x: 198, startPoint y: 389, endPoint x: 244, endPoint y: 376, distance: 48.0
click at [198, 389] on textarea "Update pricing on Tactical Pants Men's Ladies 25 - $104.55 | 50 $103.75" at bounding box center [375, 378] width 460 height 31
click at [271, 386] on textarea "Update pricing on Tactical Pants Men's Ladies 25 - $104.55 | 50 $103.75" at bounding box center [375, 378] width 460 height 31
type textarea "Update pricing on Tactical Pants Men's Ladies 25 - $104.55 each | 50 $103.75 ea…"
click at [1047, 71] on input "Update Docket" at bounding box center [1056, 73] width 69 height 20
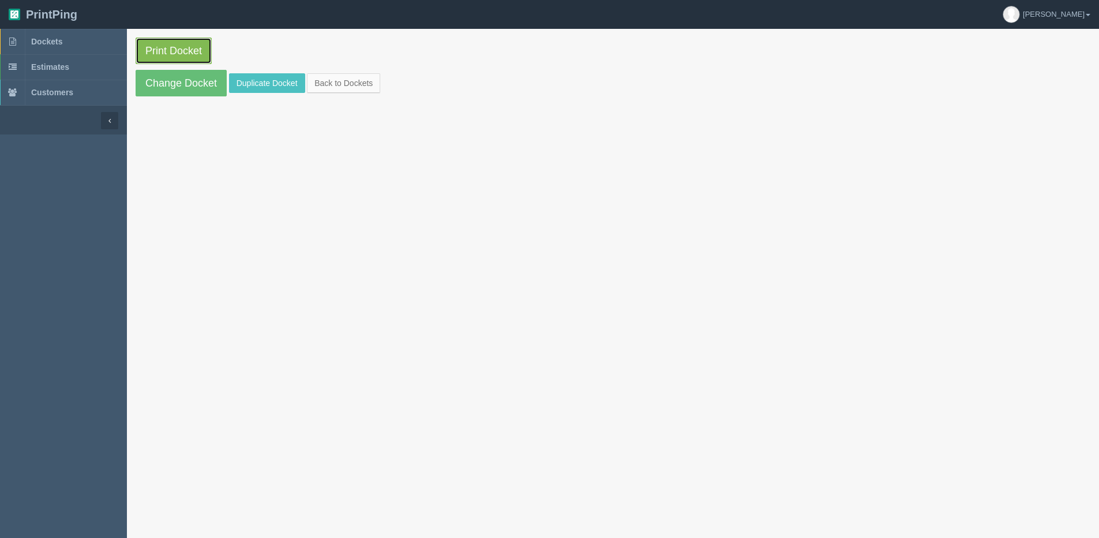
click at [159, 55] on link "Print Docket" at bounding box center [174, 50] width 76 height 27
click at [346, 70] on section "Print Docket Change Docket Duplicate Docket Back to Dockets" at bounding box center [613, 67] width 972 height 76
click at [354, 81] on link "Back to Dockets" at bounding box center [343, 83] width 73 height 20
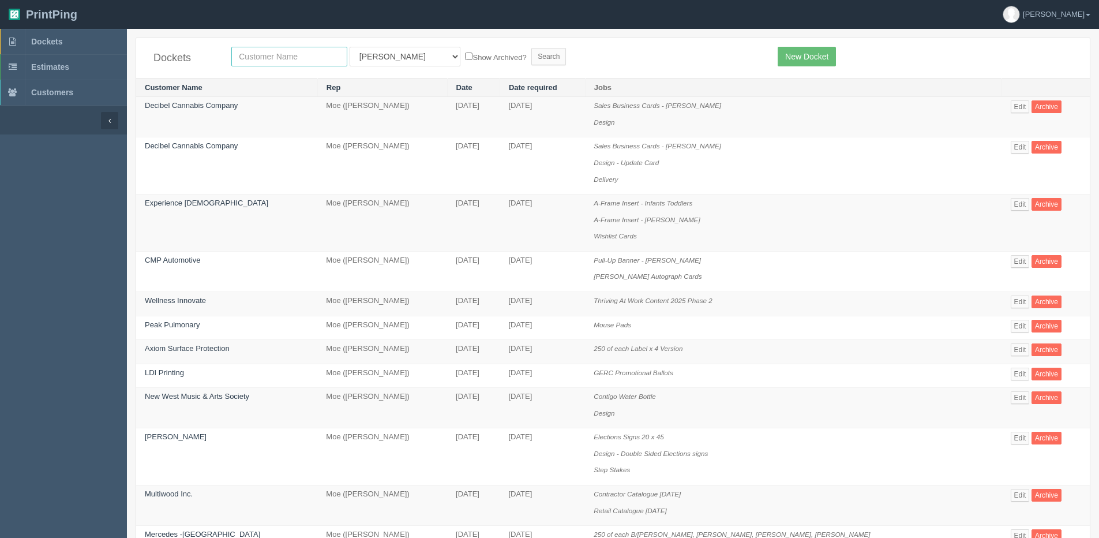
click at [275, 54] on input "text" at bounding box center [289, 57] width 116 height 20
type input "Strathmore Ford"
click at [465, 58] on label "Show Archived?" at bounding box center [495, 56] width 61 height 13
click at [465, 58] on input "Show Archived?" at bounding box center [468, 55] width 7 height 7
checkbox input "true"
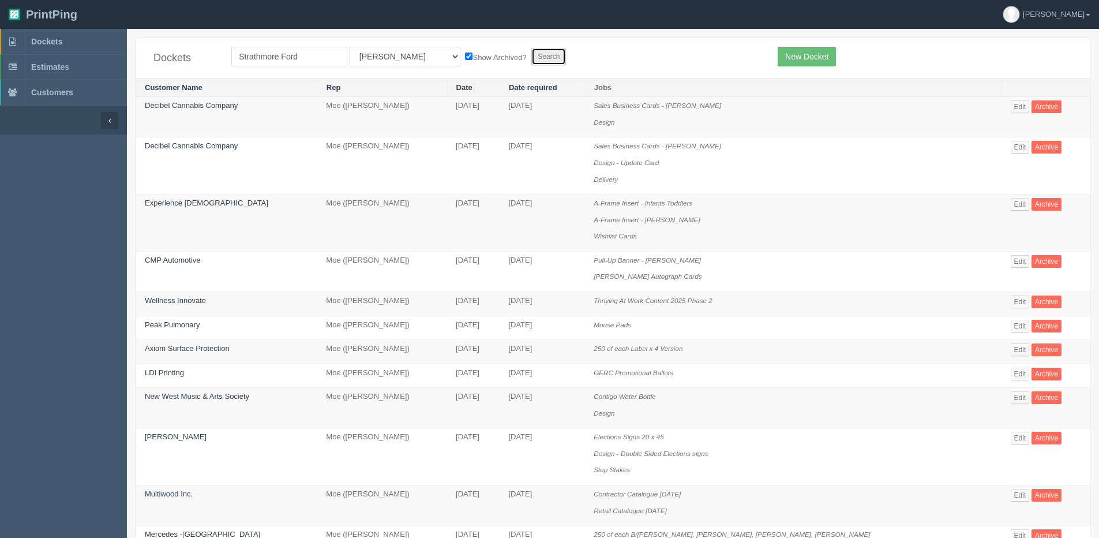
click at [531, 60] on input "Search" at bounding box center [548, 56] width 35 height 17
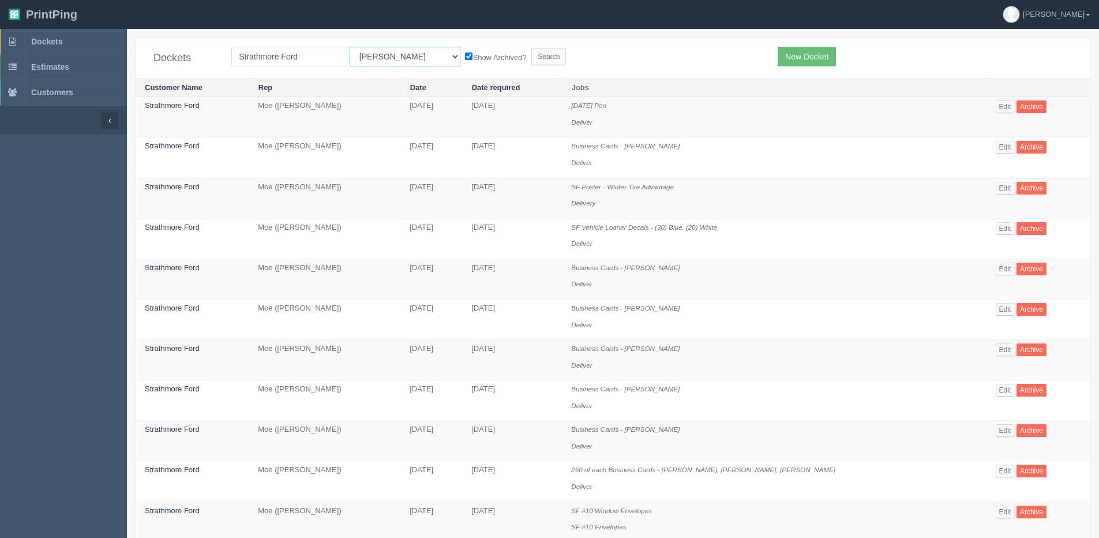
drag, startPoint x: 389, startPoint y: 61, endPoint x: 382, endPoint y: 67, distance: 9.4
click at [386, 62] on select "All Users Ali Ali Test 1 Aly Amy Ankit Arif Brandon Dan France Greg Jim Mark Ma…" at bounding box center [405, 57] width 111 height 20
select select "1"
click at [350, 47] on select "All Users Ali Ali Test 1 Aly Amy Ankit Arif Brandon Dan France Greg Jim Mark Ma…" at bounding box center [405, 57] width 111 height 20
click at [531, 60] on input "Search" at bounding box center [548, 56] width 35 height 17
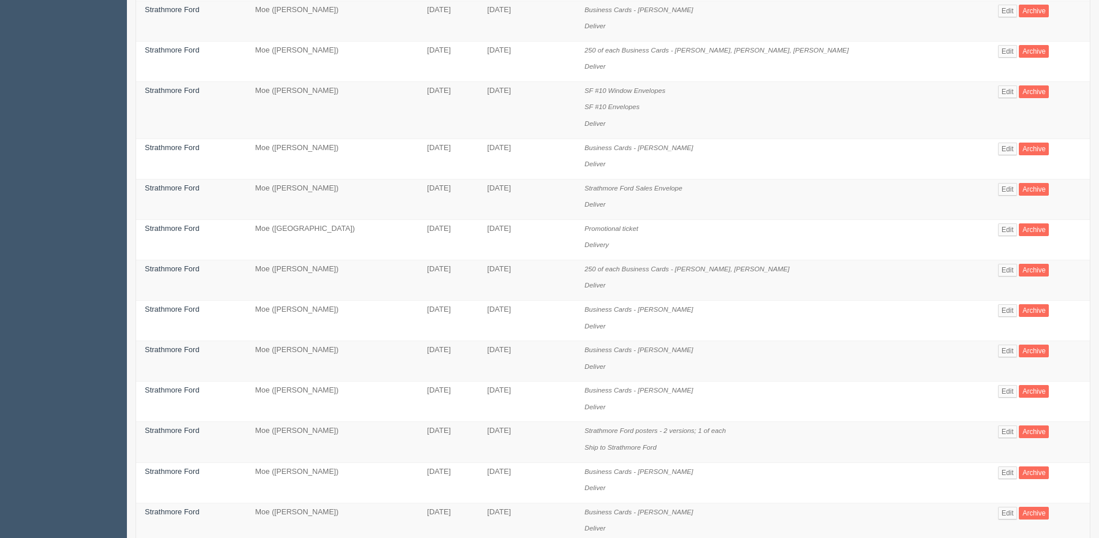
scroll to position [577, 0]
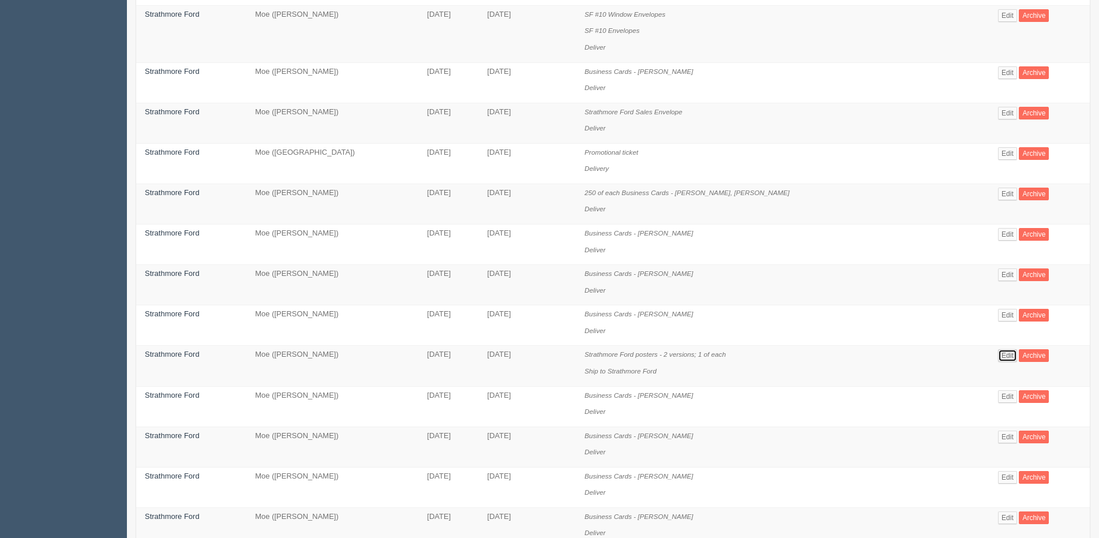
click at [998, 355] on link "Edit" at bounding box center [1007, 355] width 19 height 13
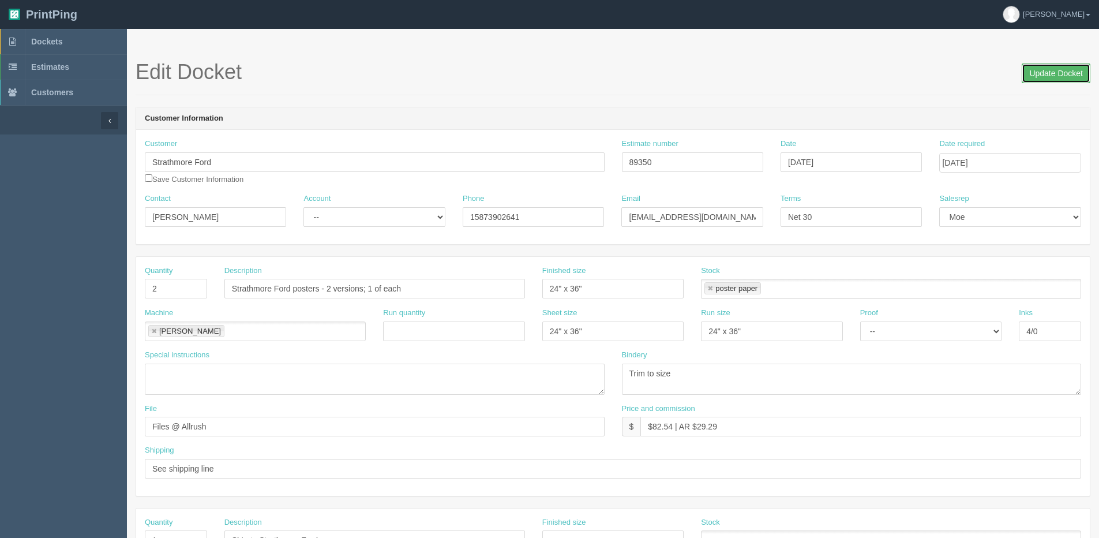
click at [1050, 72] on input "Update Docket" at bounding box center [1056, 73] width 69 height 20
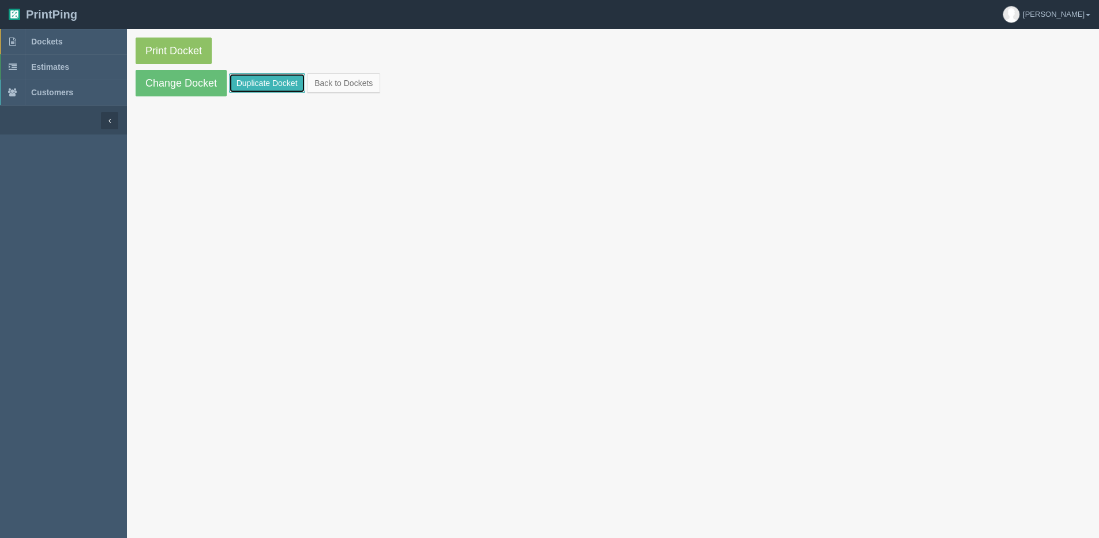
click at [267, 88] on link "Duplicate Docket" at bounding box center [267, 83] width 76 height 20
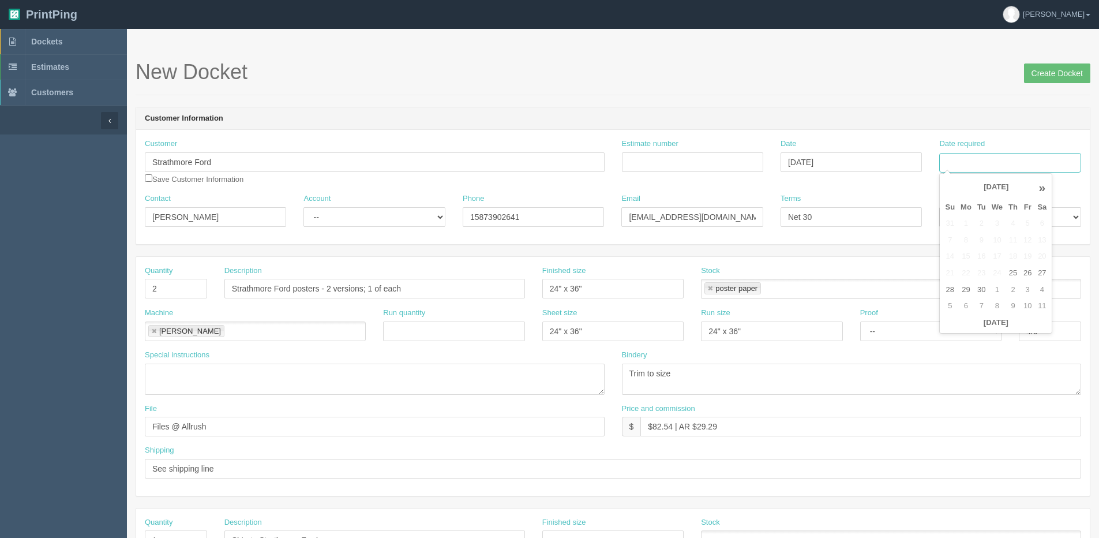
click at [982, 162] on input "Date required" at bounding box center [1009, 163] width 141 height 20
click at [958, 329] on th "[DATE]" at bounding box center [995, 322] width 107 height 17
click at [1011, 287] on td "2" at bounding box center [1012, 290] width 15 height 17
type input "[DATE]"
drag, startPoint x: 162, startPoint y: 292, endPoint x: 82, endPoint y: 295, distance: 79.7
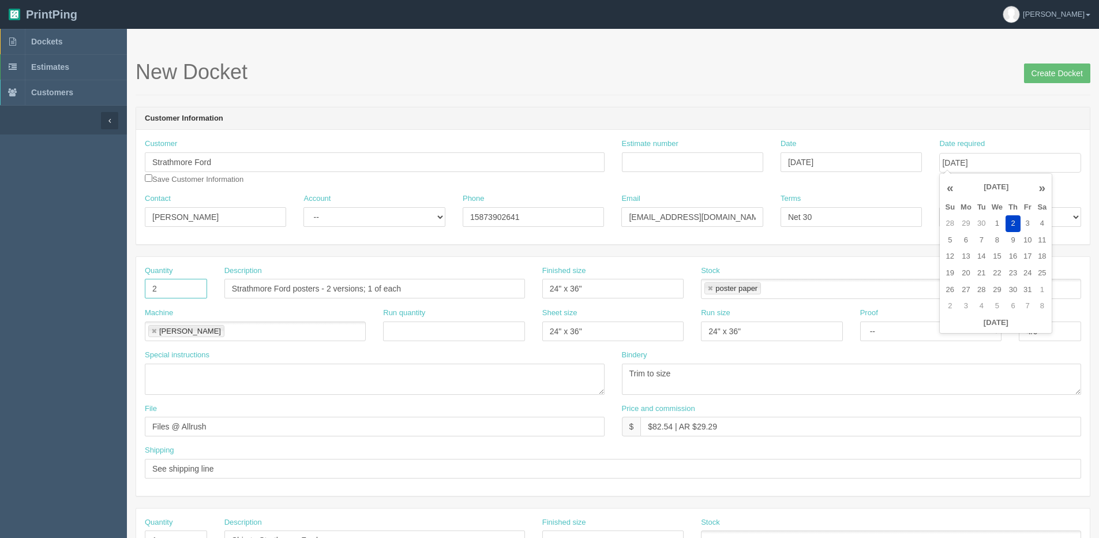
click at [87, 294] on section "Dockets Estimates Customers" at bounding box center [549, 538] width 1099 height 1019
type input "10"
click at [290, 292] on input "Strathmore Ford posters - 2 versions; 1 of each" at bounding box center [374, 289] width 301 height 20
click at [230, 288] on input "Strathmore Ford Posters -" at bounding box center [374, 289] width 301 height 20
type input "5 of each SF Posters - Preventative Maintenance, Manager Special"
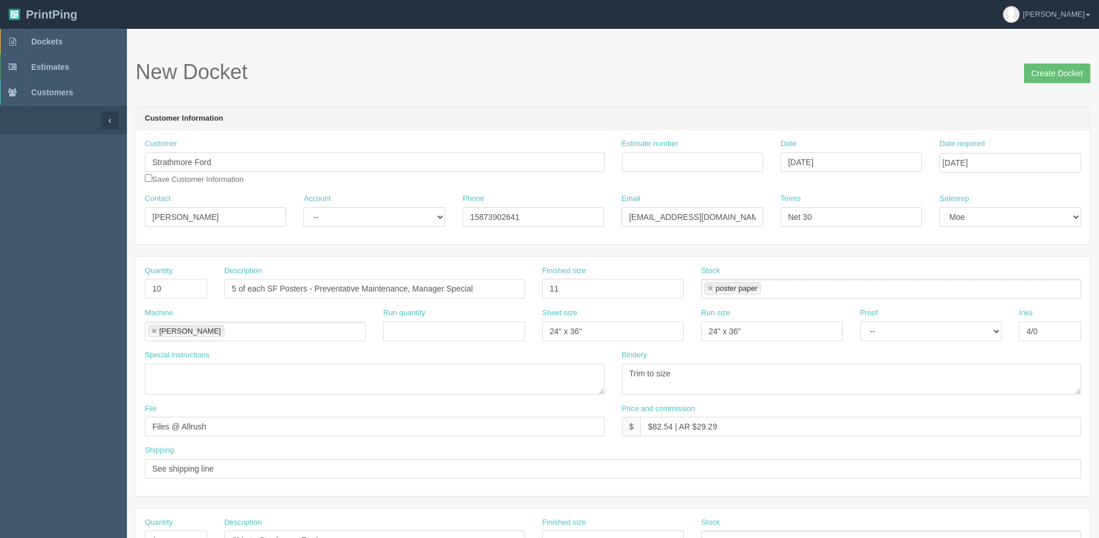
drag, startPoint x: 580, startPoint y: 277, endPoint x: 580, endPoint y: 284, distance: 6.9
click at [580, 277] on div "Finished size 11" at bounding box center [612, 281] width 141 height 33
click at [581, 289] on input "11" at bounding box center [612, 289] width 141 height 20
type input "11 x 17"
click at [709, 288] on link at bounding box center [710, 288] width 7 height 7
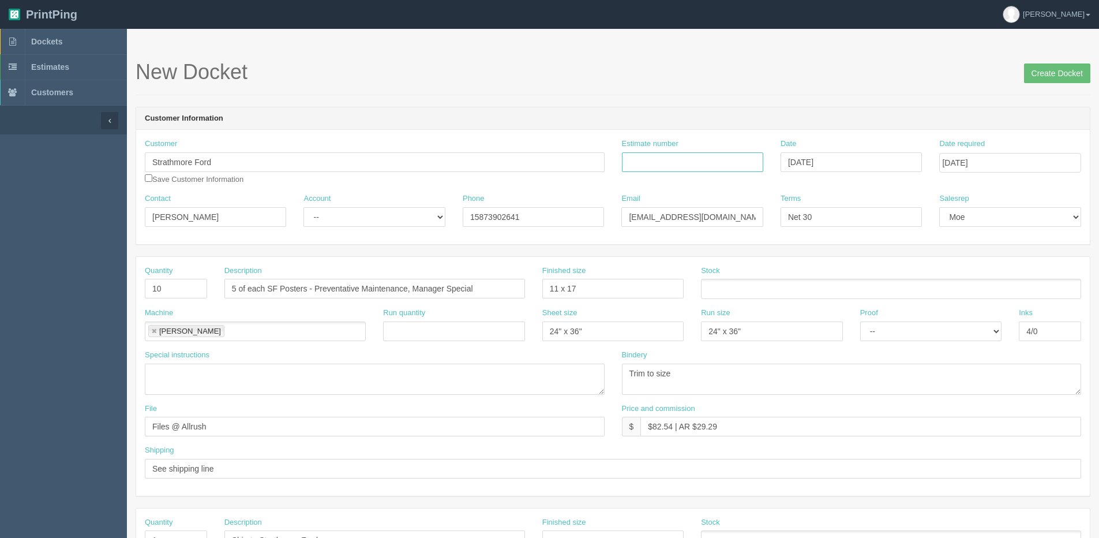
click at [641, 160] on input "Estimate number" at bounding box center [692, 162] width 141 height 20
type input "092697"
click at [726, 291] on ul at bounding box center [891, 289] width 380 height 20
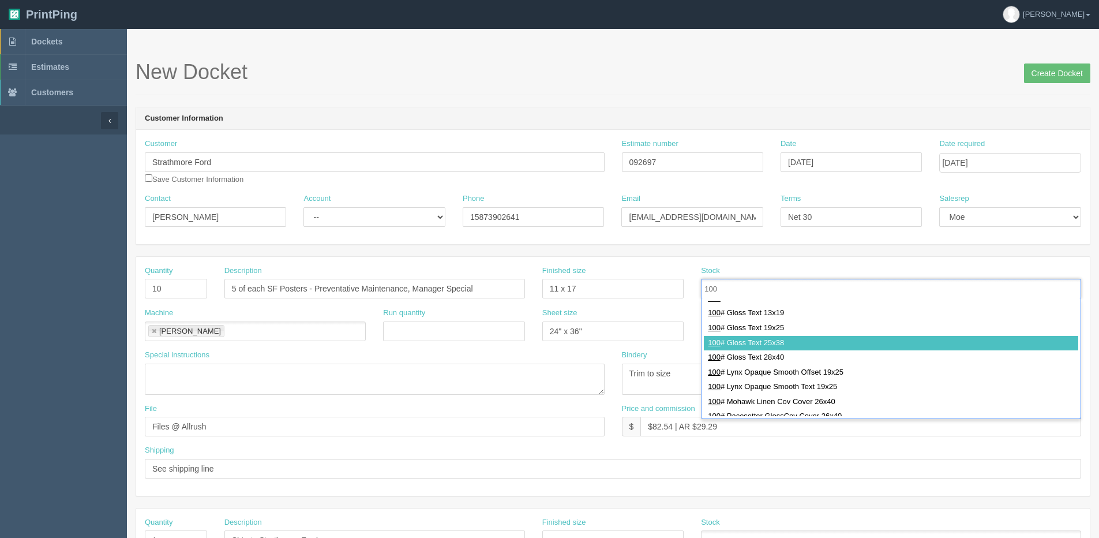
scroll to position [173, 0]
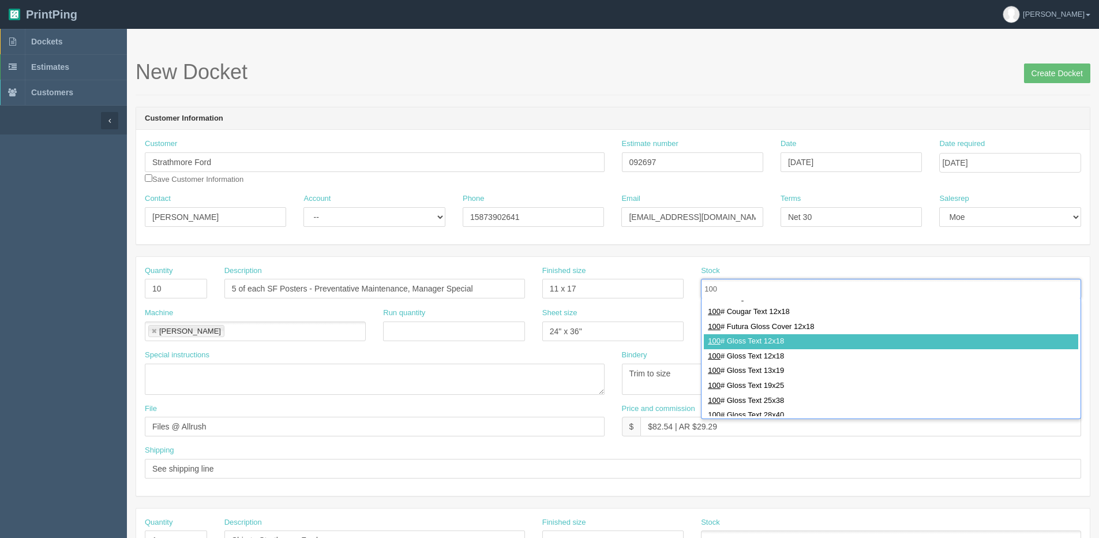
type input "100"
type input "100# Gloss Text 12x18"
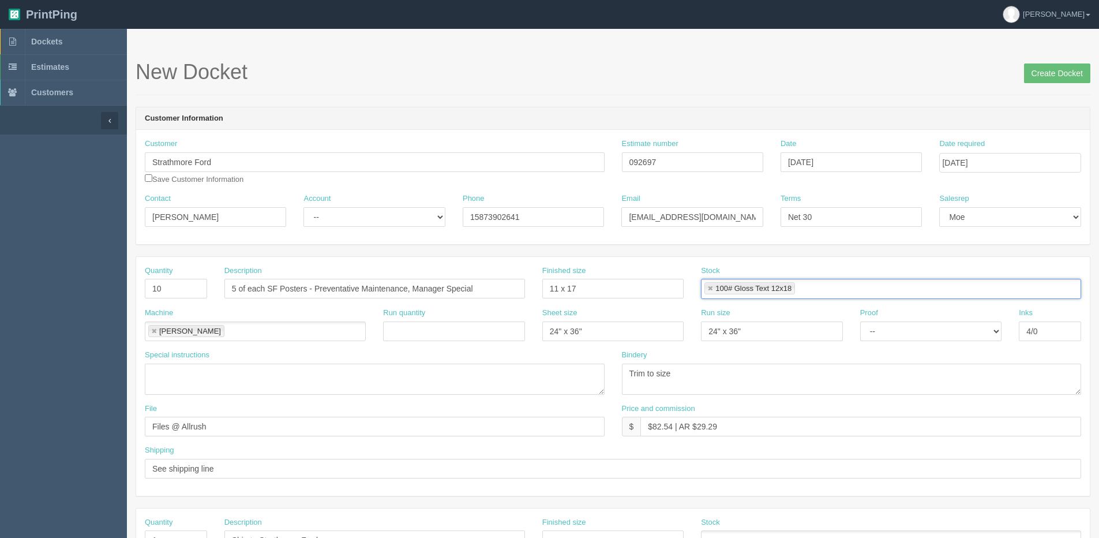
click at [156, 331] on link at bounding box center [154, 331] width 7 height 7
click at [163, 328] on ul at bounding box center [255, 331] width 221 height 20
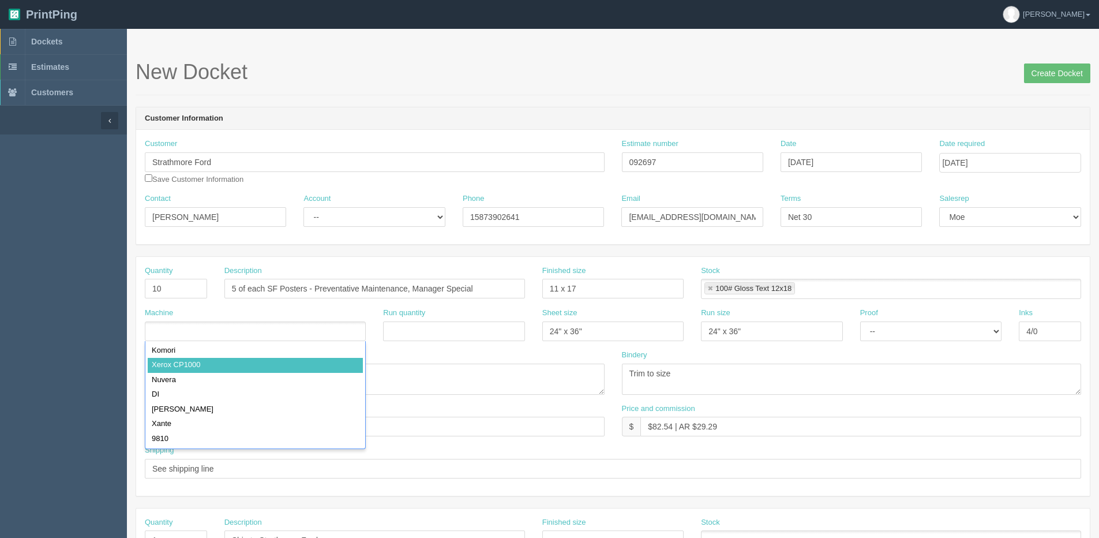
type input "Xerox CP1000"
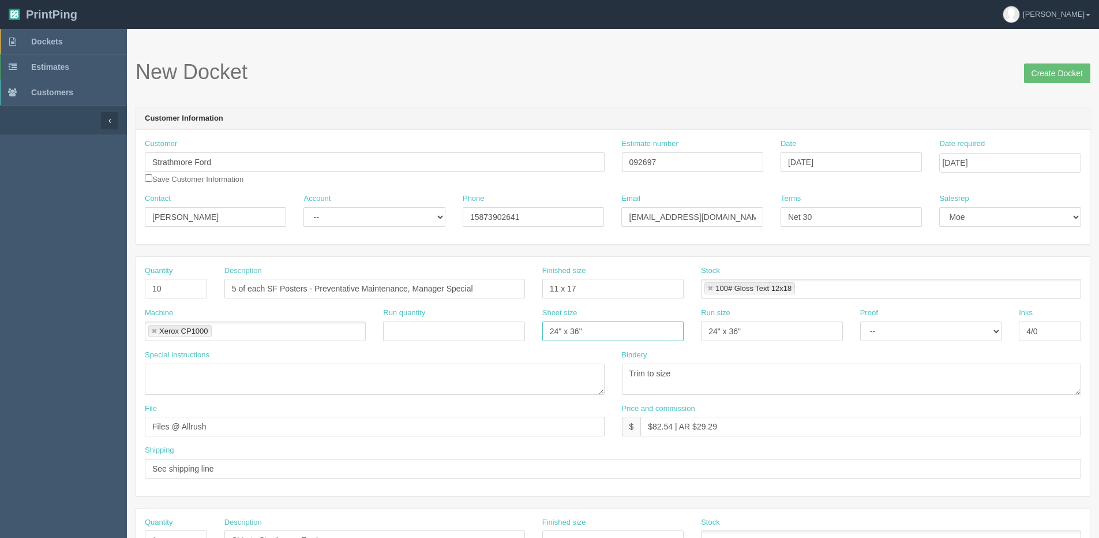
drag, startPoint x: 626, startPoint y: 336, endPoint x: 279, endPoint y: 355, distance: 348.3
click at [280, 355] on div "Quantity 10 Description 5 of each SF Posters - Preventative Maintenance, Manage…" at bounding box center [613, 376] width 954 height 239
type input "12" x 18""
drag, startPoint x: 751, startPoint y: 330, endPoint x: 662, endPoint y: 325, distance: 89.5
click at [662, 325] on div "Machine Xerox CP1000 Xerox CP1000 Run quantity Sheet size 12" x 18" Run size 24…" at bounding box center [613, 328] width 954 height 42
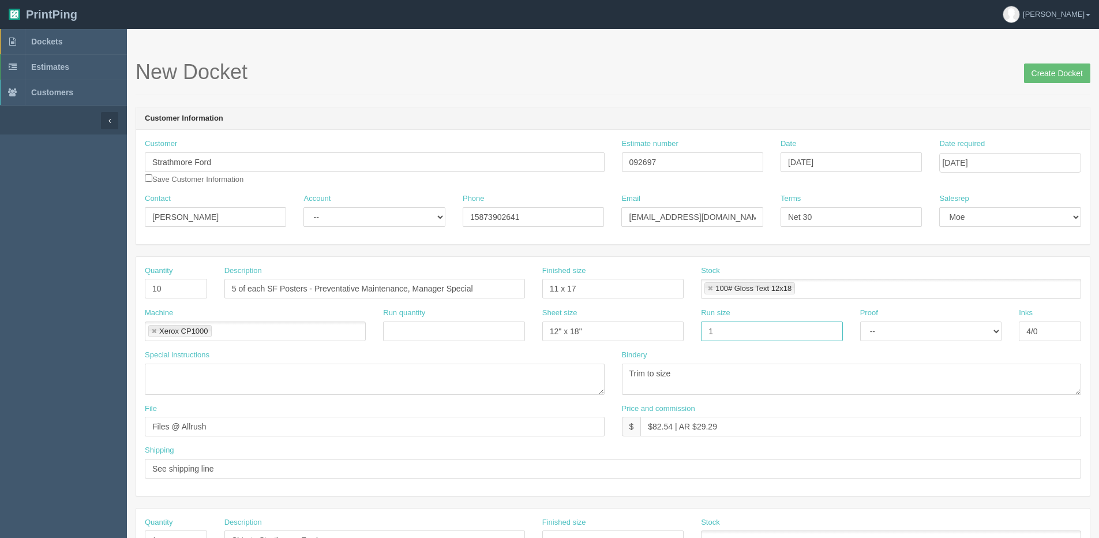
type input "12" x 18""
drag, startPoint x: 653, startPoint y: 427, endPoint x: 673, endPoint y: 427, distance: 20.2
click at [673, 427] on input "$82.54 | AR $29.29" at bounding box center [860, 426] width 441 height 20
drag, startPoint x: 699, startPoint y: 427, endPoint x: 773, endPoint y: 424, distance: 74.5
click at [775, 424] on input "$59.05 | AR $29.29" at bounding box center [860, 426] width 441 height 20
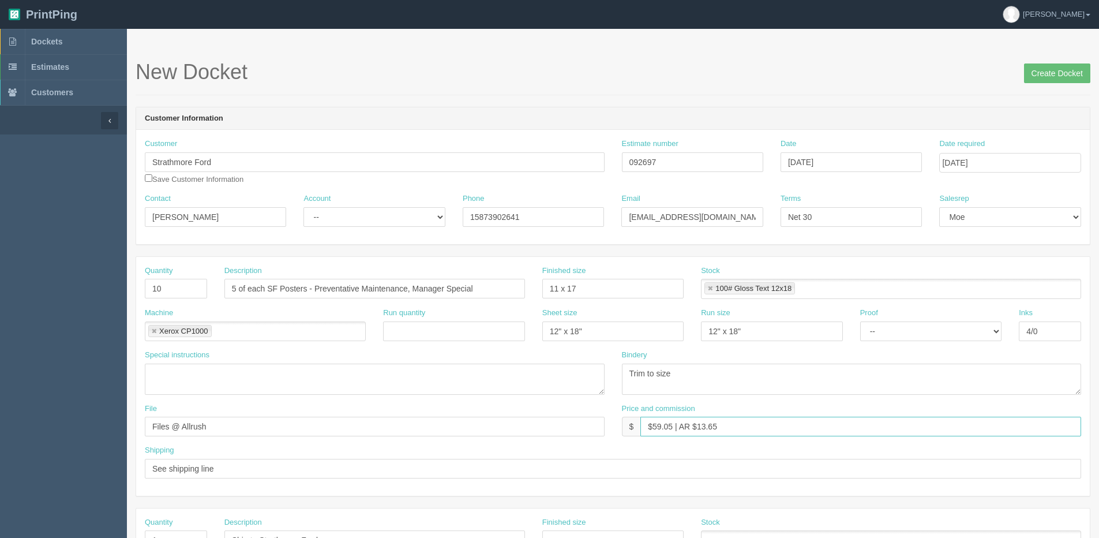
type input "$59.05 | AR $13.65"
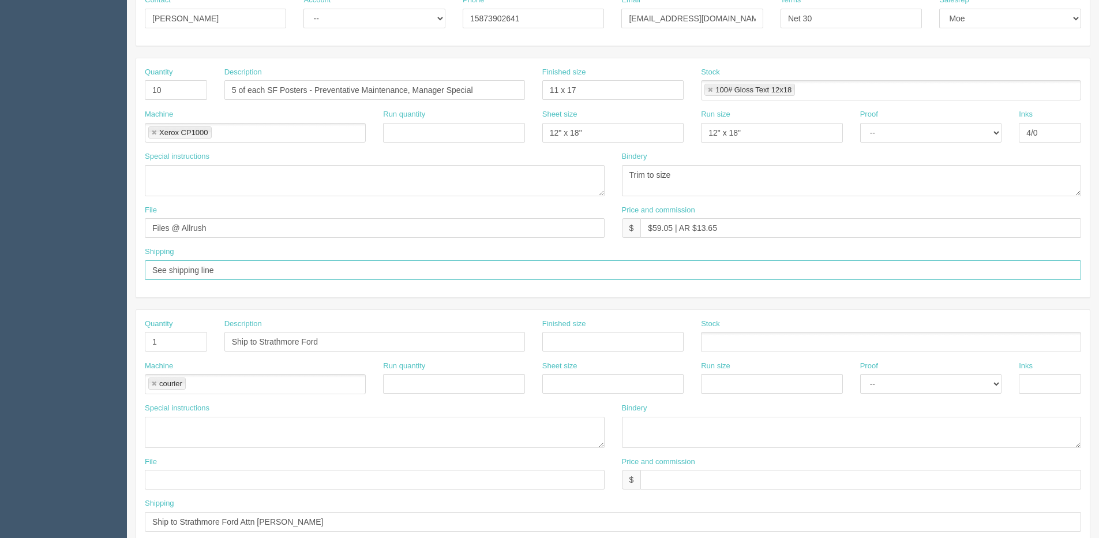
scroll to position [288, 0]
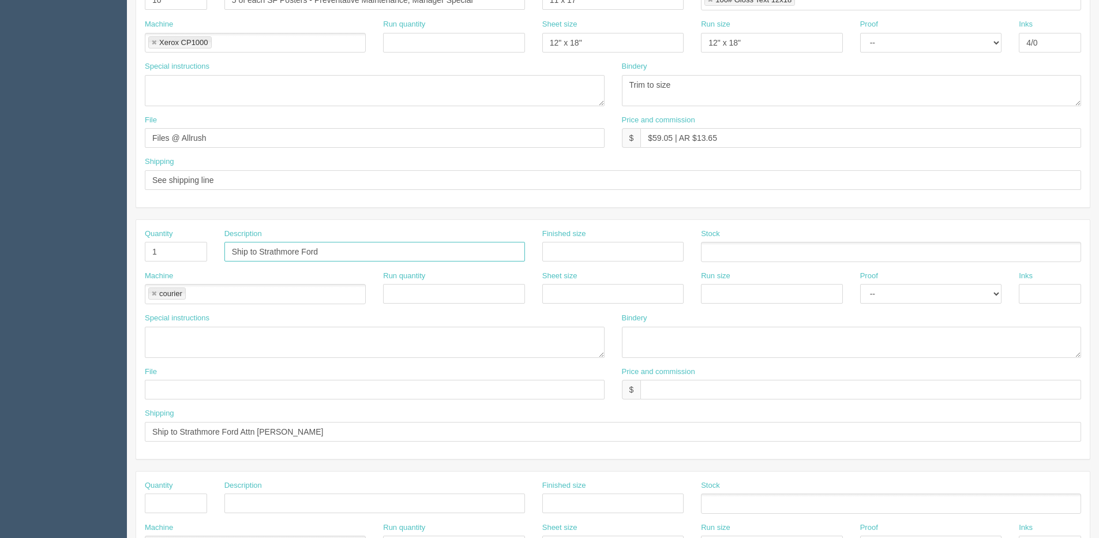
drag, startPoint x: 258, startPoint y: 251, endPoint x: 880, endPoint y: 251, distance: 621.3
click at [811, 251] on div "Quantity 1 Description Ship to Strathmore Ford Finished size Stock" at bounding box center [613, 249] width 954 height 42
type input "Deliver"
click at [156, 290] on link at bounding box center [154, 293] width 7 height 7
type input "Deliver"
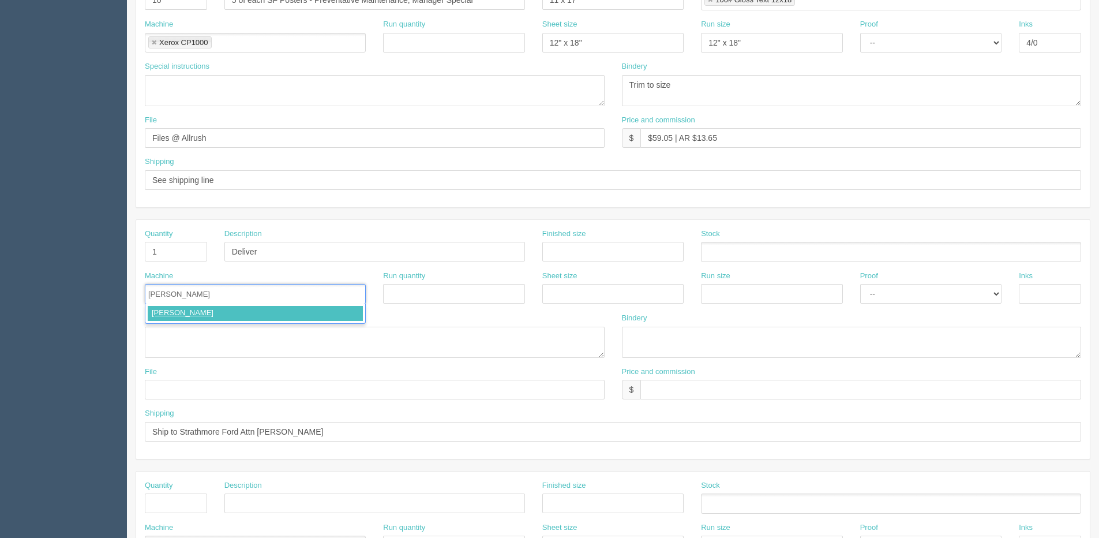
type input "Courier"
click at [361, 444] on div "Shipping Ship to Strathmore Ford Attn Sarah Skillicorn" at bounding box center [613, 429] width 954 height 42
drag, startPoint x: 355, startPoint y: 430, endPoint x: -148, endPoint y: 430, distance: 502.4
click at [0, 430] on html "PrintPing Dan Edit account ( dan@allrush.ca ) Logout Dockets Estimates Customers" at bounding box center [549, 236] width 1099 height 1048
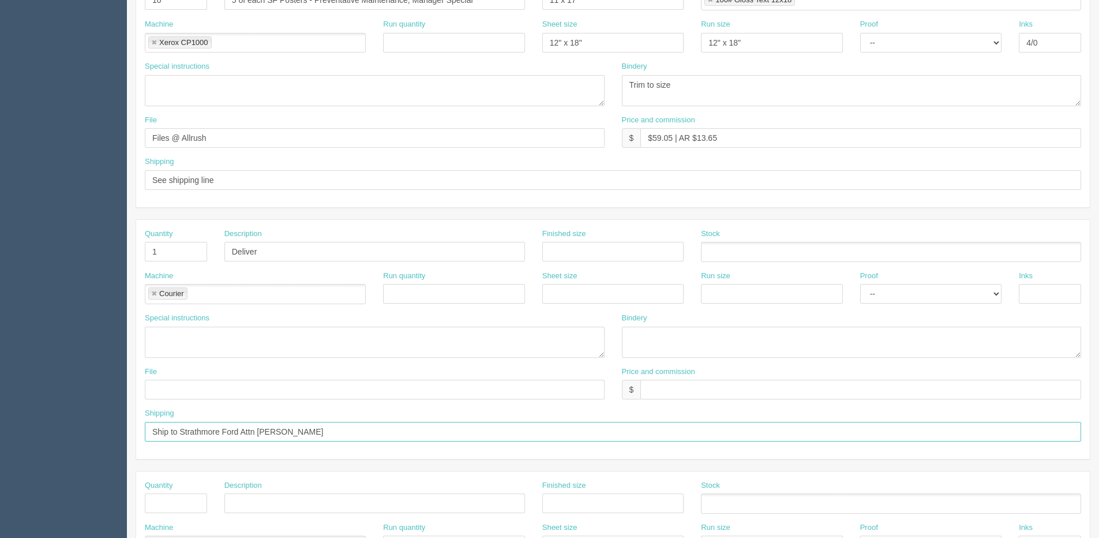
paste input "deliver to Strathmore Ford Attn: Jon Silva"
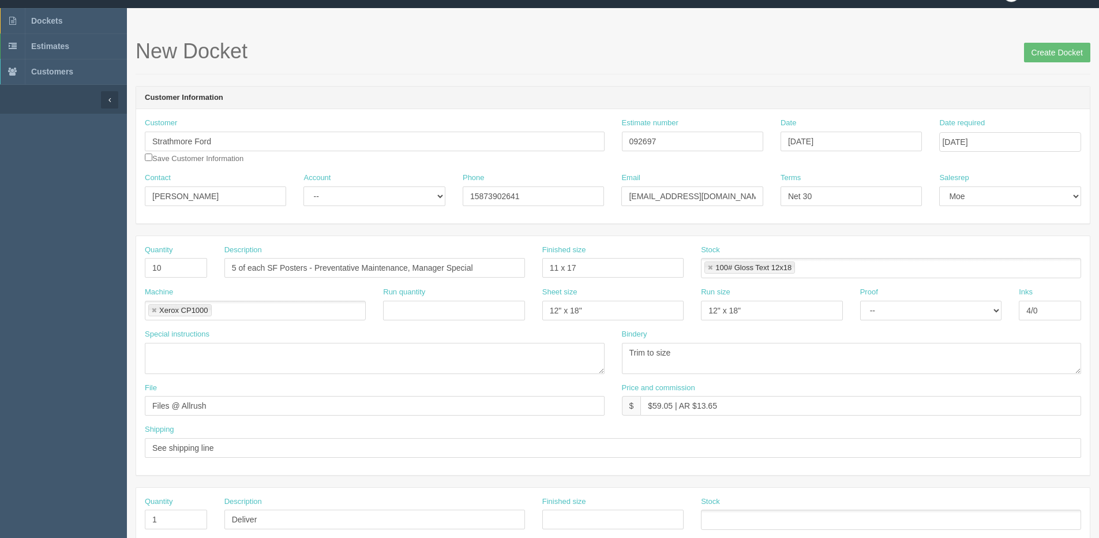
scroll to position [0, 0]
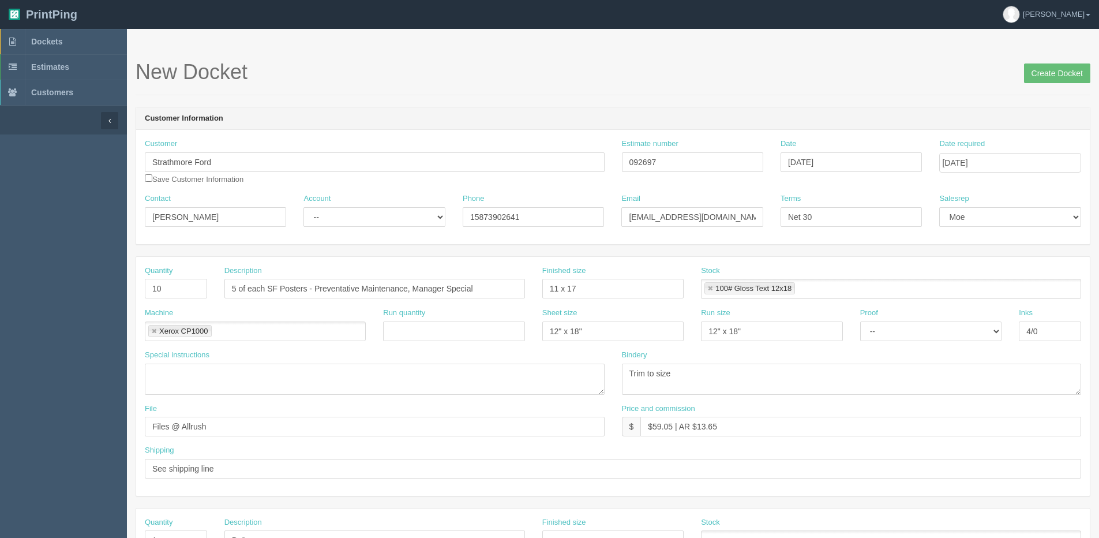
type input "deliver to Strathmore Ford Attn: Jon Silva"
click at [645, 282] on input "11 x 17" at bounding box center [612, 289] width 141 height 20
type input "11" x 17""
click at [1041, 70] on input "Create Docket" at bounding box center [1057, 73] width 66 height 20
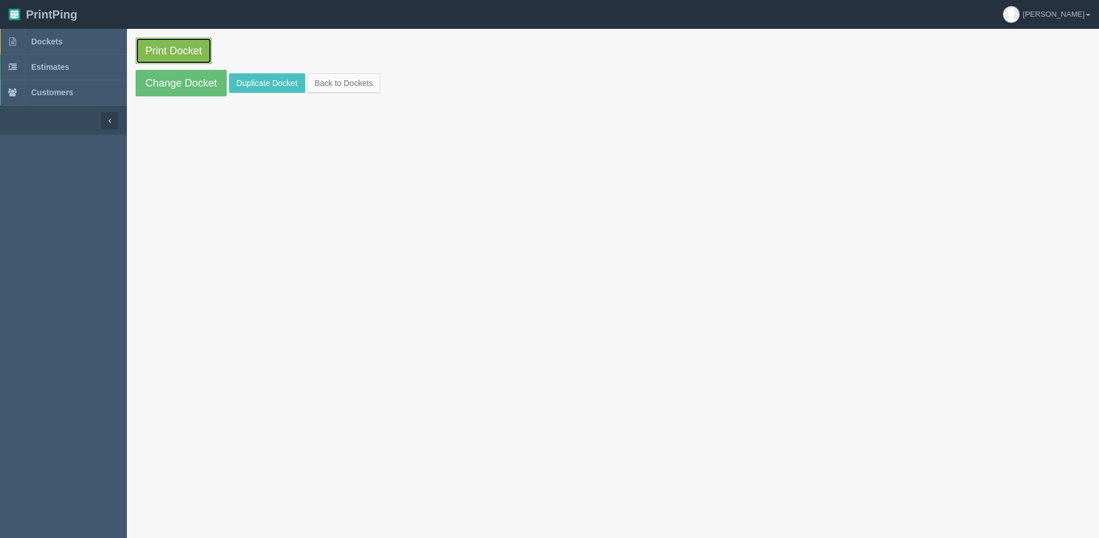
click at [142, 51] on link "Print Docket" at bounding box center [174, 50] width 76 height 27
click at [160, 78] on link "Change Docket" at bounding box center [181, 83] width 91 height 27
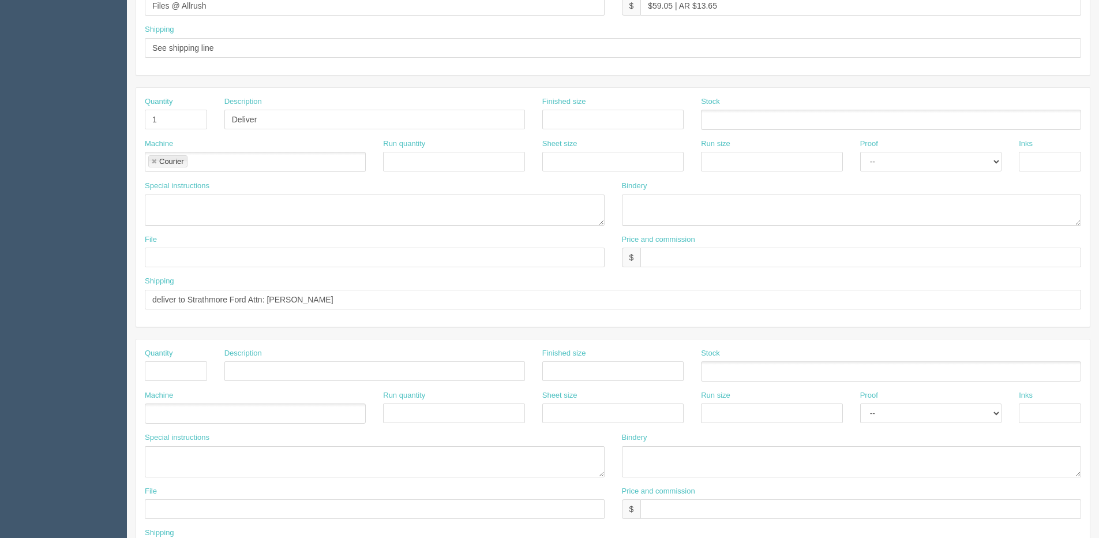
scroll to position [510, 0]
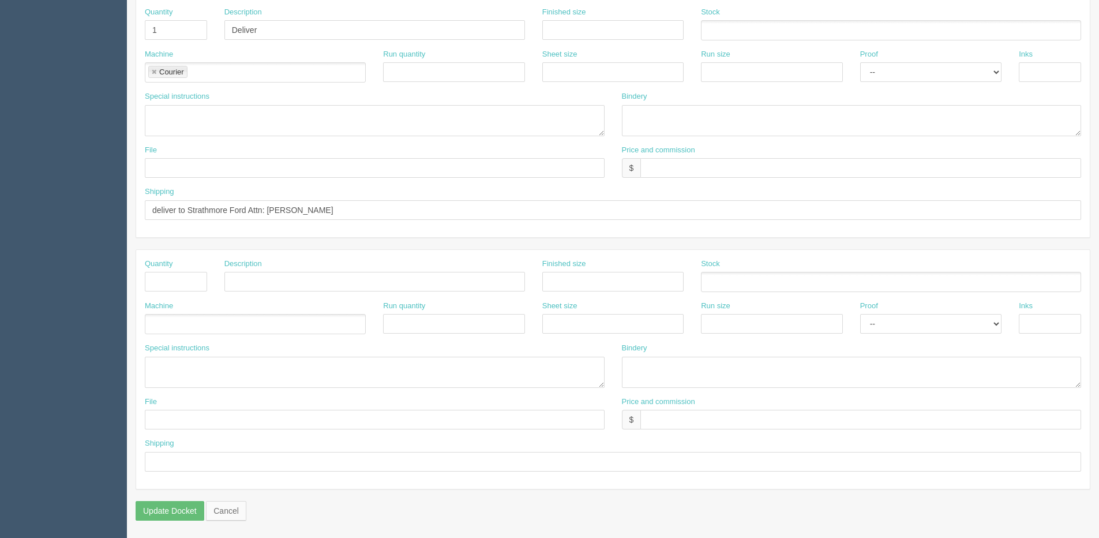
click at [158, 200] on div "Shipping deliver to Strathmore Ford Attn: Jon Silva" at bounding box center [613, 202] width 936 height 33
click at [150, 219] on input "deliver to Strathmore Ford Attn: Jon Silva" at bounding box center [613, 210] width 936 height 20
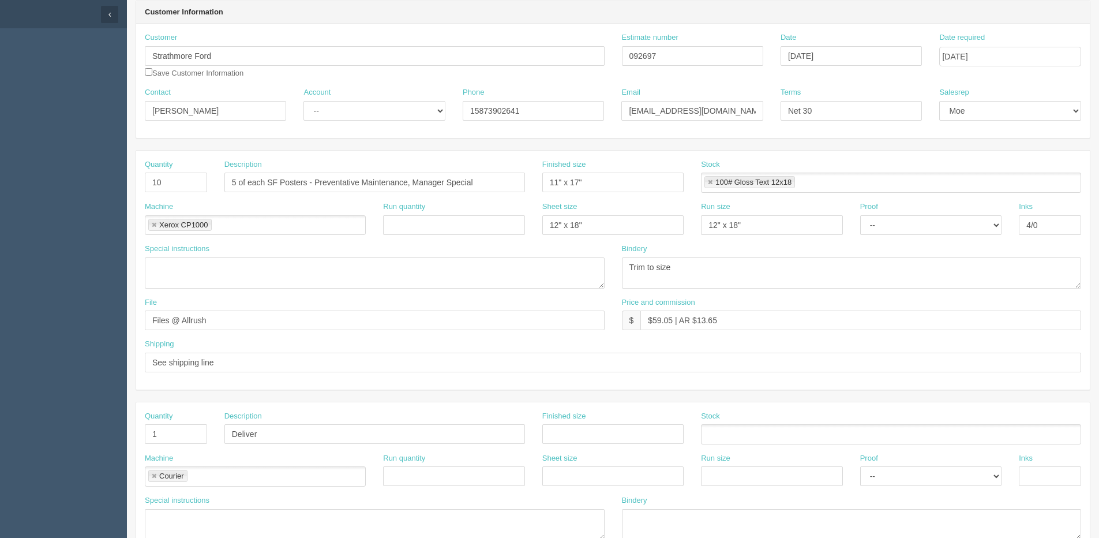
scroll to position [48, 0]
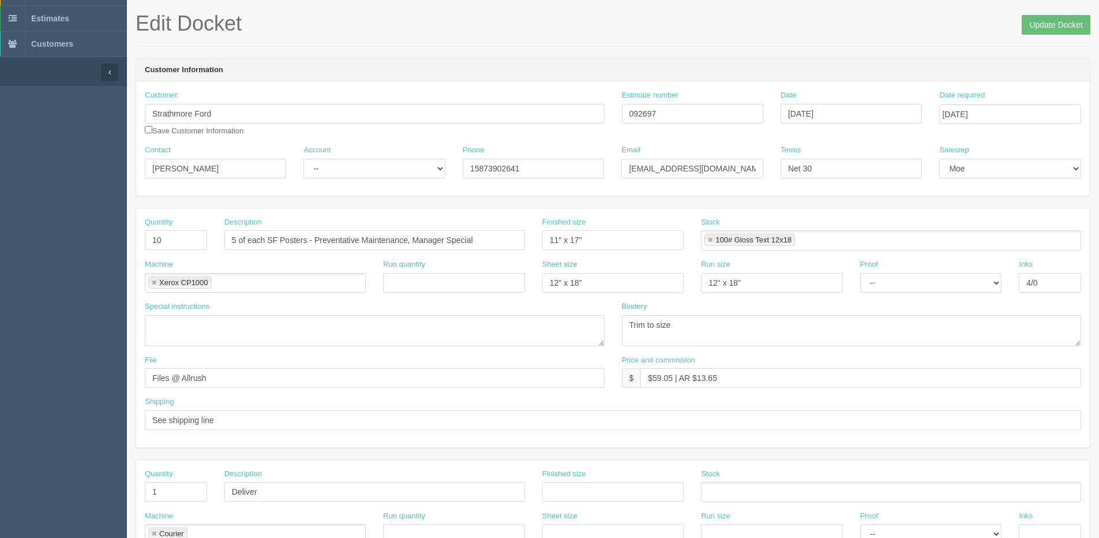
type input "Deliver to Strathmore Ford Attn: Jon Silva"
click at [335, 174] on select "-- Existing Client Allrush Client Rep Client" at bounding box center [373, 169] width 141 height 20
select select "Allrush Client"
click at [303, 159] on select "-- Existing Client Allrush Client Rep Client" at bounding box center [373, 169] width 141 height 20
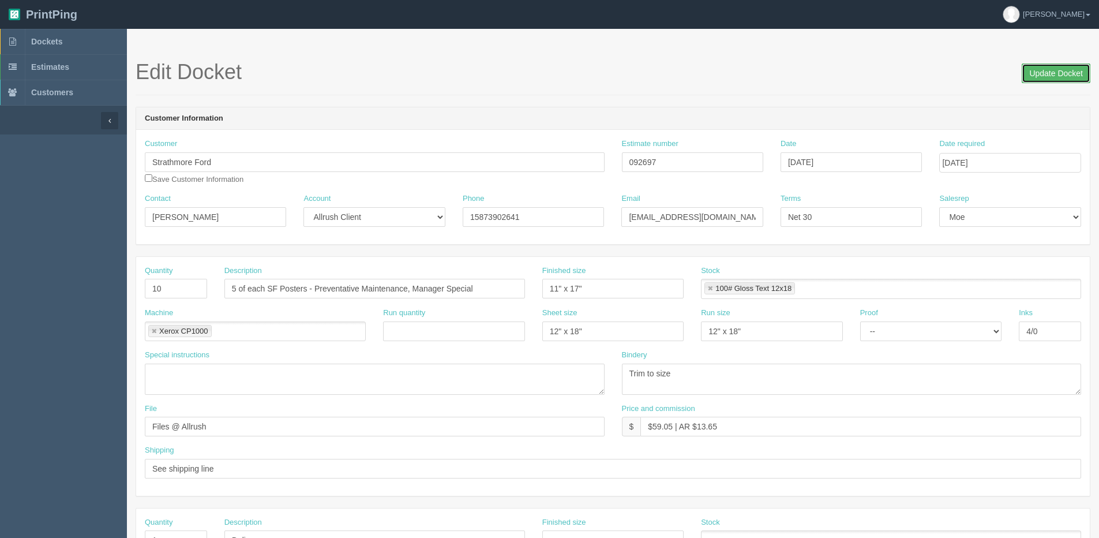
drag, startPoint x: 1046, startPoint y: 66, endPoint x: 1034, endPoint y: 72, distance: 13.2
click at [1045, 66] on input "Update Docket" at bounding box center [1056, 73] width 69 height 20
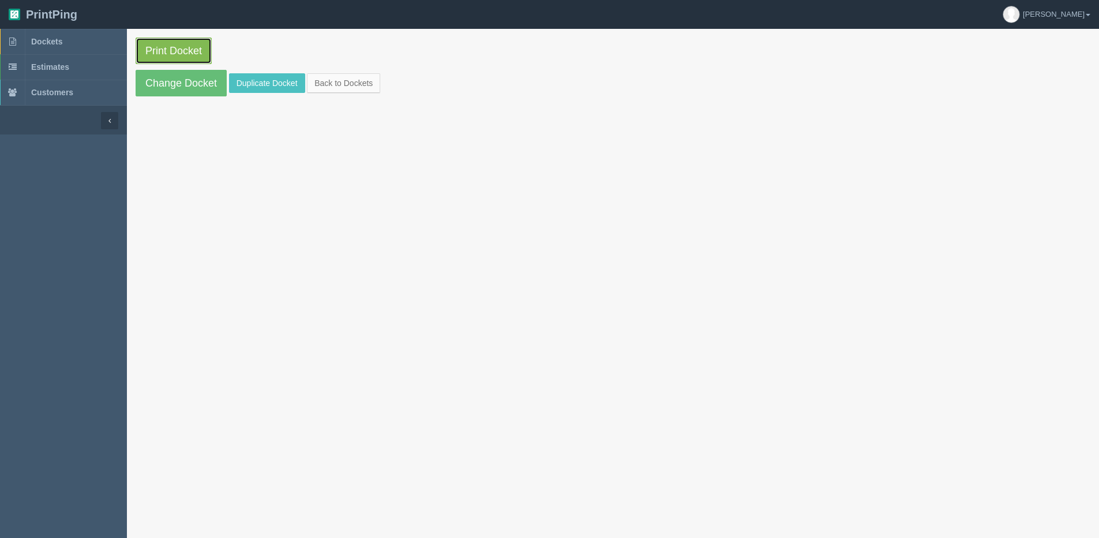
click at [183, 42] on link "Print Docket" at bounding box center [174, 50] width 76 height 27
click at [164, 87] on link "Change Docket" at bounding box center [181, 83] width 91 height 27
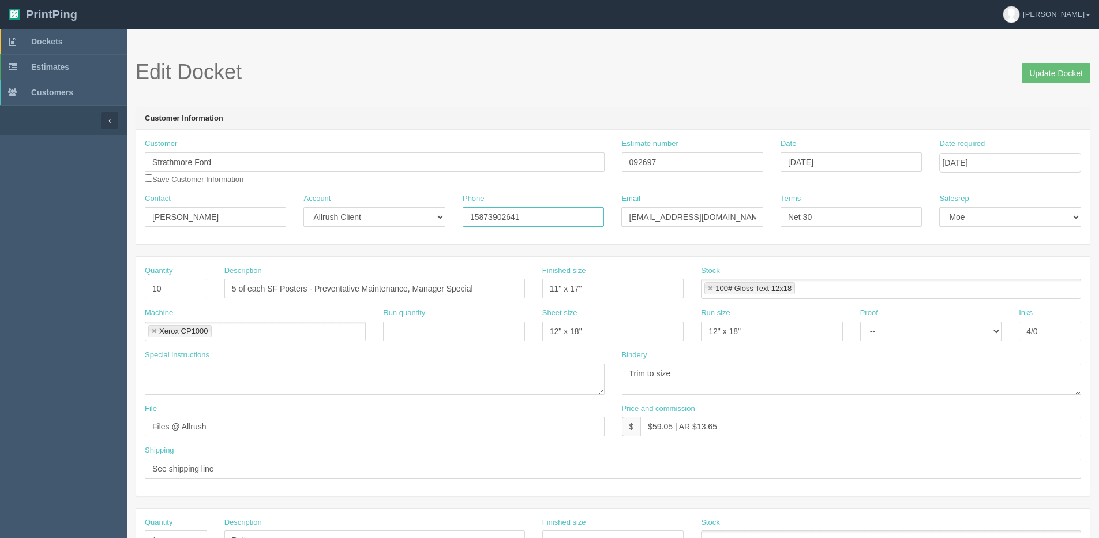
click at [227, 223] on div "Contact [PERSON_NAME] Account -- Existing Client Allrush Client Rep Client Phon…" at bounding box center [613, 214] width 954 height 42
click at [1060, 62] on span "Update Docket" at bounding box center [1056, 72] width 69 height 23
click at [1060, 66] on input "Update Docket" at bounding box center [1056, 73] width 69 height 20
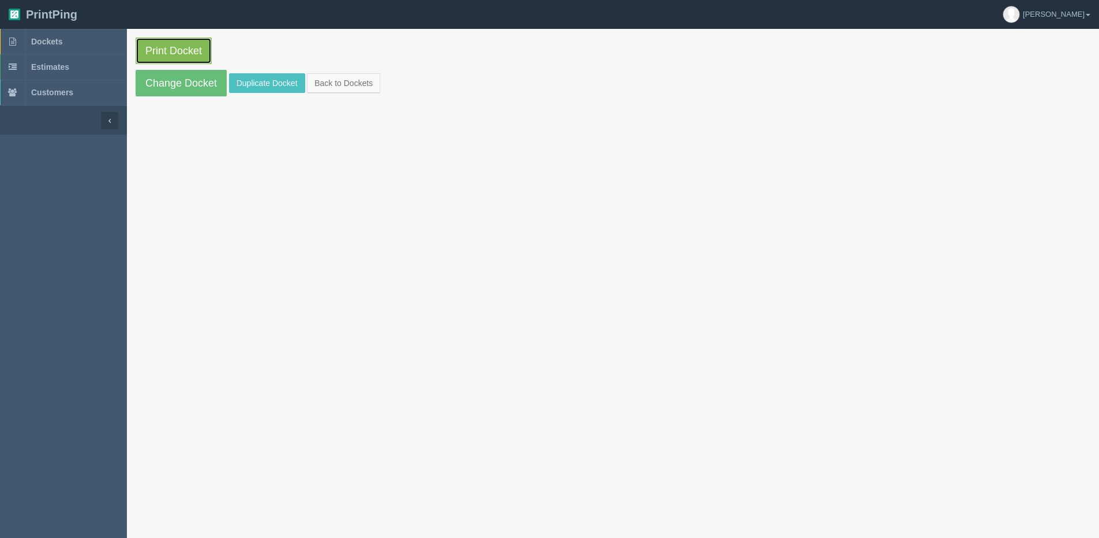
click at [183, 50] on link "Print Docket" at bounding box center [174, 50] width 76 height 27
click at [336, 82] on link "Back to Dockets" at bounding box center [343, 83] width 73 height 20
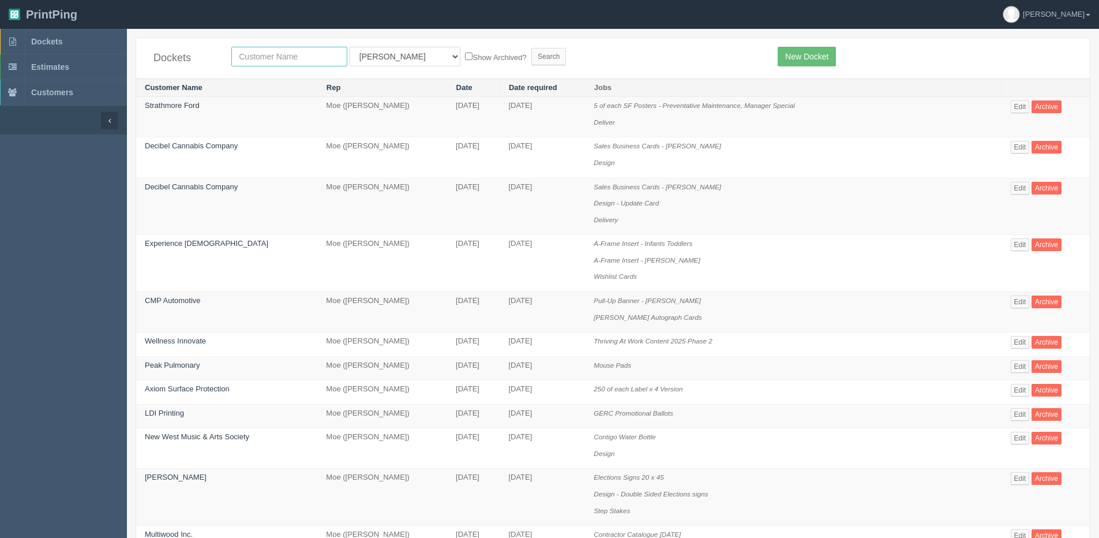
click at [305, 61] on input "text" at bounding box center [289, 57] width 116 height 20
click at [394, 50] on select "All Users Ali Ali Test 1 Aly Amy Ankit Arif Brandon Dan France Greg Jim Mark Ma…" at bounding box center [405, 57] width 111 height 20
select select "14"
click at [350, 47] on select "All Users Ali Ali Test 1 Aly Amy Ankit Arif Brandon Dan France Greg Jim Mark Ma…" at bounding box center [405, 57] width 111 height 20
click at [465, 55] on label "Show Archived?" at bounding box center [495, 56] width 61 height 13
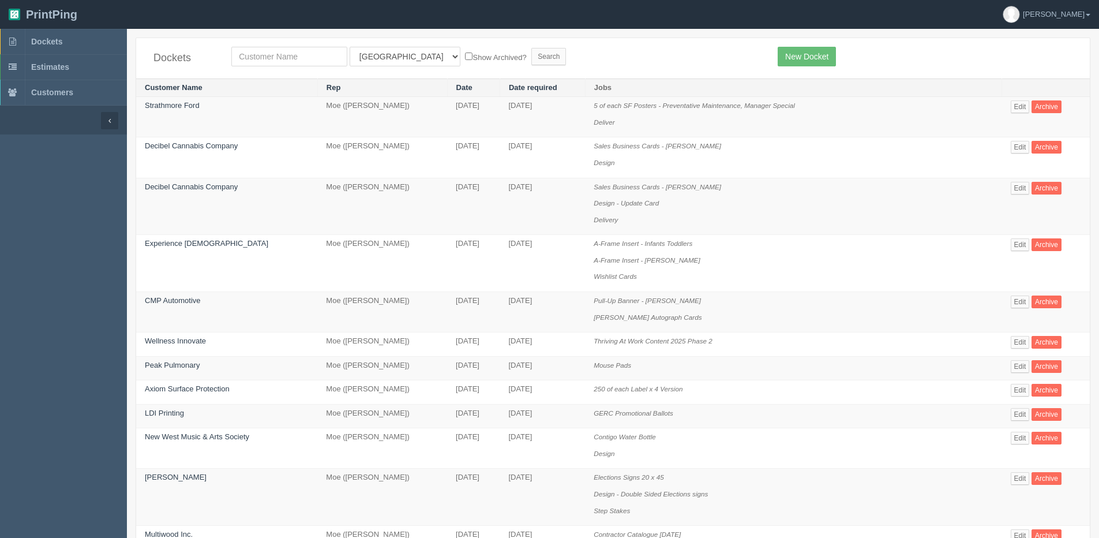
click at [465, 55] on input "Show Archived?" at bounding box center [468, 55] width 7 height 7
checkbox input "true"
click at [531, 57] on input "Search" at bounding box center [548, 56] width 35 height 17
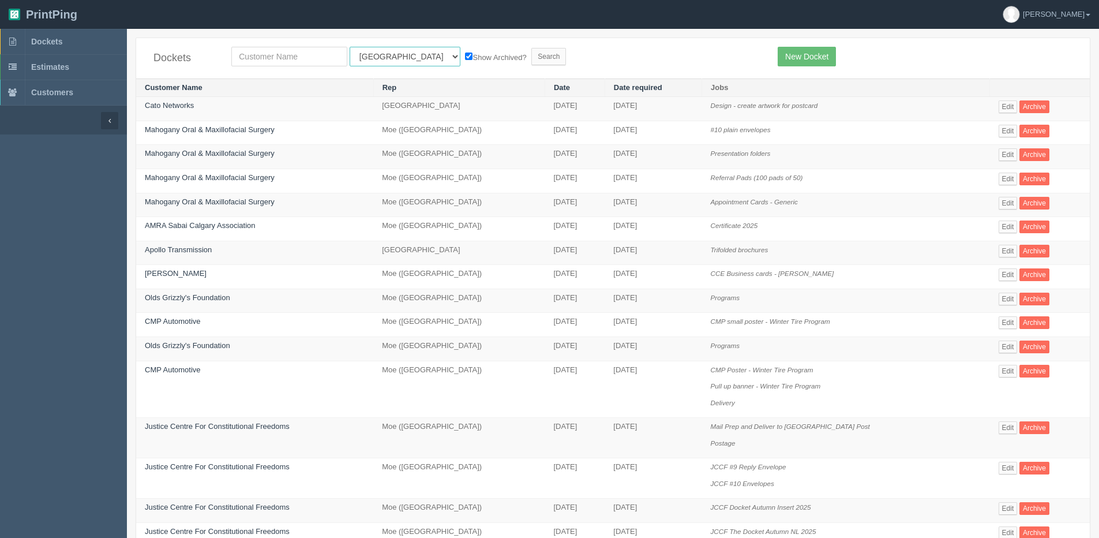
drag, startPoint x: 400, startPoint y: 55, endPoint x: 399, endPoint y: 64, distance: 9.3
click at [400, 55] on select "All Users [PERSON_NAME] Test 1 [PERSON_NAME] [PERSON_NAME] [PERSON_NAME] France…" at bounding box center [405, 57] width 111 height 20
select select "11"
click at [350, 47] on select "All Users [PERSON_NAME] Test 1 [PERSON_NAME] [PERSON_NAME] [PERSON_NAME] France…" at bounding box center [405, 57] width 111 height 20
click at [531, 55] on input "Search" at bounding box center [548, 56] width 35 height 17
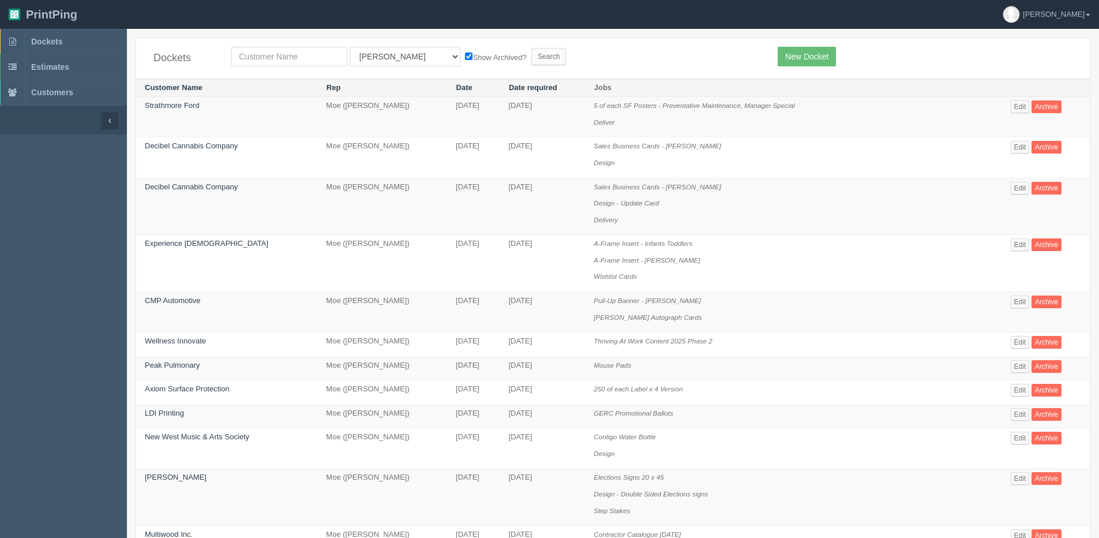
drag, startPoint x: 74, startPoint y: 181, endPoint x: 5, endPoint y: 151, distance: 76.0
click at [74, 181] on section "Dockets Estimates Customers" at bounding box center [63, 298] width 127 height 538
click at [297, 52] on input "text" at bounding box center [289, 57] width 116 height 20
type input "great west"
click at [531, 48] on input "Search" at bounding box center [548, 56] width 35 height 17
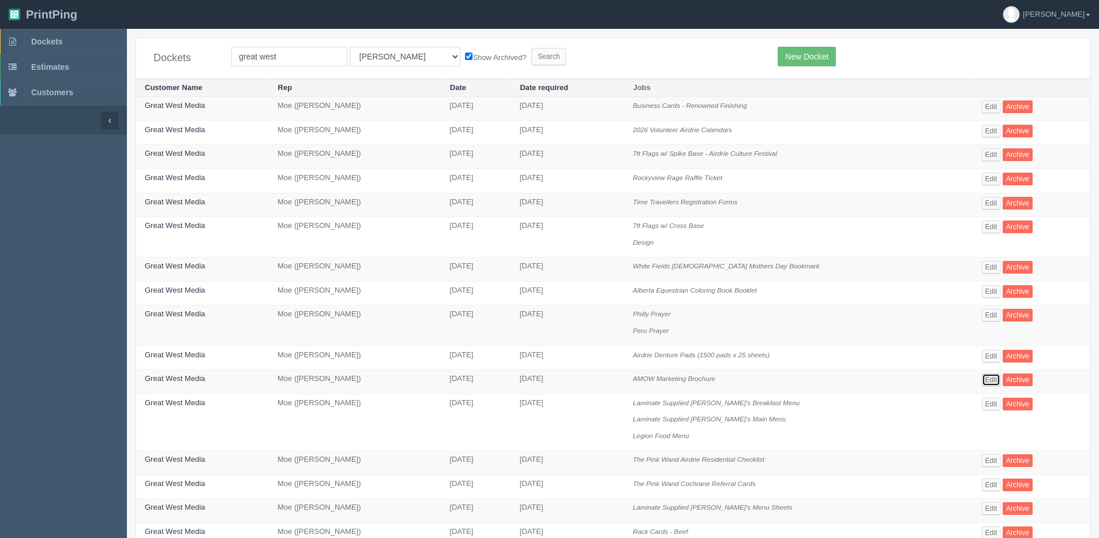
click at [982, 381] on link "Edit" at bounding box center [991, 379] width 19 height 13
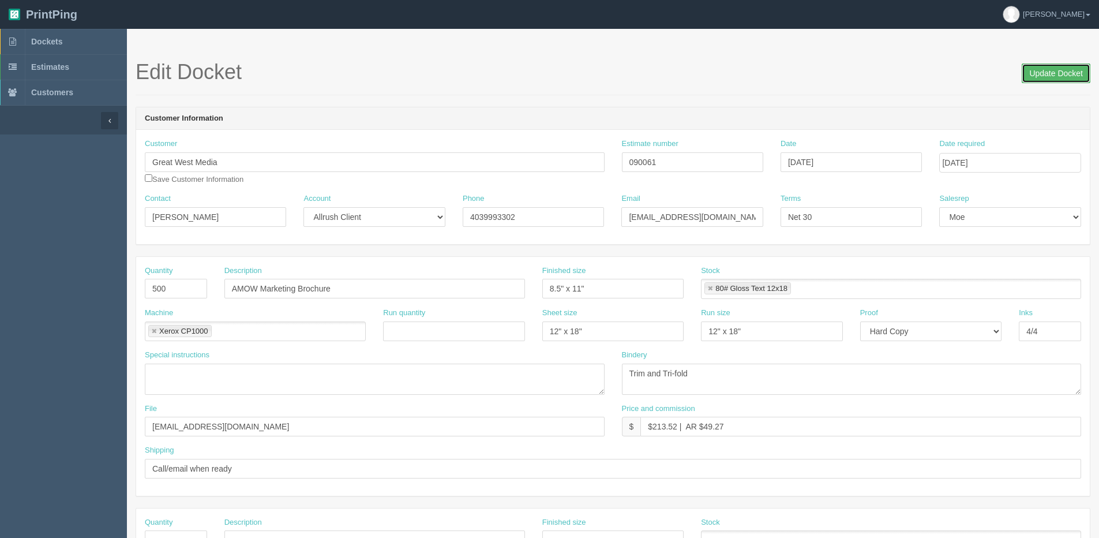
drag, startPoint x: 1037, startPoint y: 76, endPoint x: 970, endPoint y: 80, distance: 67.1
click at [1030, 76] on input "Update Docket" at bounding box center [1056, 73] width 69 height 20
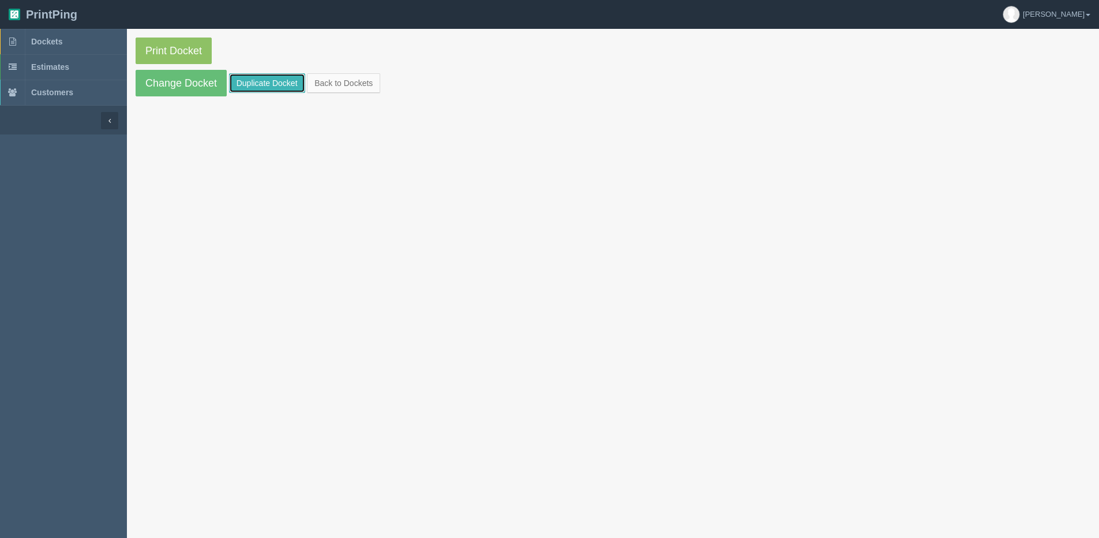
click at [243, 82] on link "Duplicate Docket" at bounding box center [267, 83] width 76 height 20
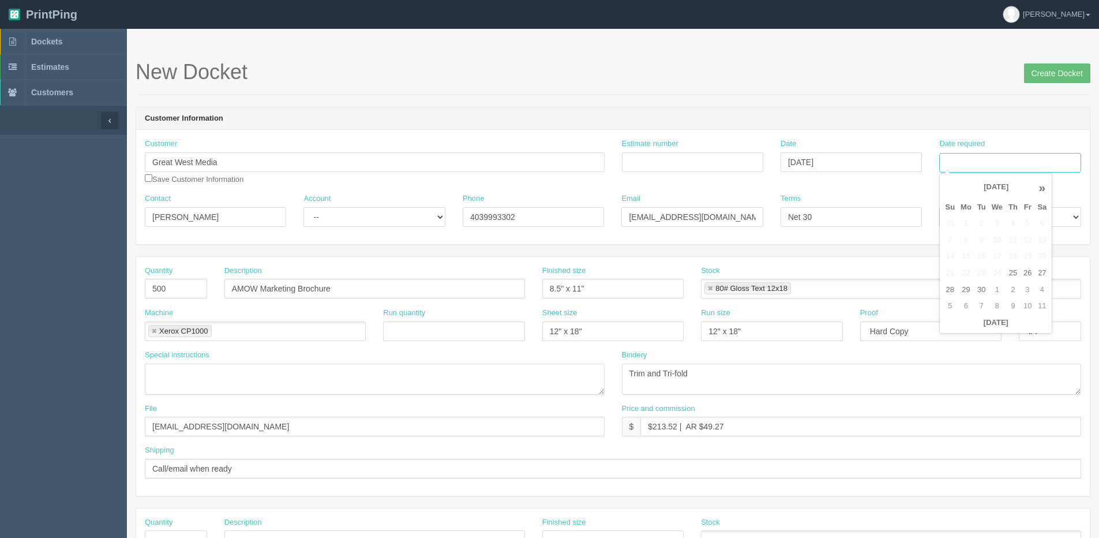
click at [1021, 157] on input "Date required" at bounding box center [1009, 163] width 141 height 20
click at [952, 329] on th "Today" at bounding box center [995, 322] width 107 height 17
type input "[DATE]"
drag, startPoint x: 1008, startPoint y: 291, endPoint x: 366, endPoint y: 285, distance: 641.5
click at [1004, 291] on tr "28 29 30 1 2 3 4" at bounding box center [995, 290] width 107 height 17
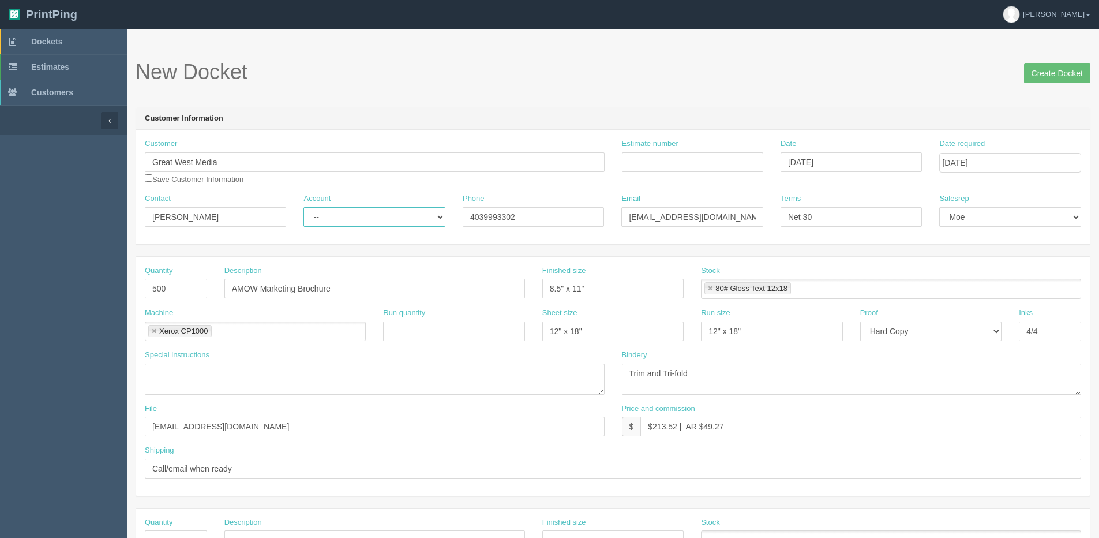
drag, startPoint x: 360, startPoint y: 219, endPoint x: 349, endPoint y: 228, distance: 14.3
click at [357, 222] on select "-- Existing Client Allrush Client Rep Client" at bounding box center [373, 217] width 141 height 20
select select "Allrush Client"
click at [303, 207] on select "-- Existing Client Allrush Client Rep Client" at bounding box center [373, 217] width 141 height 20
click at [692, 157] on input "Estimate number" at bounding box center [692, 162] width 141 height 20
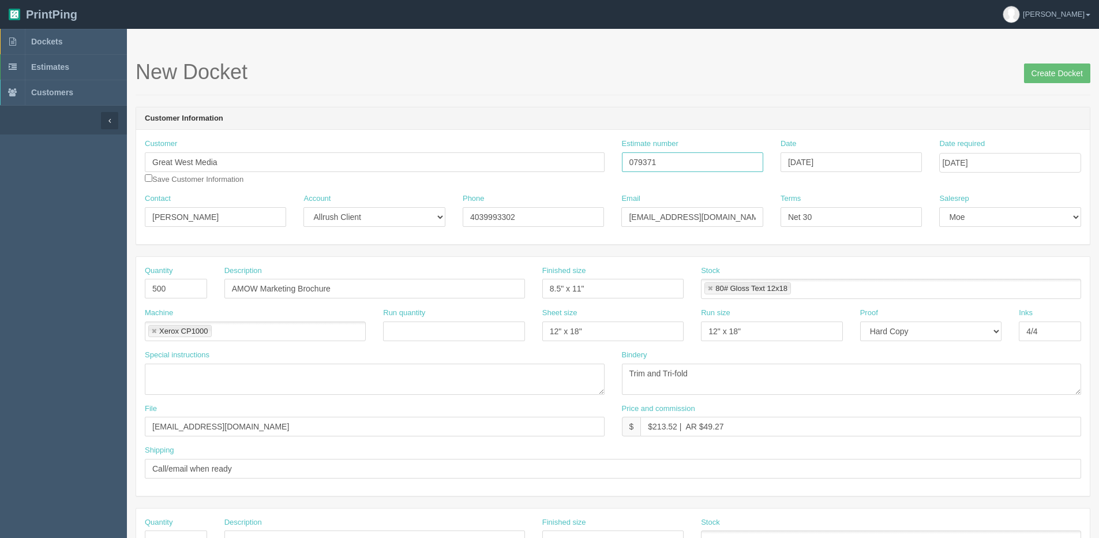
type input "079371"
drag, startPoint x: 171, startPoint y: 289, endPoint x: -19, endPoint y: 289, distance: 190.4
click at [0, 289] on html "PrintPing Dan Edit account ( dan@allrush.ca ) Logout Dockets Estimates Customers" at bounding box center [549, 524] width 1099 height 1048
type input "300"
drag, startPoint x: 299, startPoint y: 290, endPoint x: 142, endPoint y: 295, distance: 157.6
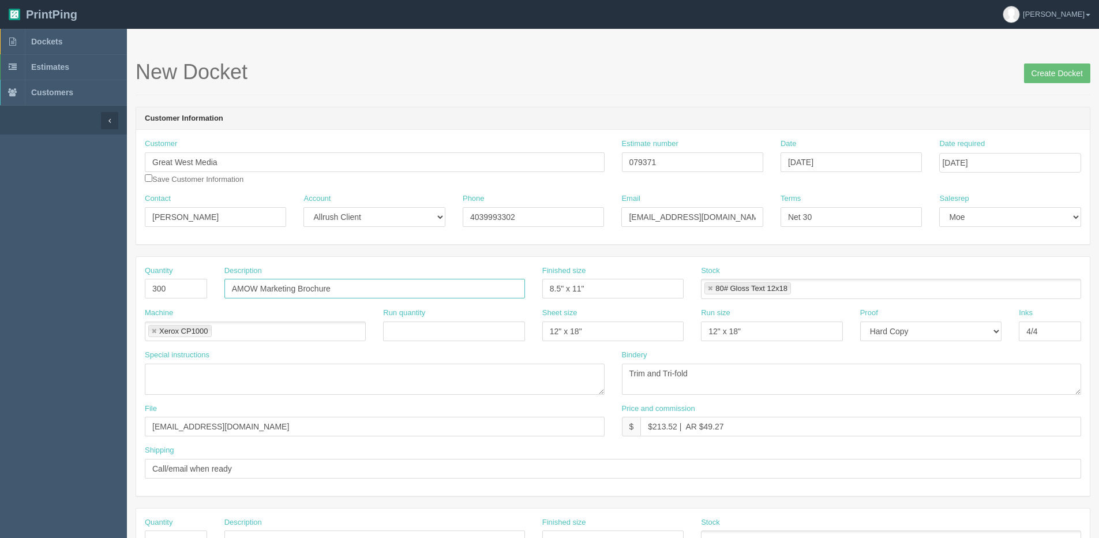
click at [142, 295] on div "Quantity 300 Description AMOW Marketing Brochure Finished size 8.5" x 11" Stock…" at bounding box center [613, 286] width 954 height 42
drag, startPoint x: 257, startPoint y: 287, endPoint x: 265, endPoint y: 277, distance: 12.3
click at [258, 286] on input "Greg Behlke 2025 Election Brochure" at bounding box center [374, 289] width 301 height 20
type input "[PERSON_NAME] 2025 Election Brochure"
drag, startPoint x: 652, startPoint y: 424, endPoint x: 676, endPoint y: 422, distance: 24.3
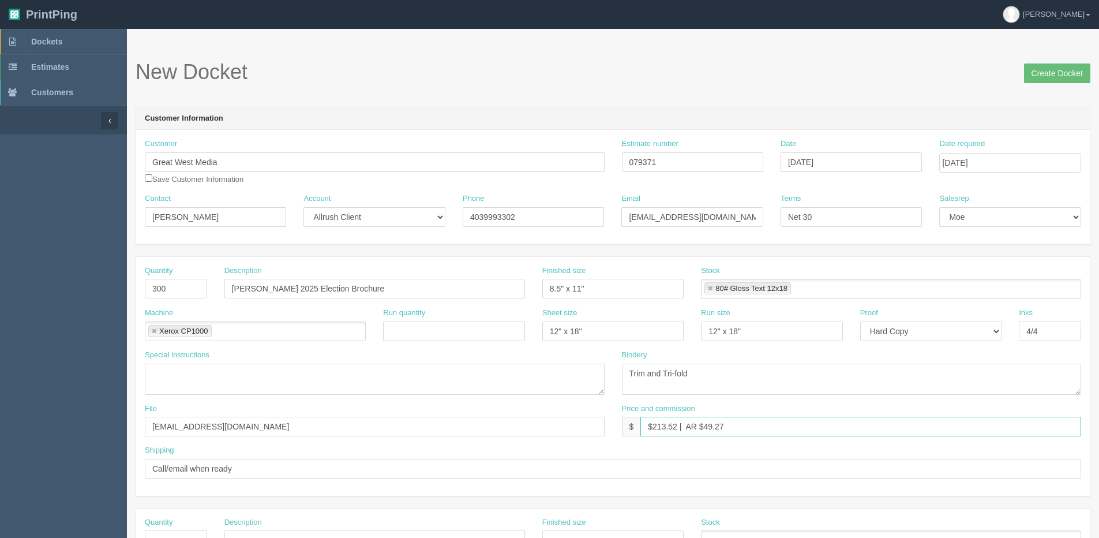
click at [676, 422] on input "$213.52 | AR $49.27" at bounding box center [860, 426] width 441 height 20
drag, startPoint x: 704, startPoint y: 425, endPoint x: 718, endPoint y: 373, distance: 54.3
click at [828, 384] on div "Quantity 300 Description Greg Boehlke 2025 Election Brochure Finished size 8.5"…" at bounding box center [613, 376] width 954 height 239
type input "$171.63 | AR $39.60"
click at [1053, 66] on input "Create Docket" at bounding box center [1057, 73] width 66 height 20
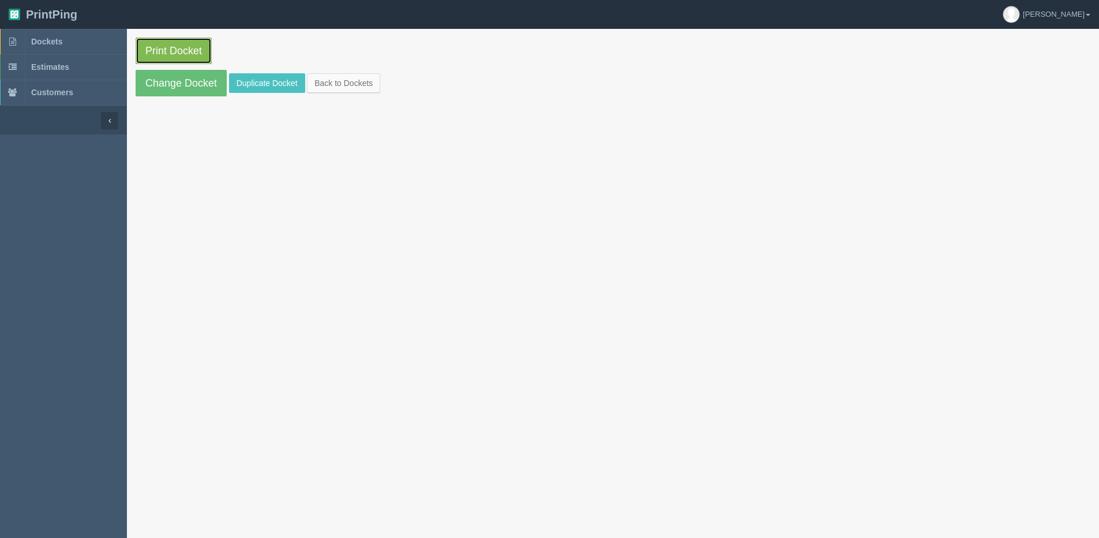
click at [187, 56] on link "Print Docket" at bounding box center [174, 50] width 76 height 27
click at [372, 88] on link "Back to Dockets" at bounding box center [343, 83] width 73 height 20
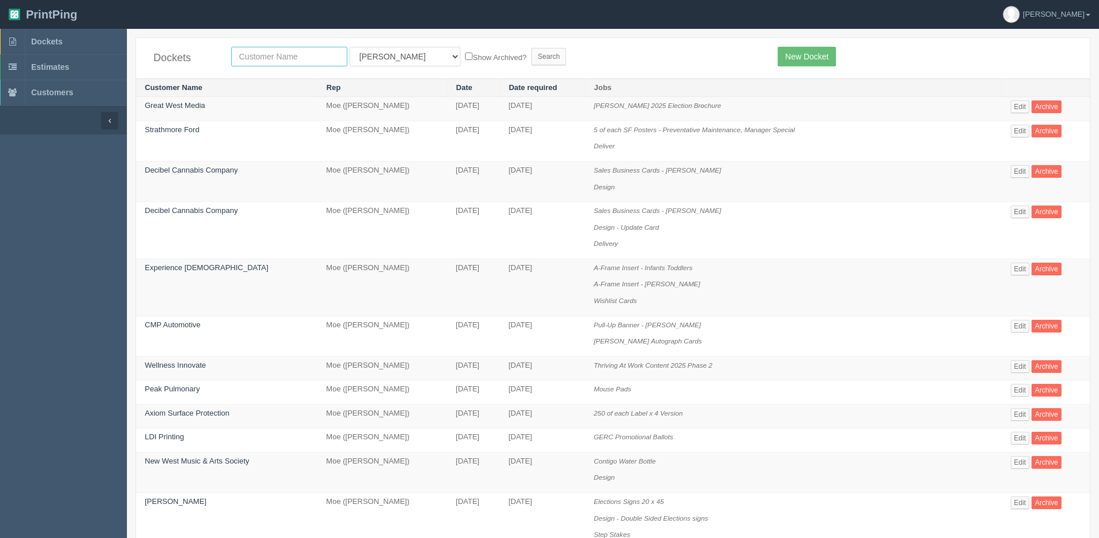
drag, startPoint x: 277, startPoint y: 62, endPoint x: 263, endPoint y: 60, distance: 14.6
click at [277, 62] on input "text" at bounding box center [289, 57] width 116 height 20
type input "strathmore"
click at [531, 48] on input "Search" at bounding box center [548, 56] width 35 height 17
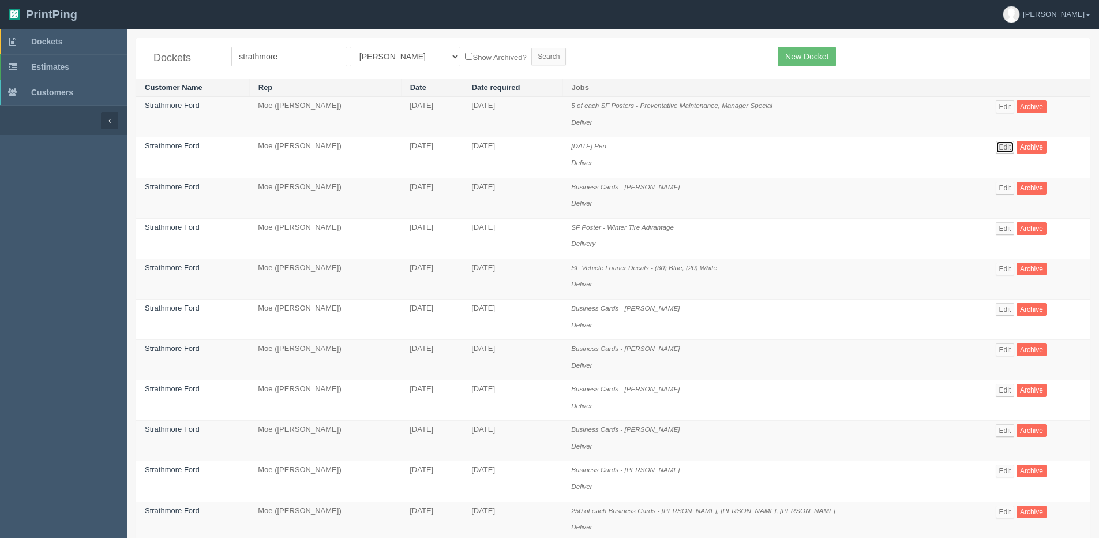
click at [996, 148] on link "Edit" at bounding box center [1005, 147] width 19 height 13
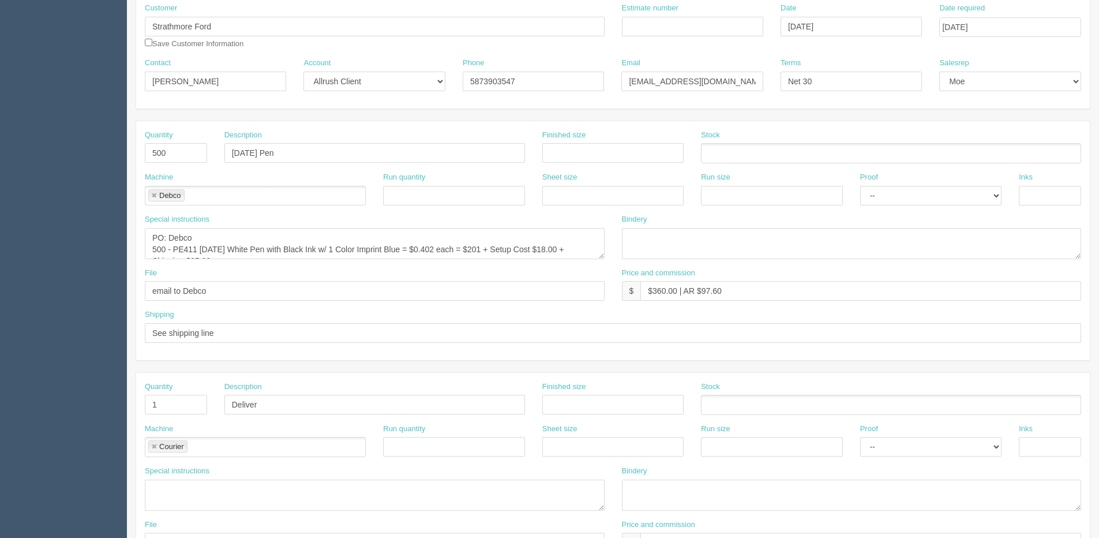
scroll to position [115, 0]
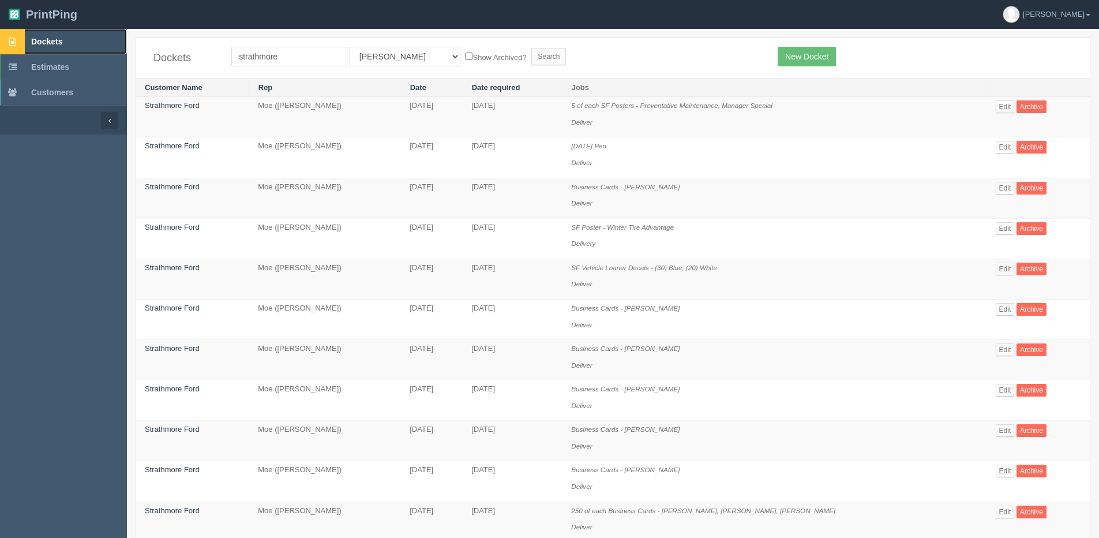
click at [64, 37] on link "Dockets" at bounding box center [63, 41] width 127 height 25
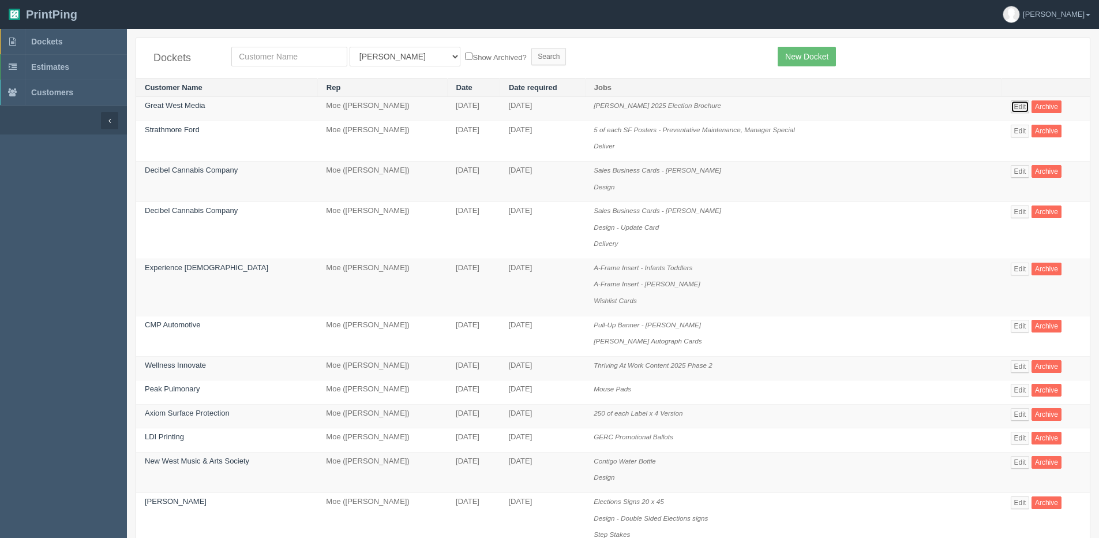
click at [1015, 107] on link "Edit" at bounding box center [1020, 106] width 19 height 13
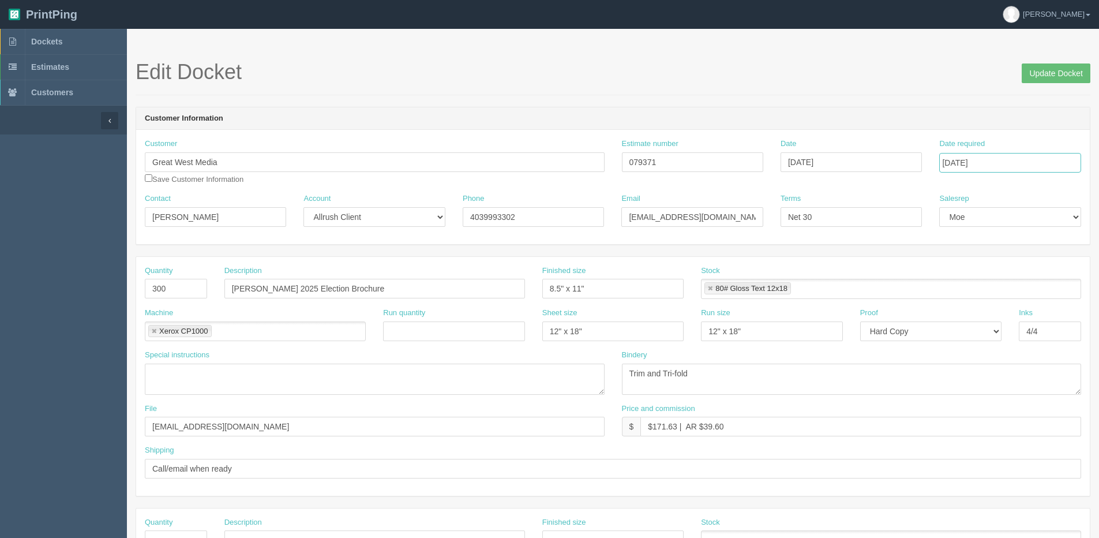
click at [974, 166] on input "[DATE]" at bounding box center [1009, 163] width 141 height 20
click at [1007, 293] on td "2" at bounding box center [1012, 290] width 15 height 17
type input "[DATE]"
click at [1049, 65] on input "Update Docket" at bounding box center [1056, 73] width 69 height 20
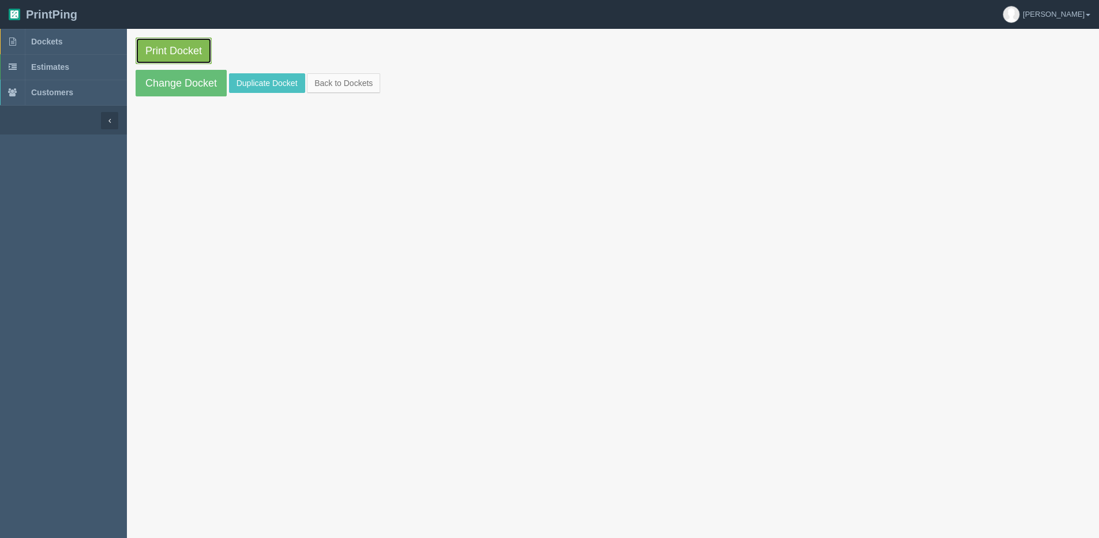
click at [172, 50] on link "Print Docket" at bounding box center [174, 50] width 76 height 27
click at [326, 81] on link "Back to Dockets" at bounding box center [343, 83] width 73 height 20
